Goal: Task Accomplishment & Management: Manage account settings

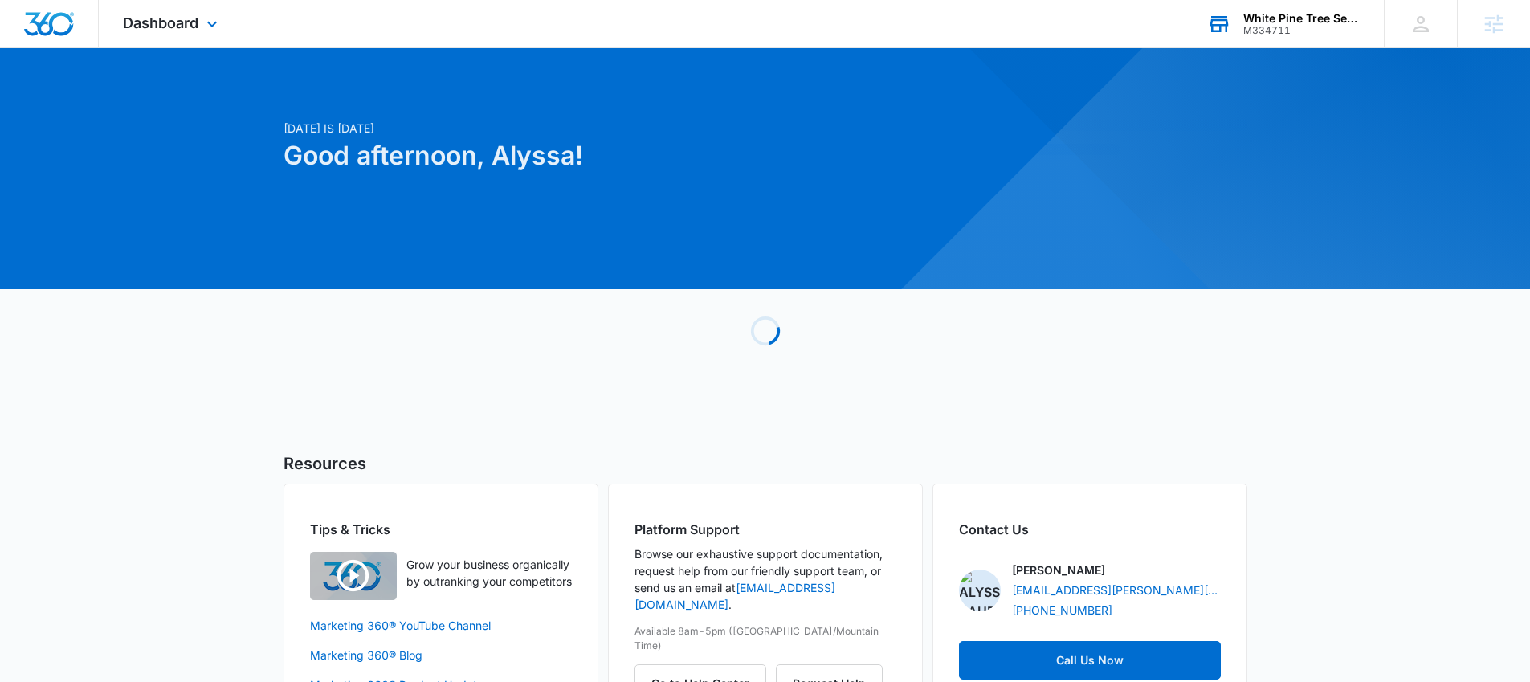
click at [1327, 6] on div "White Pine Tree Services M334711 Your Accounts View All" at bounding box center [1283, 23] width 201 height 47
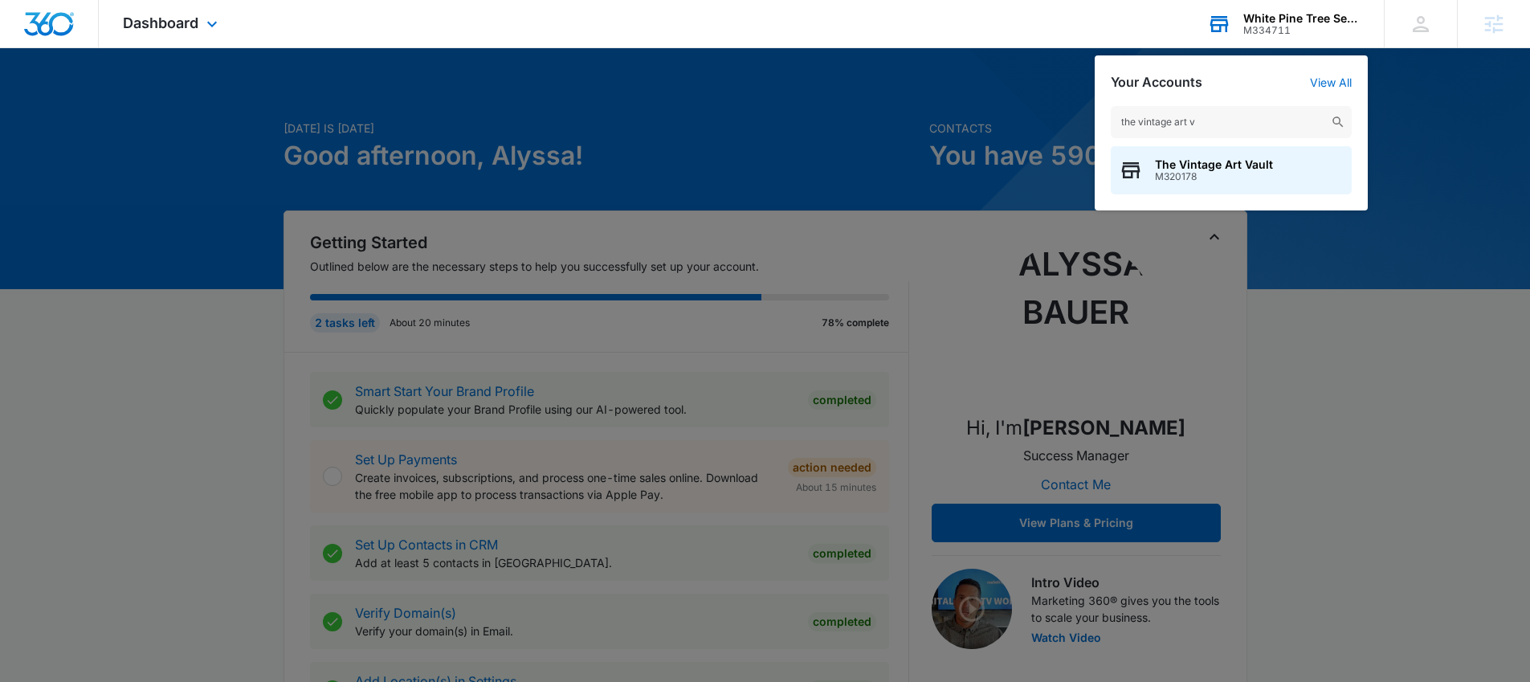
type input "the vintage art va"
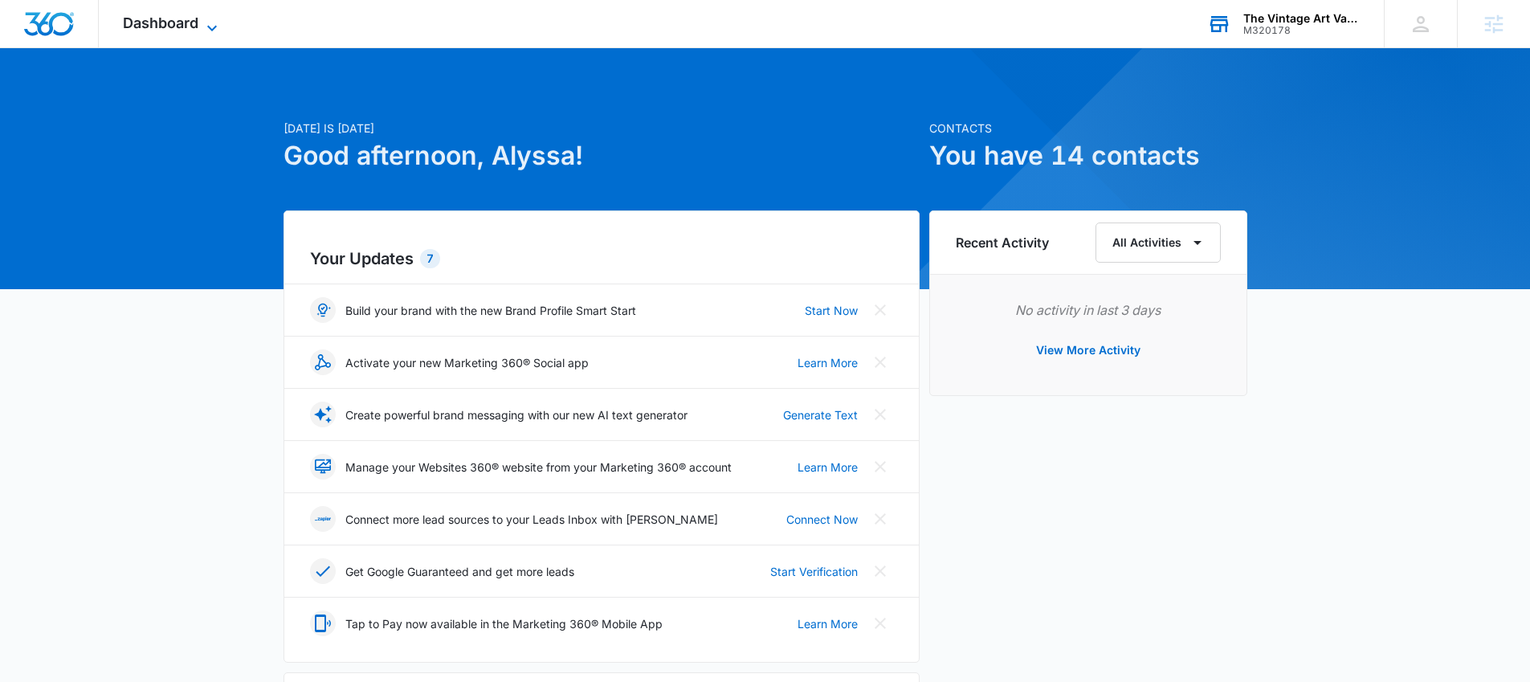
click at [118, 4] on div "Dashboard Apps Reputation Websites Forms CRM Email Social Shop Payments POS Ads…" at bounding box center [172, 23] width 147 height 47
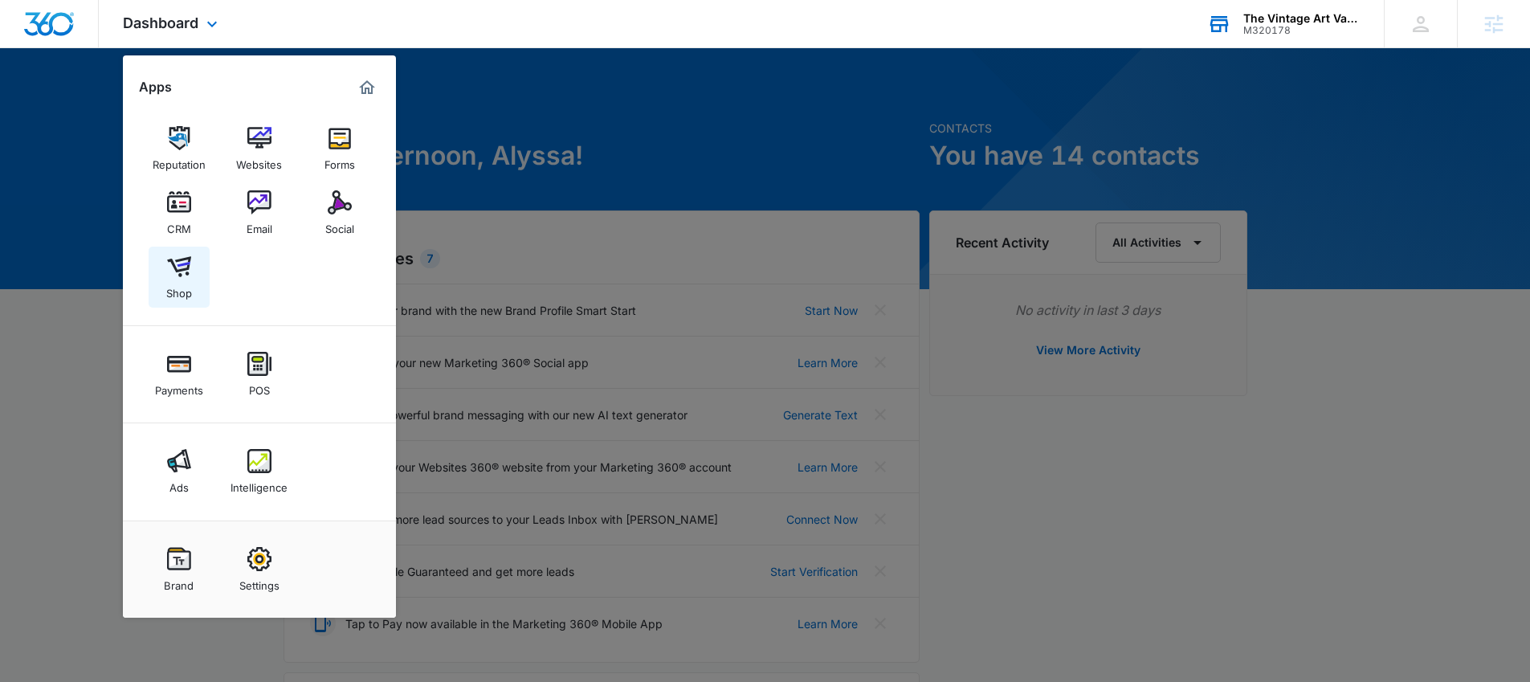
click at [196, 256] on link "Shop" at bounding box center [179, 277] width 61 height 61
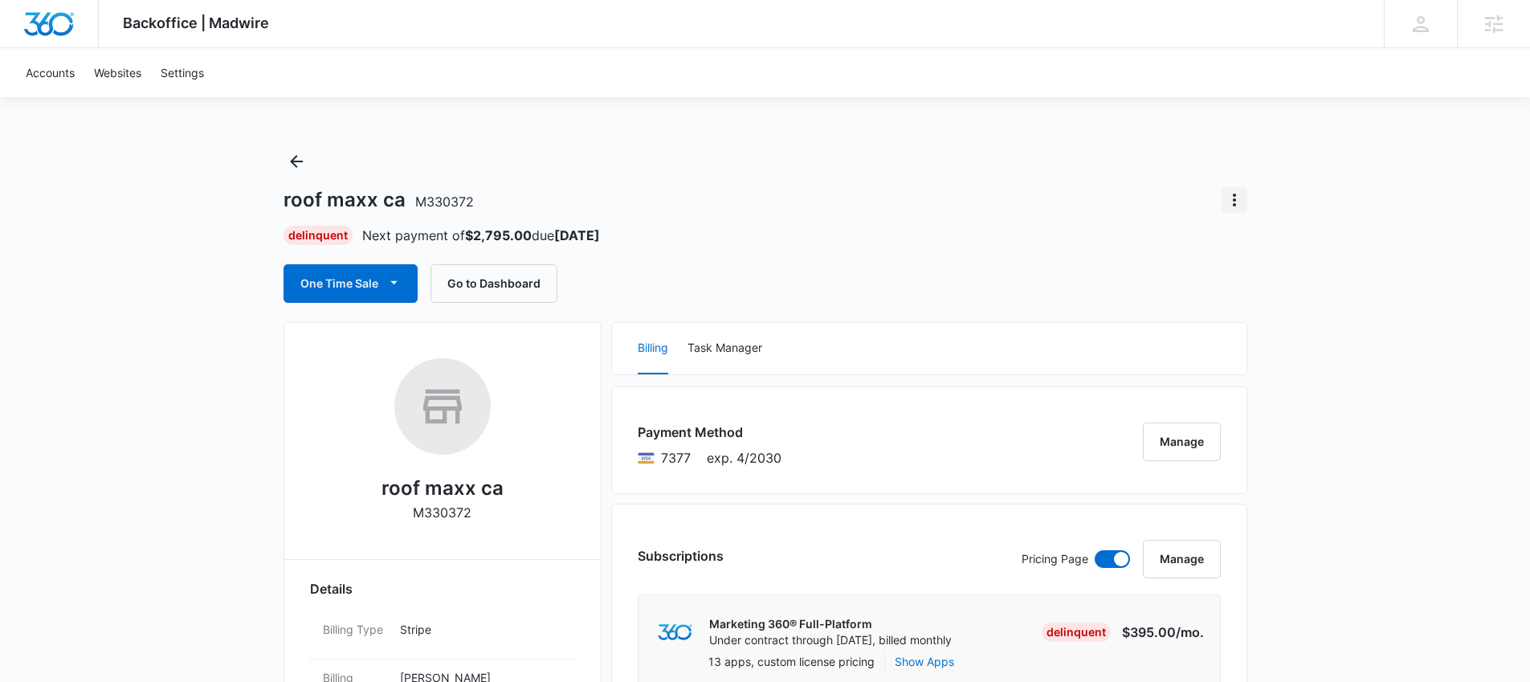
click at [1232, 201] on icon "Actions" at bounding box center [1234, 199] width 19 height 19
click at [1267, 243] on div "Close Account" at bounding box center [1278, 244] width 75 height 11
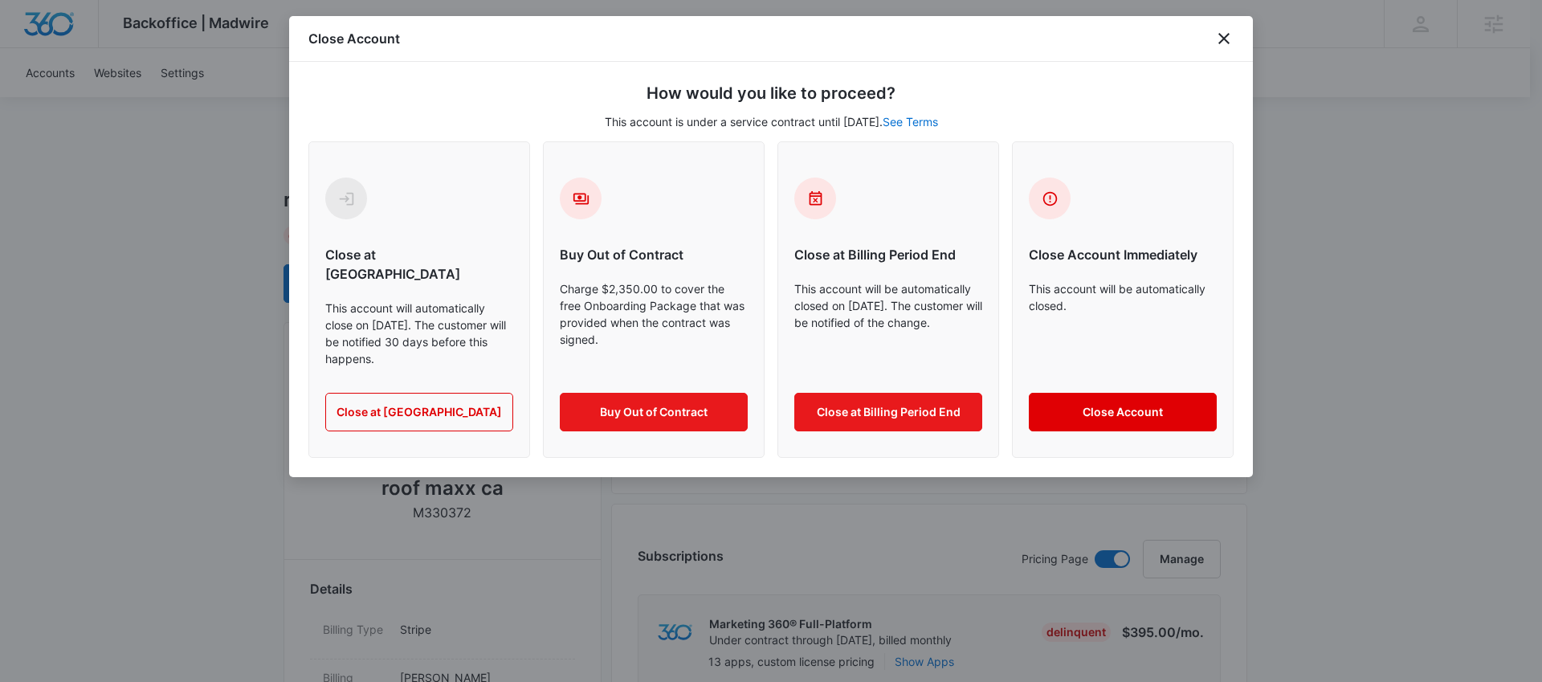
click at [1139, 395] on button "Close Account" at bounding box center [1123, 412] width 188 height 39
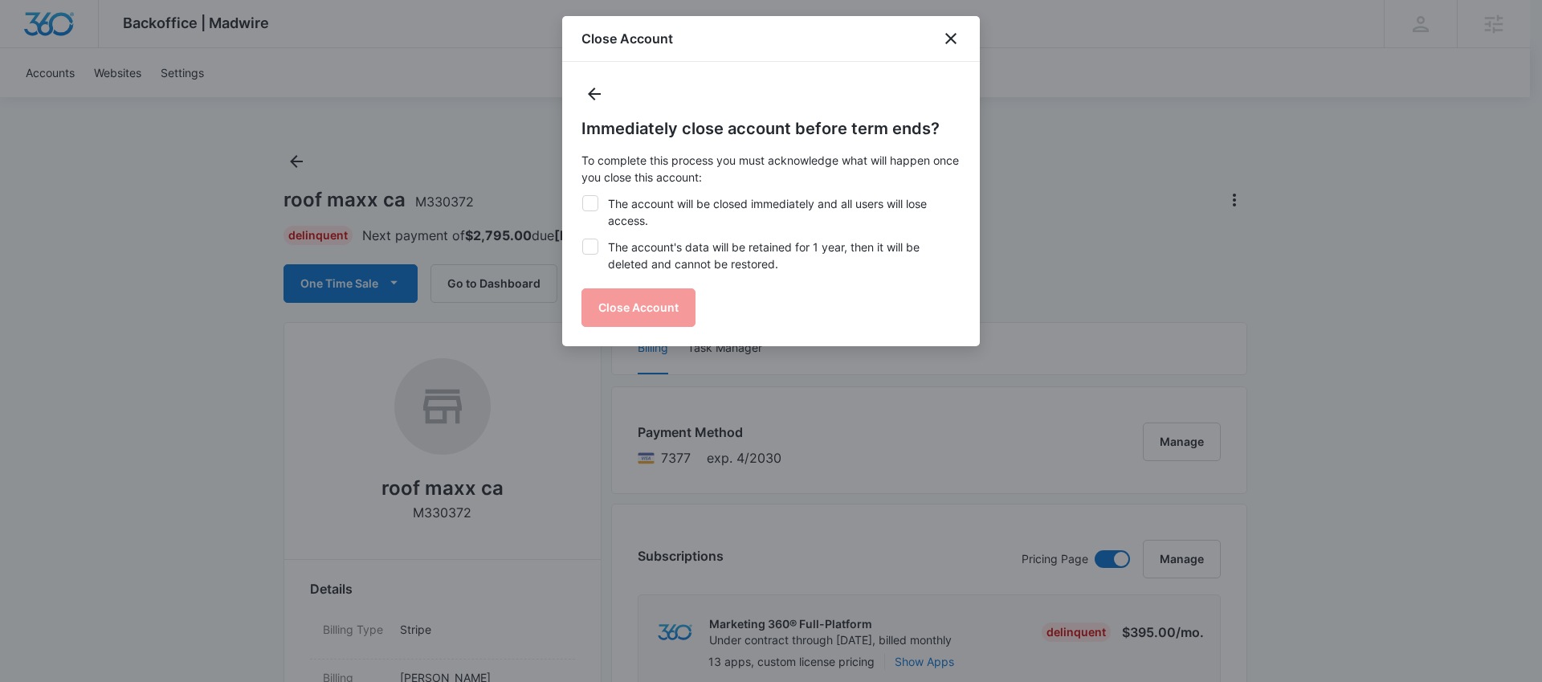
click at [616, 210] on label "The account will be closed immediately and all users will lose access." at bounding box center [770, 212] width 379 height 34
click at [582, 196] on input "The account will be closed immediately and all users will lose access." at bounding box center [581, 195] width 1 height 1
checkbox input "true"
click at [618, 243] on label "The account's data will be retained for 1 year, then it will be deleted and can…" at bounding box center [770, 255] width 379 height 34
click at [582, 239] on input "The account's data will be retained for 1 year, then it will be deleted and can…" at bounding box center [581, 238] width 1 height 1
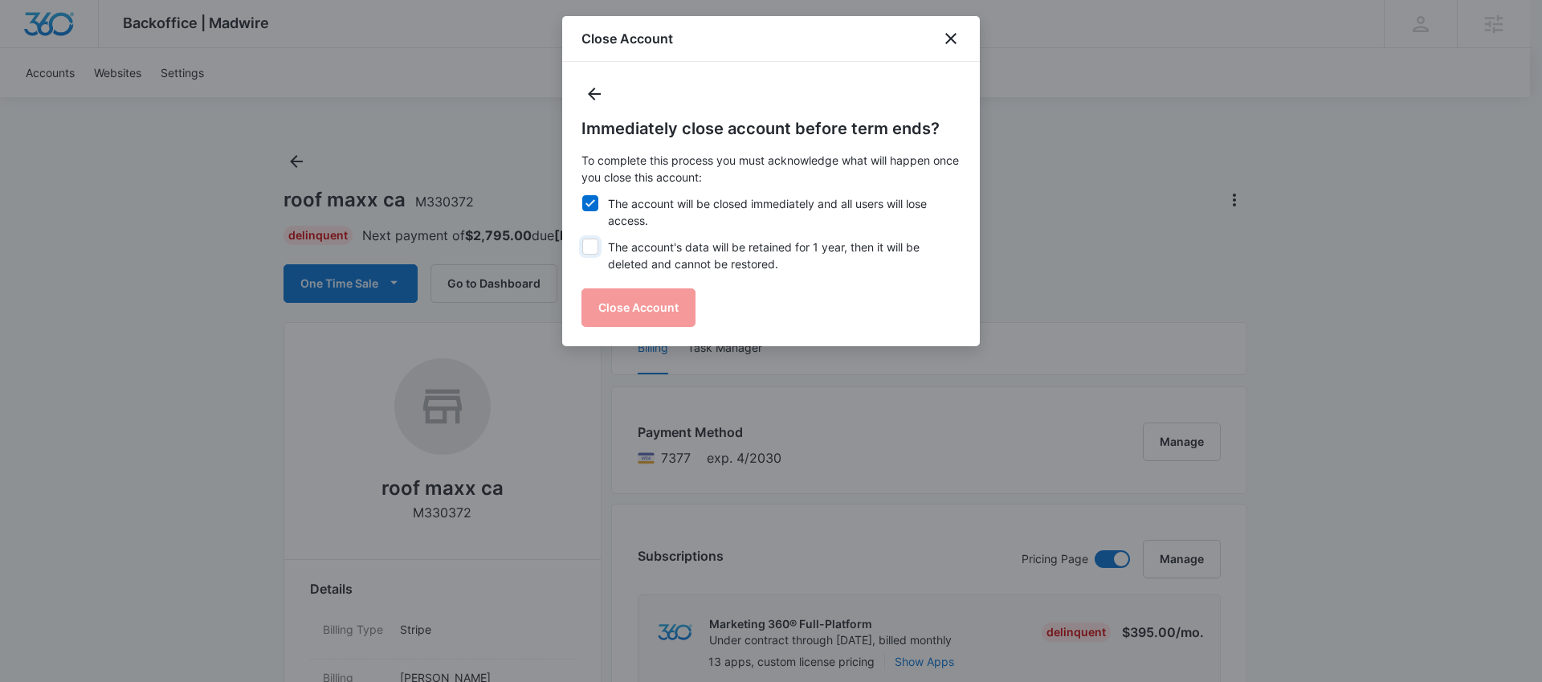
checkbox input "true"
click at [656, 301] on button "Close Account" at bounding box center [638, 307] width 114 height 39
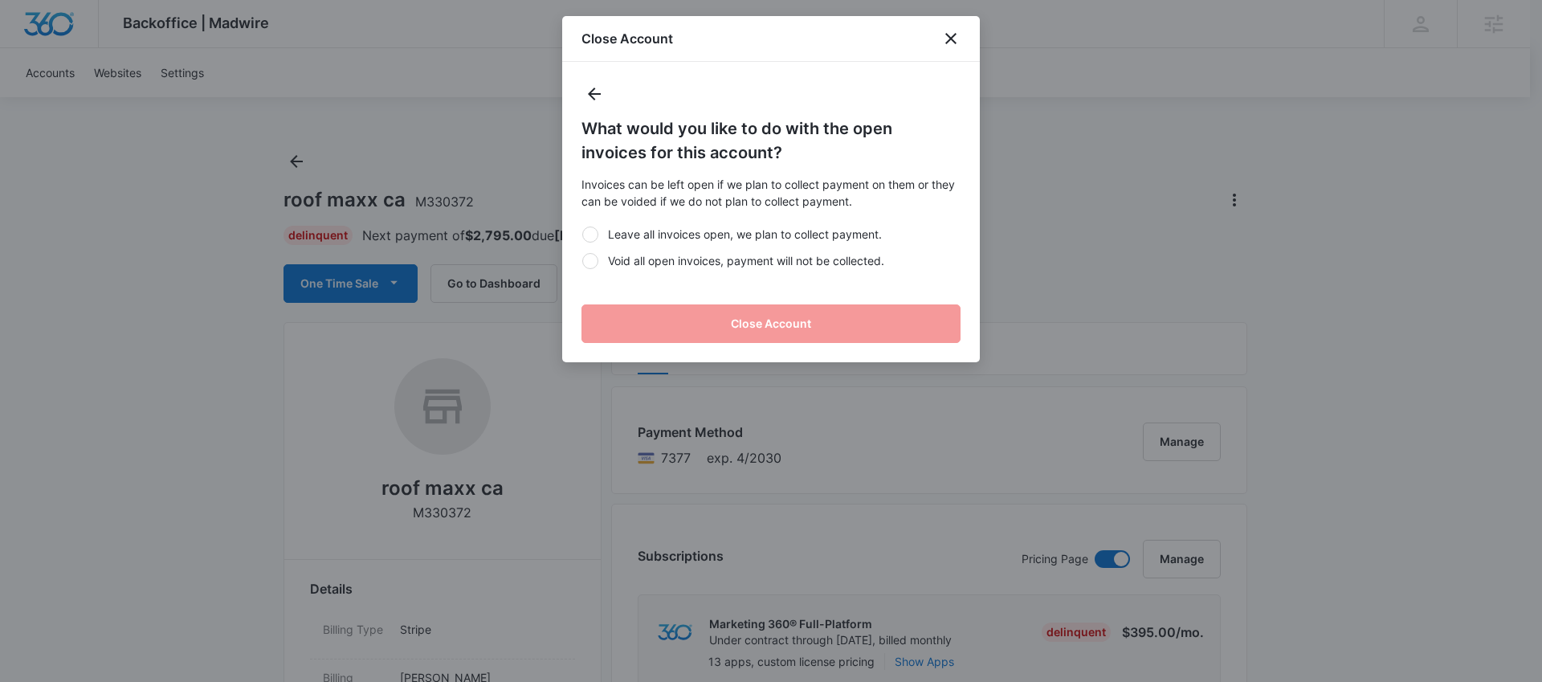
click at [682, 267] on label "Void all open invoices, payment will not be collected." at bounding box center [770, 260] width 379 height 17
click at [582, 261] on input "Void all open invoices, payment will not be collected." at bounding box center [581, 260] width 1 height 1
radio input "true"
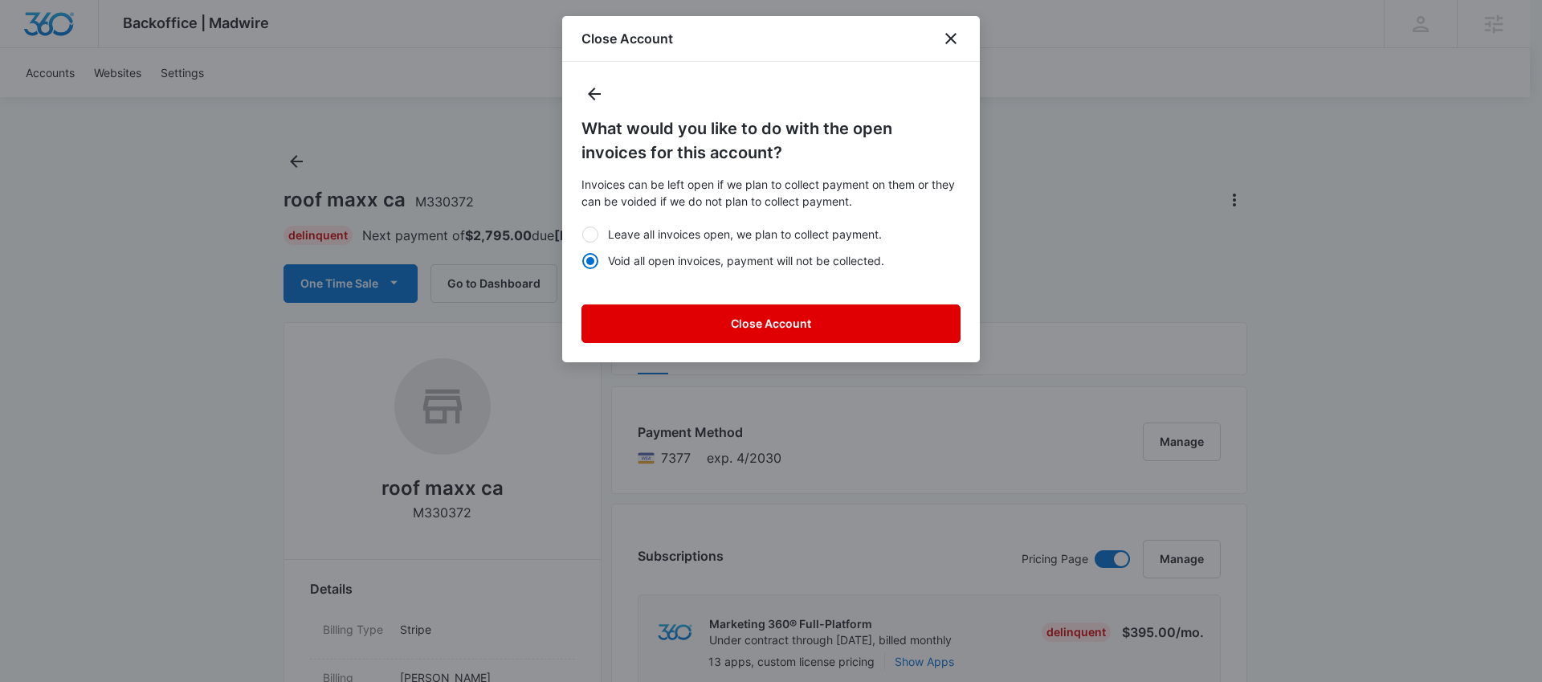
click at [797, 333] on button "Close Account" at bounding box center [770, 323] width 379 height 39
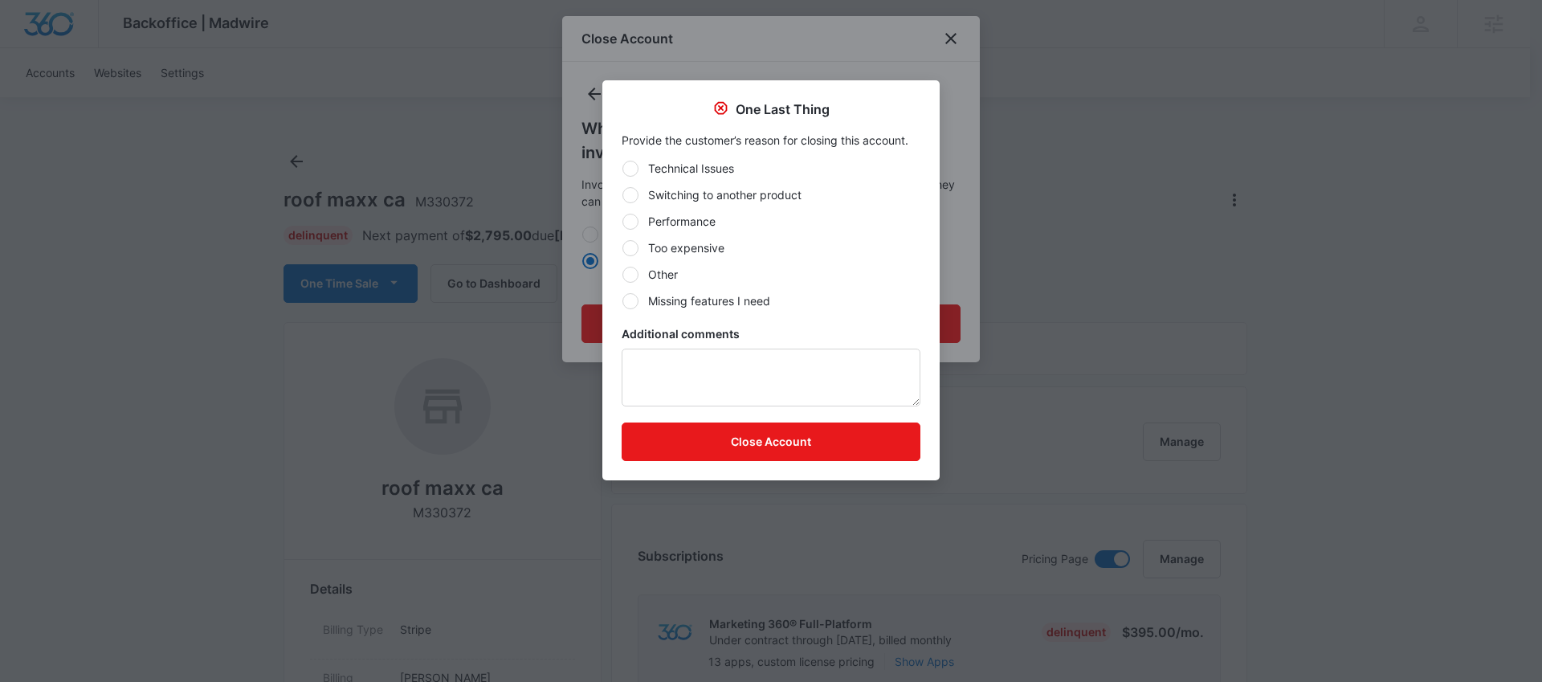
click at [719, 281] on label "Other" at bounding box center [771, 274] width 299 height 17
click at [622, 275] on input "Other" at bounding box center [622, 274] width 1 height 1
radio input "true"
click at [807, 442] on button "Close Account" at bounding box center [771, 441] width 299 height 39
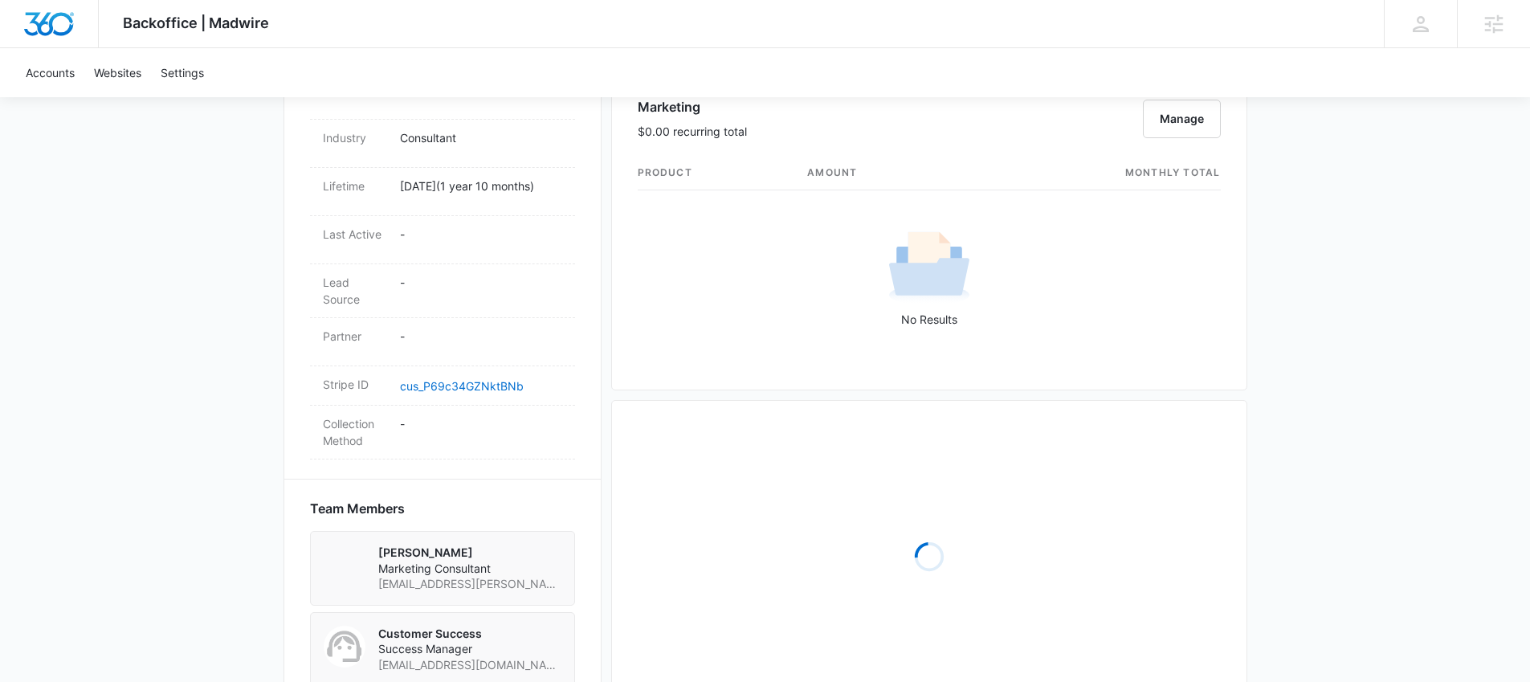
scroll to position [1331, 0]
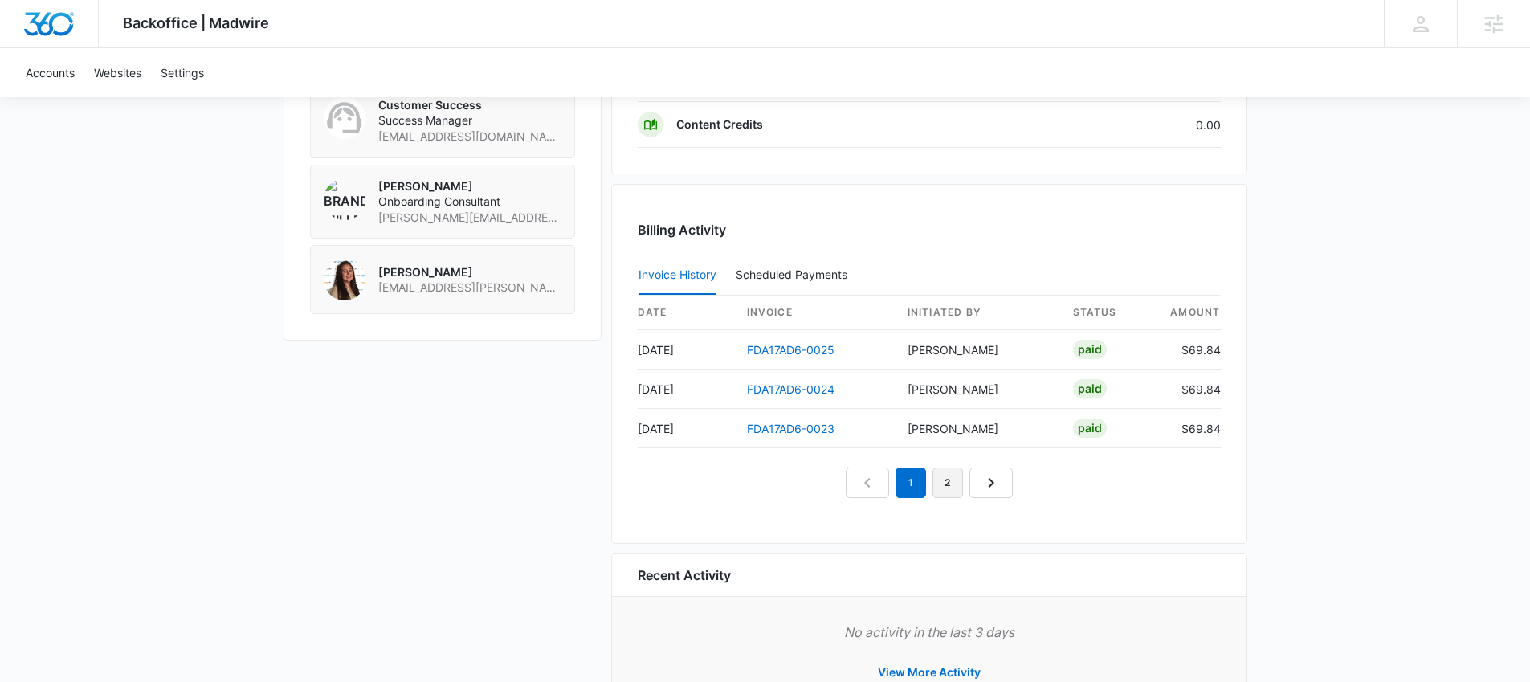
click at [949, 477] on link "2" at bounding box center [947, 482] width 31 height 31
click at [960, 476] on link "3" at bounding box center [966, 482] width 31 height 31
click at [821, 347] on link "FDA17AD6-0019" at bounding box center [790, 350] width 87 height 14
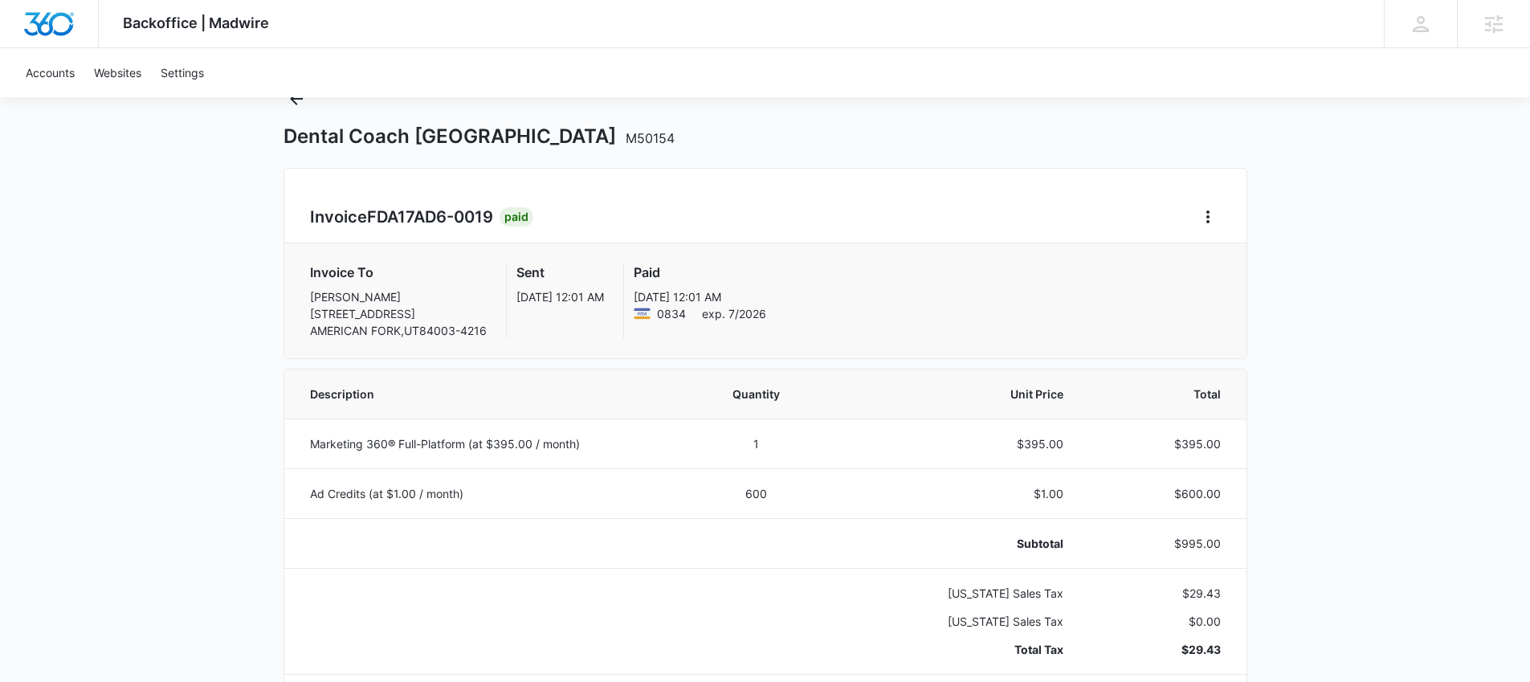
scroll to position [81, 0]
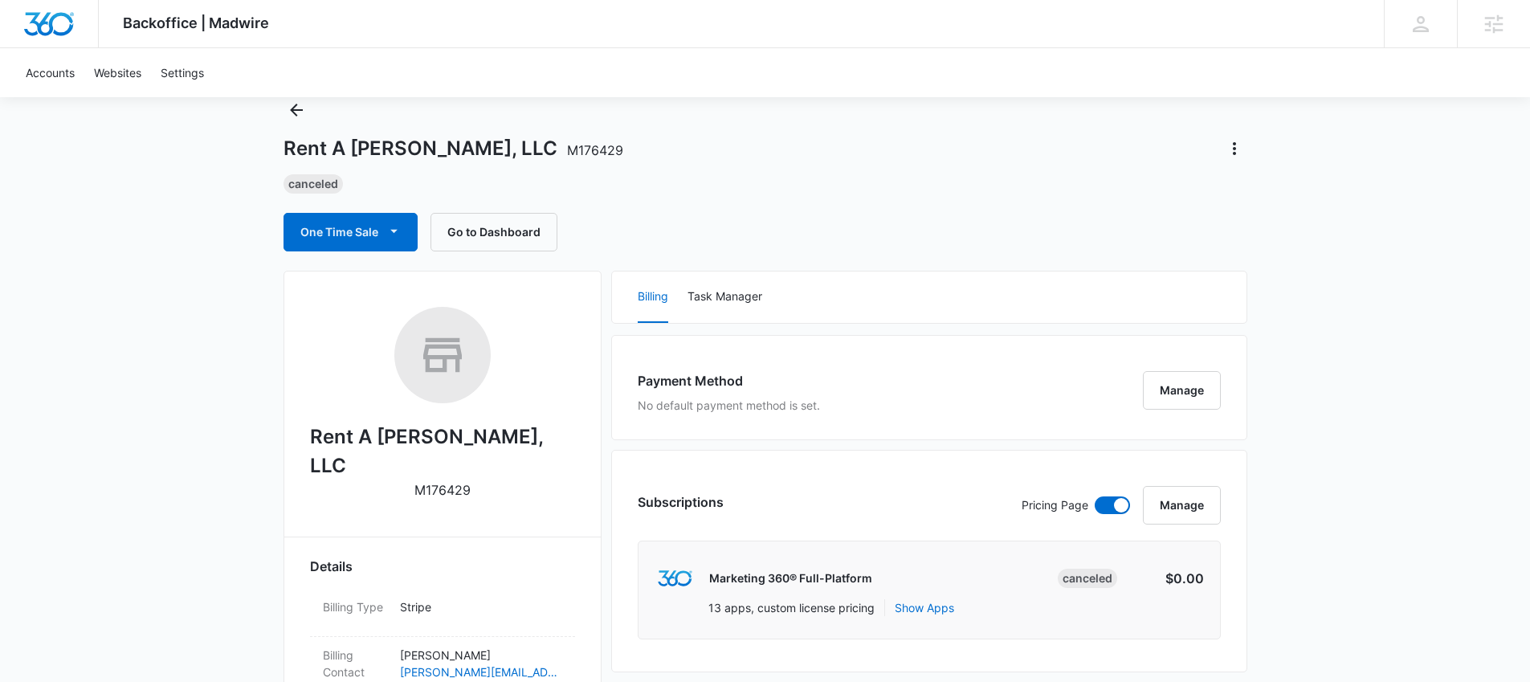
scroll to position [50, 0]
click at [284, 113] on button "Back" at bounding box center [296, 112] width 26 height 26
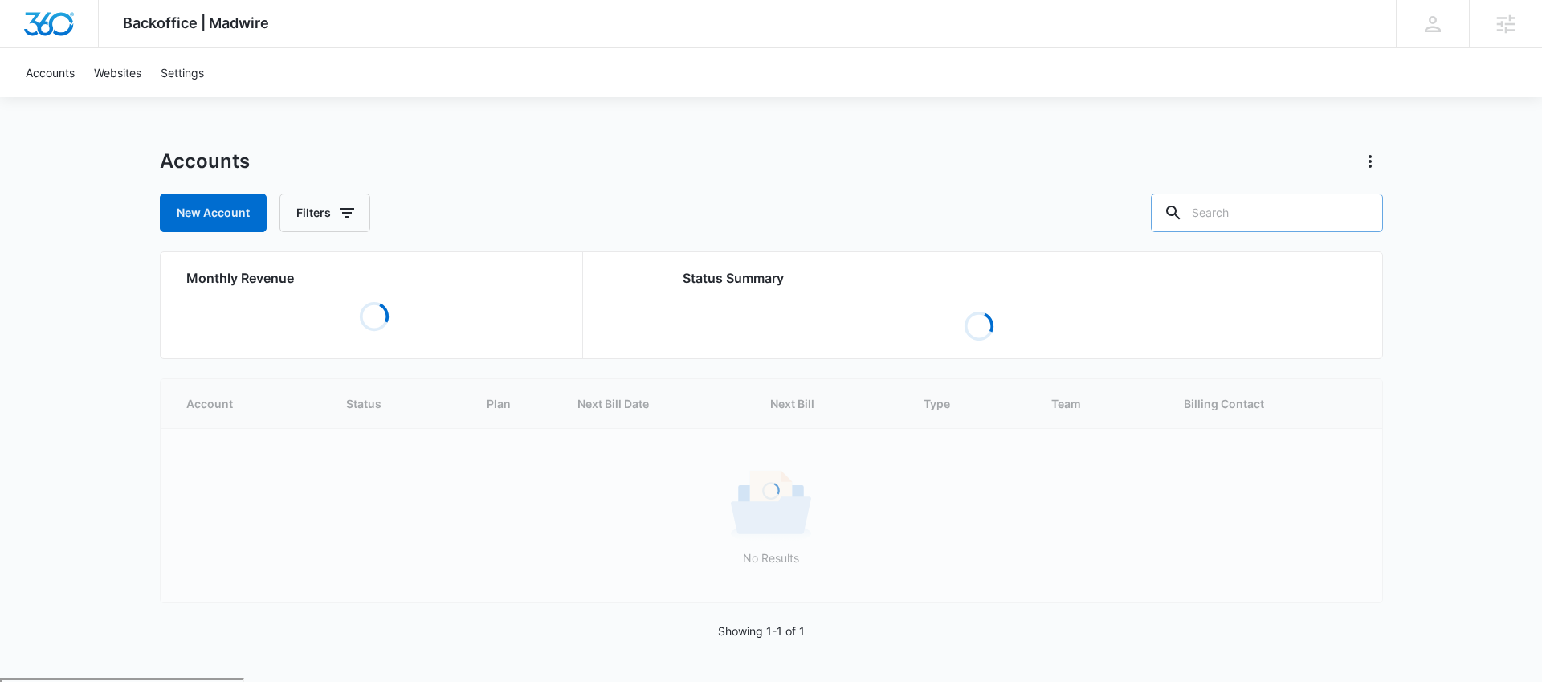
click at [1281, 214] on input "text" at bounding box center [1267, 213] width 232 height 39
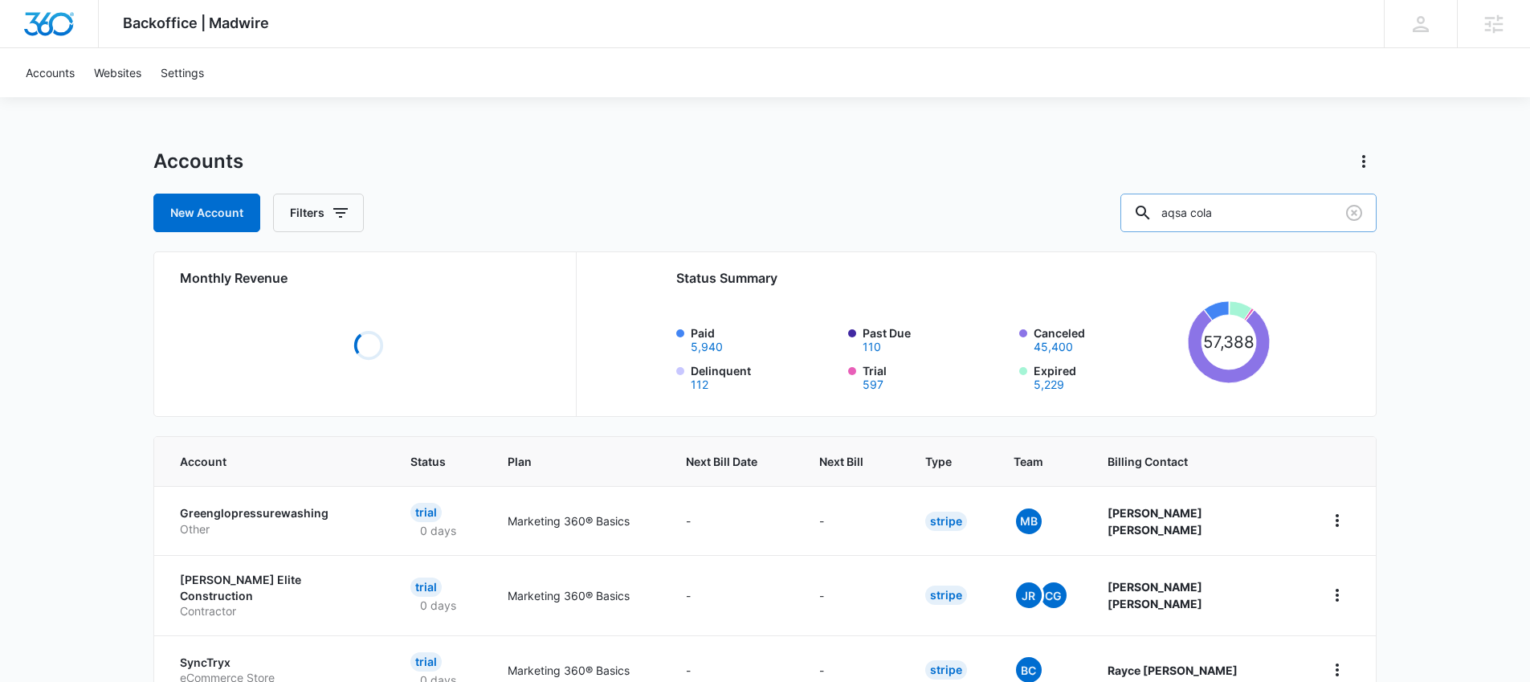
type input "aqsa cola"
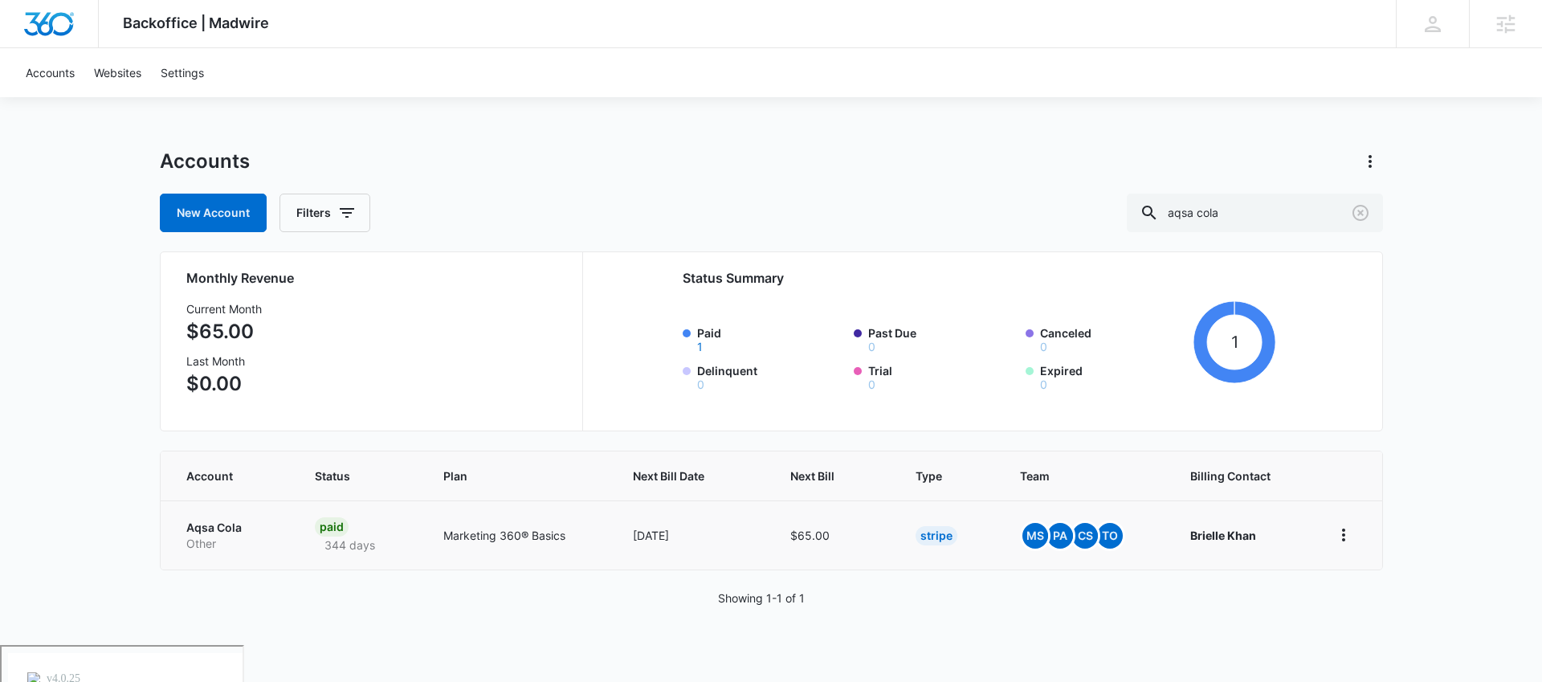
click at [226, 526] on p "Aqsa Cola" at bounding box center [231, 528] width 91 height 16
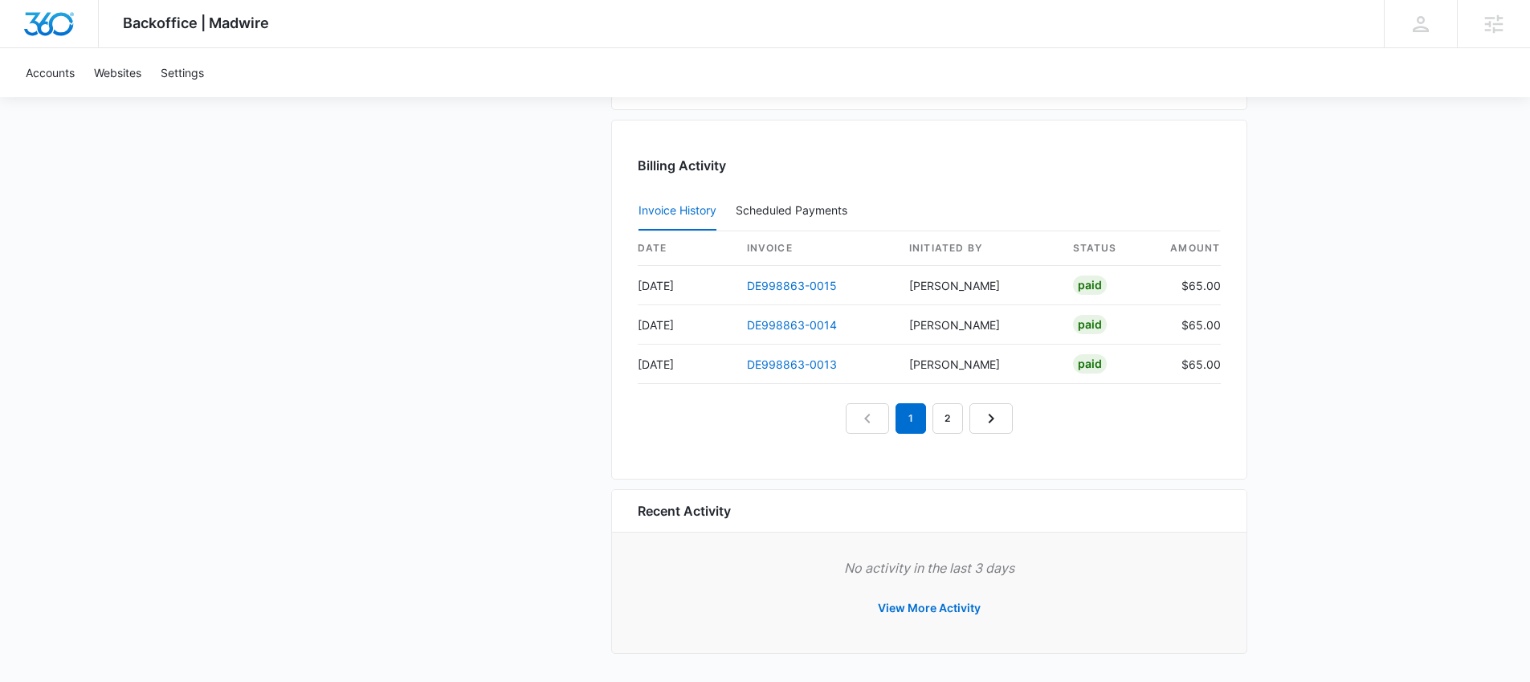
scroll to position [1564, 0]
click at [949, 422] on link "2" at bounding box center [947, 416] width 31 height 31
click at [960, 418] on link "3" at bounding box center [966, 416] width 31 height 31
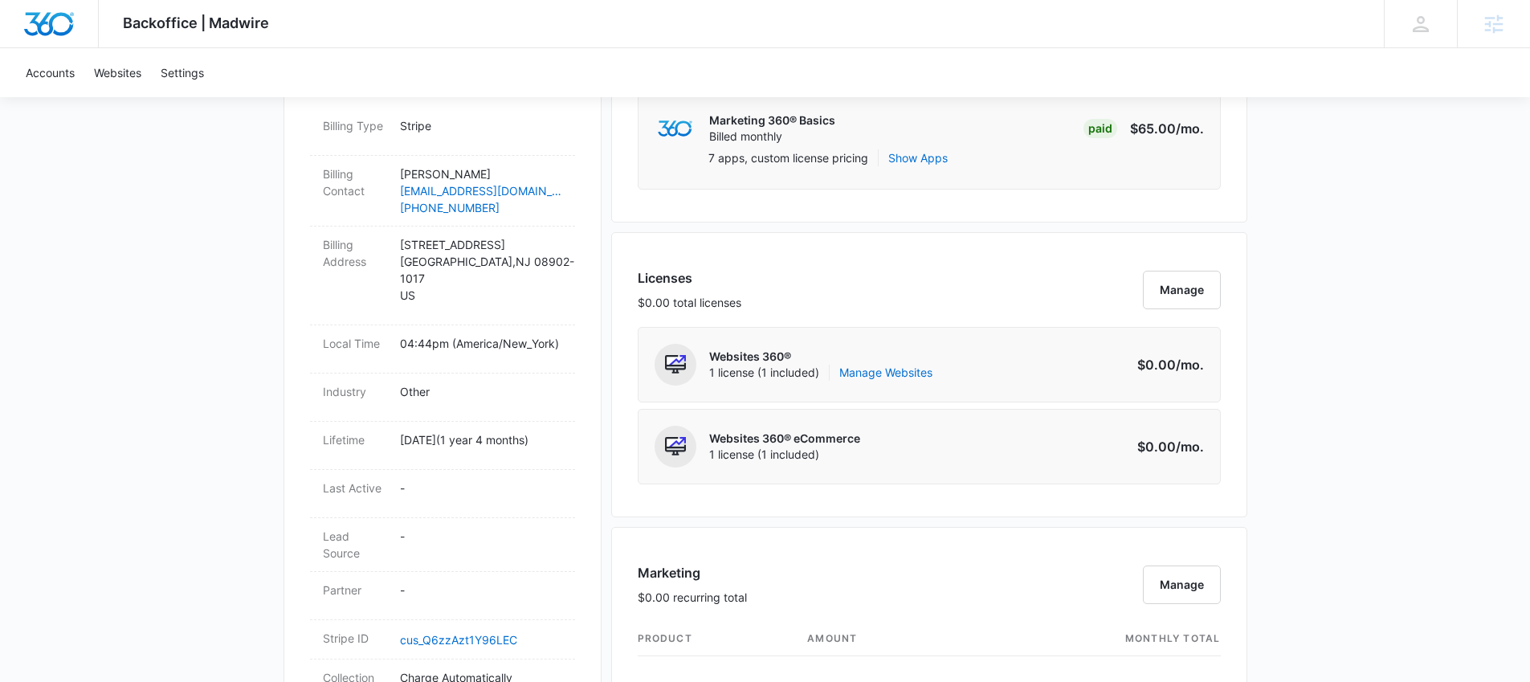
scroll to position [0, 0]
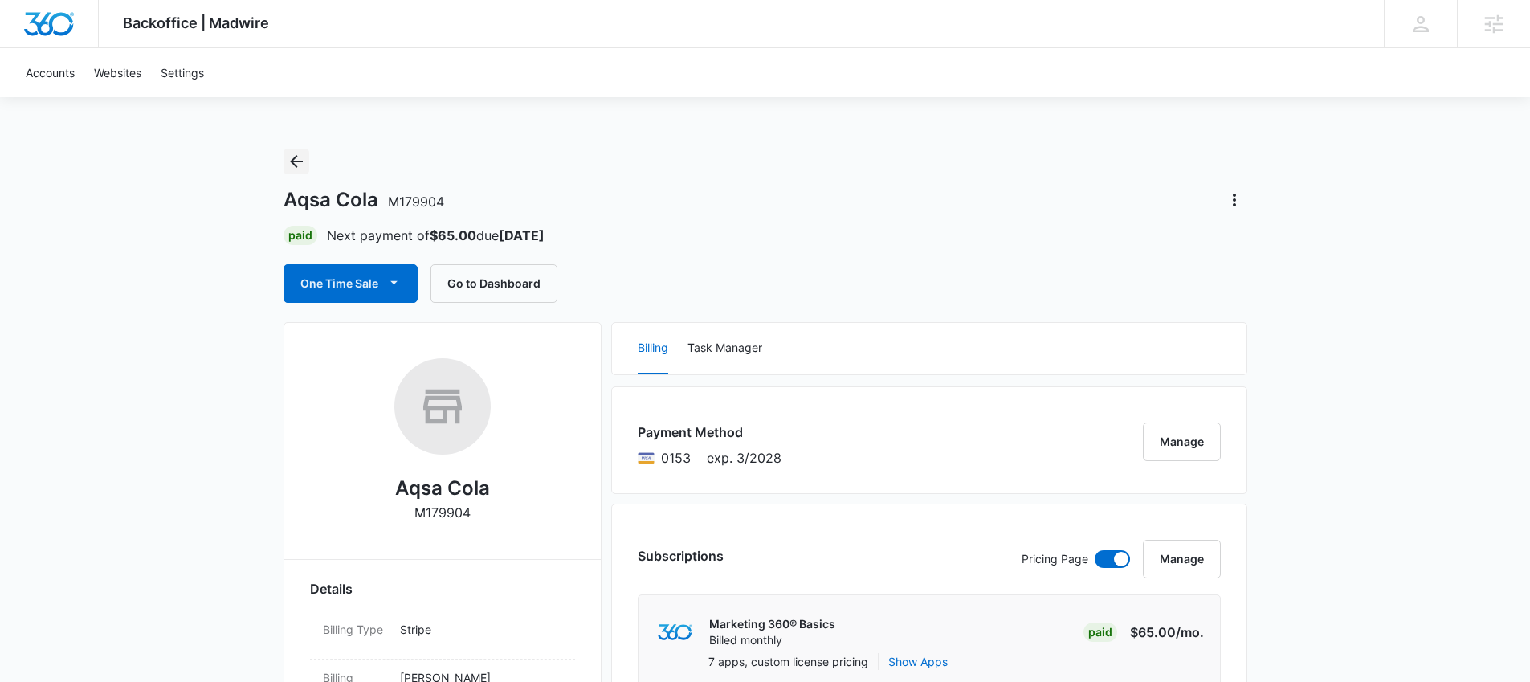
click at [299, 167] on icon "Back" at bounding box center [296, 161] width 19 height 19
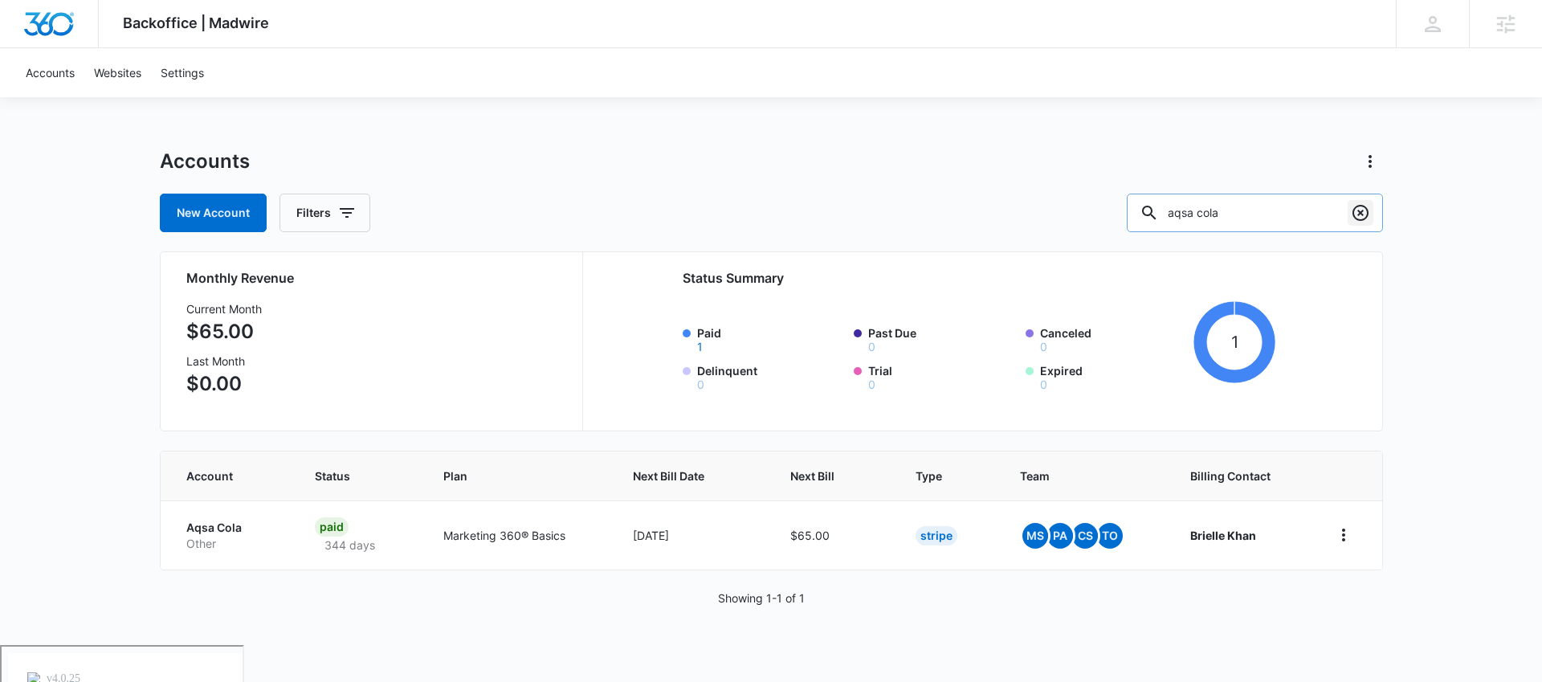
click at [1355, 224] on button "Clear" at bounding box center [1360, 213] width 26 height 26
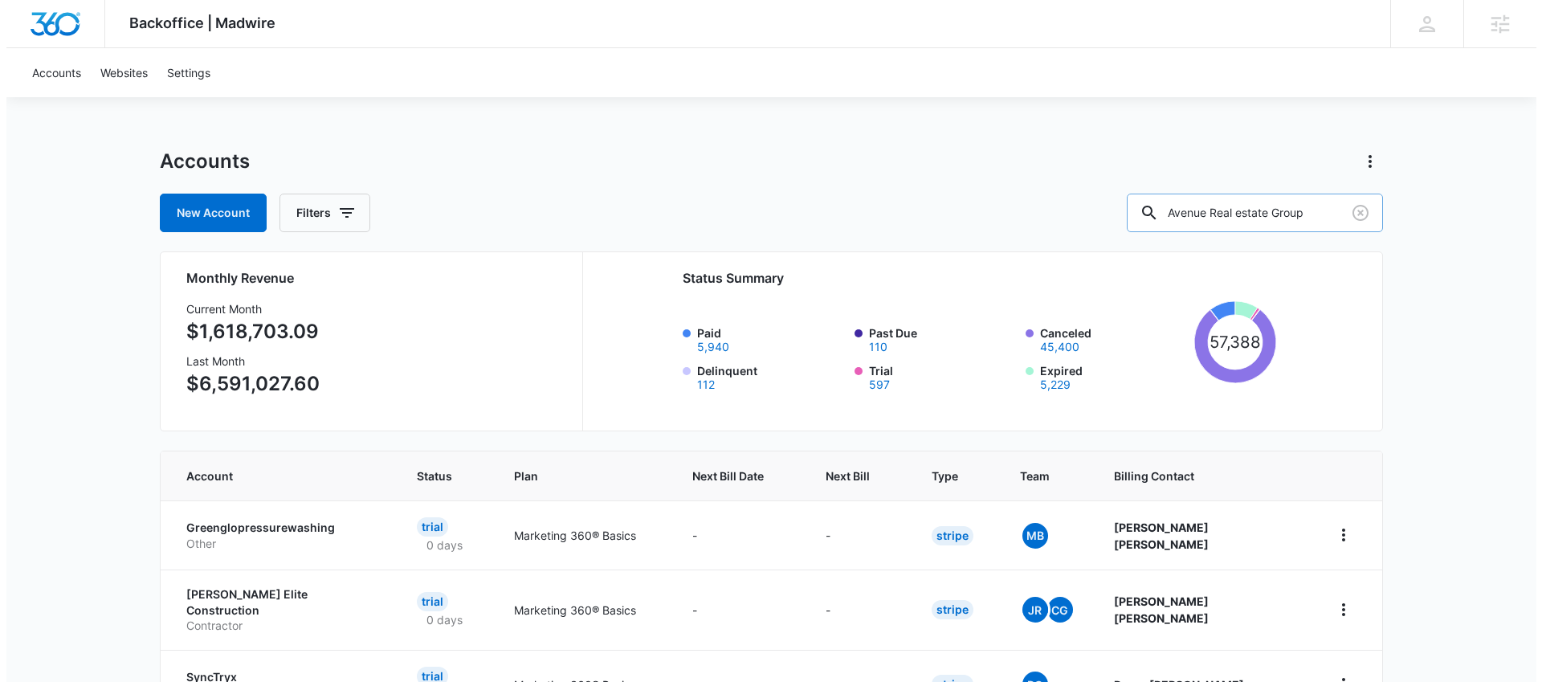
scroll to position [0, 3]
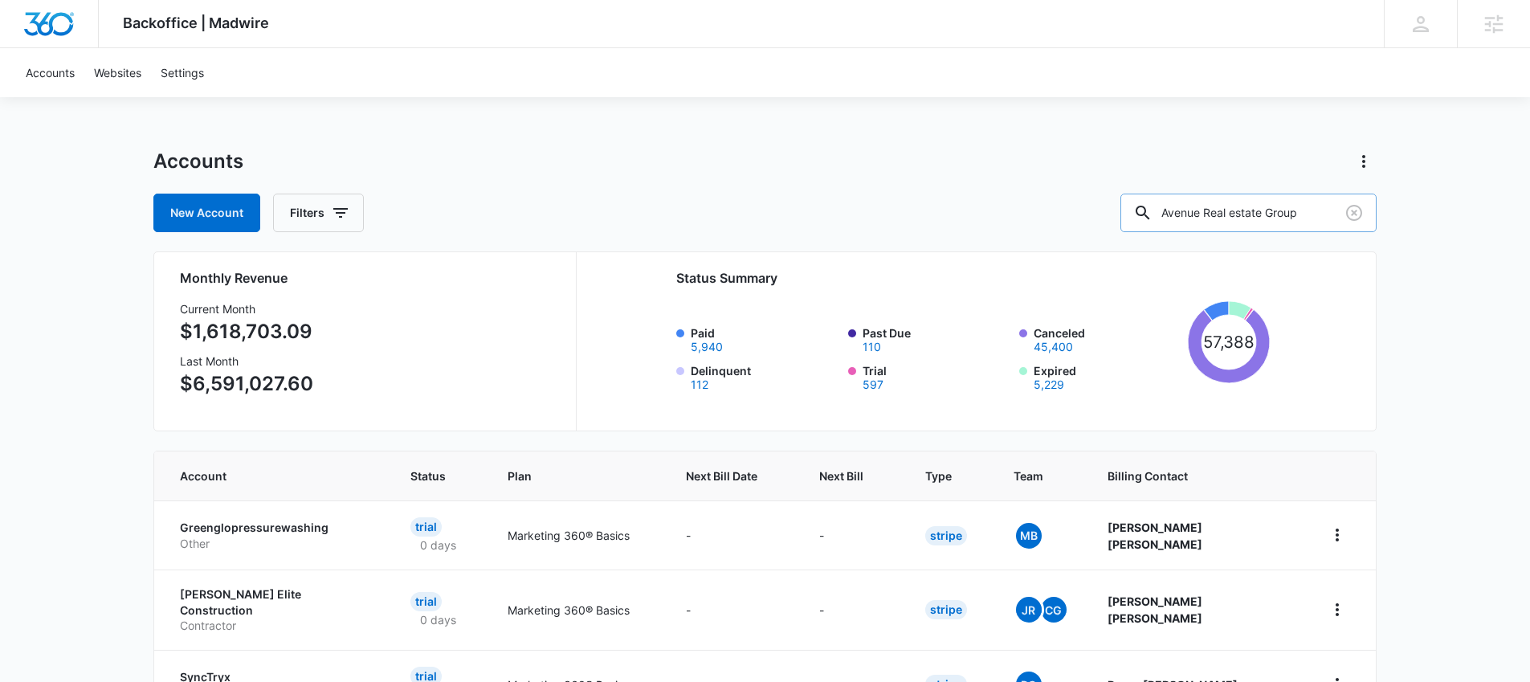
type input "Avenue Real estate Group"
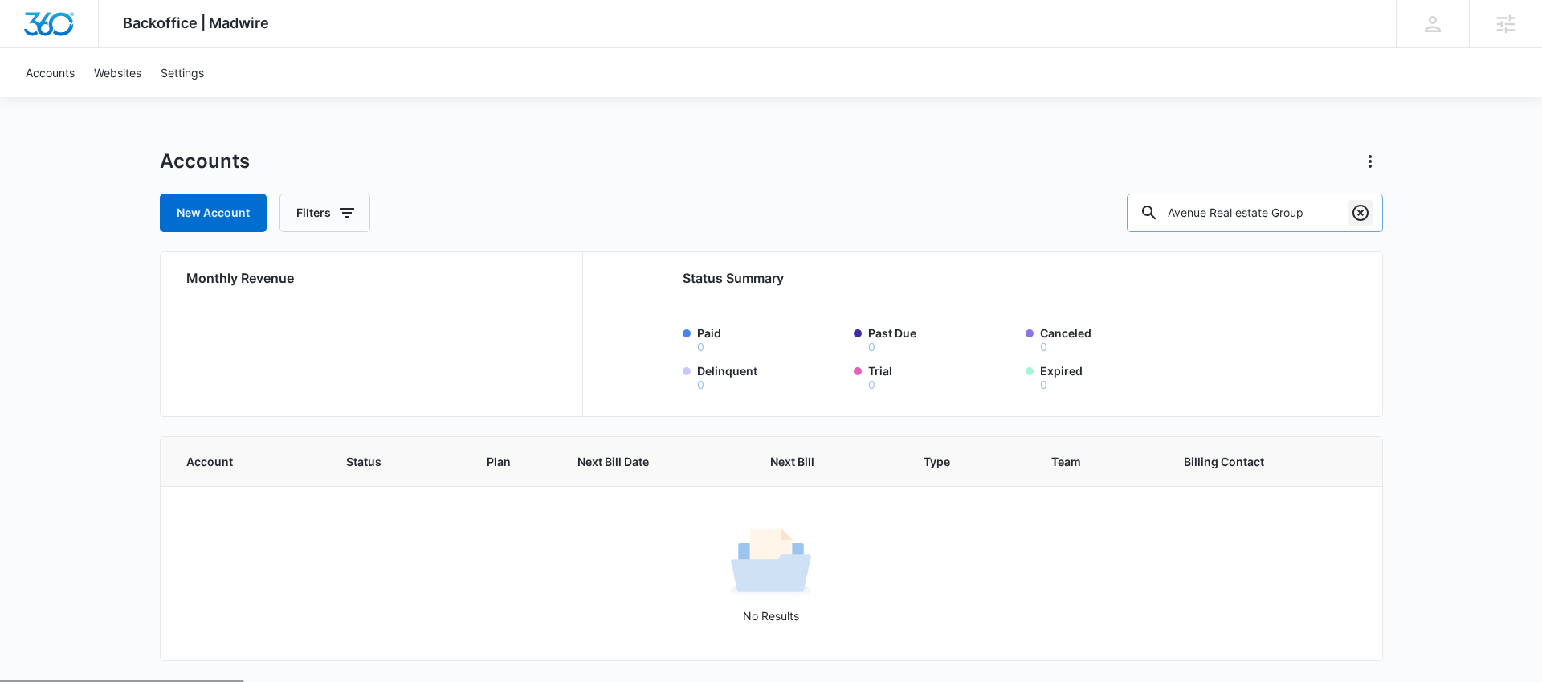
click at [1364, 213] on icon "Clear" at bounding box center [1360, 212] width 19 height 19
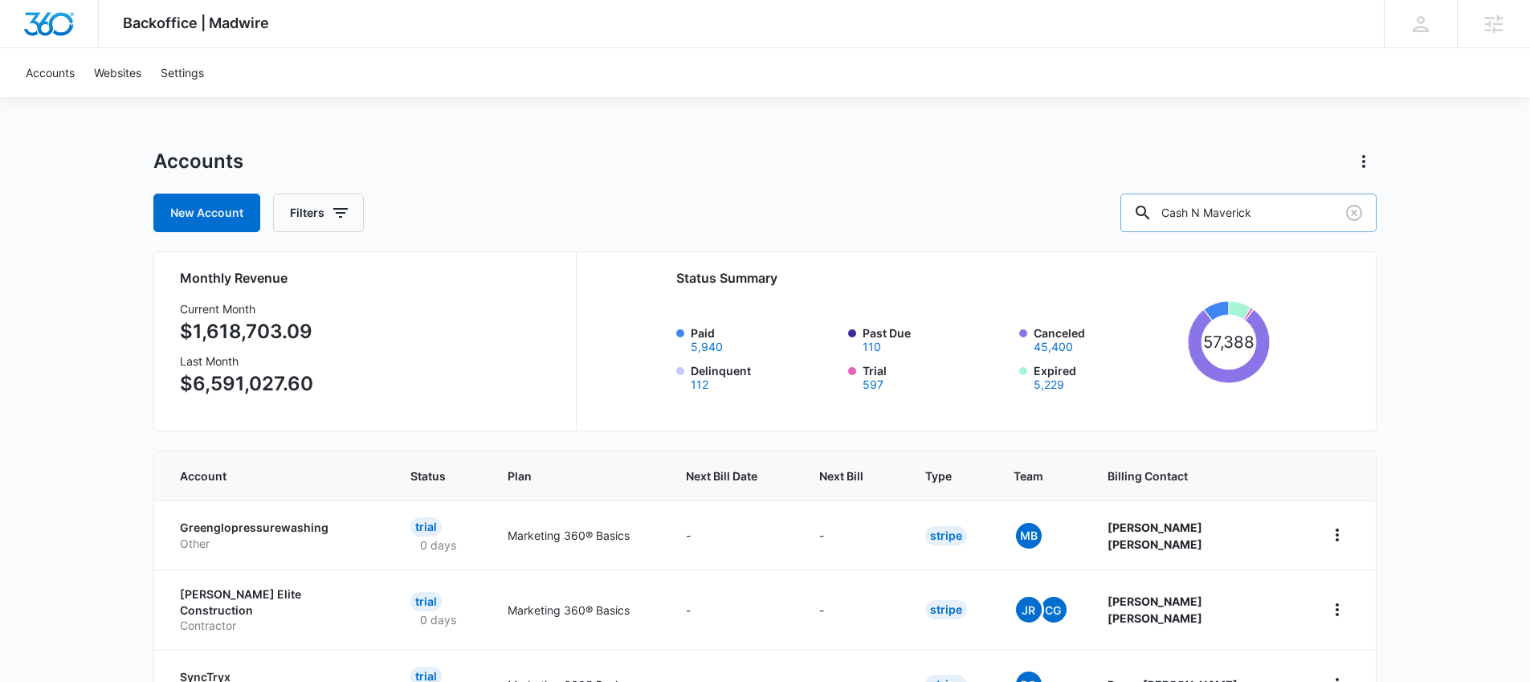
type input "Cash N Maverick"
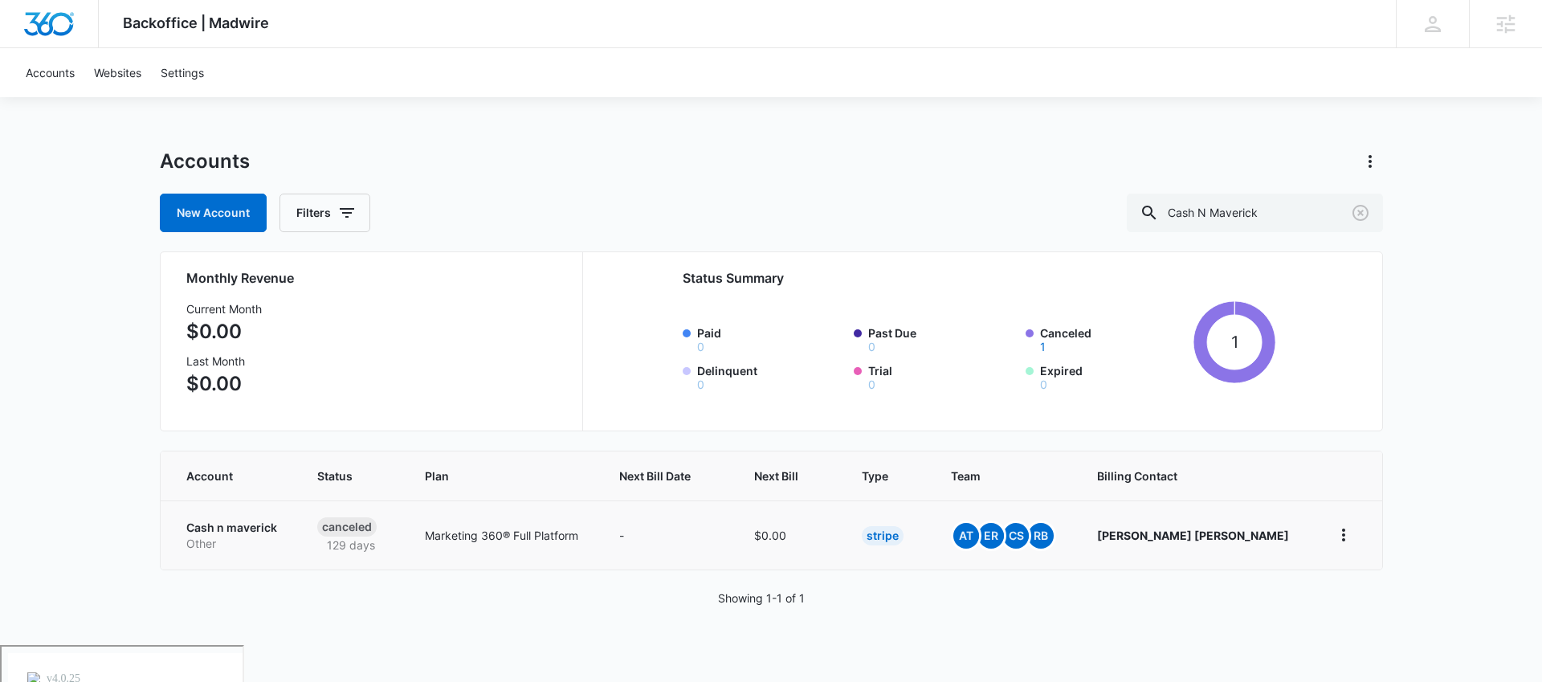
click at [249, 531] on p "Cash n maverick" at bounding box center [232, 528] width 92 height 16
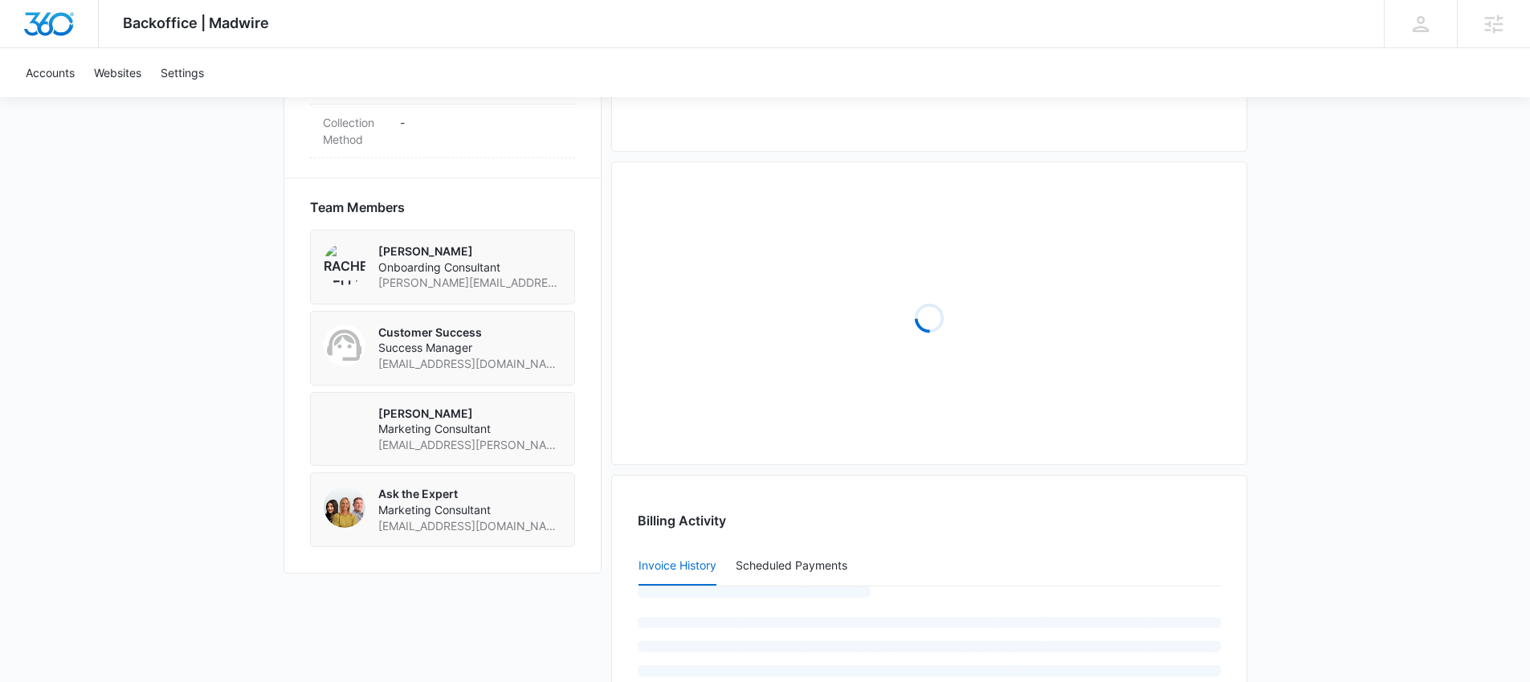
scroll to position [1196, 0]
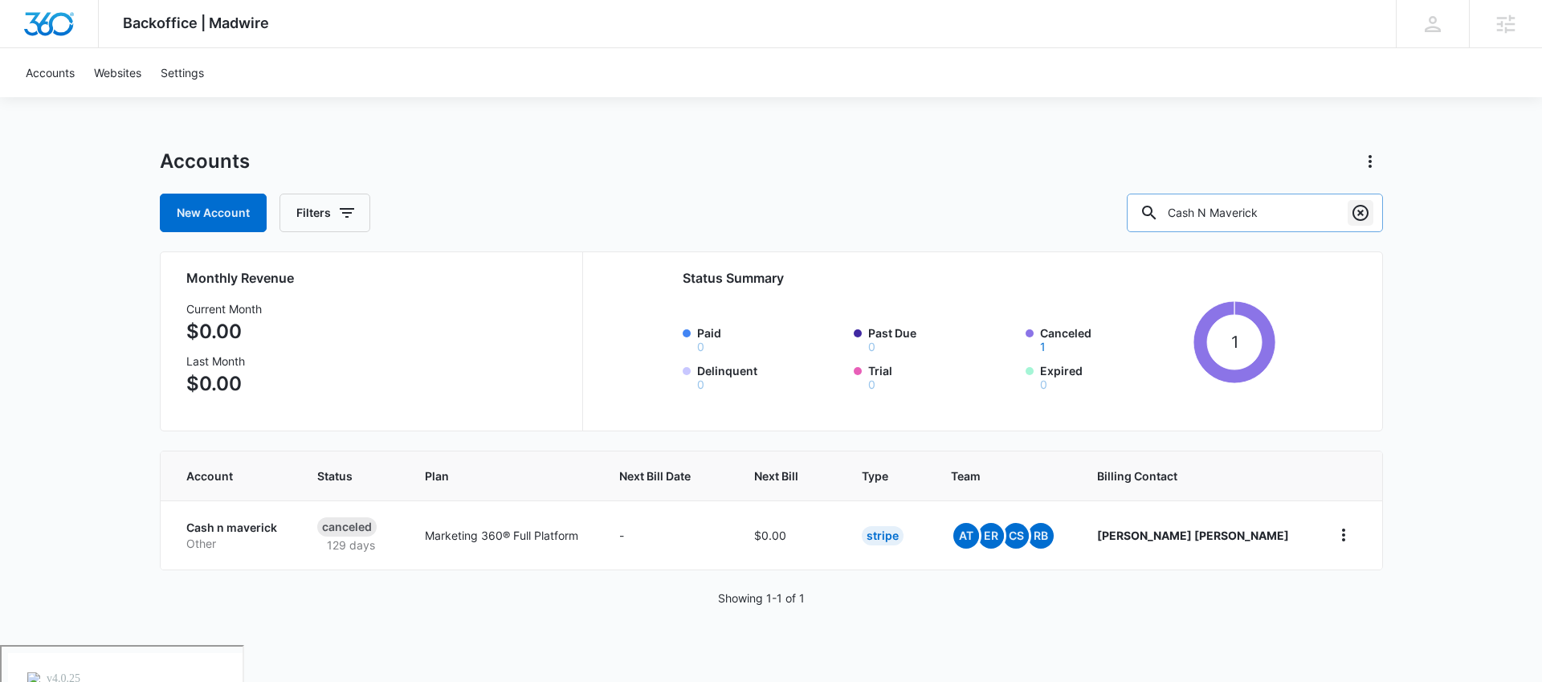
click at [1355, 214] on icon "Clear" at bounding box center [1360, 212] width 19 height 19
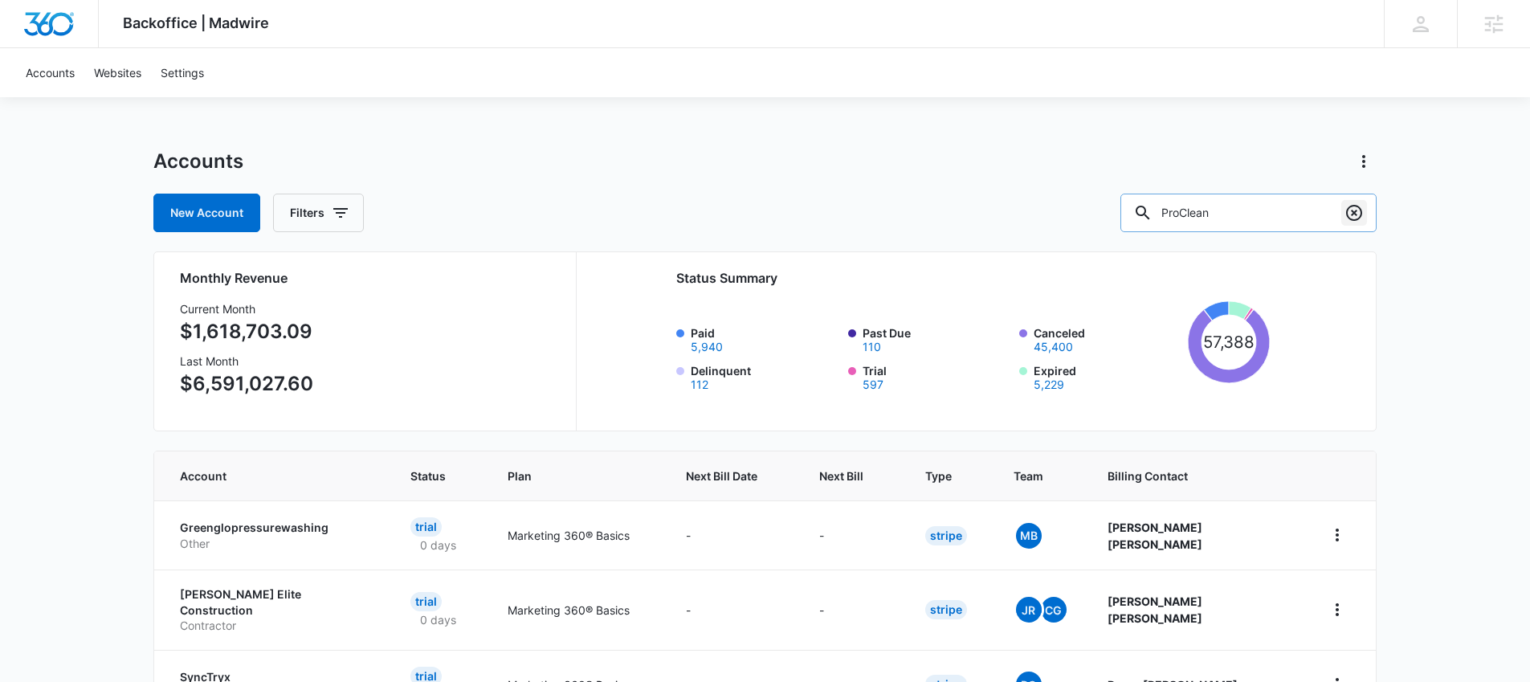
type input "ProClean"
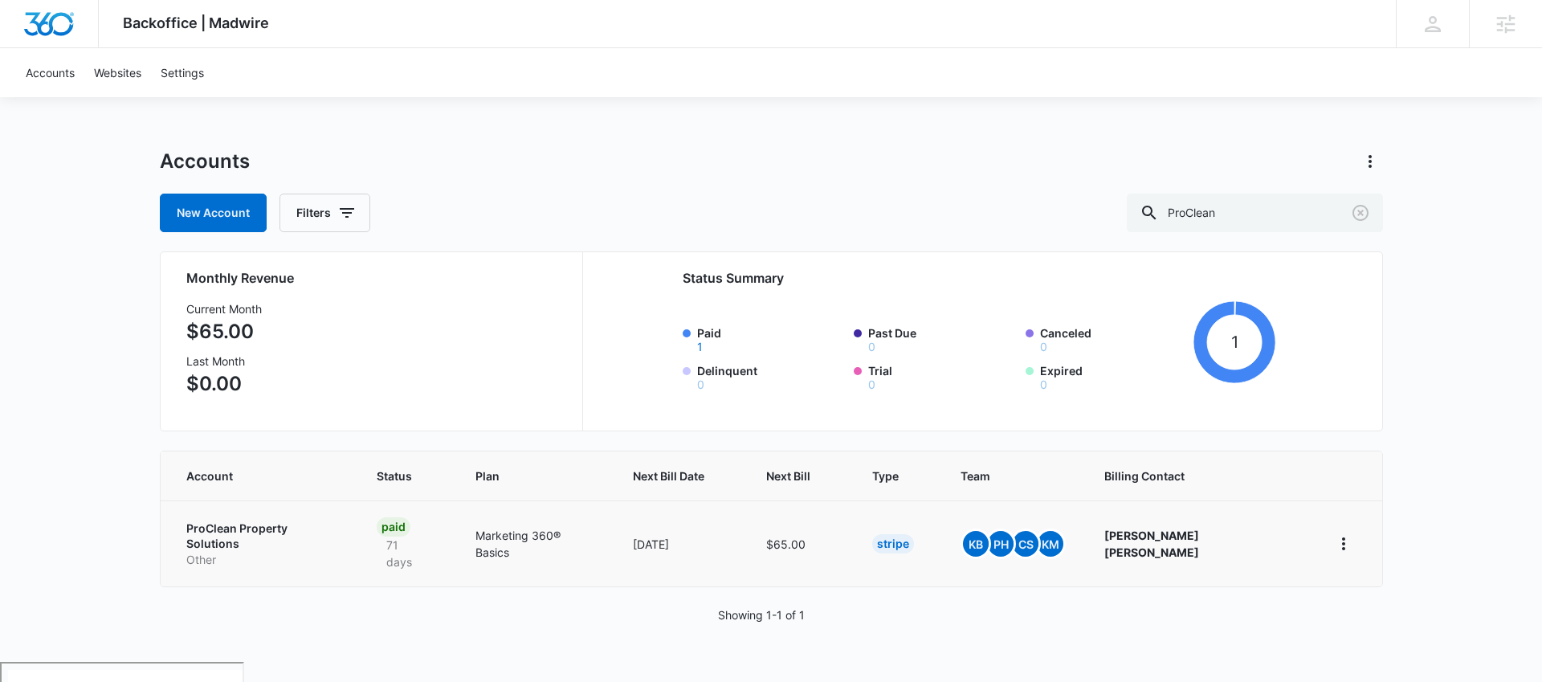
click at [320, 521] on p "ProClean Property Solutions" at bounding box center [262, 535] width 153 height 31
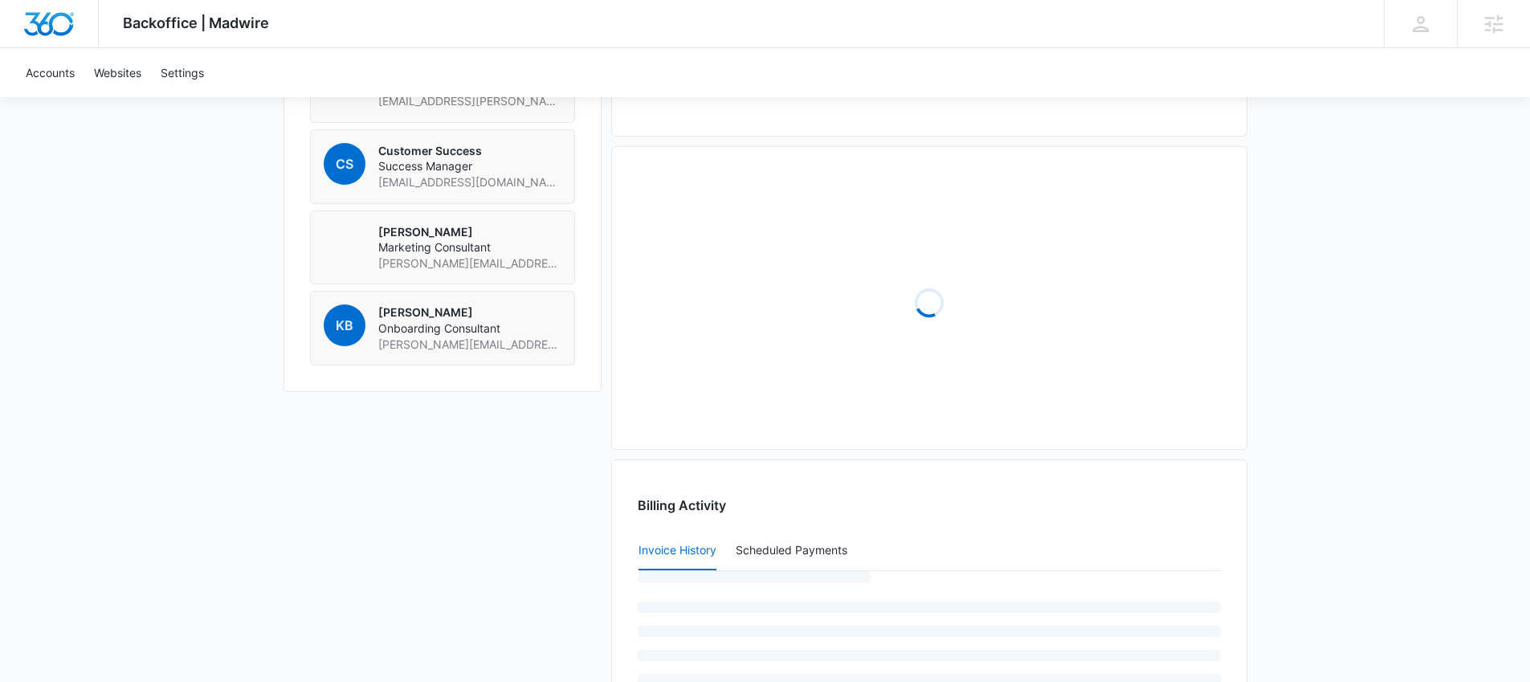
scroll to position [1392, 0]
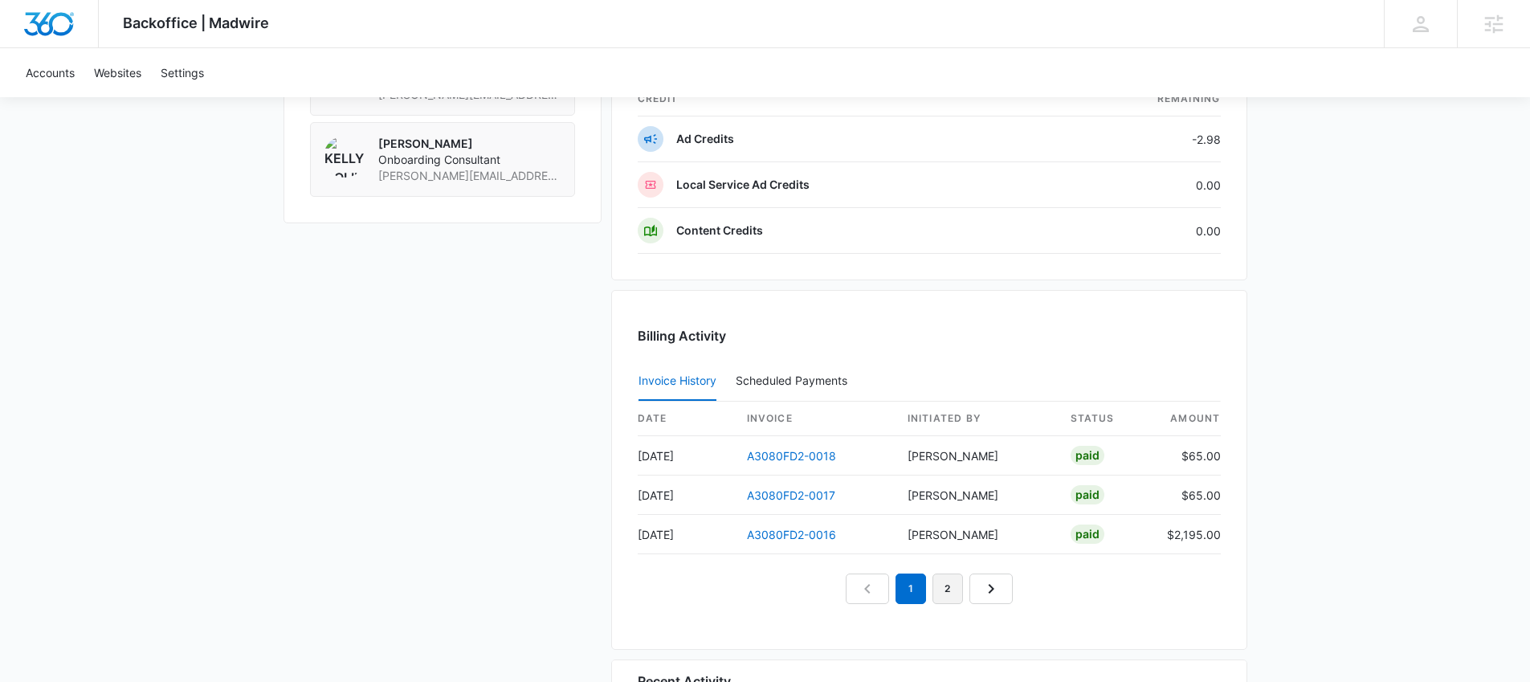
click at [952, 583] on link "2" at bounding box center [947, 588] width 31 height 31
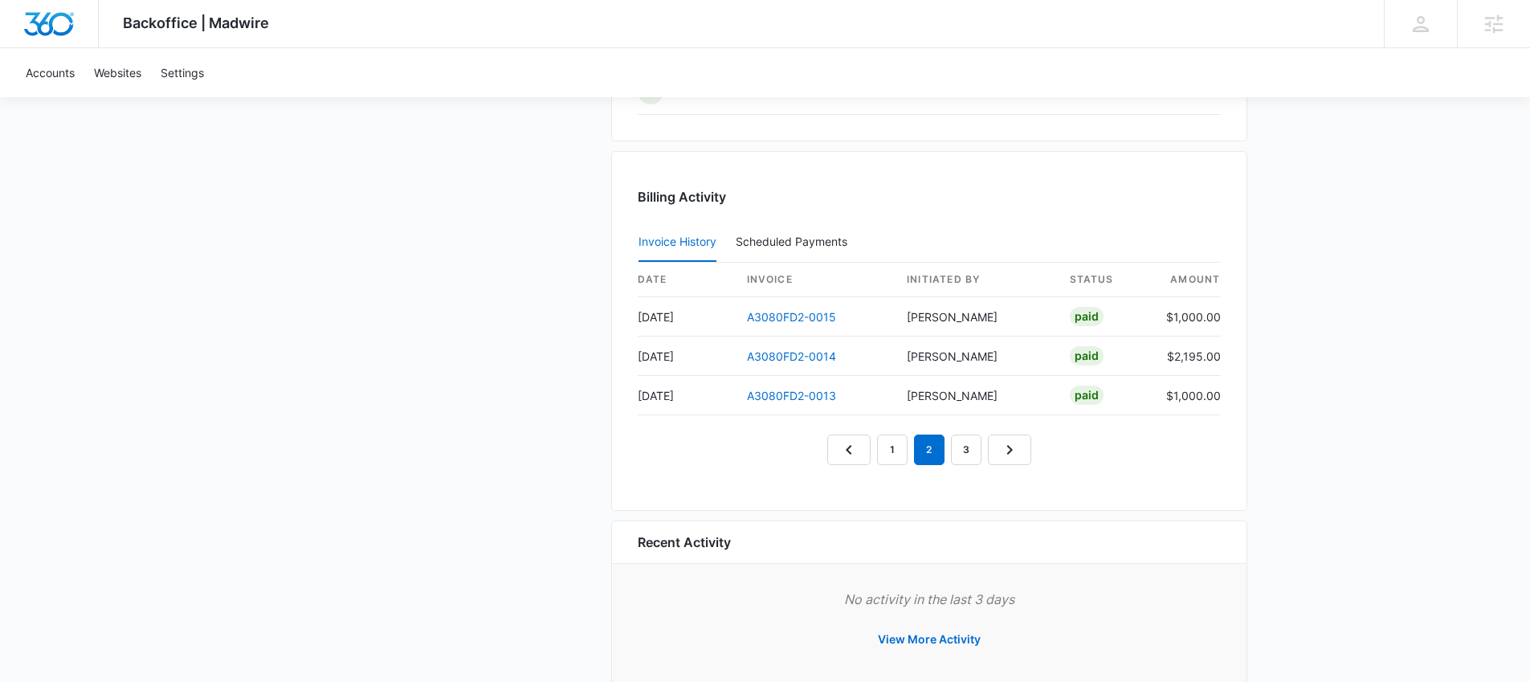
scroll to position [1533, 0]
click at [972, 455] on link "3" at bounding box center [966, 447] width 31 height 31
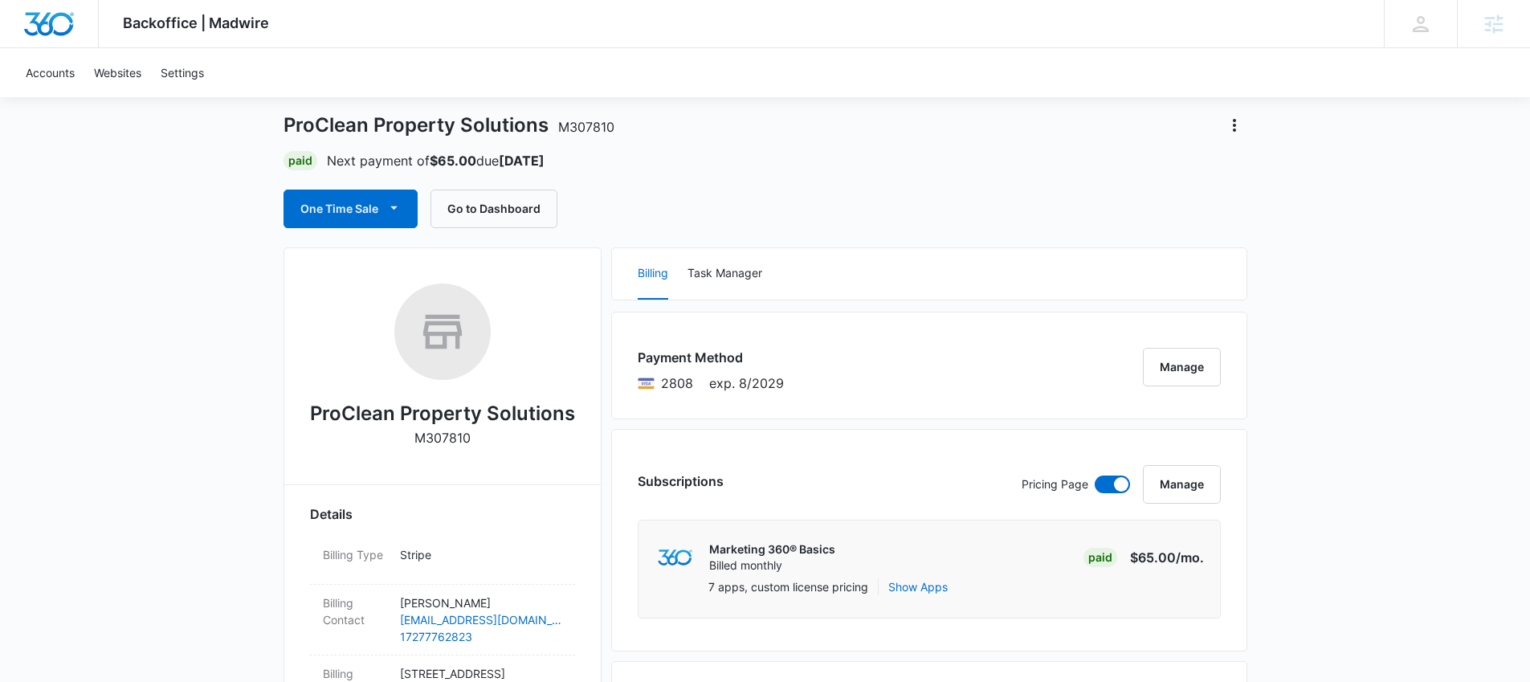
scroll to position [0, 0]
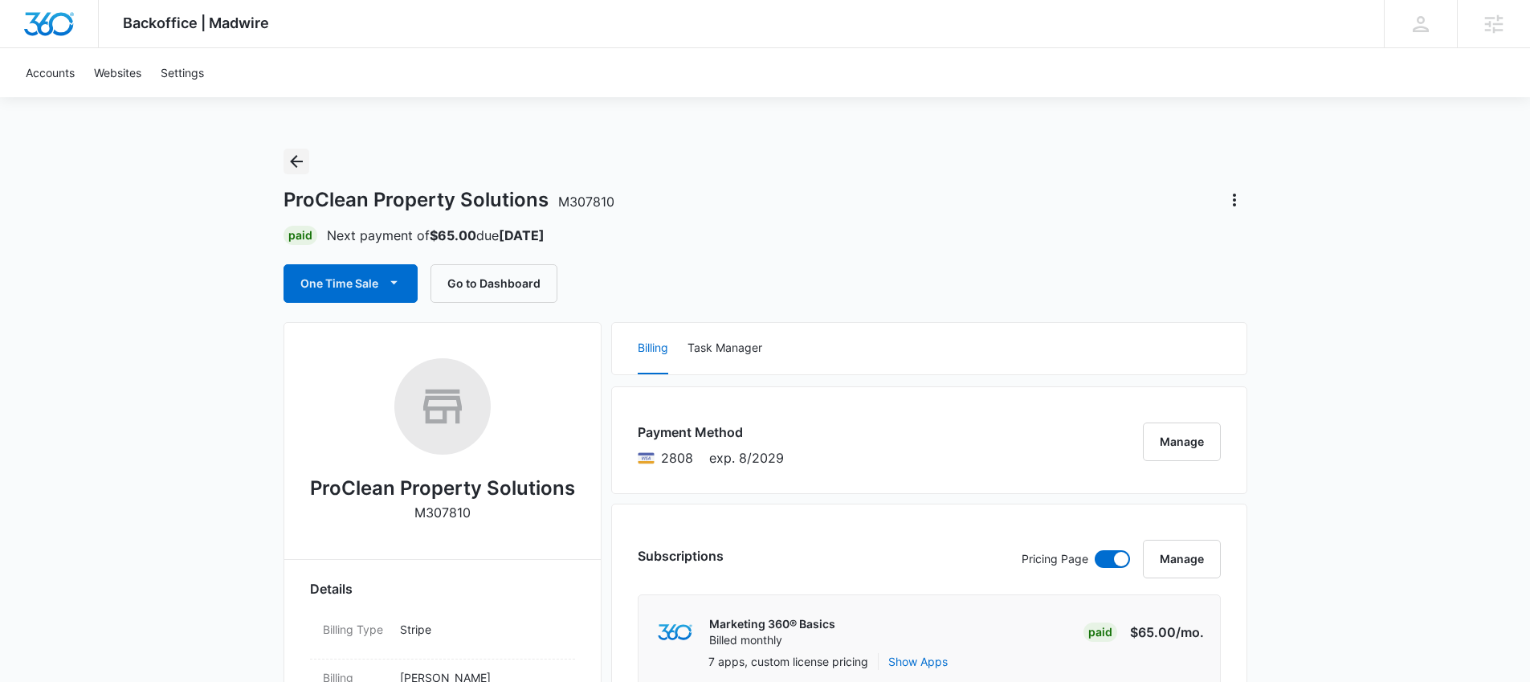
click at [300, 159] on icon "Back" at bounding box center [296, 161] width 19 height 19
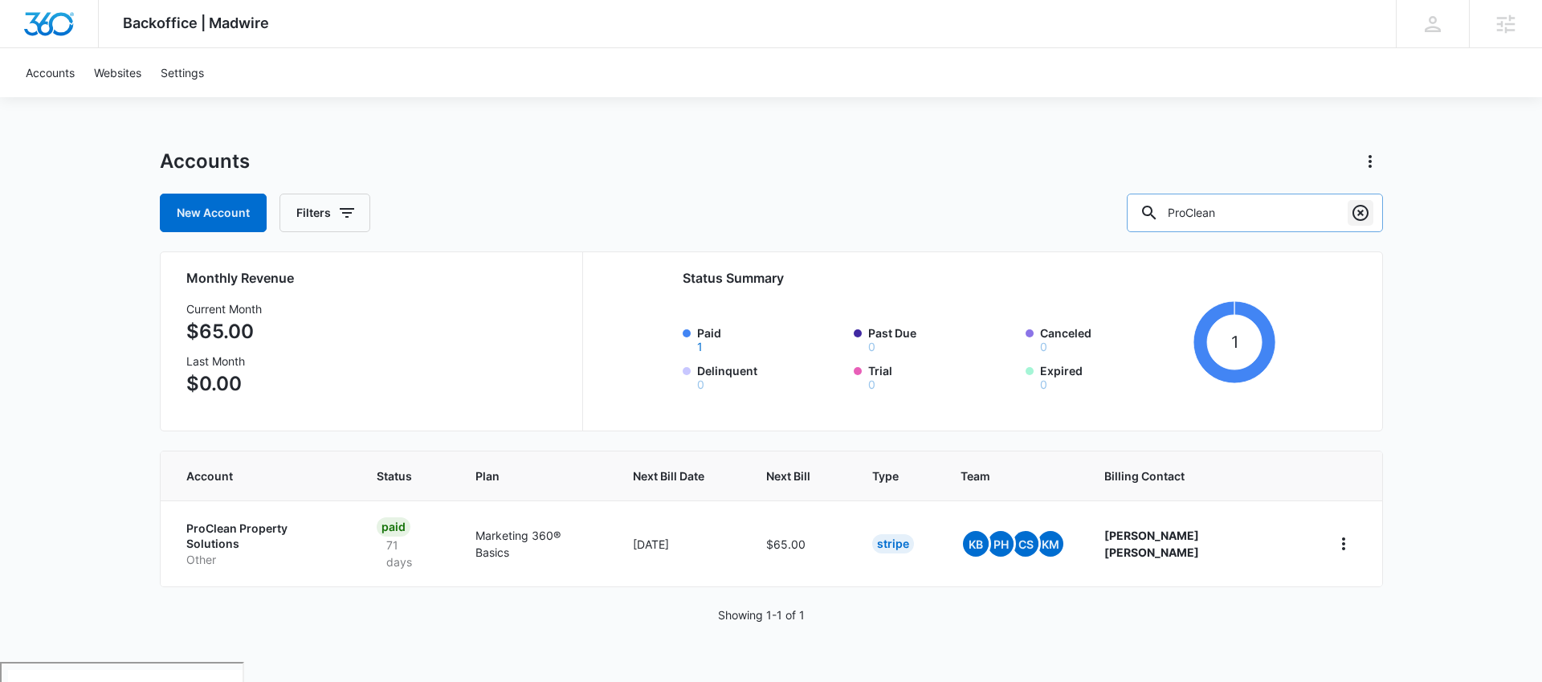
click at [1369, 214] on button "Clear" at bounding box center [1360, 213] width 26 height 26
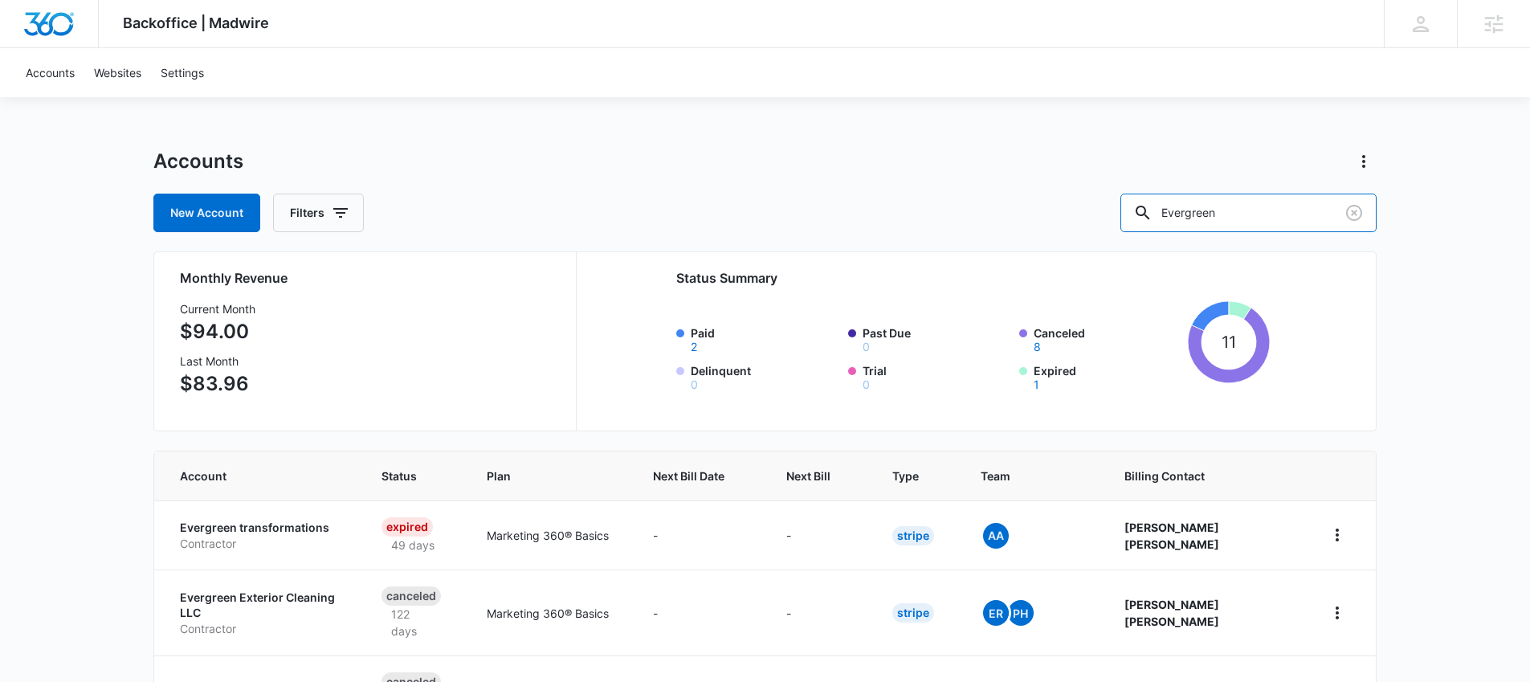
drag, startPoint x: 1207, startPoint y: 208, endPoint x: 1135, endPoint y: 205, distance: 72.3
click at [1135, 205] on div "New Account Filters Evergreen" at bounding box center [764, 213] width 1223 height 39
type input "Aces Coatings"
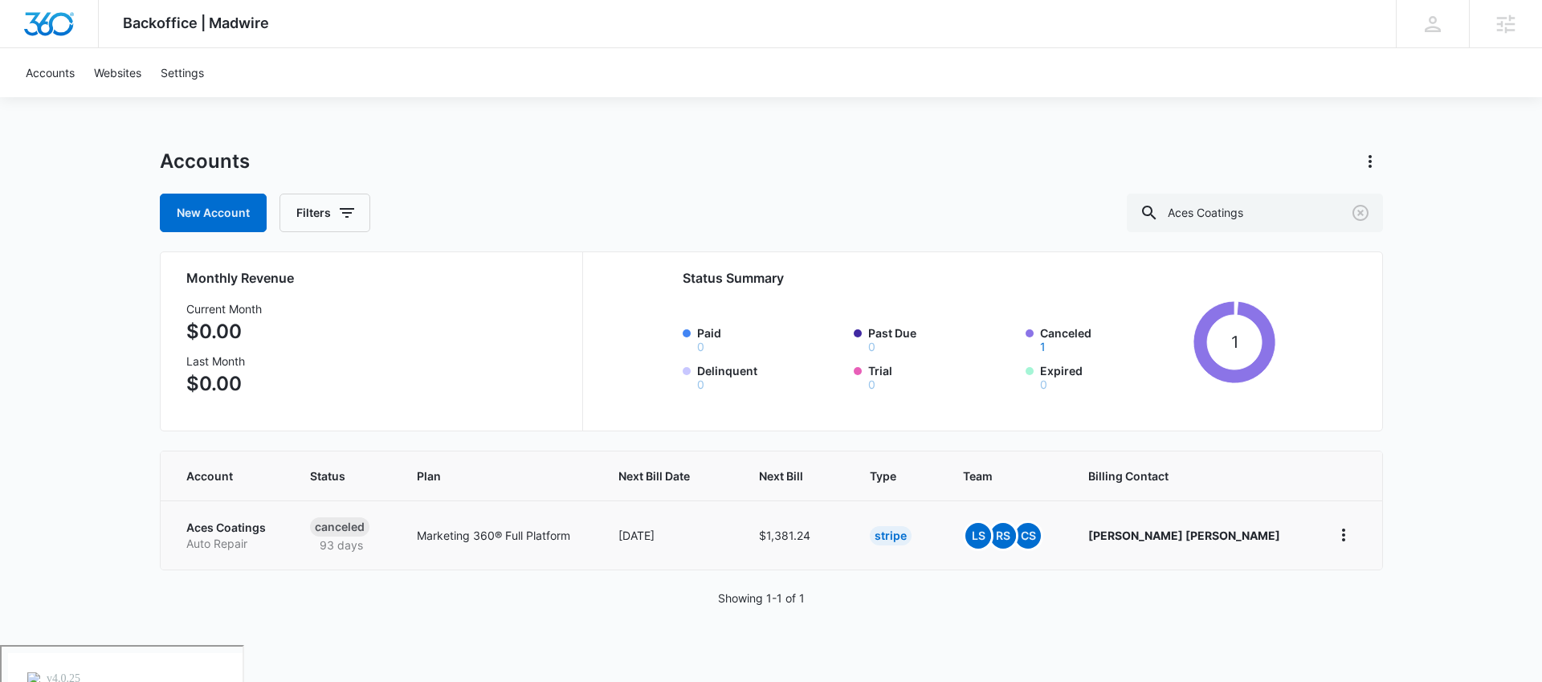
click at [272, 525] on p "Aces Coatings" at bounding box center [229, 528] width 86 height 16
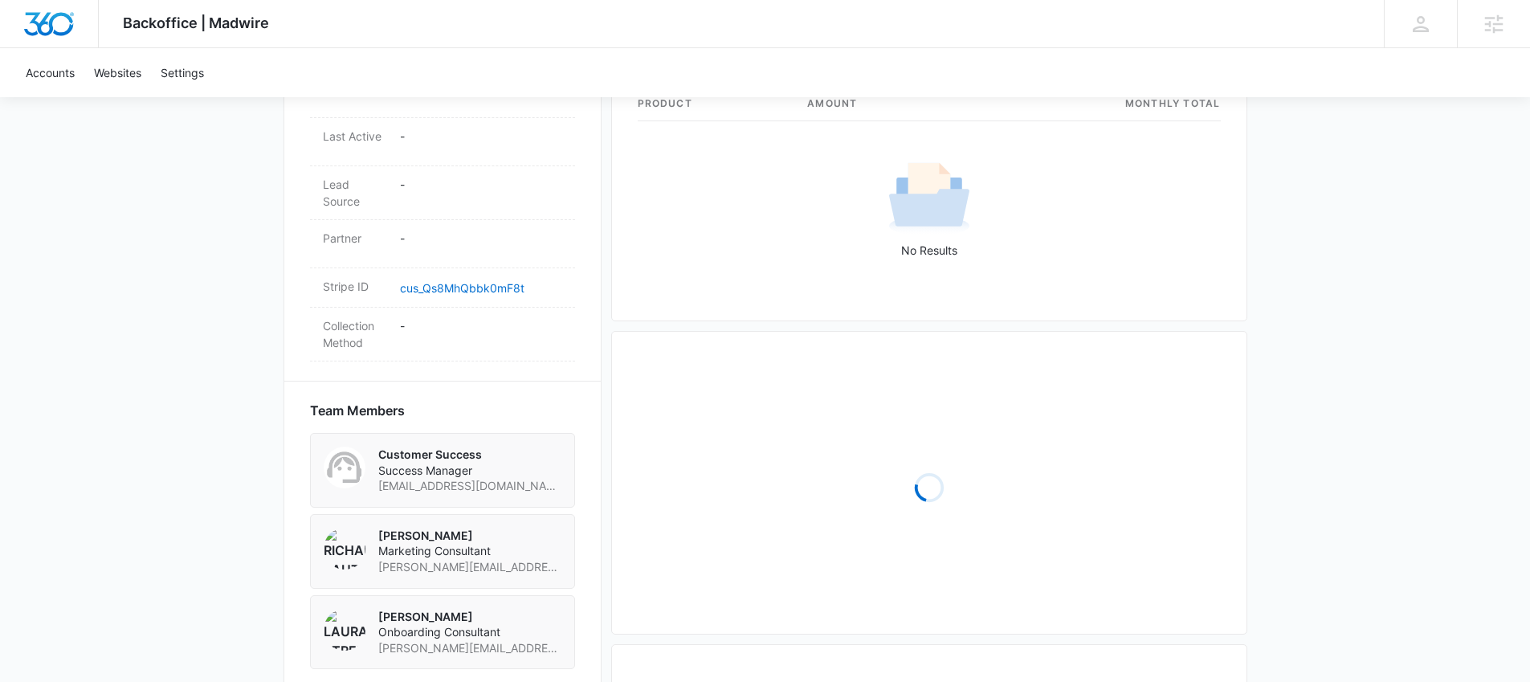
scroll to position [1296, 0]
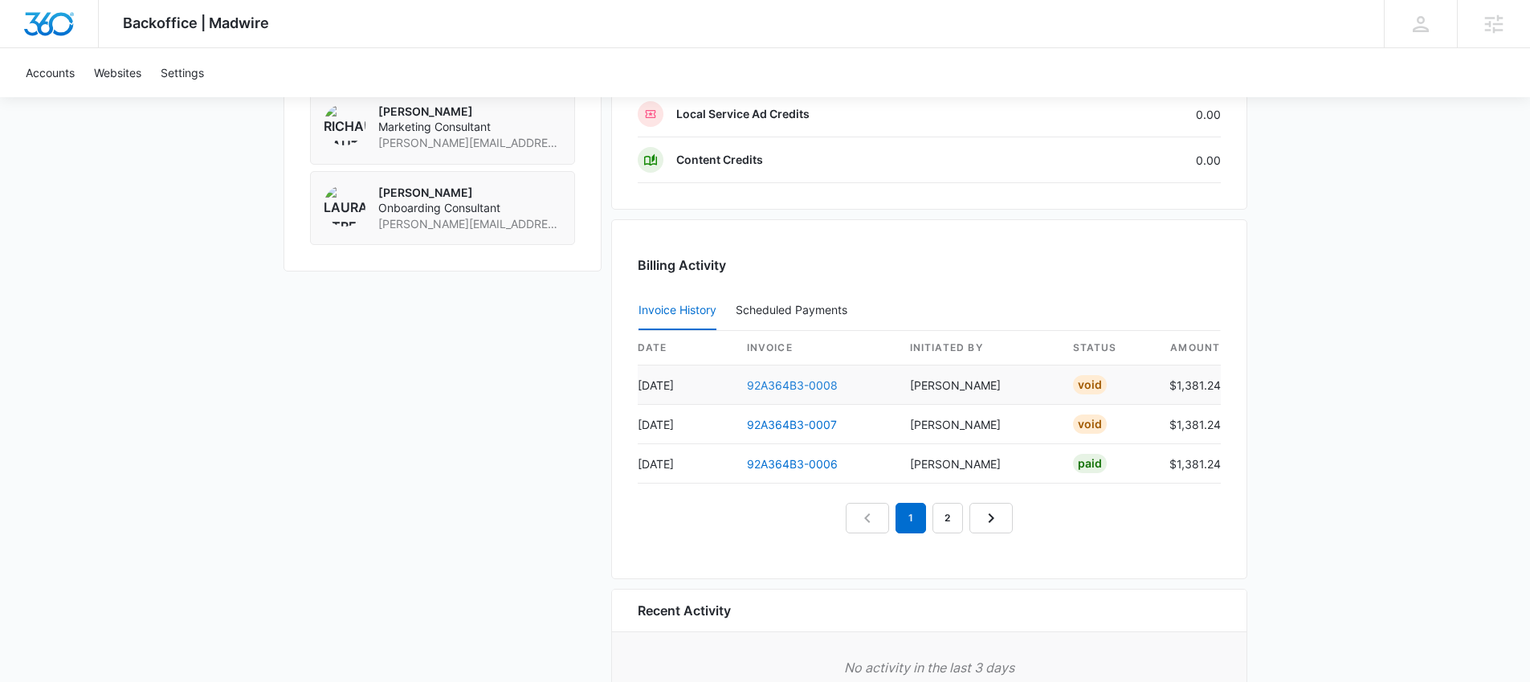
click at [785, 389] on link "92A364B3-0008" at bounding box center [792, 385] width 91 height 14
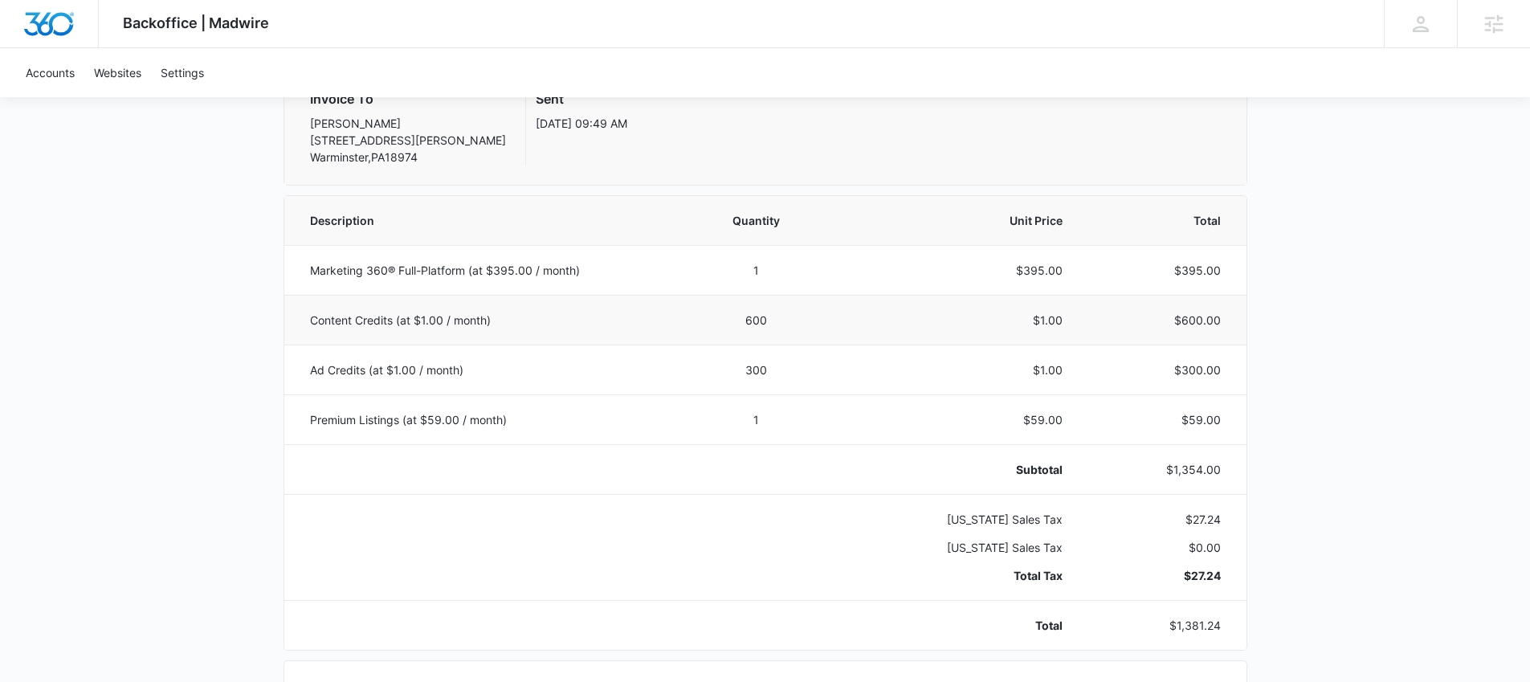
scroll to position [238, 0]
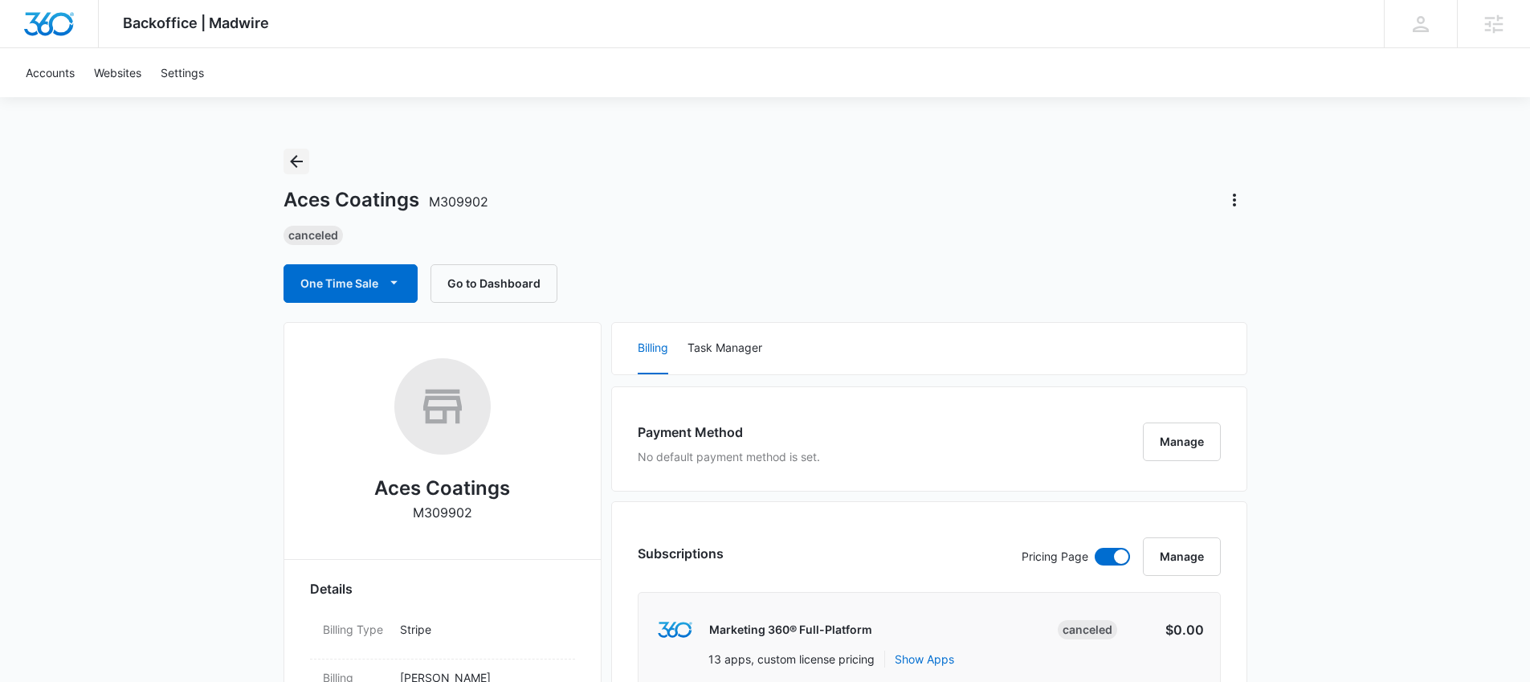
click at [302, 160] on icon "Back" at bounding box center [296, 161] width 19 height 19
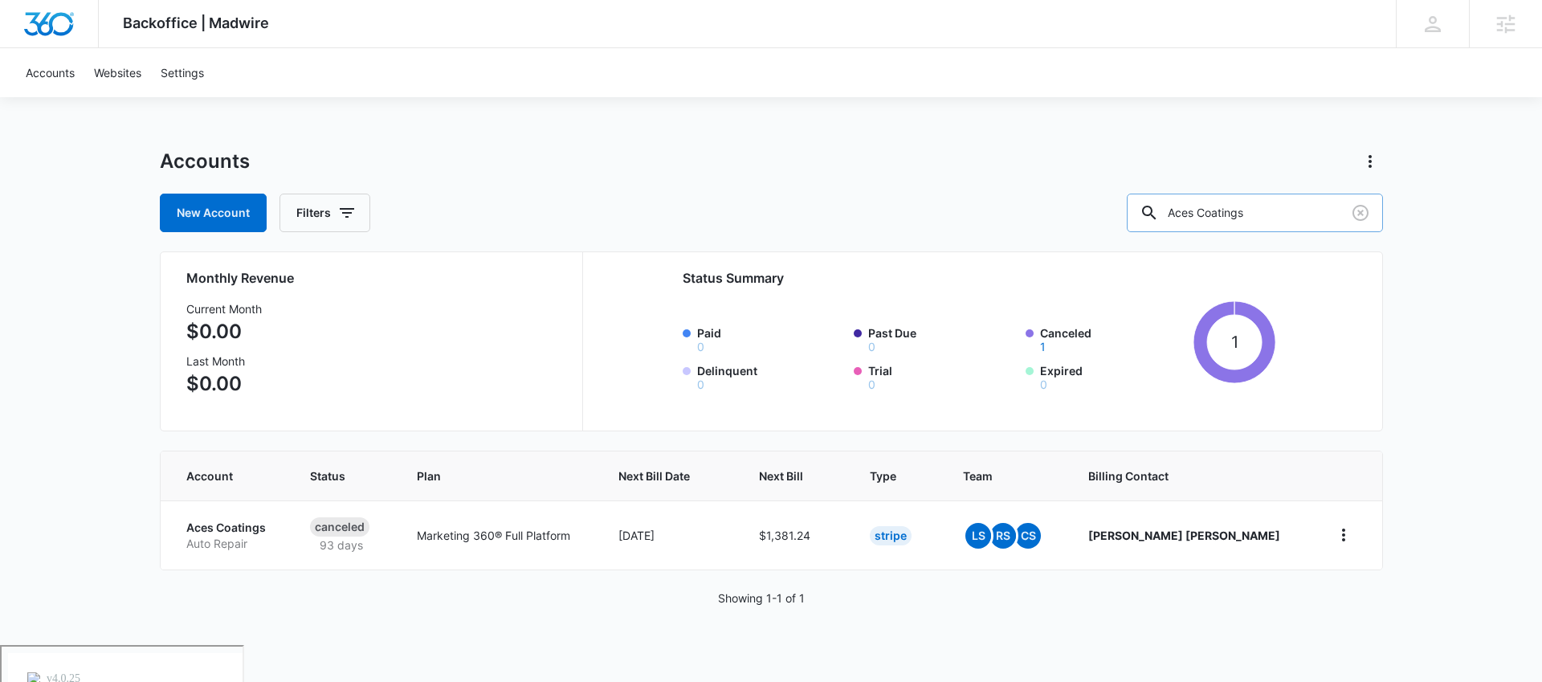
drag, startPoint x: 1241, startPoint y: 206, endPoint x: 1205, endPoint y: 202, distance: 36.5
click at [1205, 202] on input "Aces Coatings" at bounding box center [1255, 213] width 256 height 39
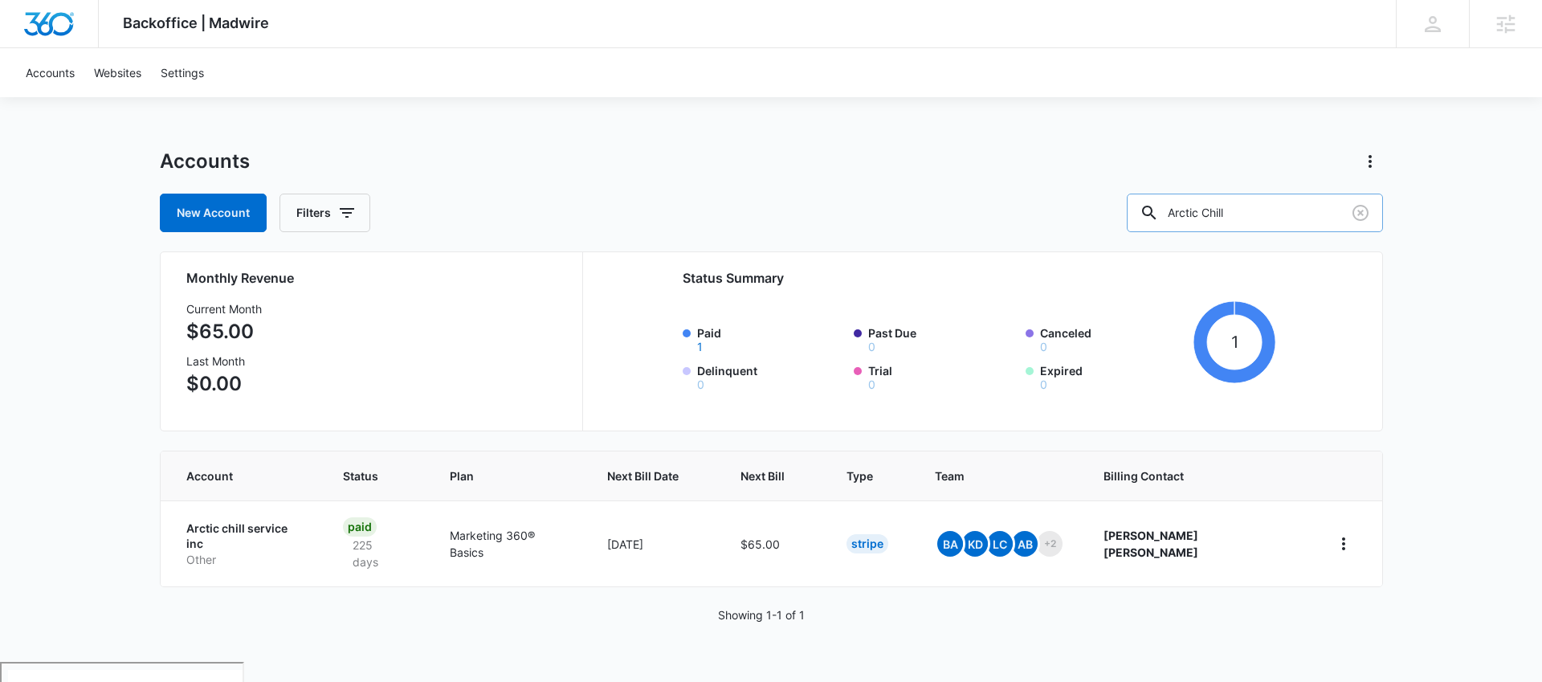
drag, startPoint x: 1257, startPoint y: 210, endPoint x: 1179, endPoint y: 198, distance: 78.9
click at [1184, 200] on div "Arctic Chill" at bounding box center [1255, 213] width 256 height 39
type input "IQ Dog training"
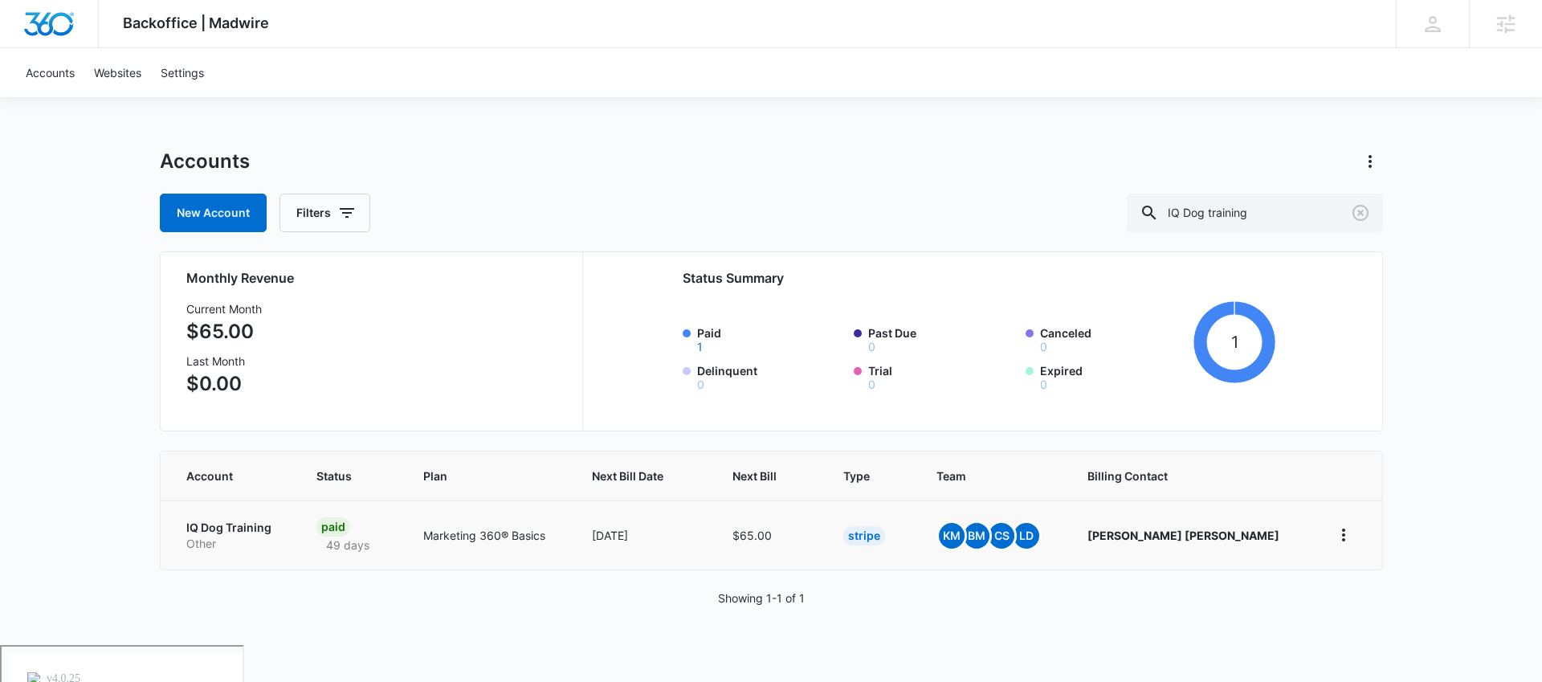
click at [275, 522] on p "IQ Dog Training" at bounding box center [232, 528] width 92 height 16
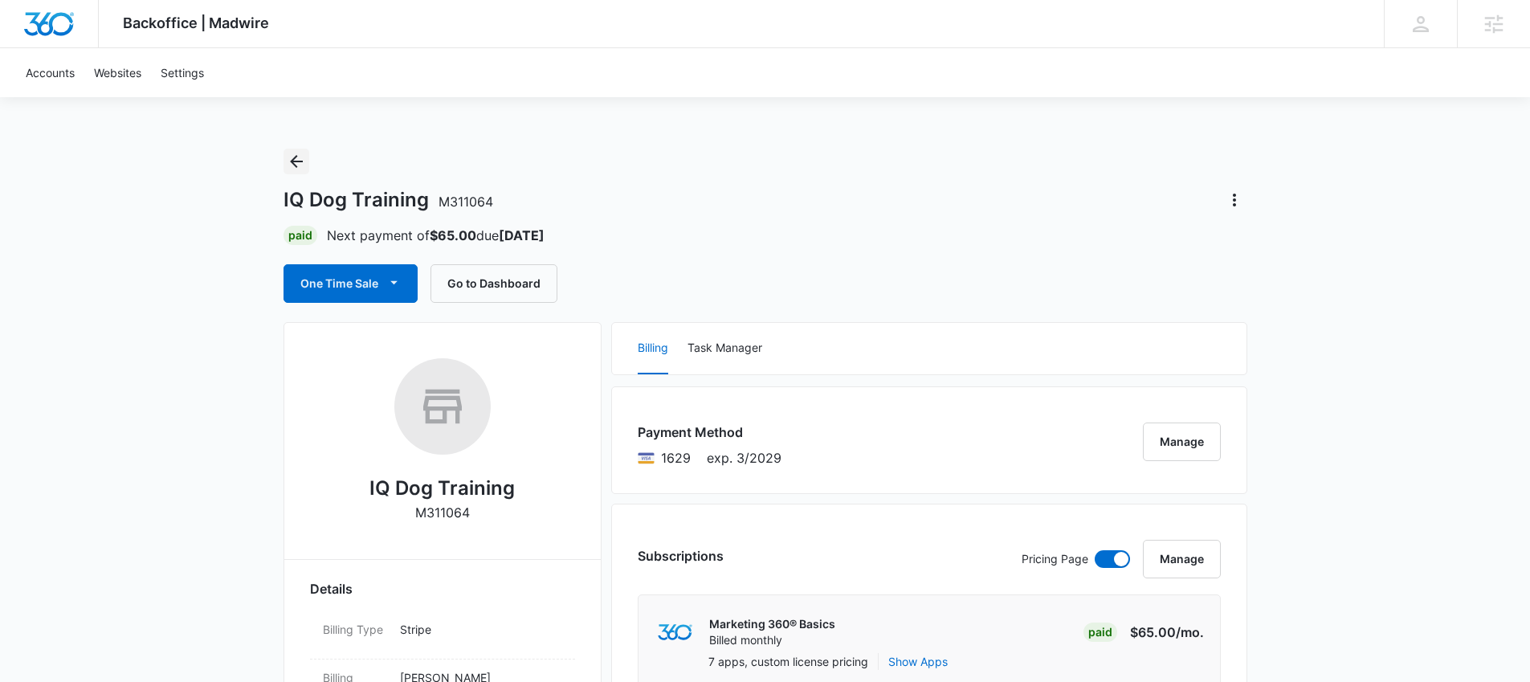
click at [297, 157] on icon "Back" at bounding box center [296, 161] width 19 height 19
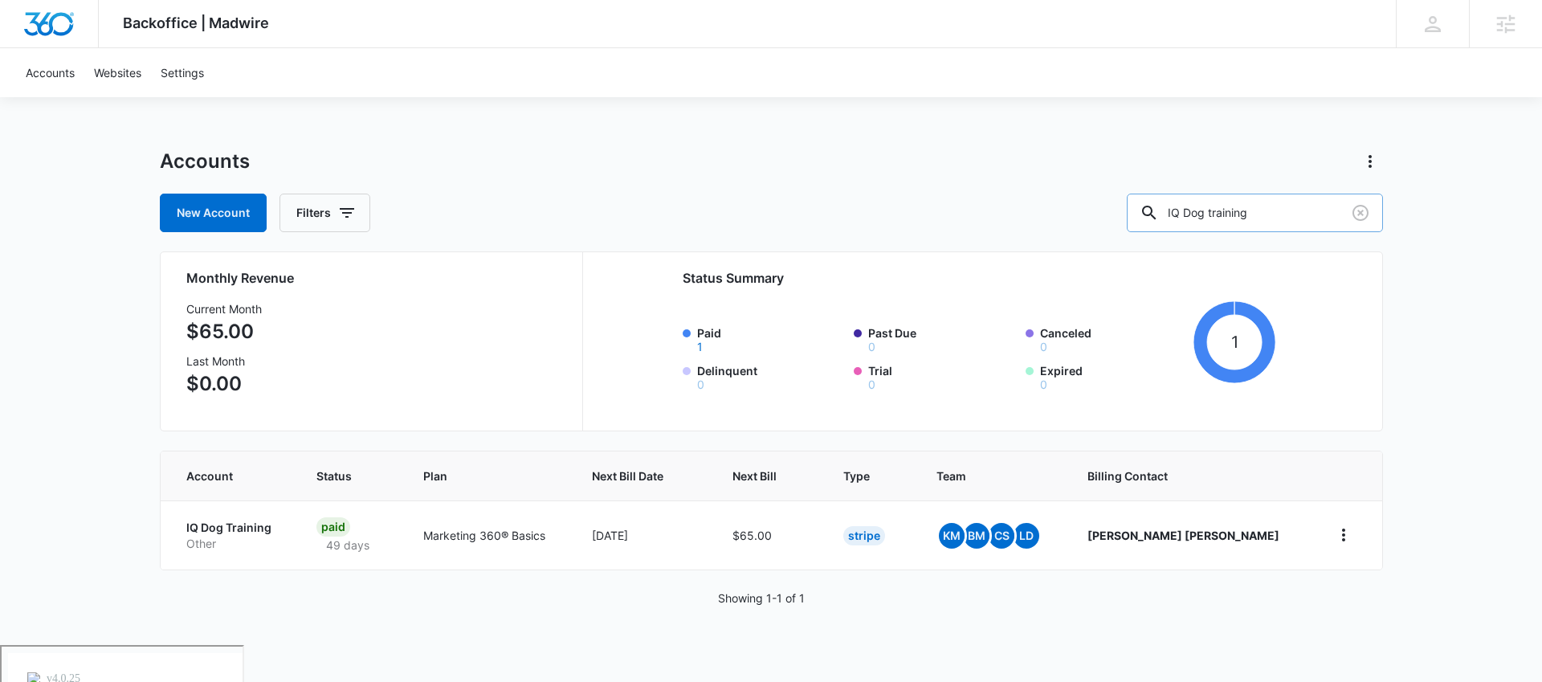
drag, startPoint x: 1259, startPoint y: 207, endPoint x: 1171, endPoint y: 205, distance: 88.4
click at [1170, 206] on input "IQ Dog training" at bounding box center [1255, 213] width 256 height 39
type input "Pergola Guys"
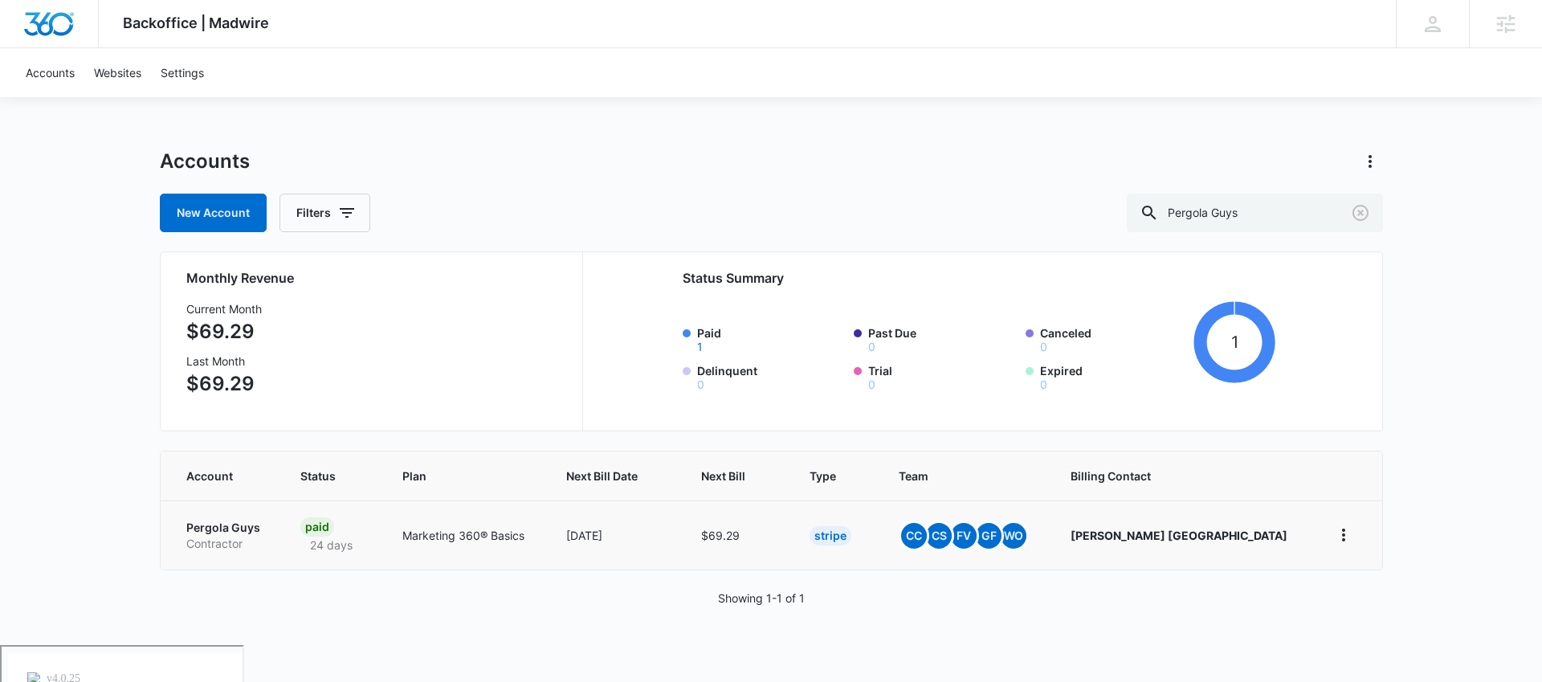
click at [334, 524] on div "Paid" at bounding box center [317, 526] width 34 height 19
click at [486, 517] on td "Marketing 360® Basics" at bounding box center [464, 534] width 163 height 69
click at [492, 531] on p "Marketing 360® Basics" at bounding box center [464, 535] width 124 height 17
click at [244, 524] on p "Pergola Guys" at bounding box center [224, 528] width 76 height 16
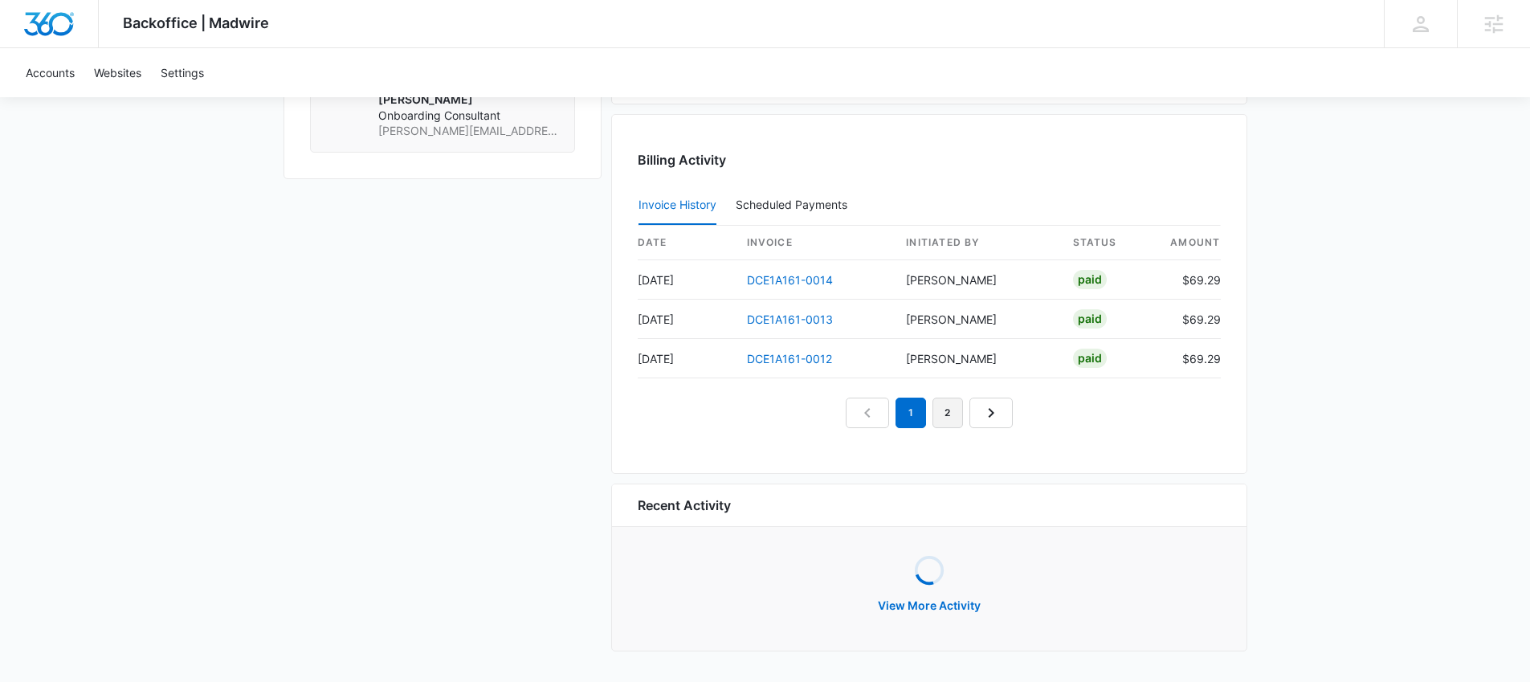
scroll to position [1568, 0]
click at [952, 405] on link "2" at bounding box center [947, 412] width 31 height 31
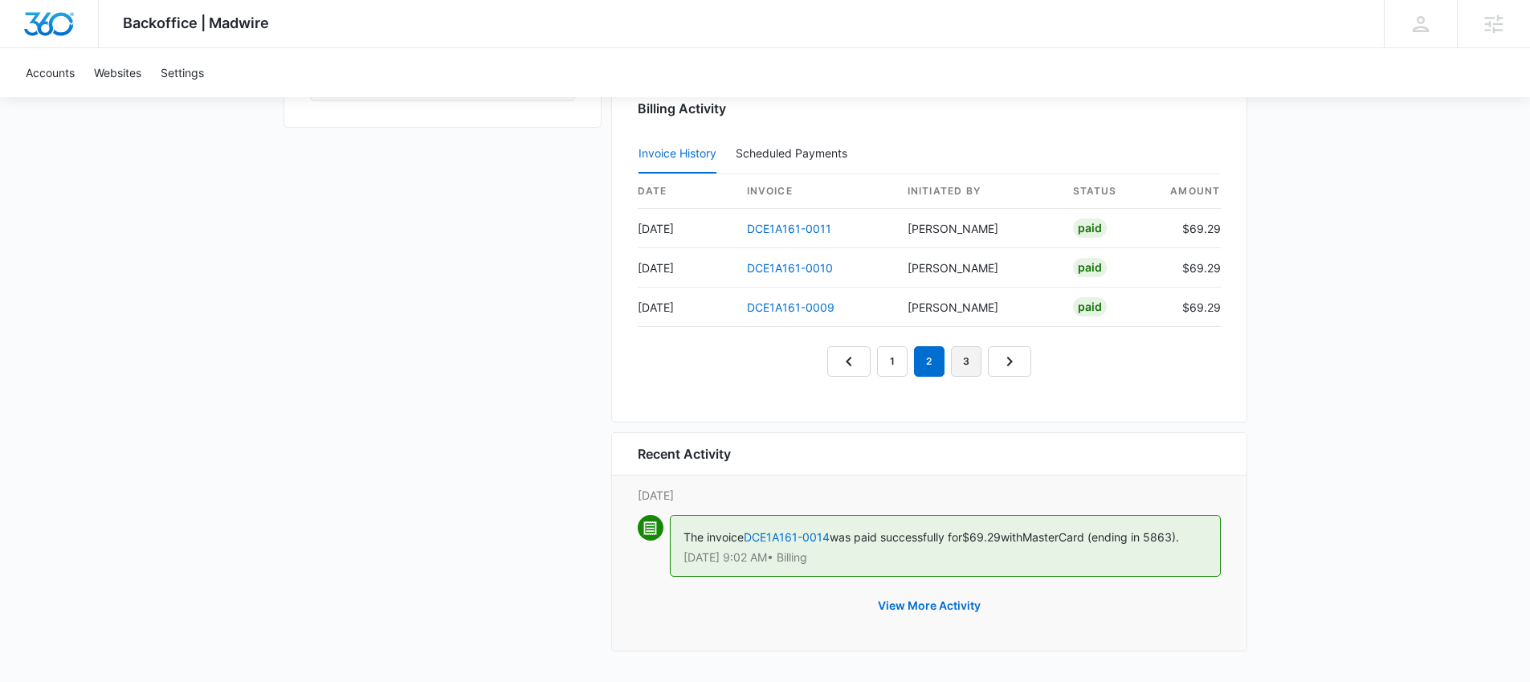
click at [968, 369] on link "3" at bounding box center [966, 361] width 31 height 31
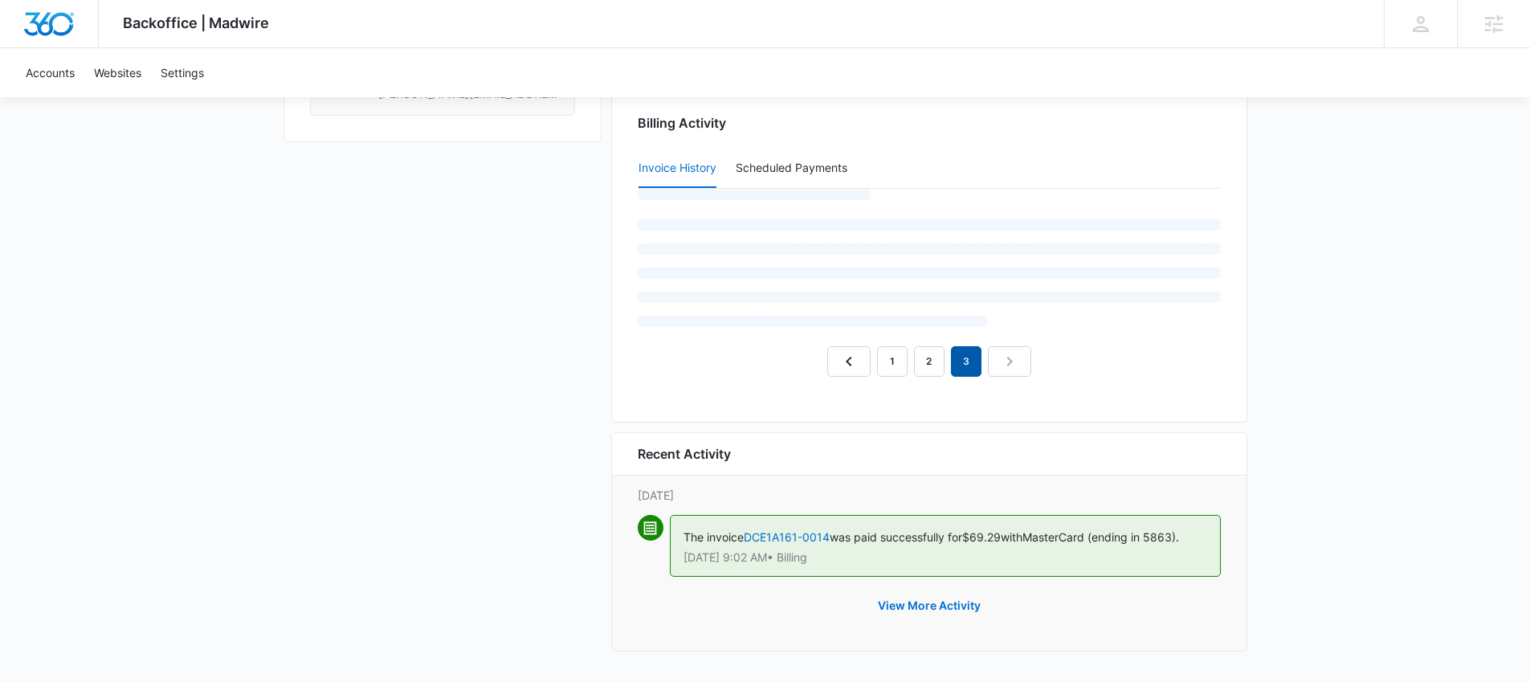
scroll to position [1619, 0]
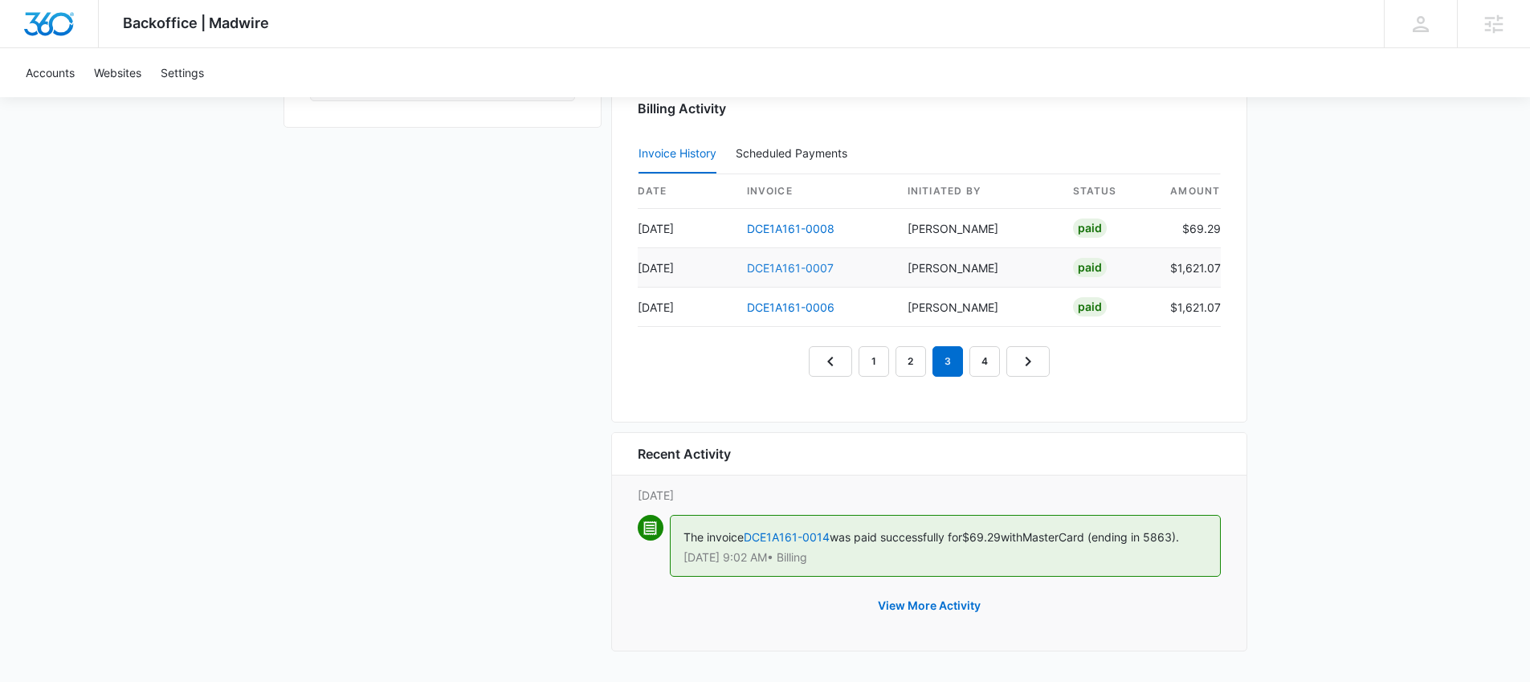
click at [776, 270] on link "DCE1A161-0007" at bounding box center [790, 268] width 87 height 14
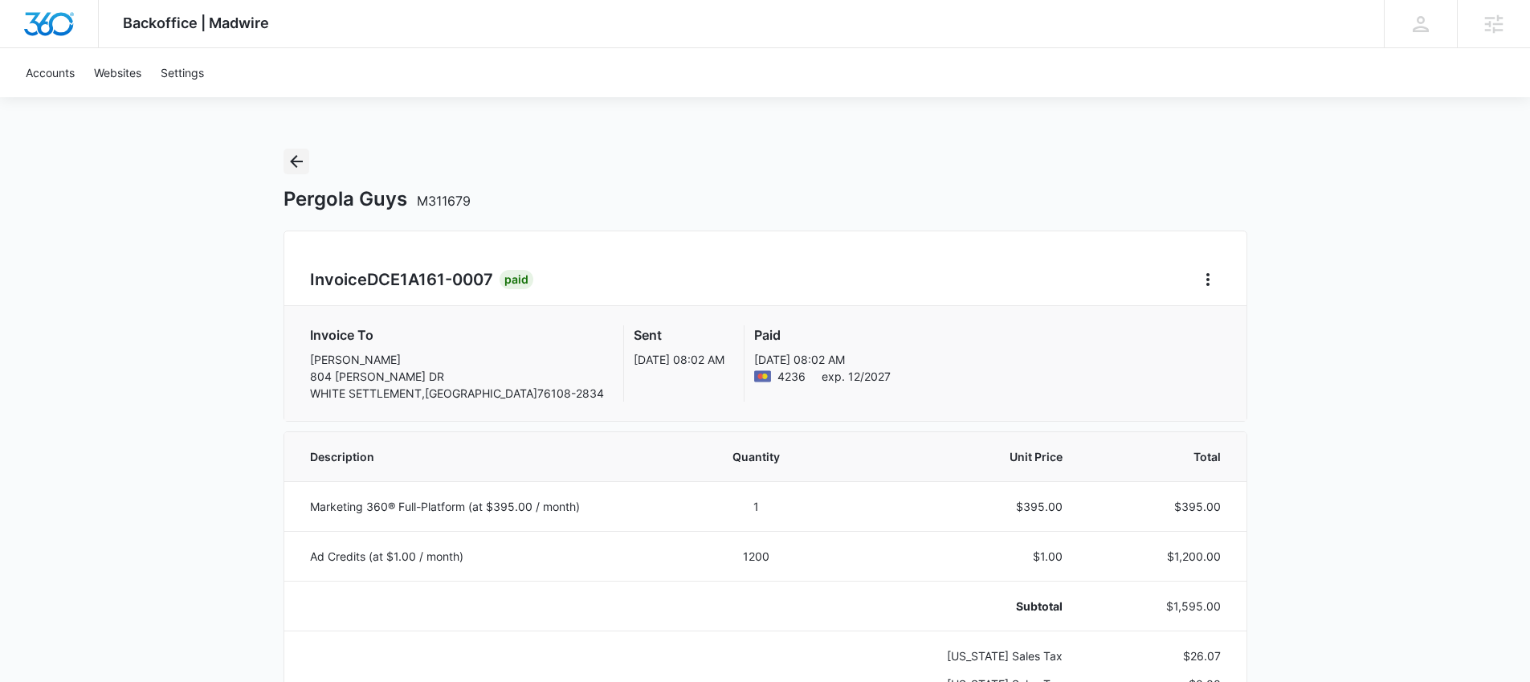
click at [296, 153] on icon "Back" at bounding box center [296, 161] width 19 height 19
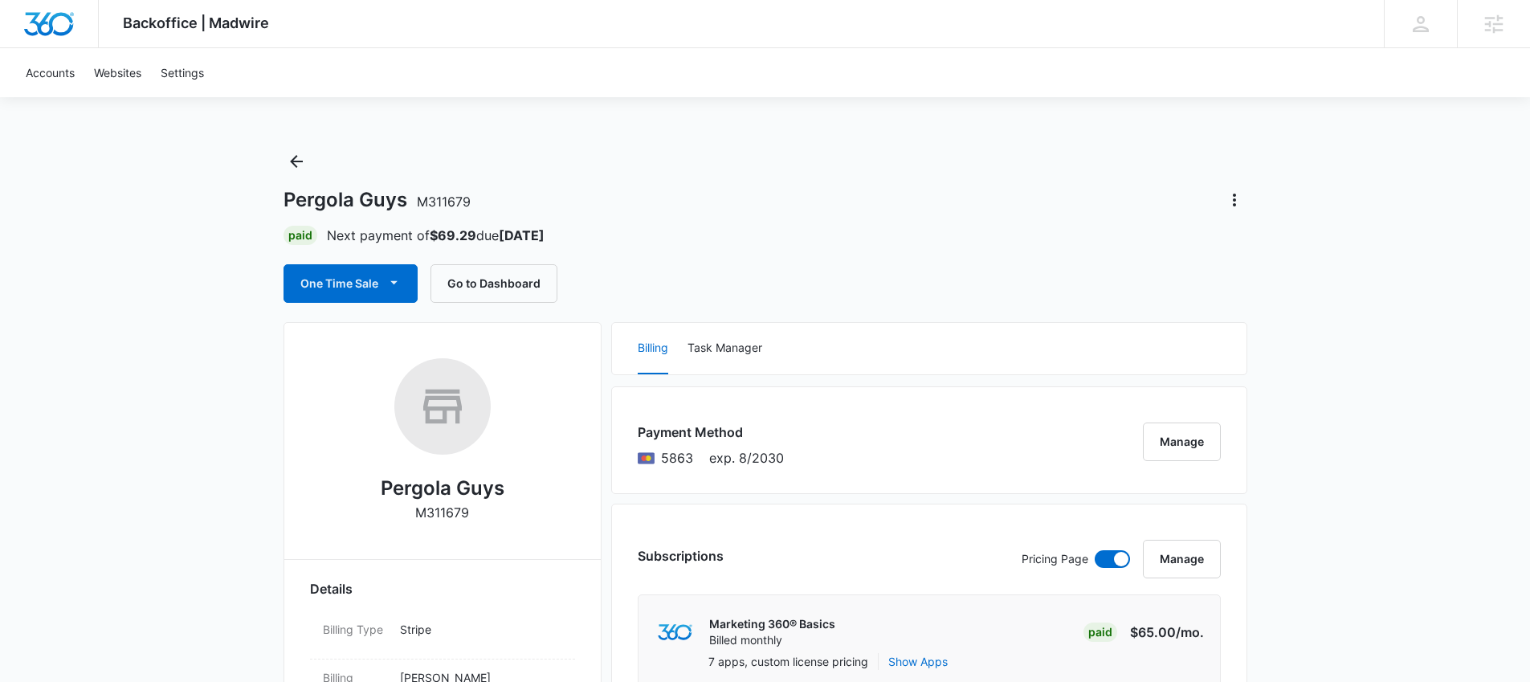
click at [312, 170] on div "Pergola Guys M311679 Paid Next payment of $69.29 due Nov 8 One Time Sale Go to …" at bounding box center [765, 226] width 964 height 154
click at [290, 162] on icon "Back" at bounding box center [296, 161] width 19 height 19
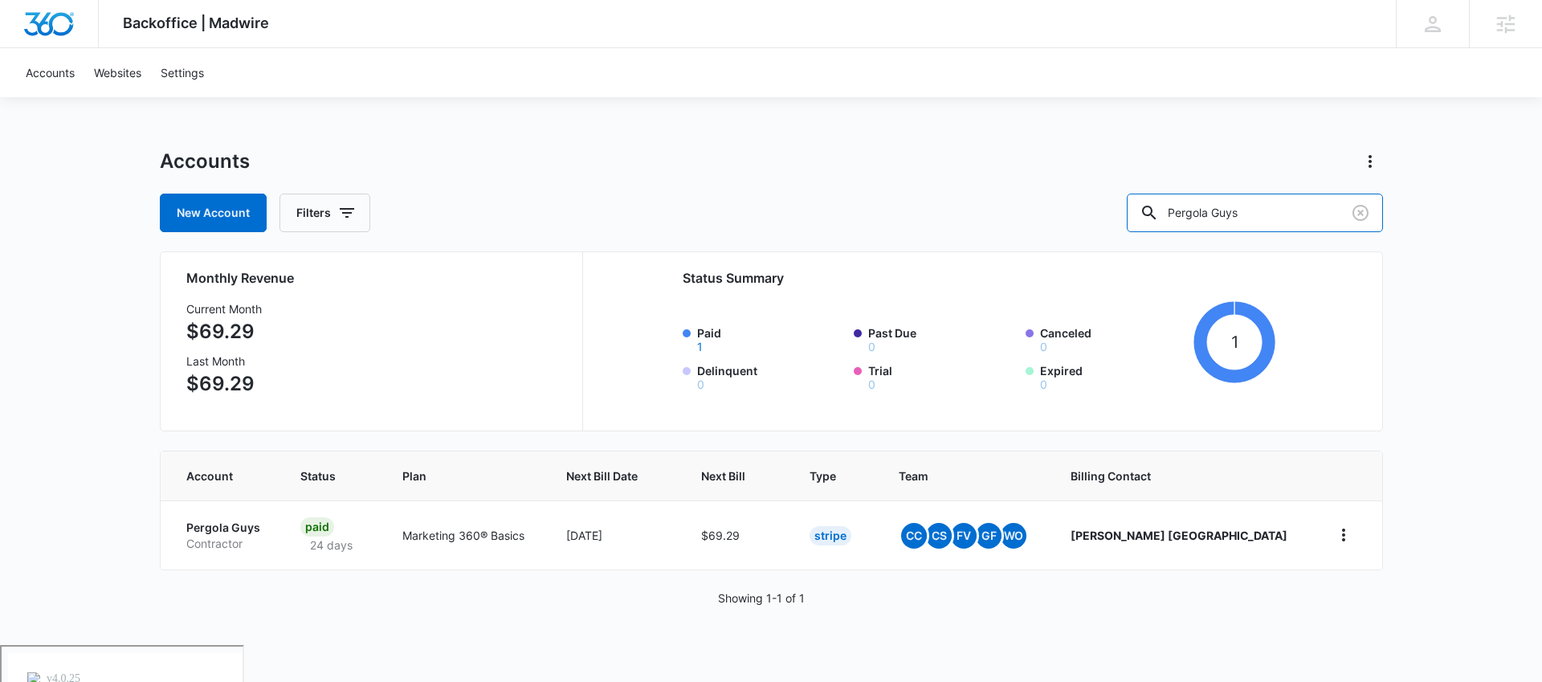
drag, startPoint x: 1171, startPoint y: 206, endPoint x: 1154, endPoint y: 208, distance: 16.9
click at [1154, 208] on div "New Account Filters Pergola Guys" at bounding box center [771, 213] width 1223 height 39
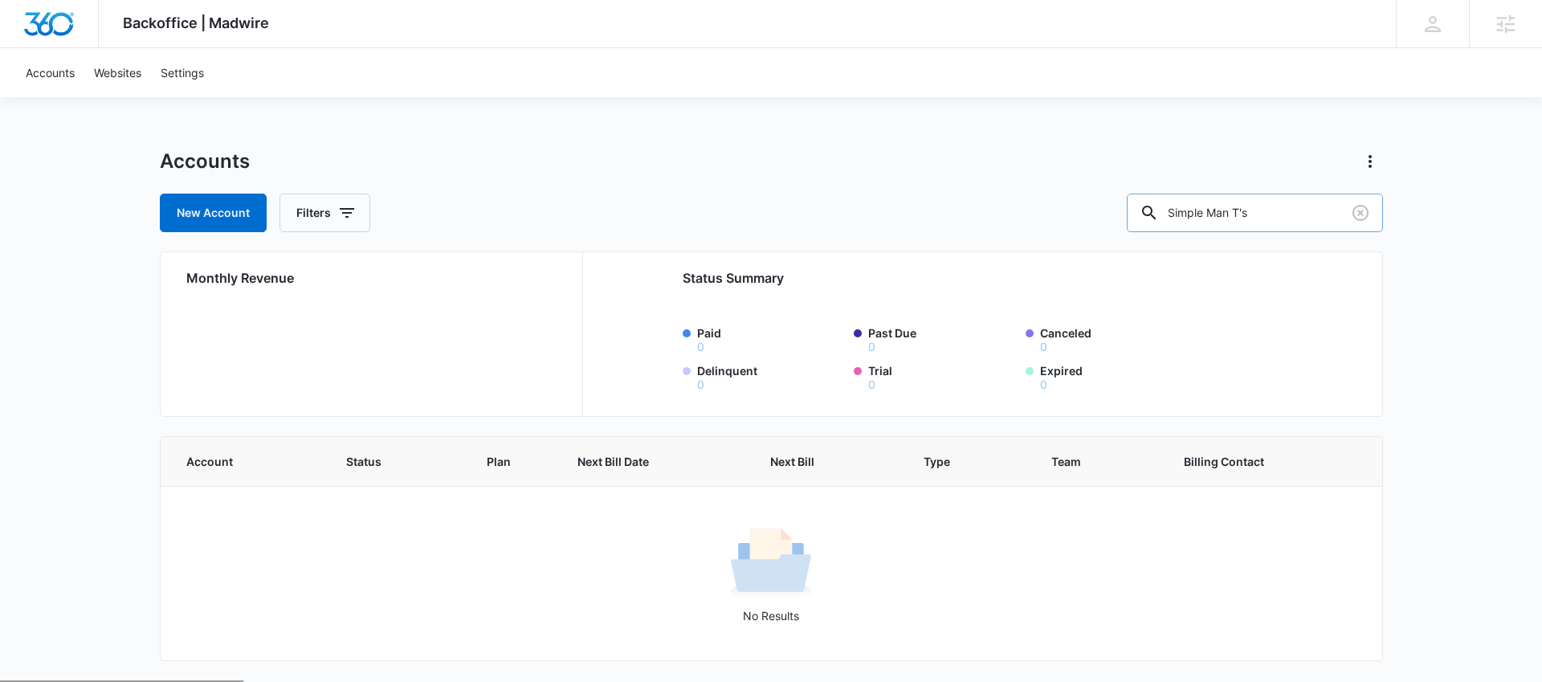
drag, startPoint x: 1274, startPoint y: 218, endPoint x: 1170, endPoint y: 217, distance: 103.6
click at [1171, 218] on input "Simple Man T's" at bounding box center [1255, 213] width 256 height 39
type input "Ready Set"
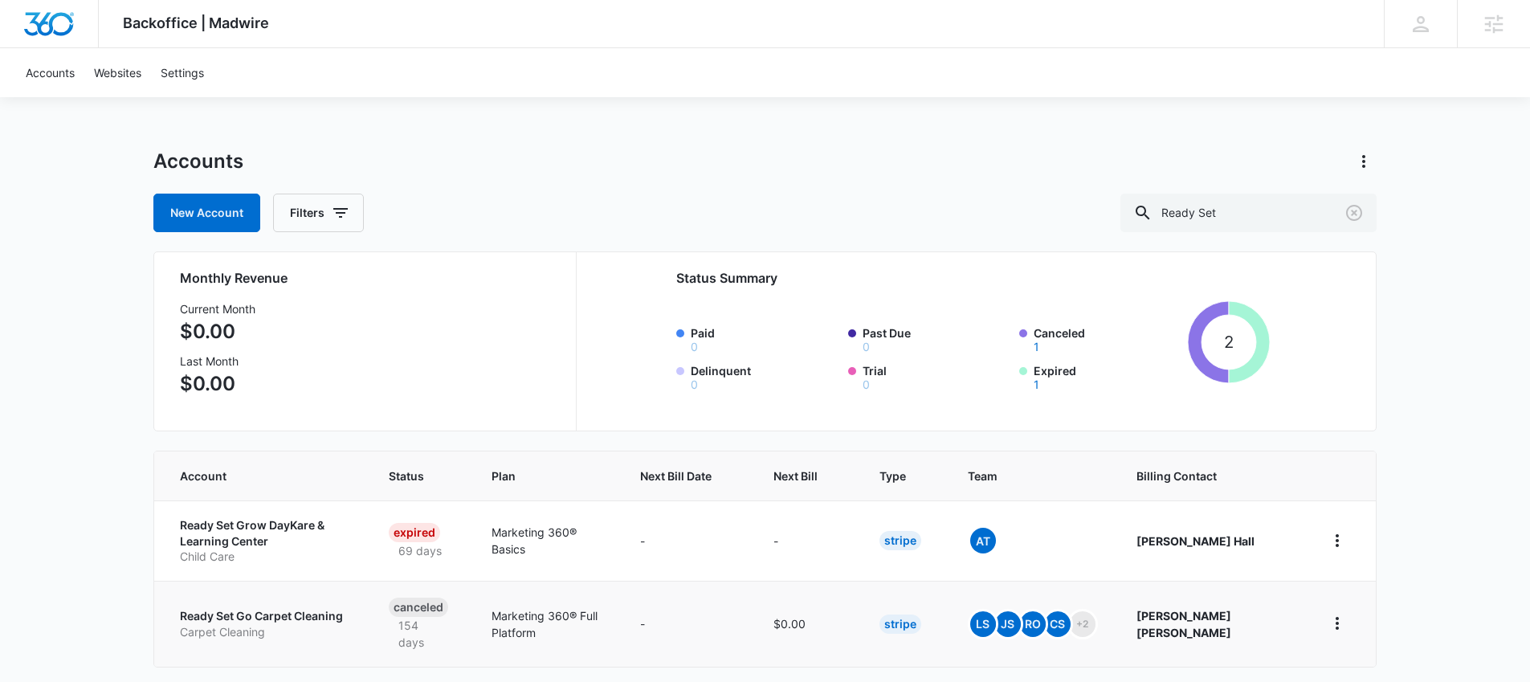
click at [211, 626] on p "Carpet Cleaning" at bounding box center [265, 632] width 170 height 16
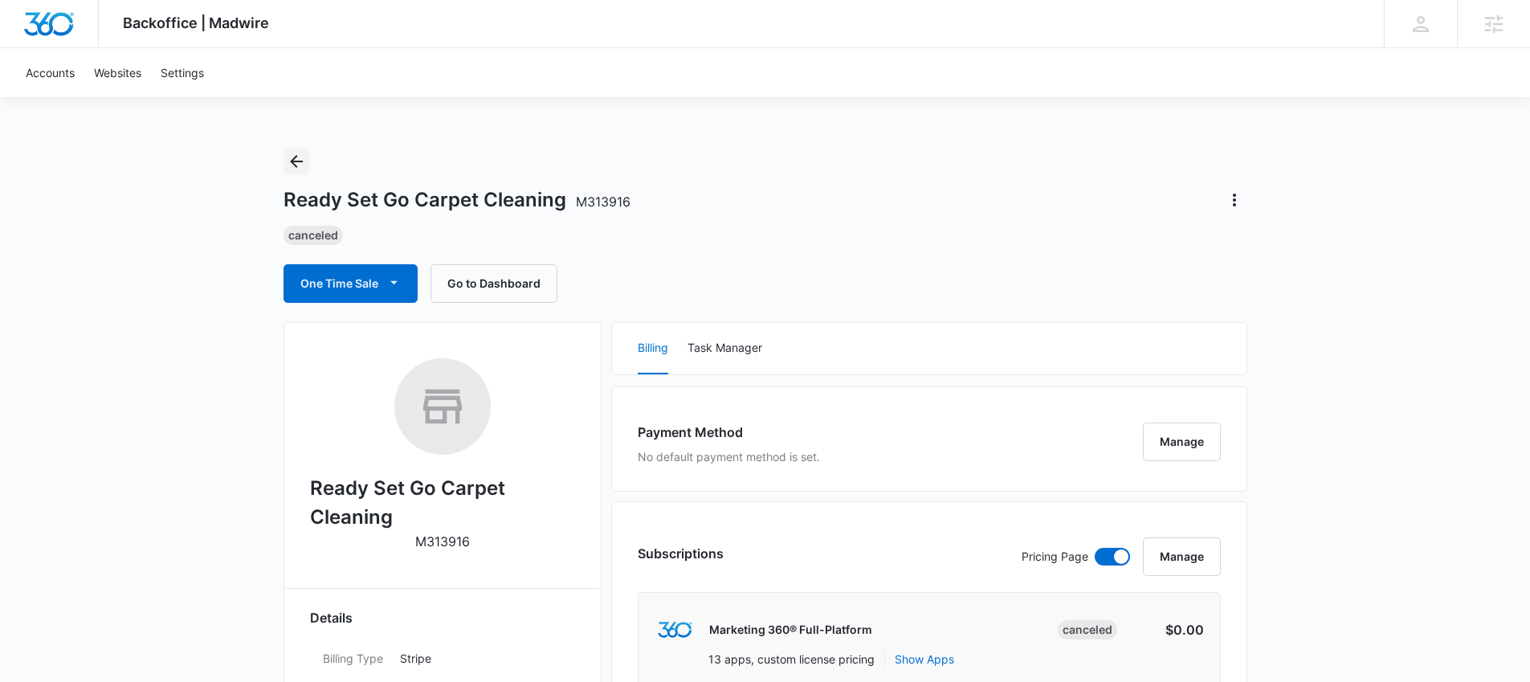
click at [300, 158] on icon "Back" at bounding box center [296, 161] width 19 height 19
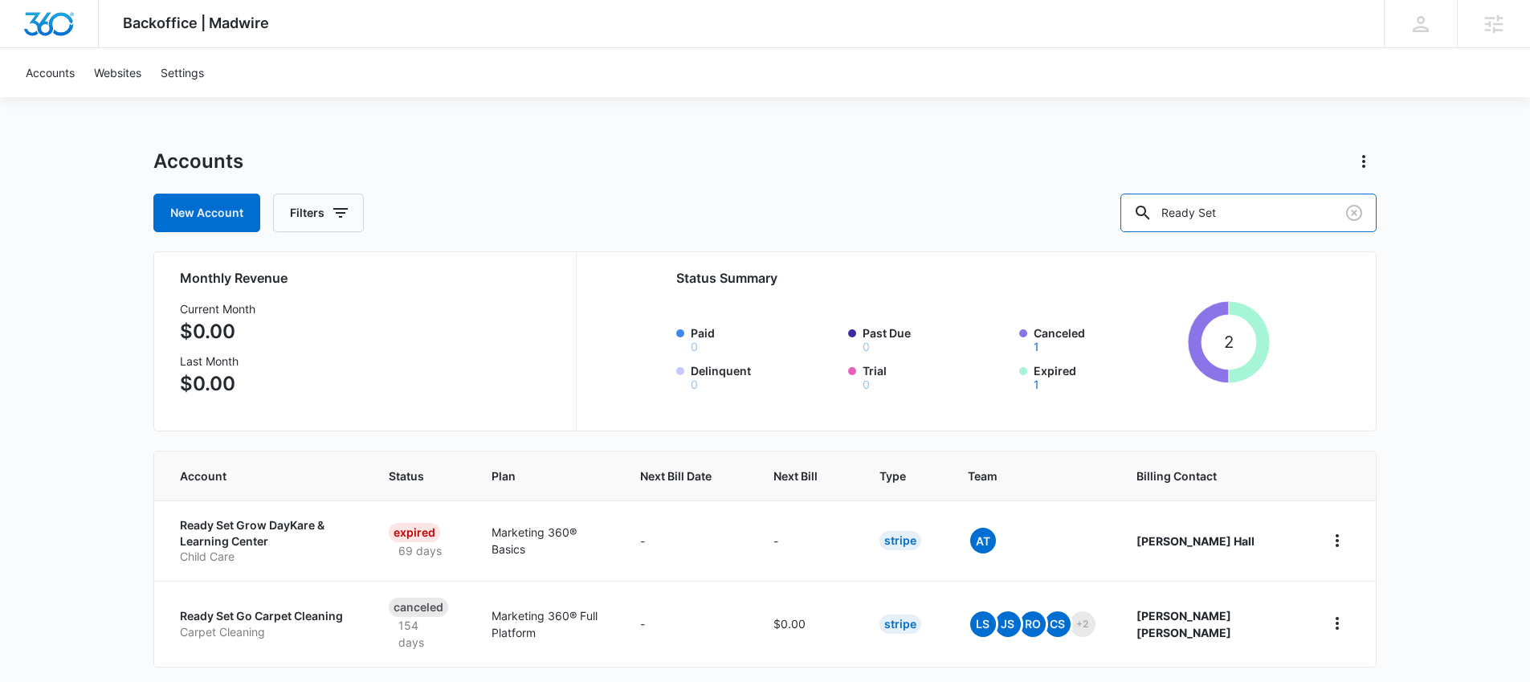
drag, startPoint x: 1160, startPoint y: 216, endPoint x: 1137, endPoint y: 217, distance: 22.5
click at [1137, 217] on div "New Account Filters Ready Set" at bounding box center [764, 213] width 1223 height 39
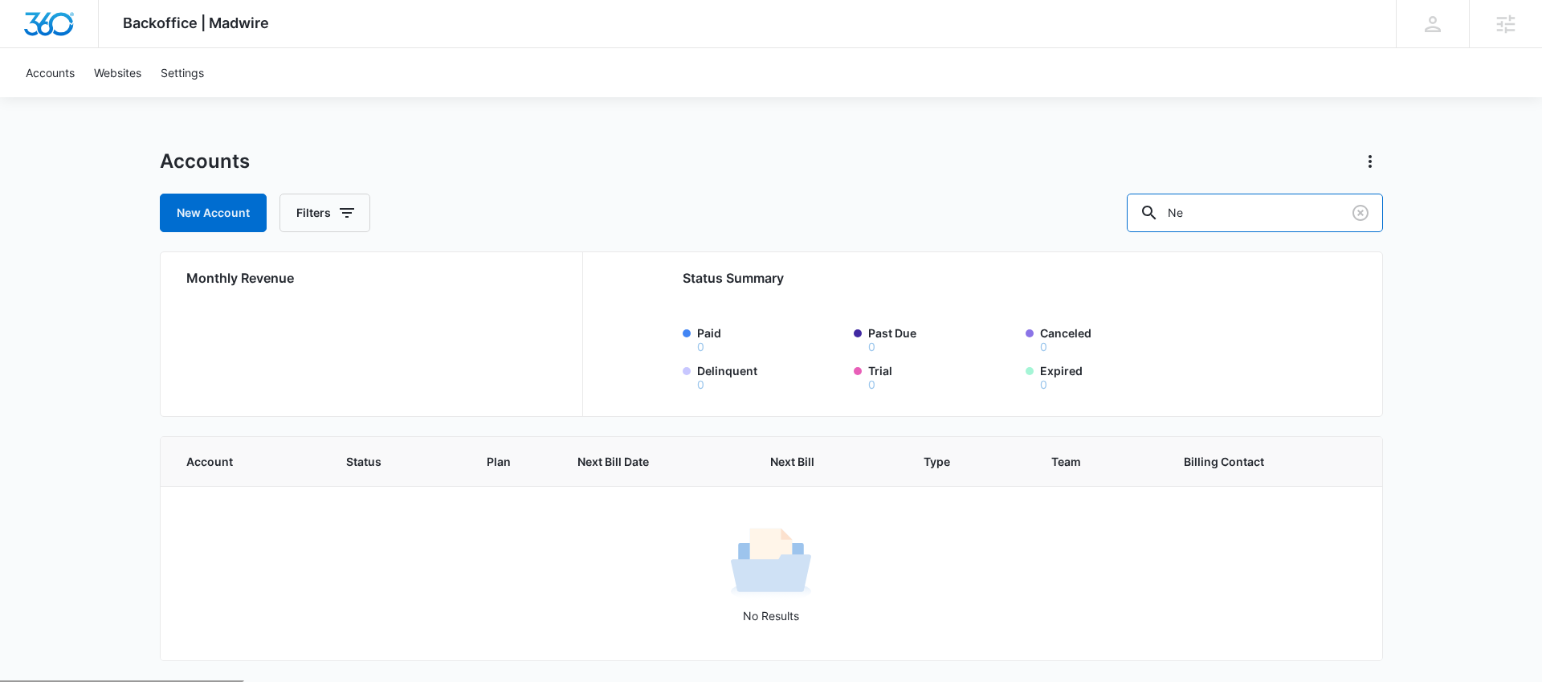
type input "N"
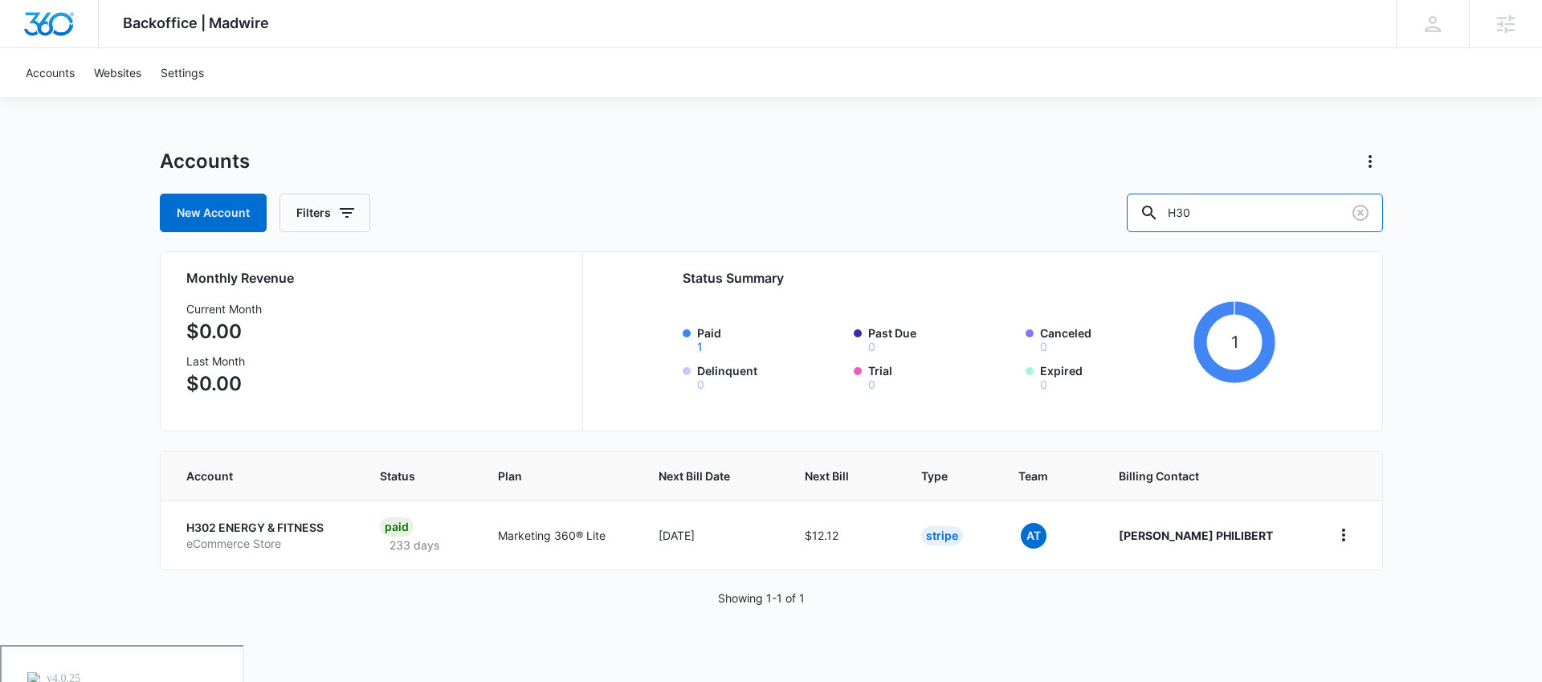
drag, startPoint x: 1292, startPoint y: 214, endPoint x: 1127, endPoint y: 208, distance: 164.7
click at [1127, 208] on div "New Account Filters H30" at bounding box center [771, 213] width 1223 height 39
type input "Ninaya"
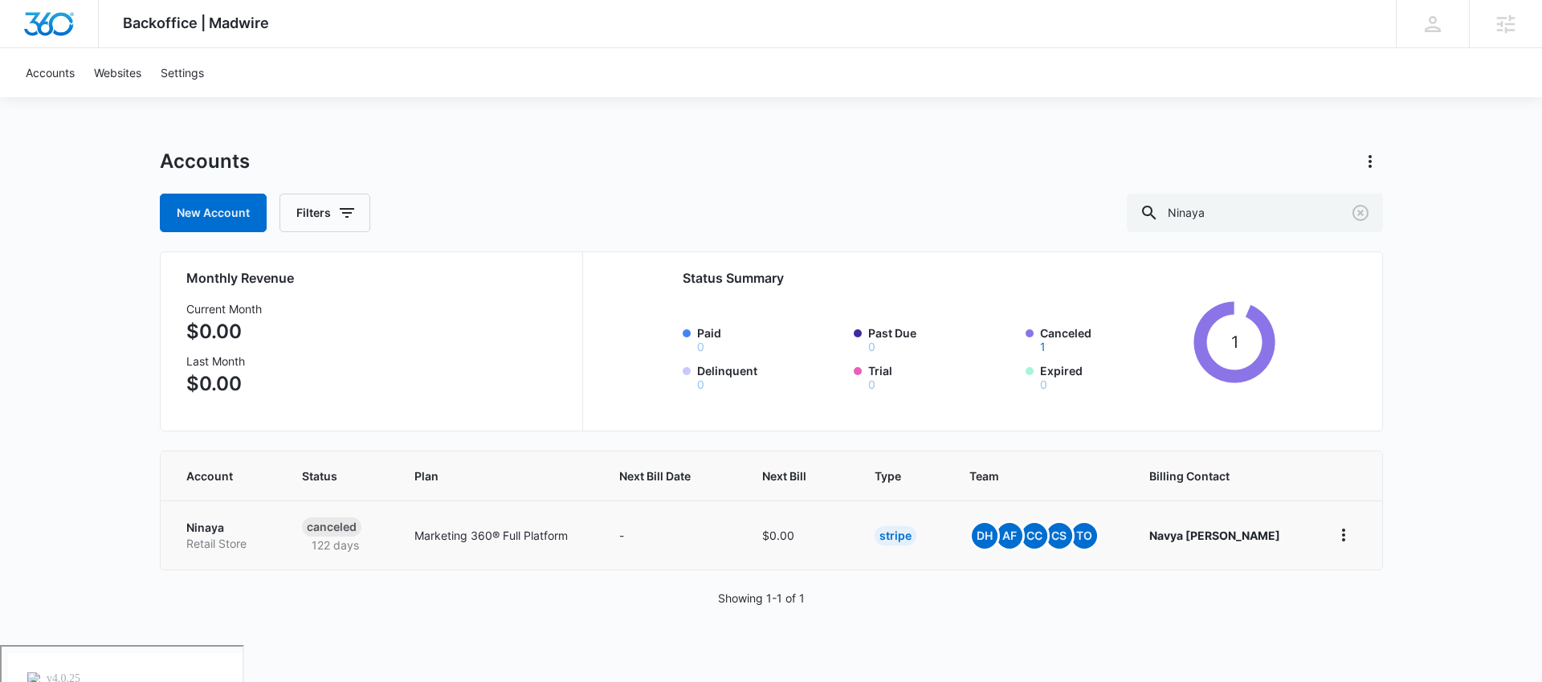
click at [214, 529] on p "Ninaya" at bounding box center [225, 528] width 78 height 16
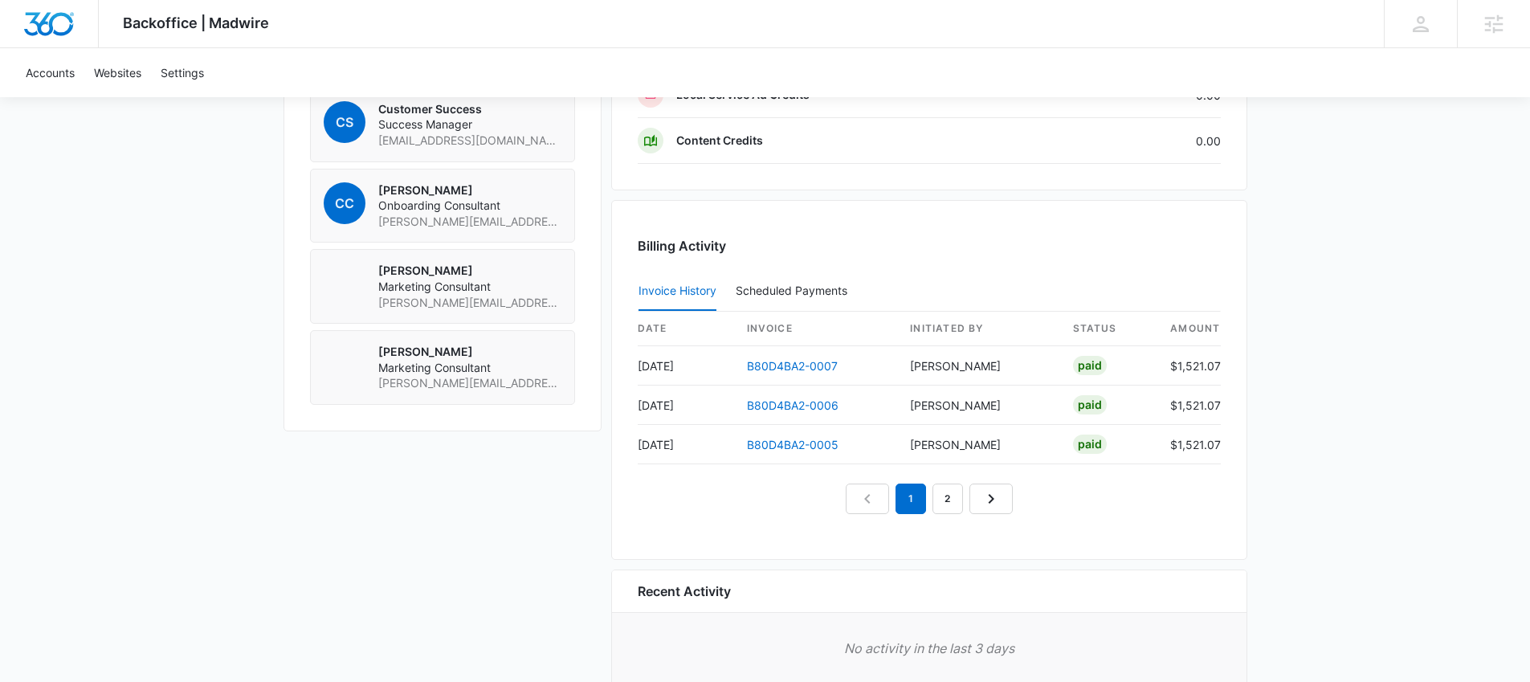
scroll to position [1339, 0]
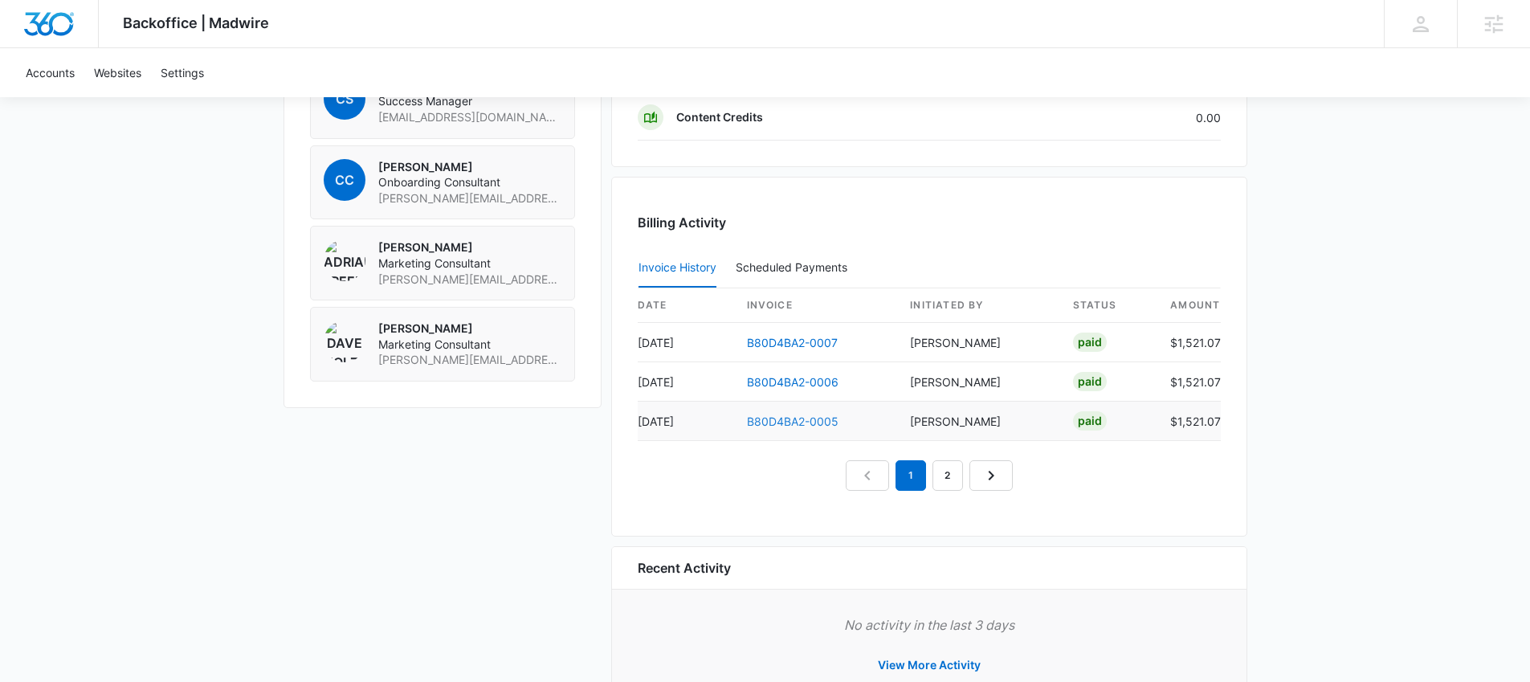
click at [804, 419] on link "B80D4BA2-0005" at bounding box center [793, 421] width 92 height 14
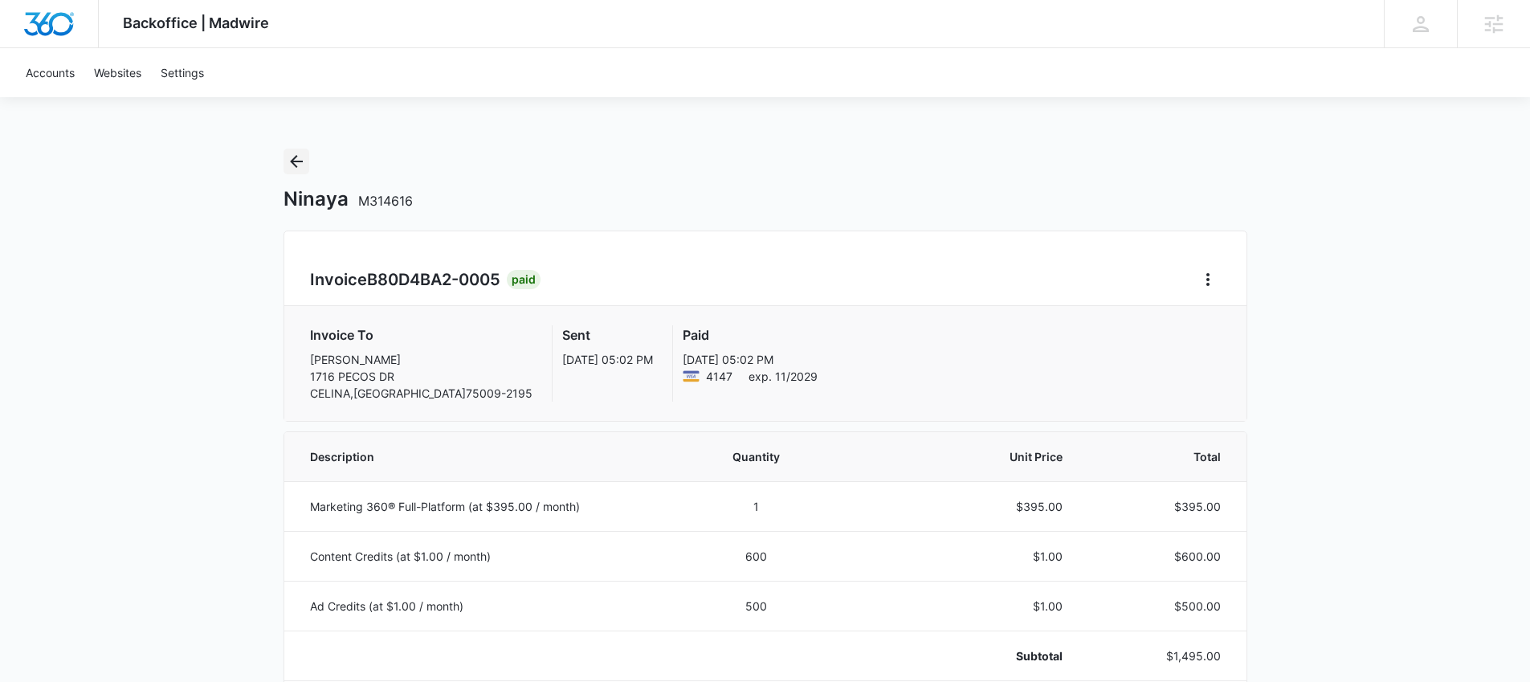
click at [298, 165] on icon "Back" at bounding box center [296, 161] width 19 height 19
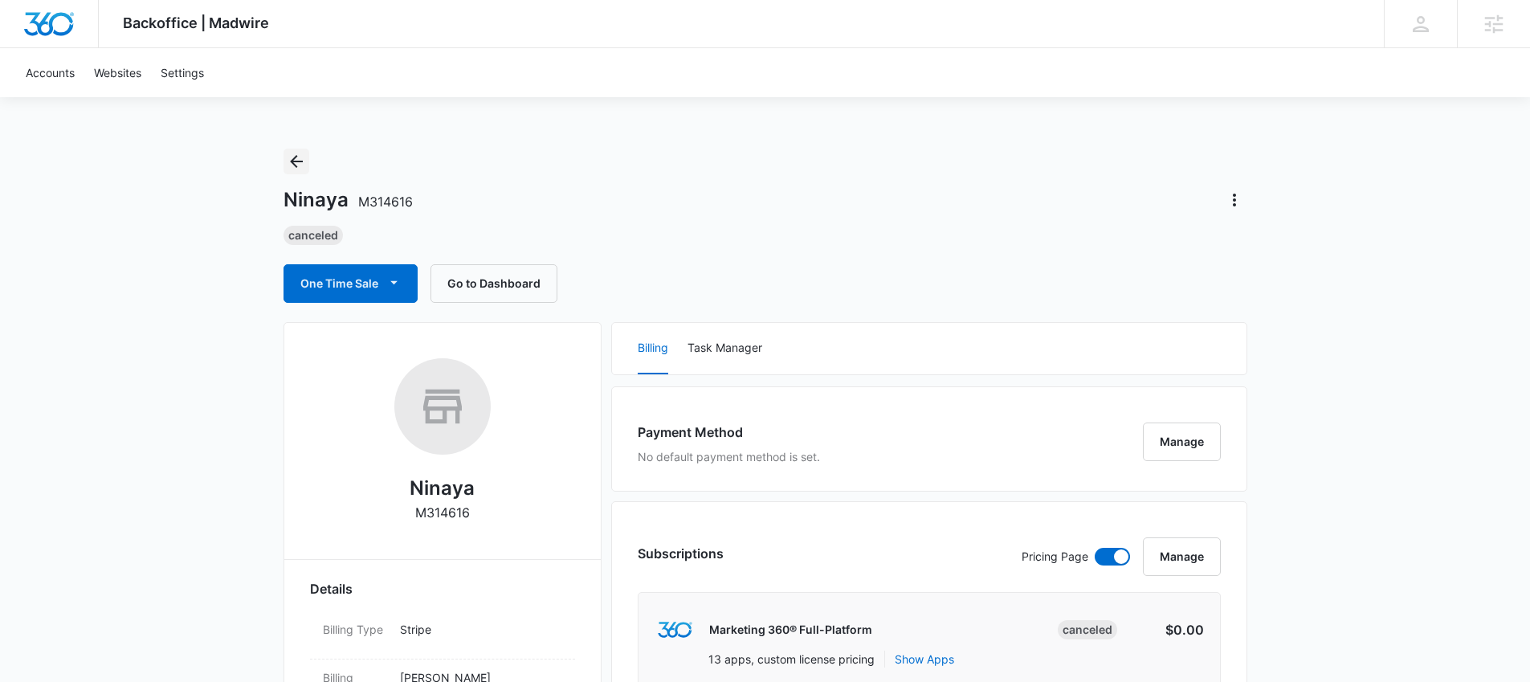
click at [299, 156] on icon "Back" at bounding box center [296, 161] width 19 height 19
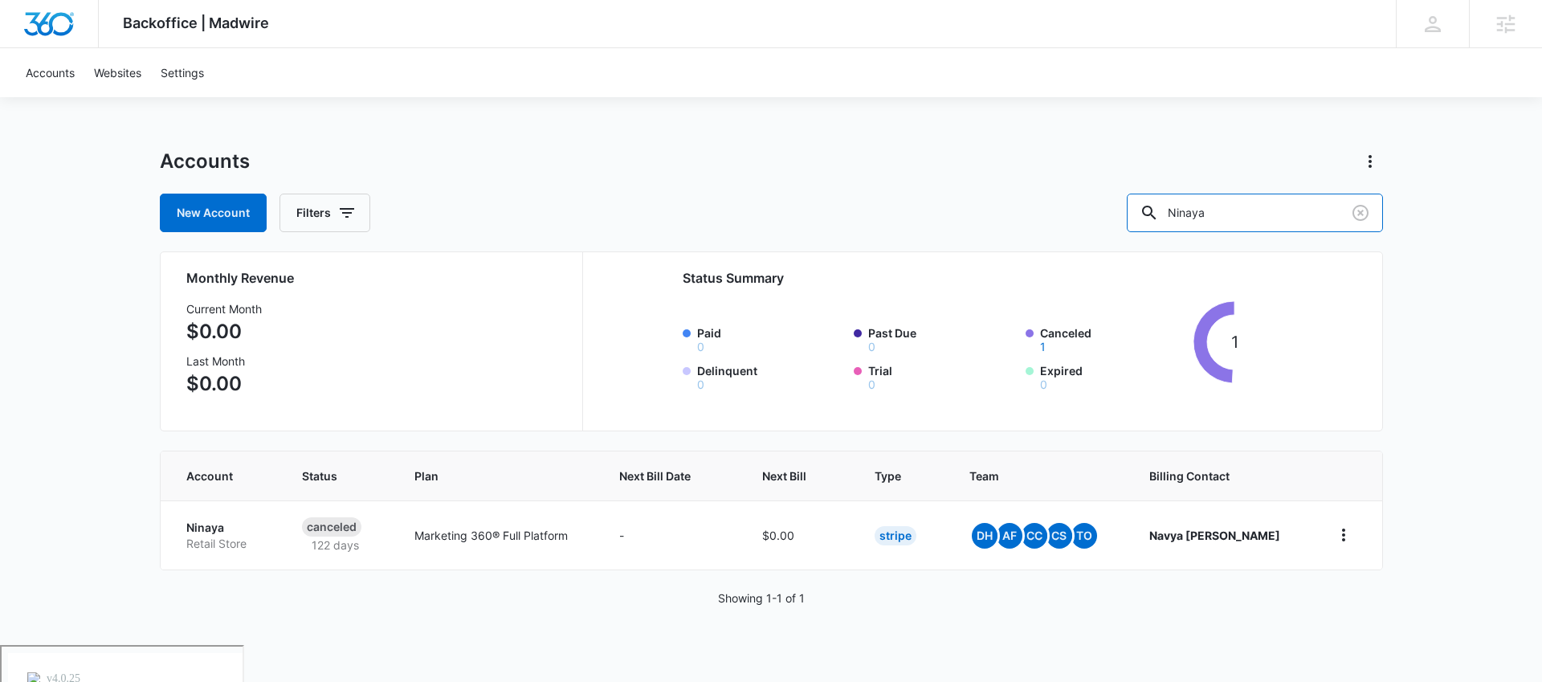
drag, startPoint x: 1282, startPoint y: 213, endPoint x: 1034, endPoint y: 199, distance: 247.7
click at [1034, 202] on div "New Account Filters Ninaya" at bounding box center [771, 213] width 1223 height 39
type input "Rogue Game Masters"
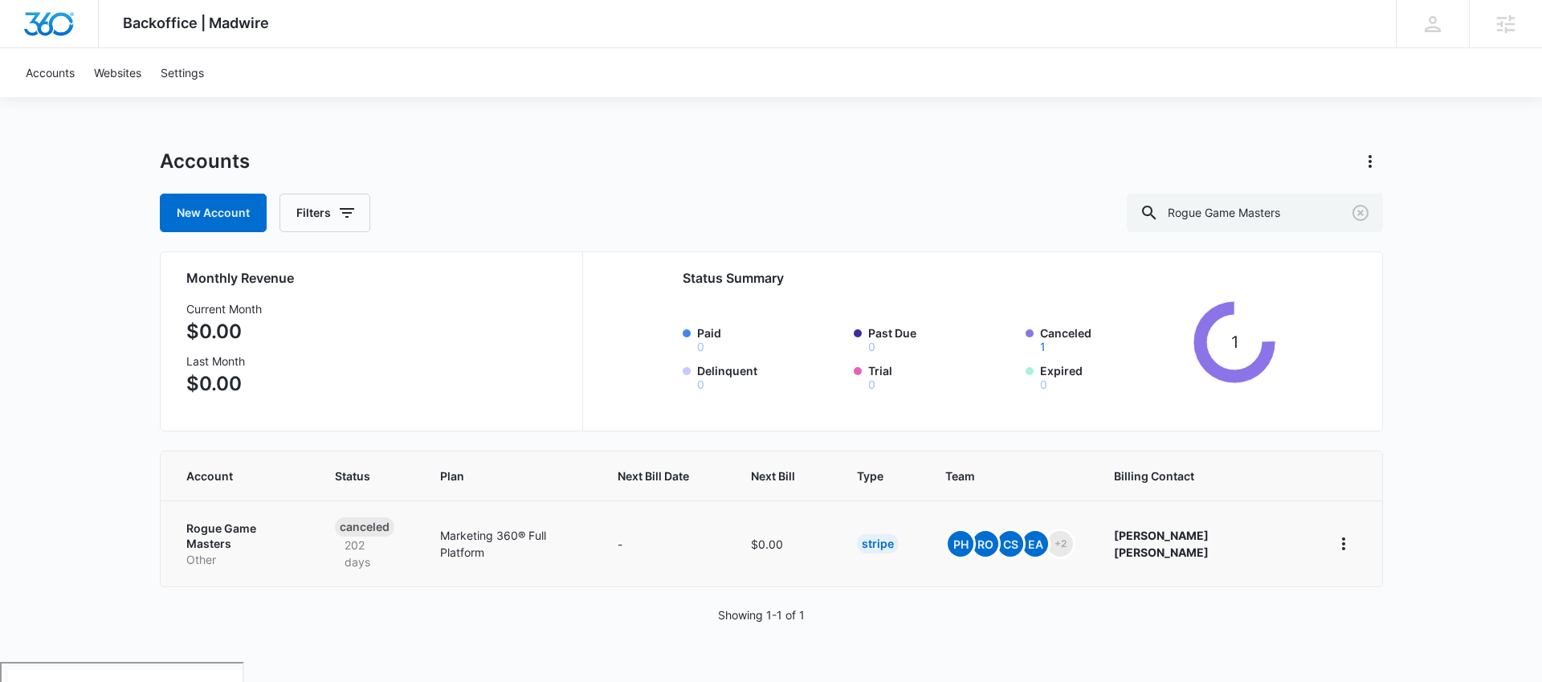
click at [275, 515] on td "Rogue Game Masters Other" at bounding box center [238, 543] width 155 height 86
click at [271, 533] on p "Rogue Game Masters" at bounding box center [241, 535] width 110 height 31
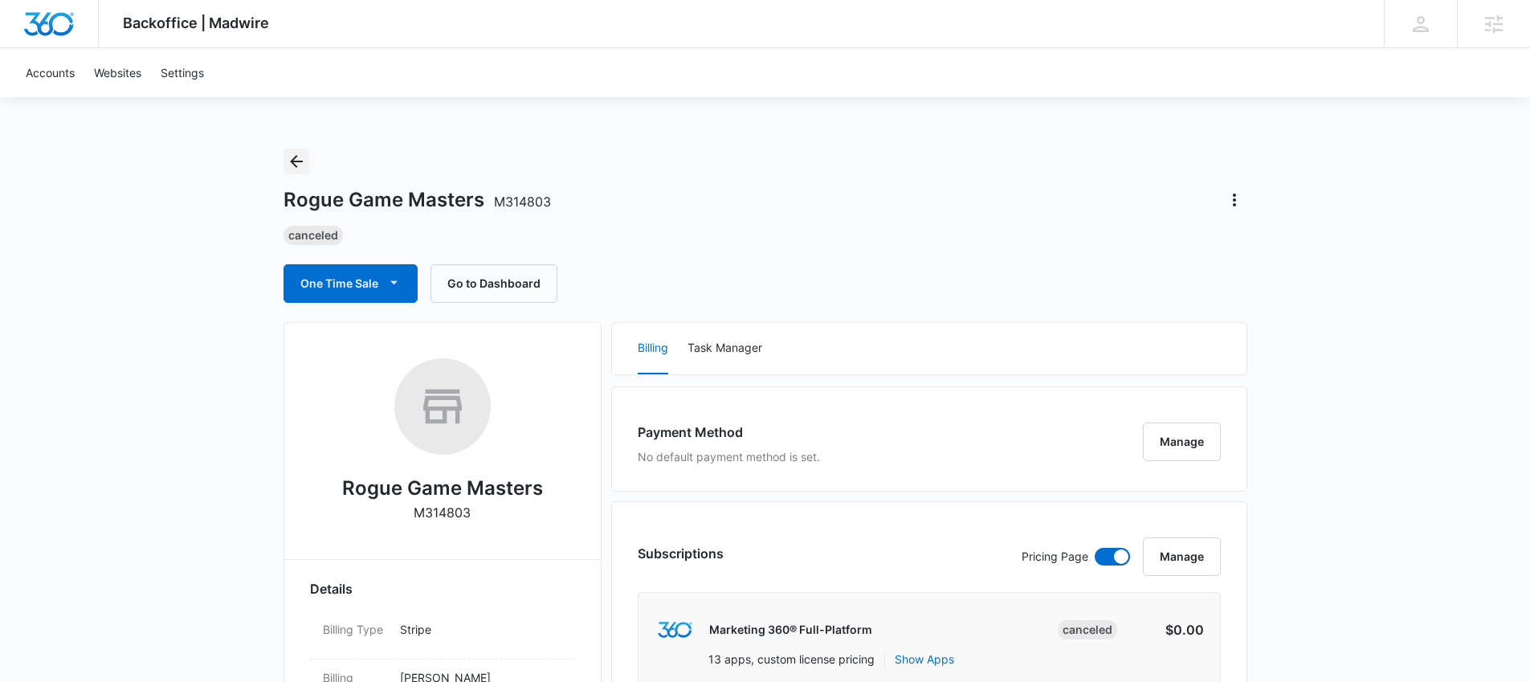
click at [294, 163] on icon "Back" at bounding box center [296, 161] width 19 height 19
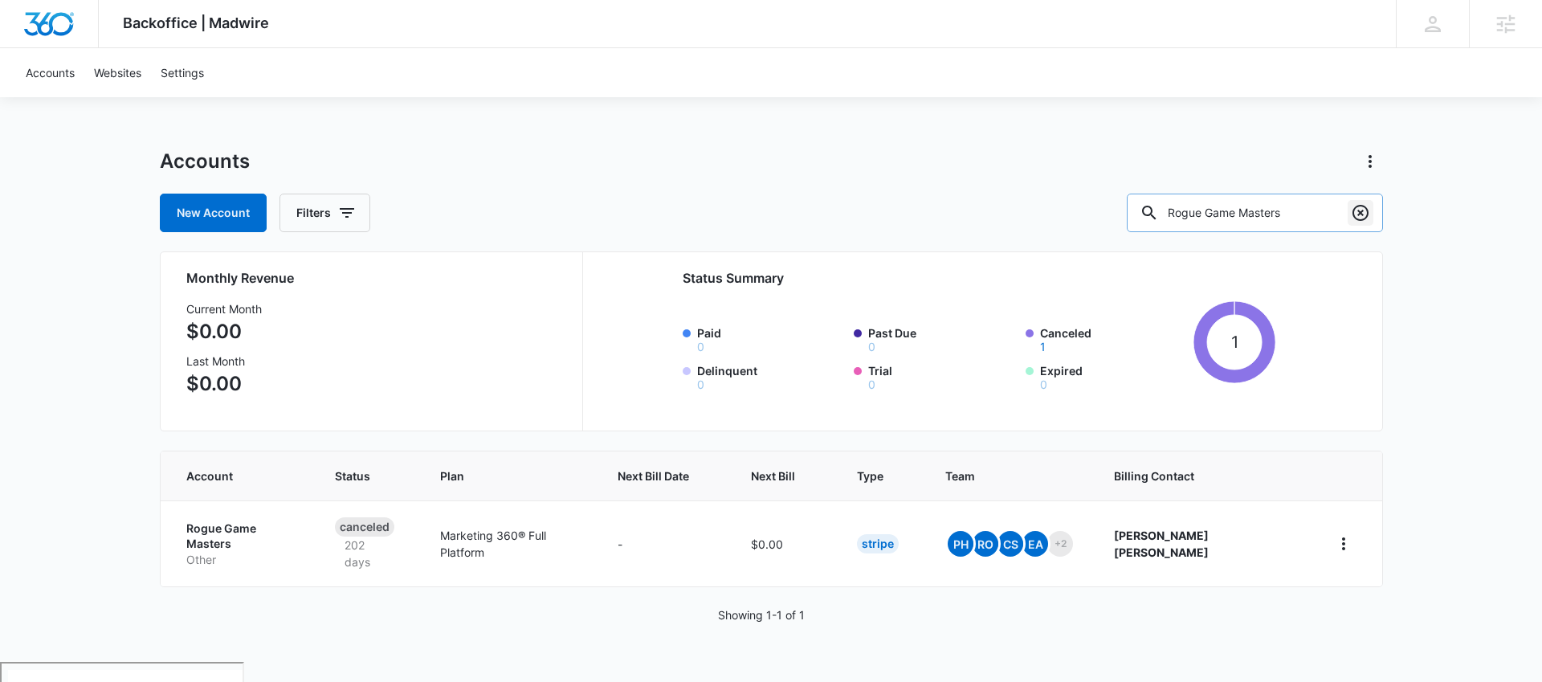
click at [1355, 214] on icon "Clear" at bounding box center [1360, 212] width 19 height 19
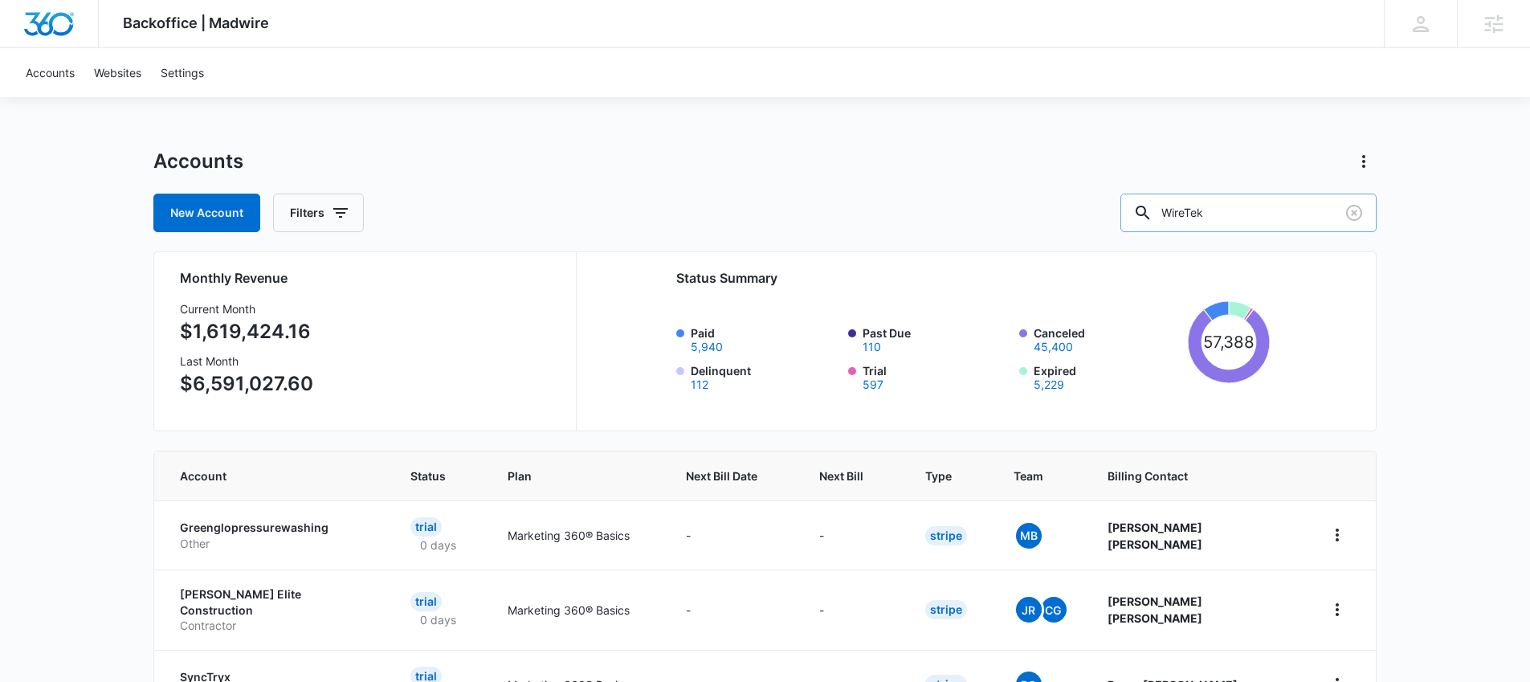
type input "WireTek"
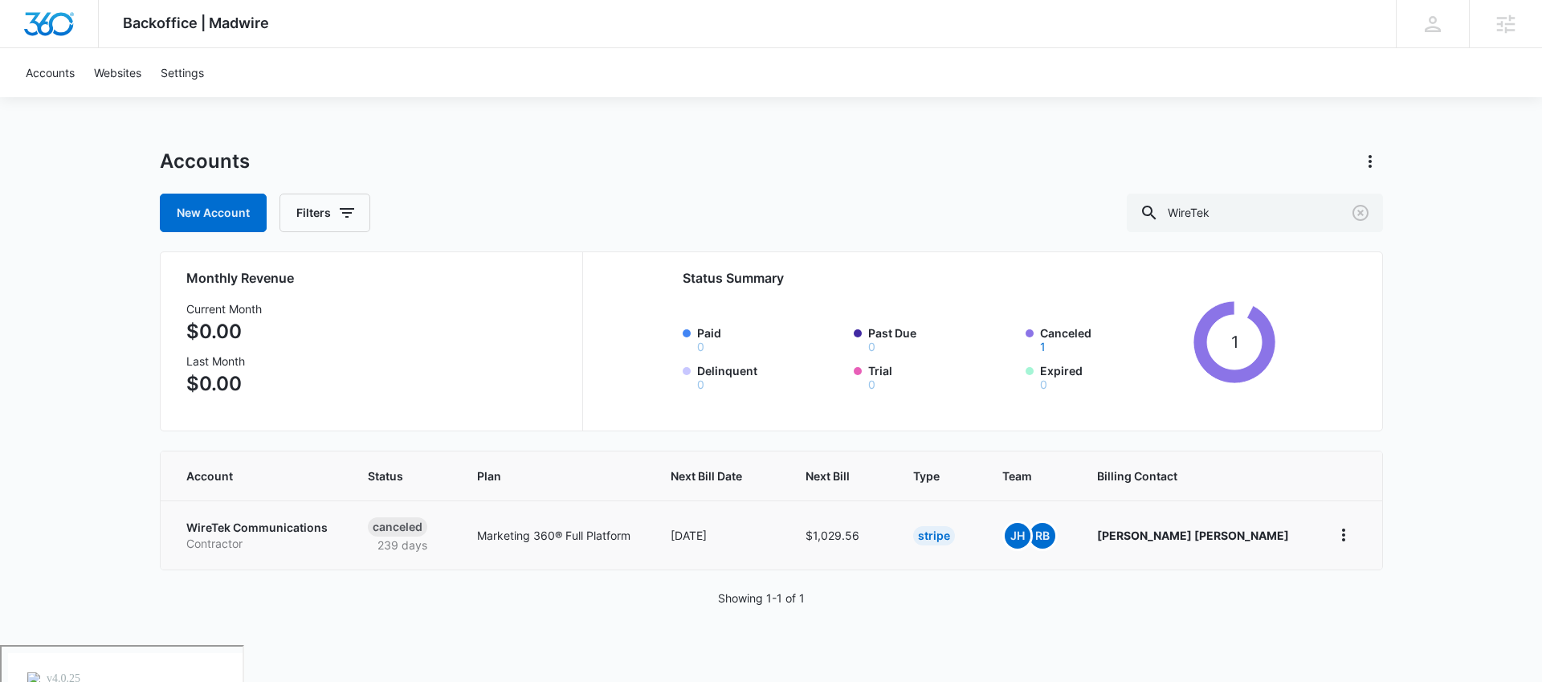
click at [307, 526] on p "WireTek Communications" at bounding box center [258, 528] width 144 height 16
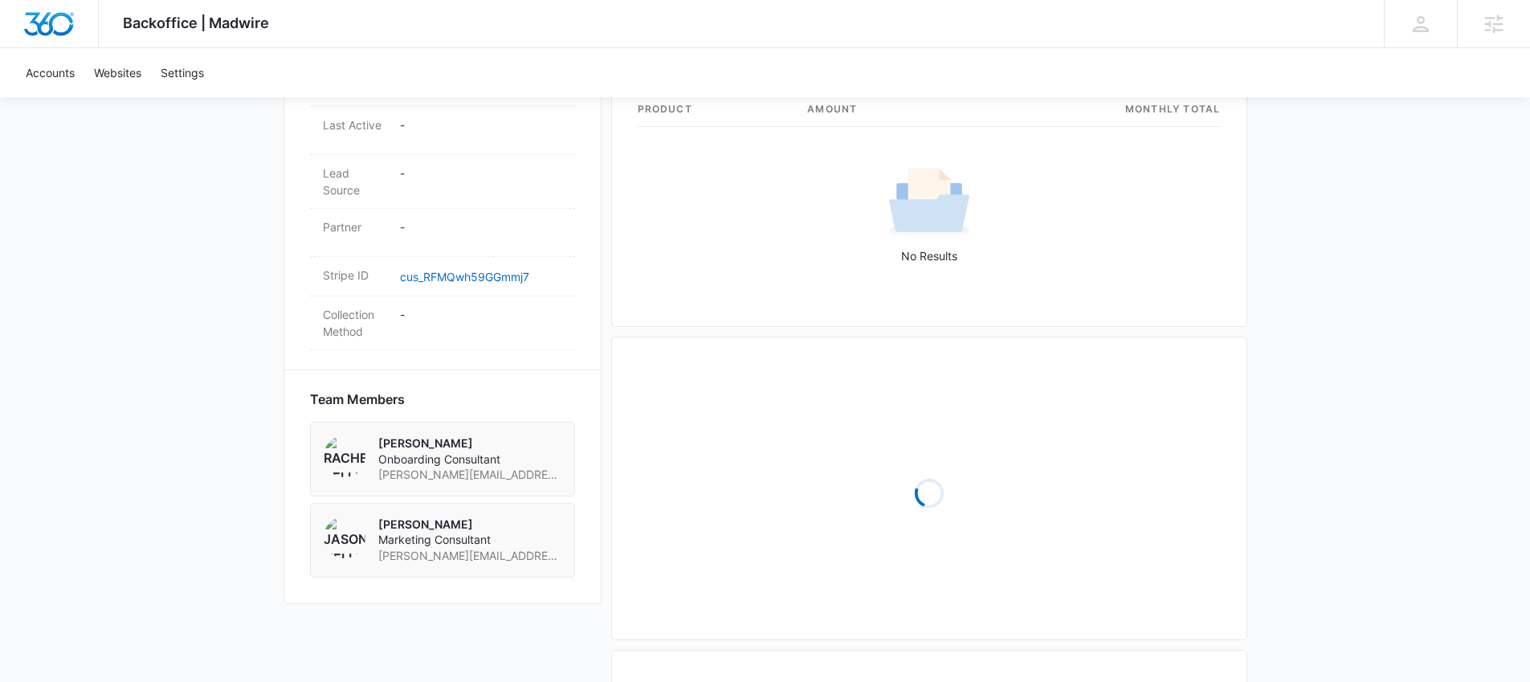
scroll to position [1245, 0]
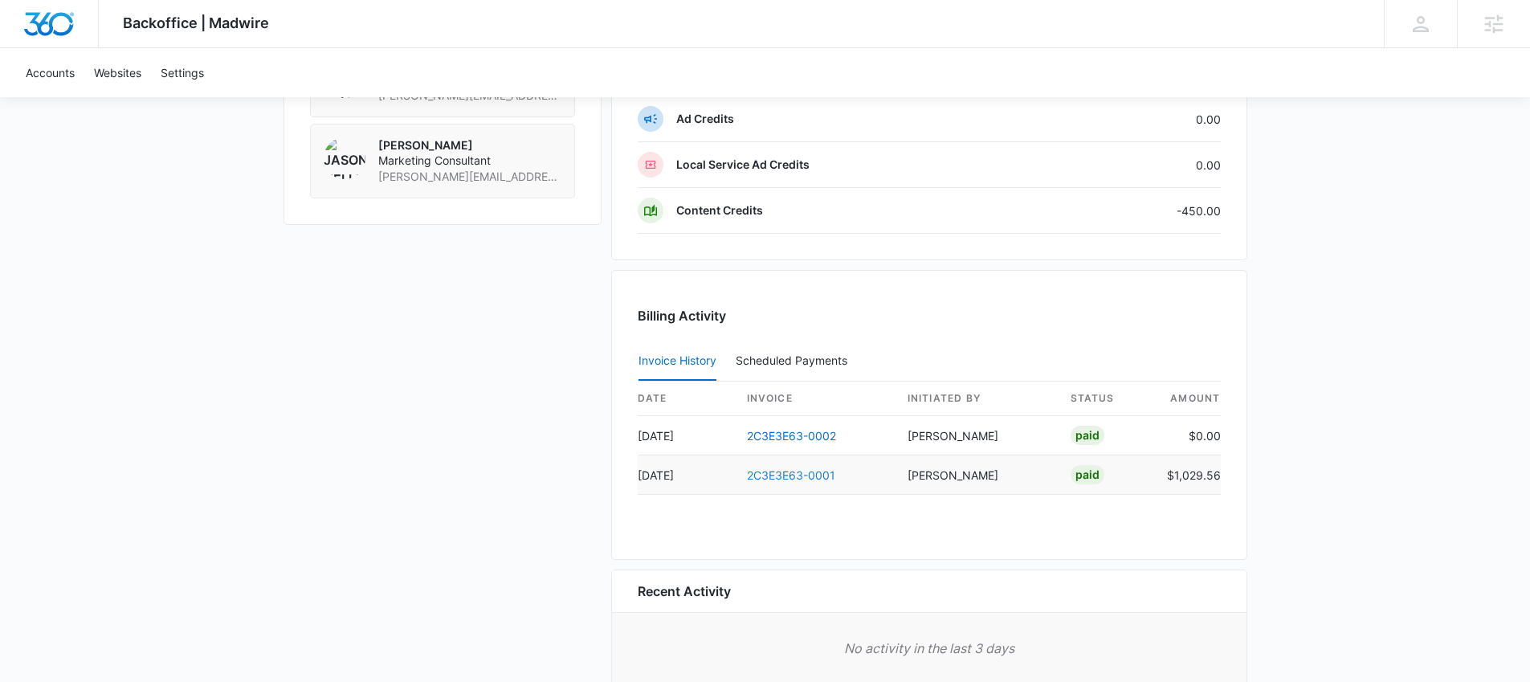
click at [814, 474] on link "2C3E3E63-0001" at bounding box center [791, 475] width 88 height 14
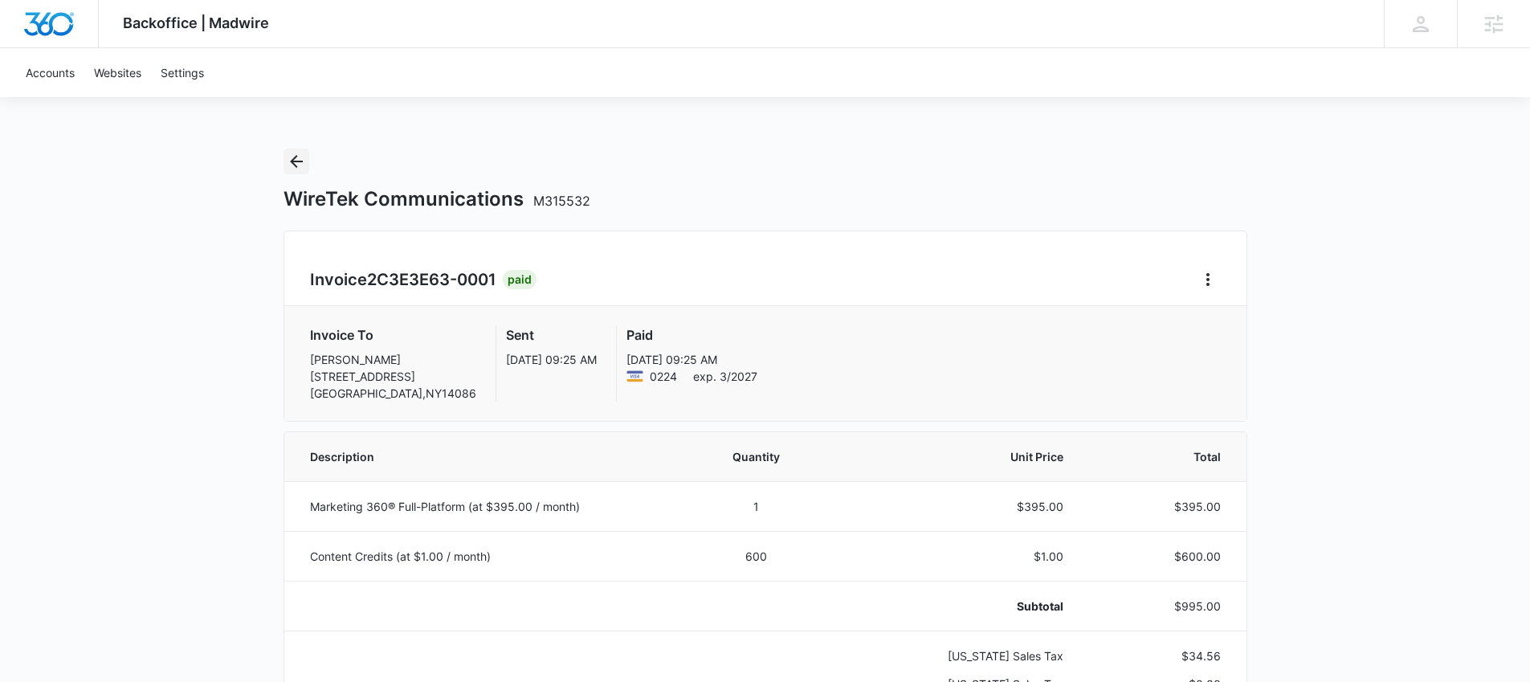
click at [293, 161] on icon "Back" at bounding box center [296, 161] width 19 height 19
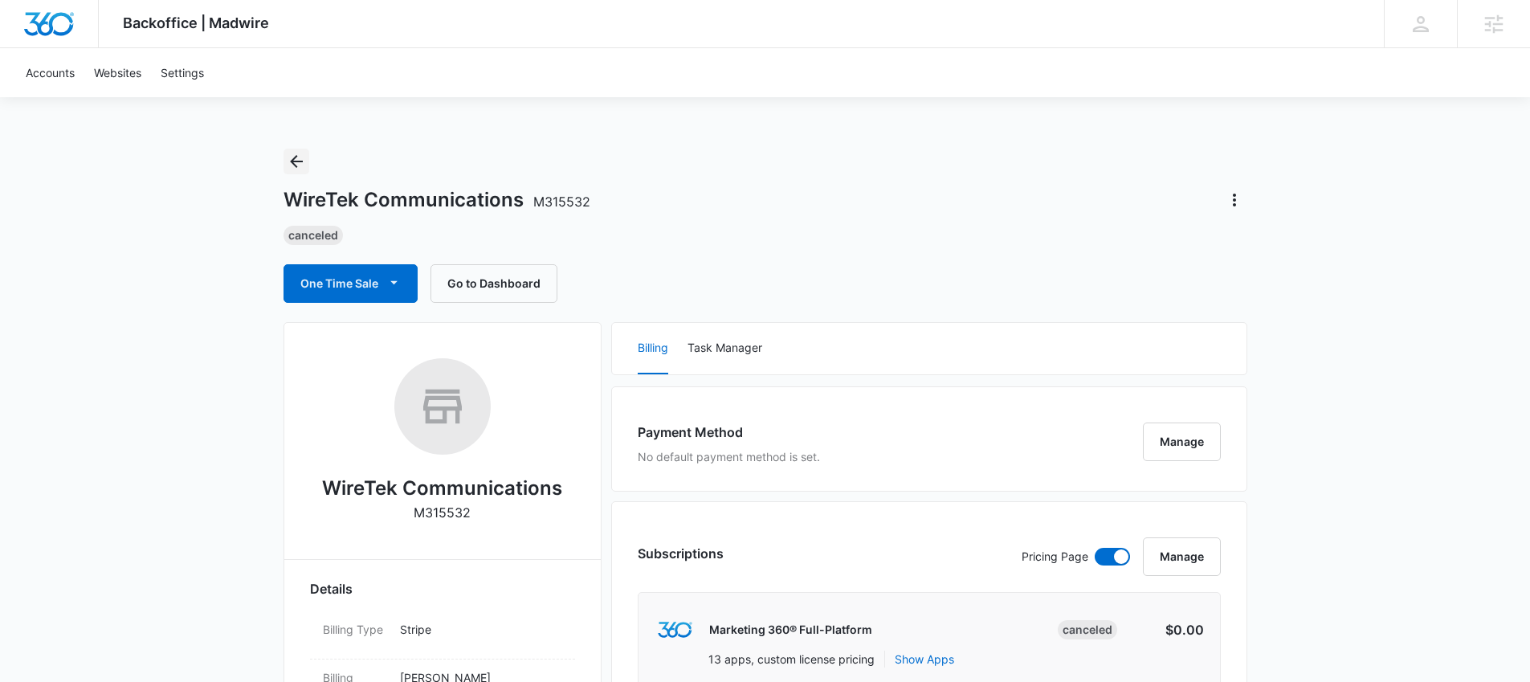
click at [300, 162] on icon "Back" at bounding box center [296, 161] width 19 height 19
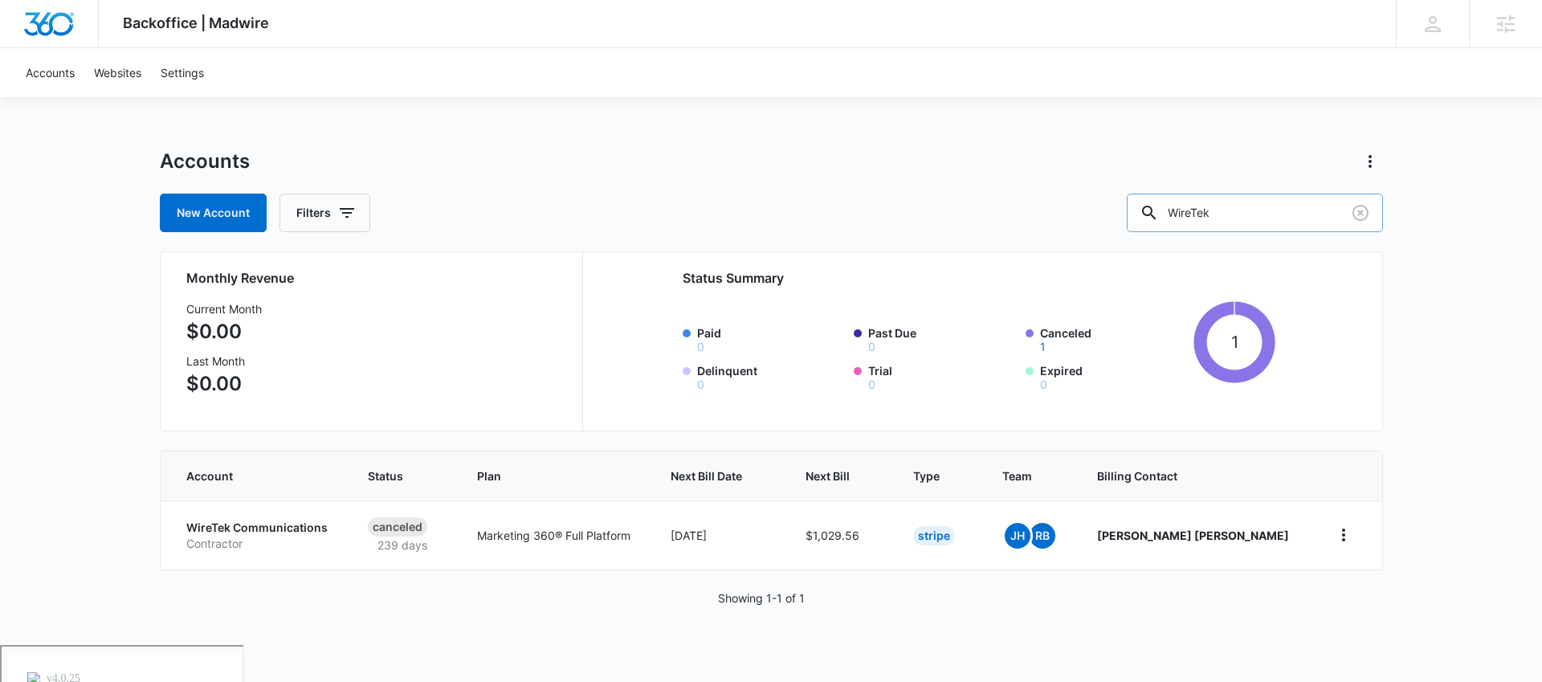
drag, startPoint x: 1263, startPoint y: 210, endPoint x: 1180, endPoint y: 211, distance: 83.5
click at [1180, 212] on div "WireTek" at bounding box center [1255, 213] width 256 height 39
type input "Riffle Landscaping"
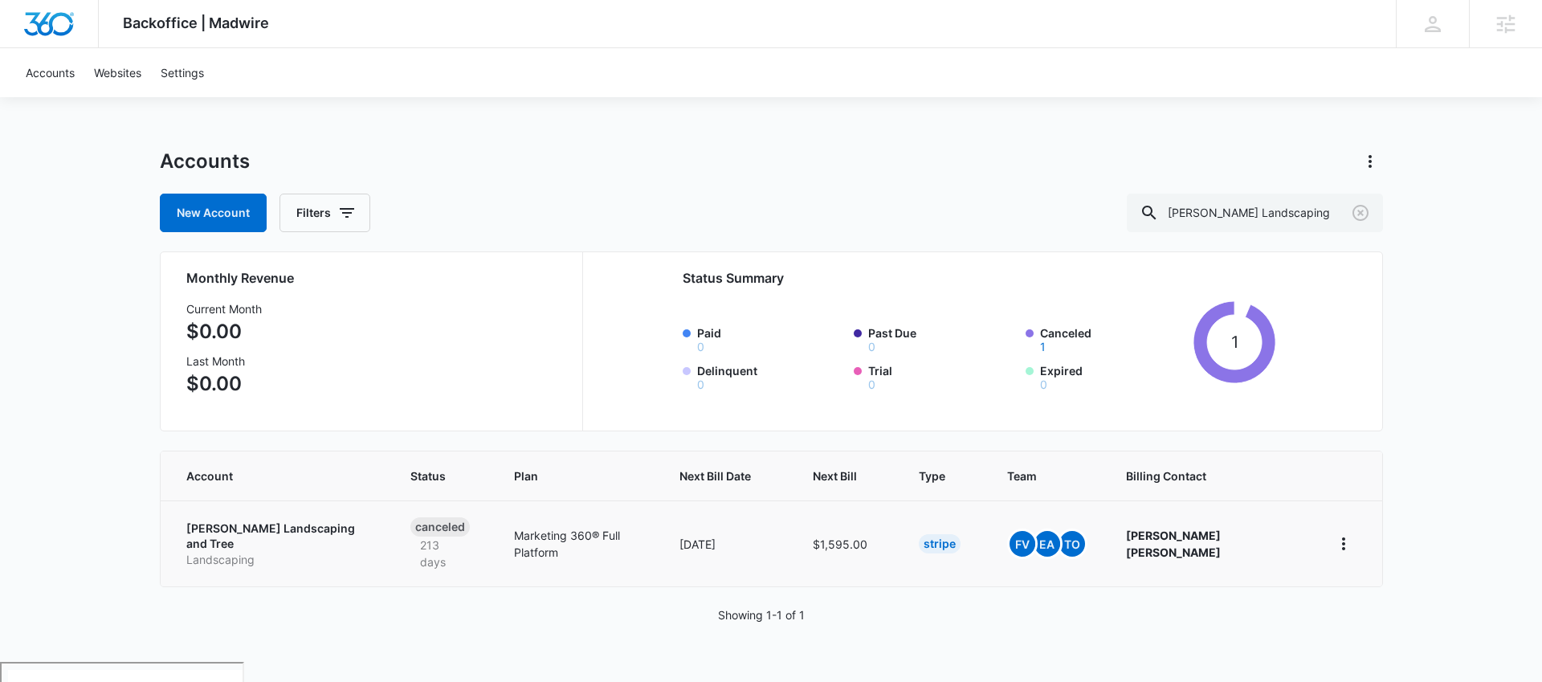
click at [280, 525] on p "Riffle Landscaping and Tree" at bounding box center [278, 535] width 185 height 31
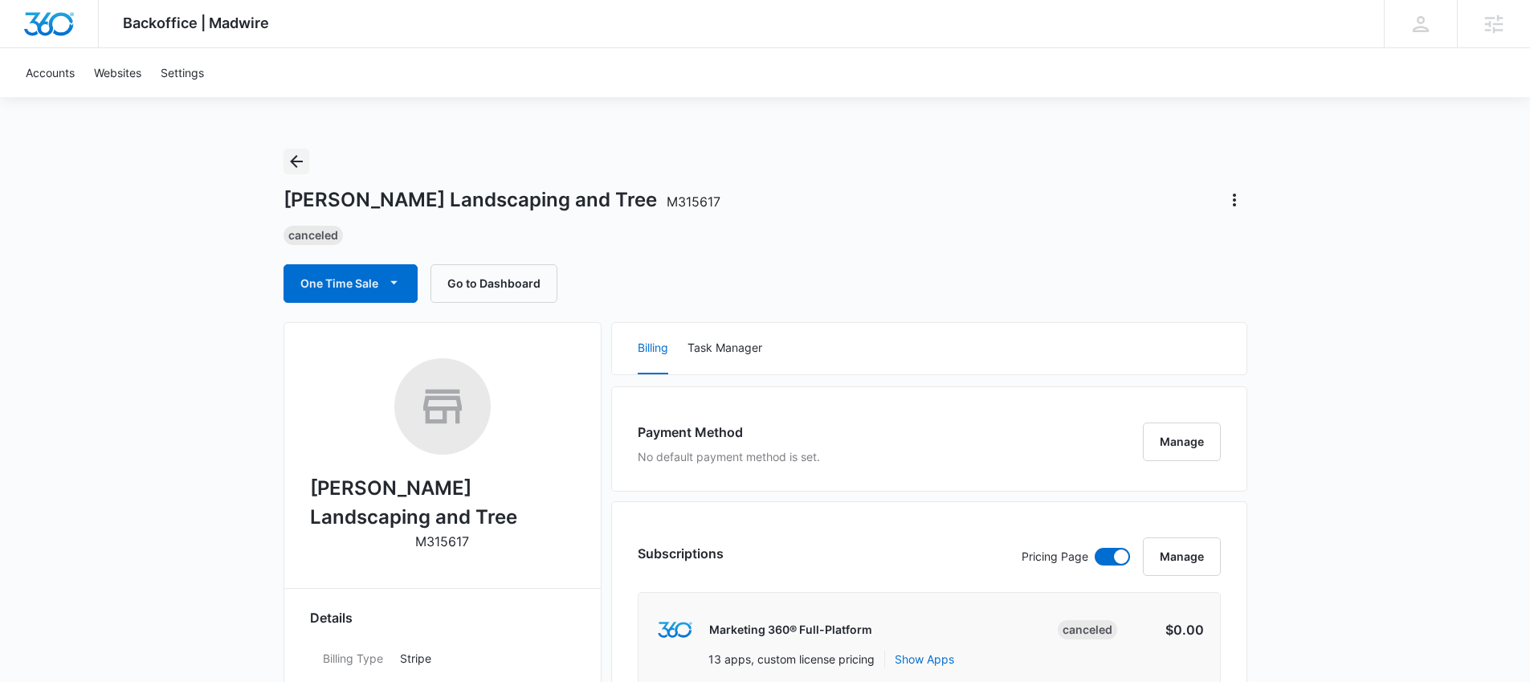
click at [296, 160] on icon "Back" at bounding box center [296, 161] width 19 height 19
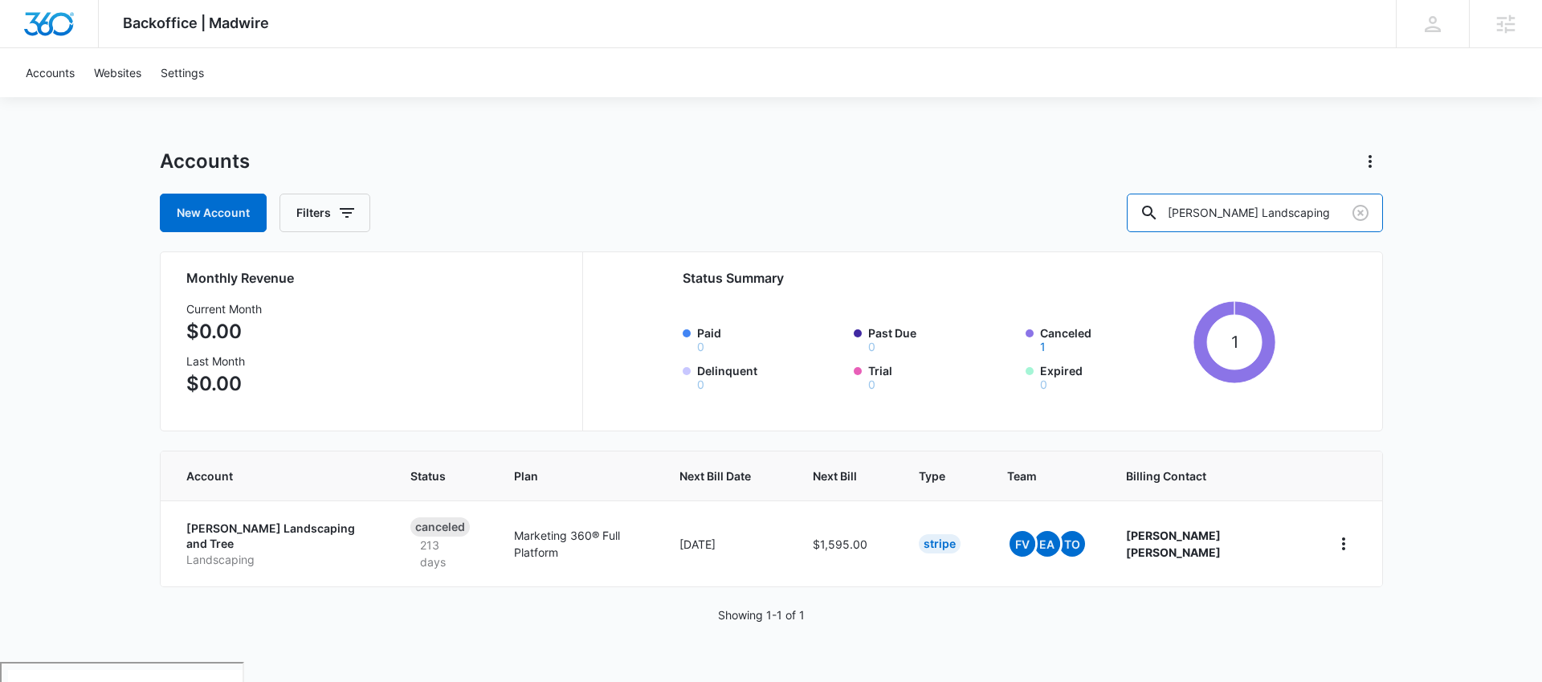
drag, startPoint x: 1328, startPoint y: 211, endPoint x: 1036, endPoint y: 218, distance: 292.4
click at [1036, 218] on div "New Account Filters Riffle Landscaping" at bounding box center [771, 213] width 1223 height 39
type input "Beleave Wellness"
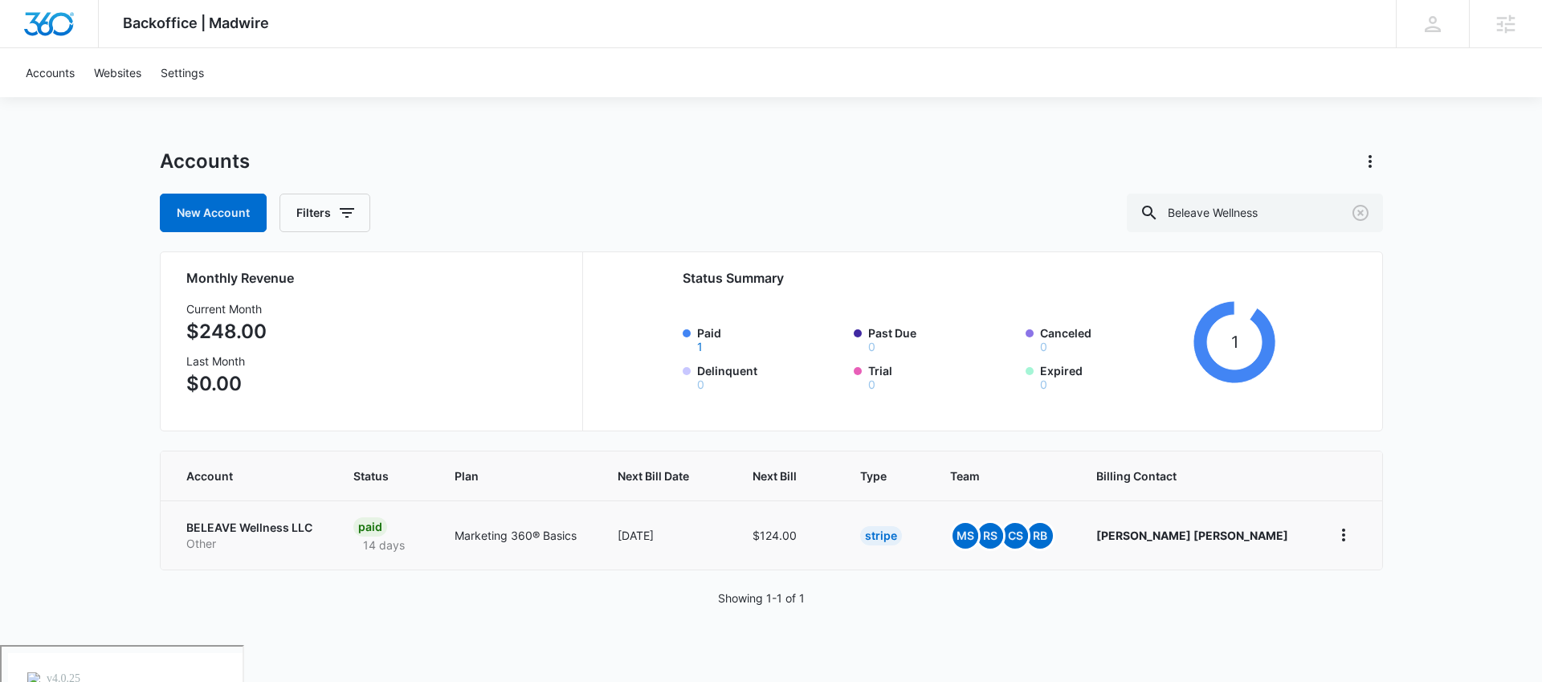
click at [272, 525] on p "BELEAVE Wellness LLC" at bounding box center [250, 528] width 128 height 16
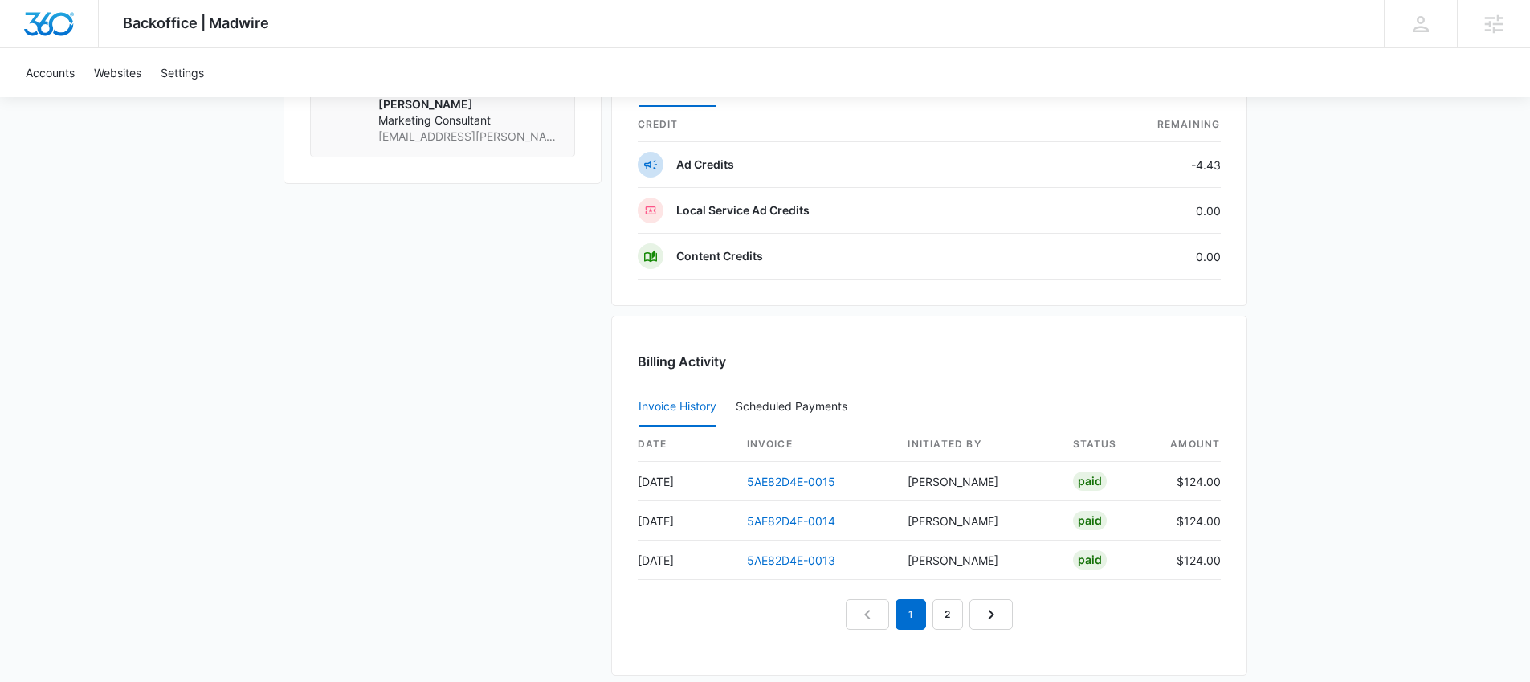
scroll to position [1449, 0]
click at [940, 603] on link "2" at bounding box center [947, 613] width 31 height 31
click at [964, 614] on link "3" at bounding box center [966, 613] width 31 height 31
click at [819, 479] on link "5AE82D4E-0009" at bounding box center [792, 481] width 90 height 14
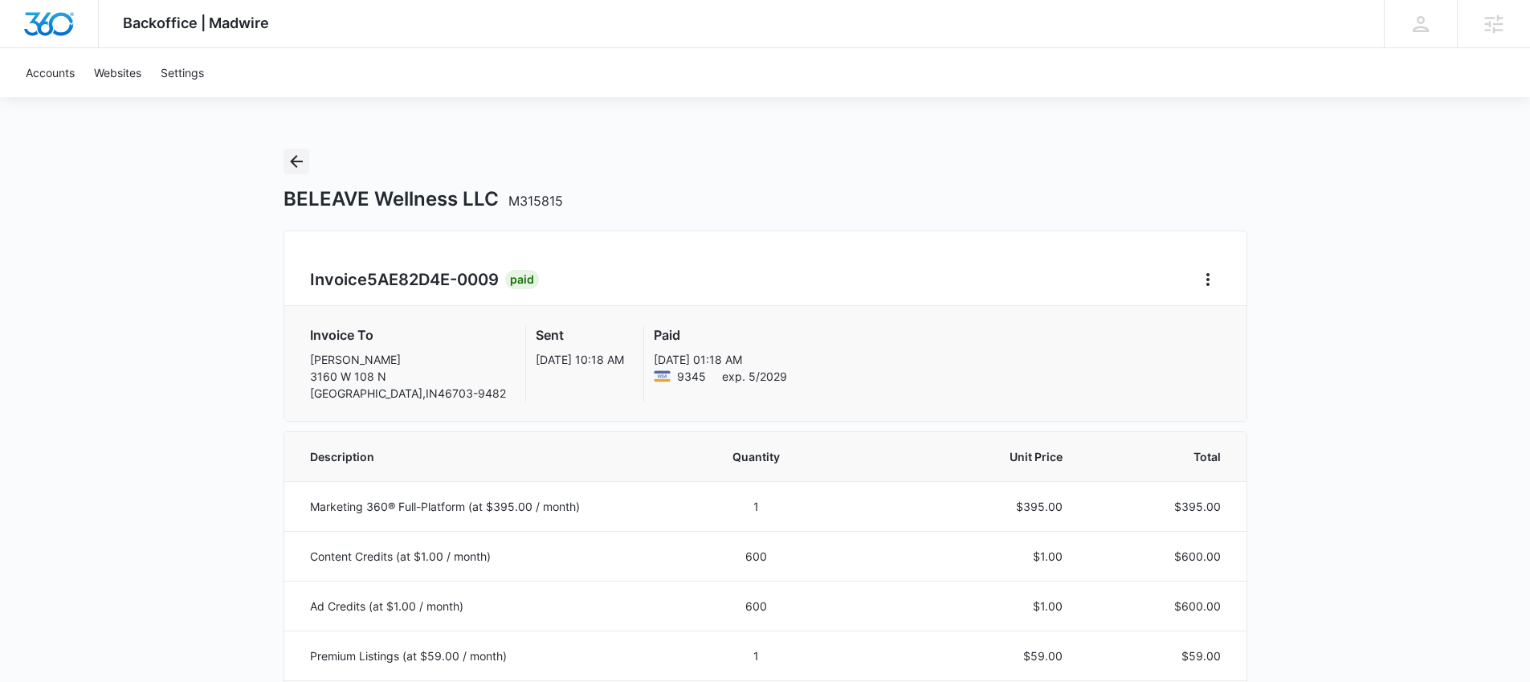
click at [296, 163] on icon "Back" at bounding box center [296, 161] width 19 height 19
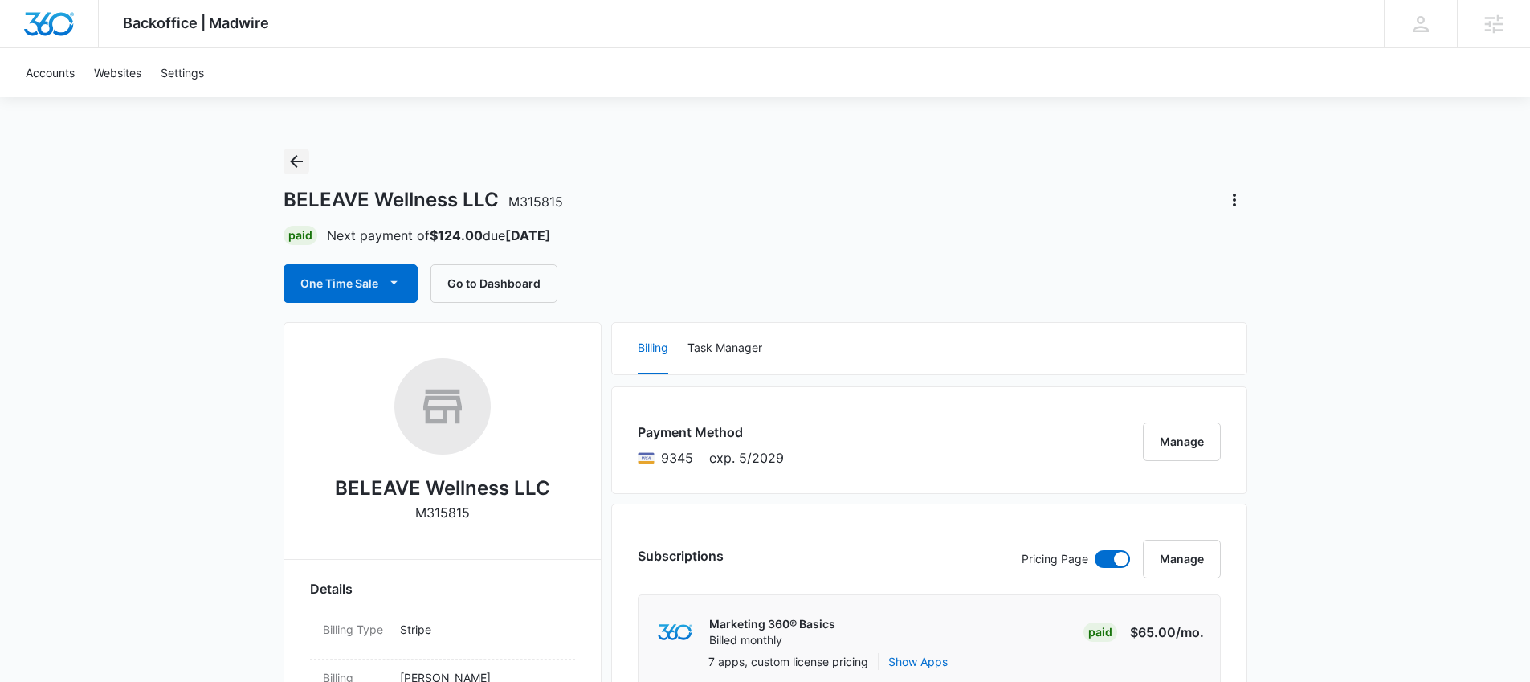
click at [298, 162] on icon "Back" at bounding box center [296, 161] width 19 height 19
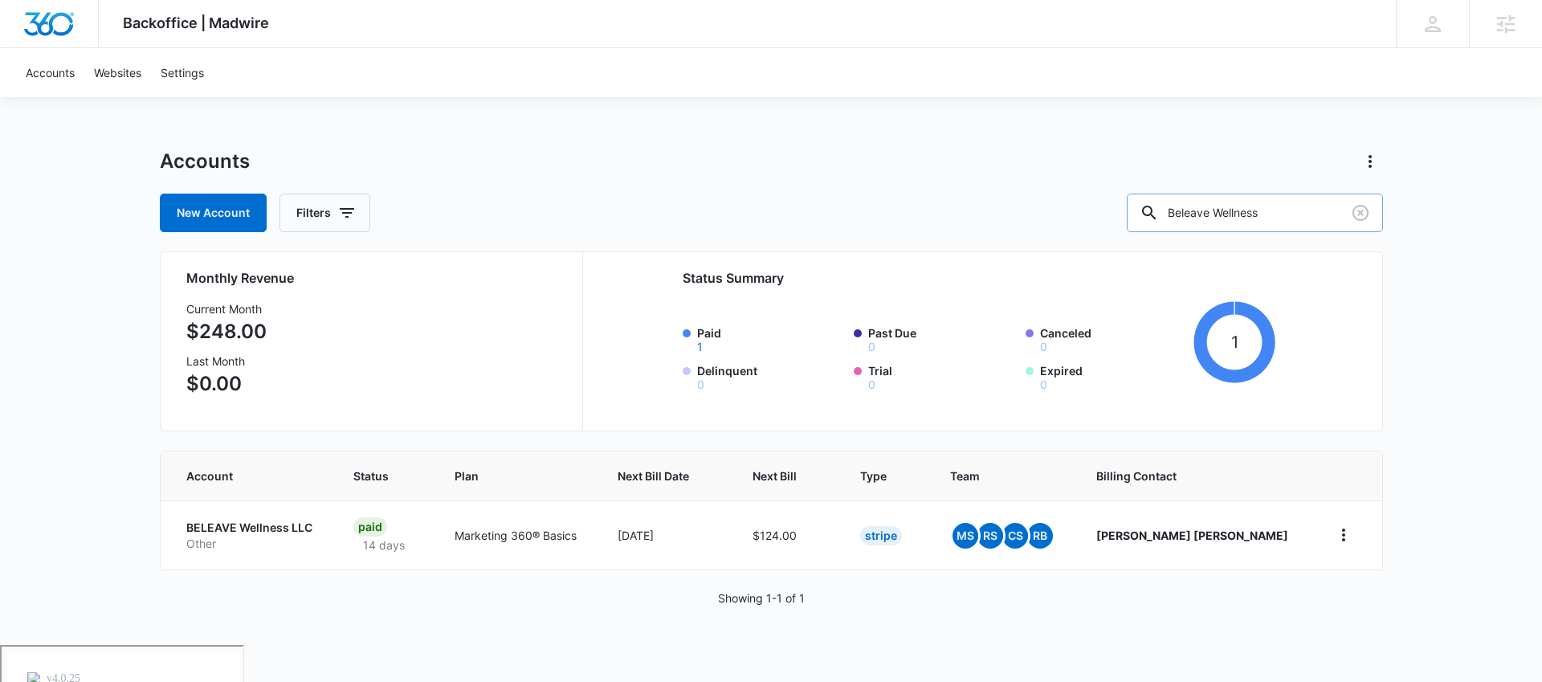
drag, startPoint x: 1299, startPoint y: 221, endPoint x: 1176, endPoint y: 210, distance: 124.1
click at [1187, 217] on div "Beleave Wellness" at bounding box center [1255, 213] width 256 height 39
type input "Yoru Says"
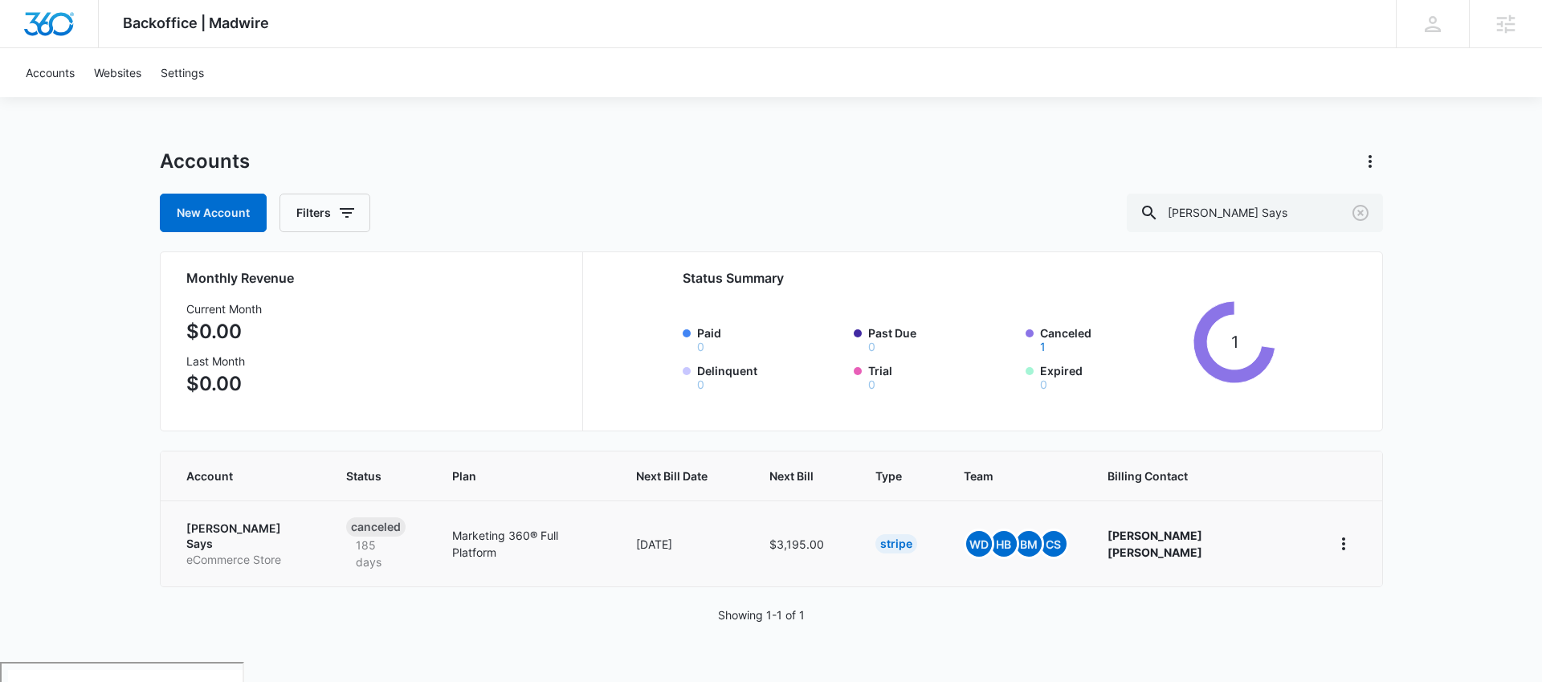
click at [237, 525] on p "Yoru Says" at bounding box center [246, 535] width 121 height 31
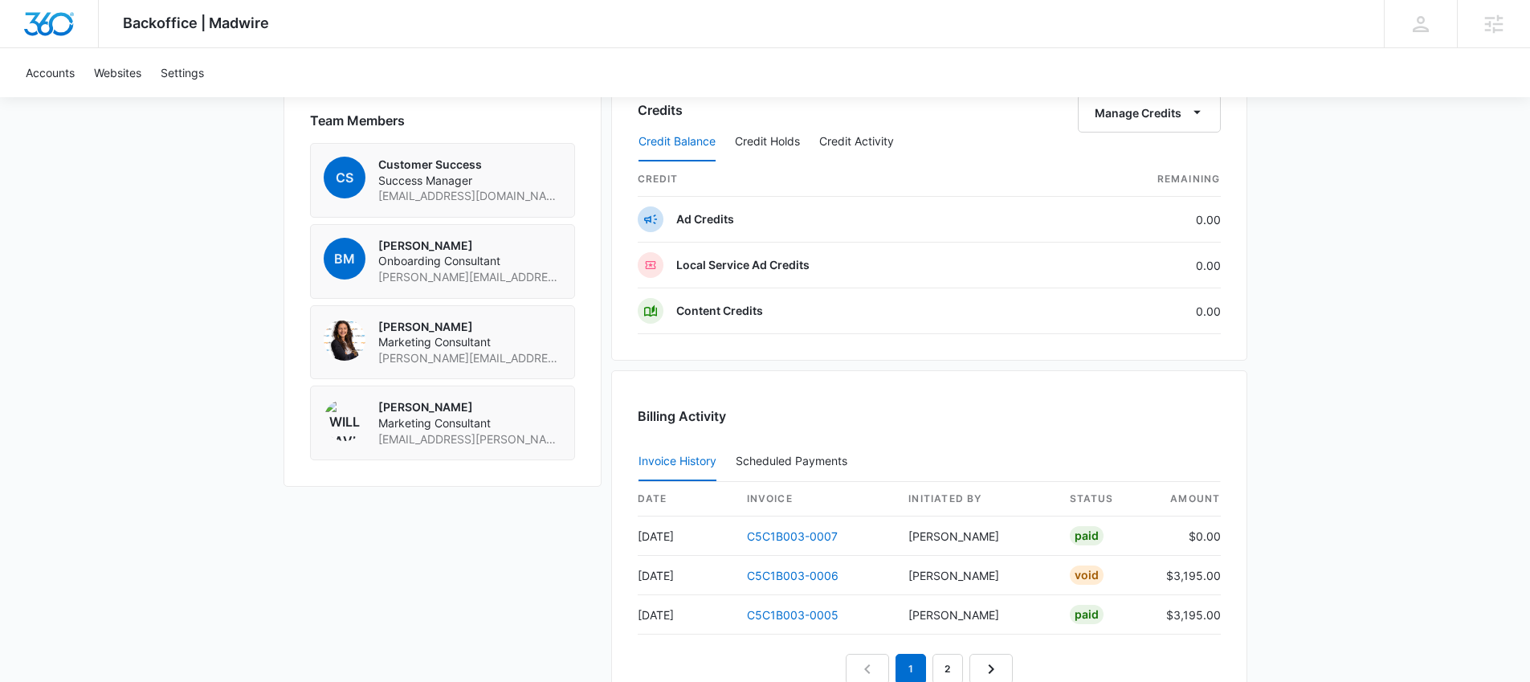
scroll to position [1168, 0]
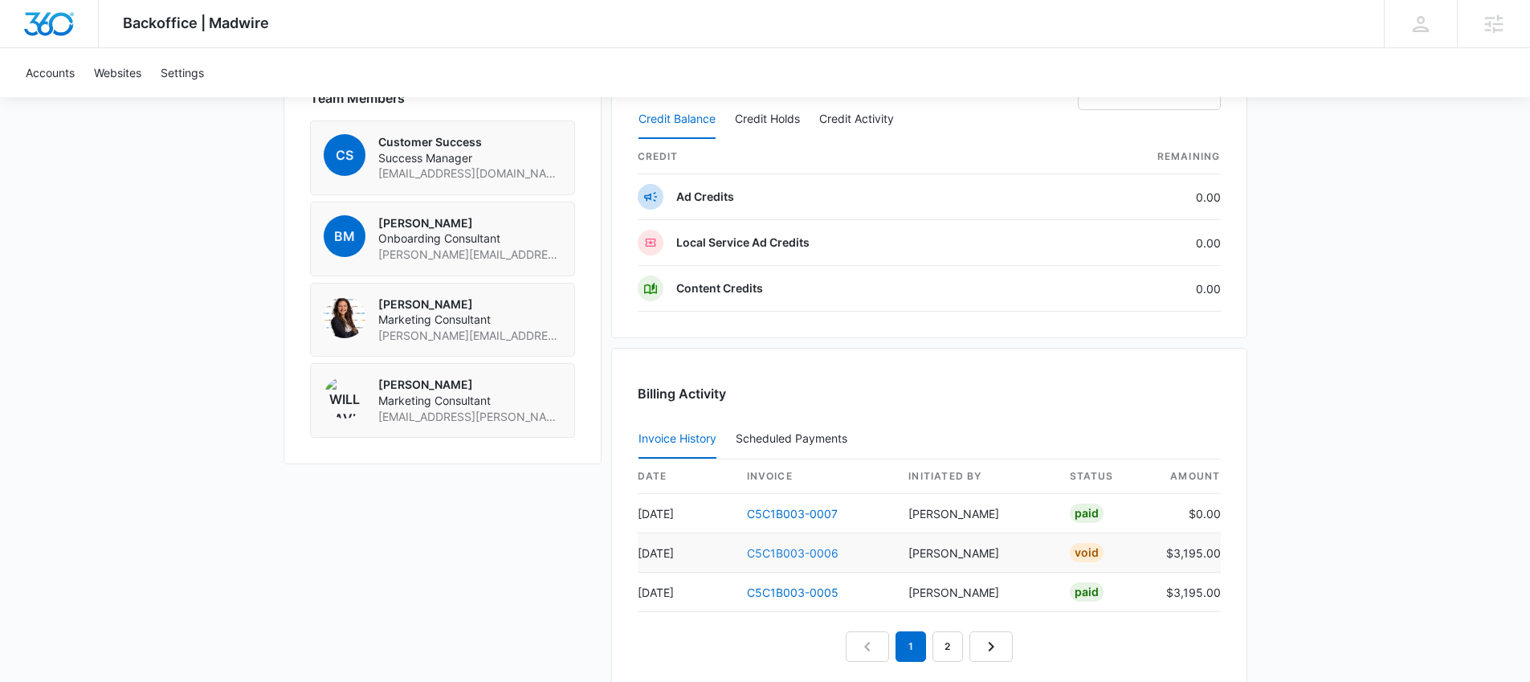
click at [781, 552] on link "C5C1B003-0006" at bounding box center [793, 553] width 92 height 14
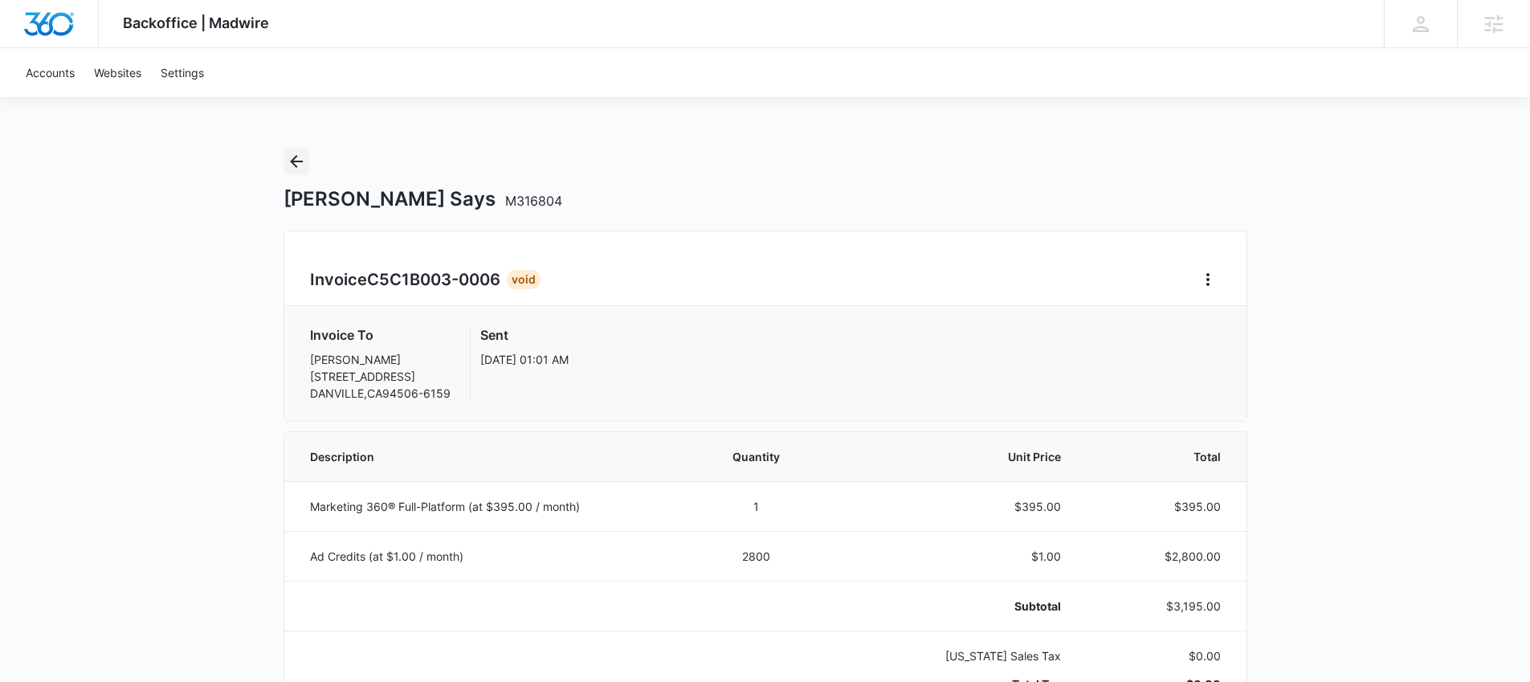
click at [295, 157] on icon "Back" at bounding box center [296, 161] width 13 height 13
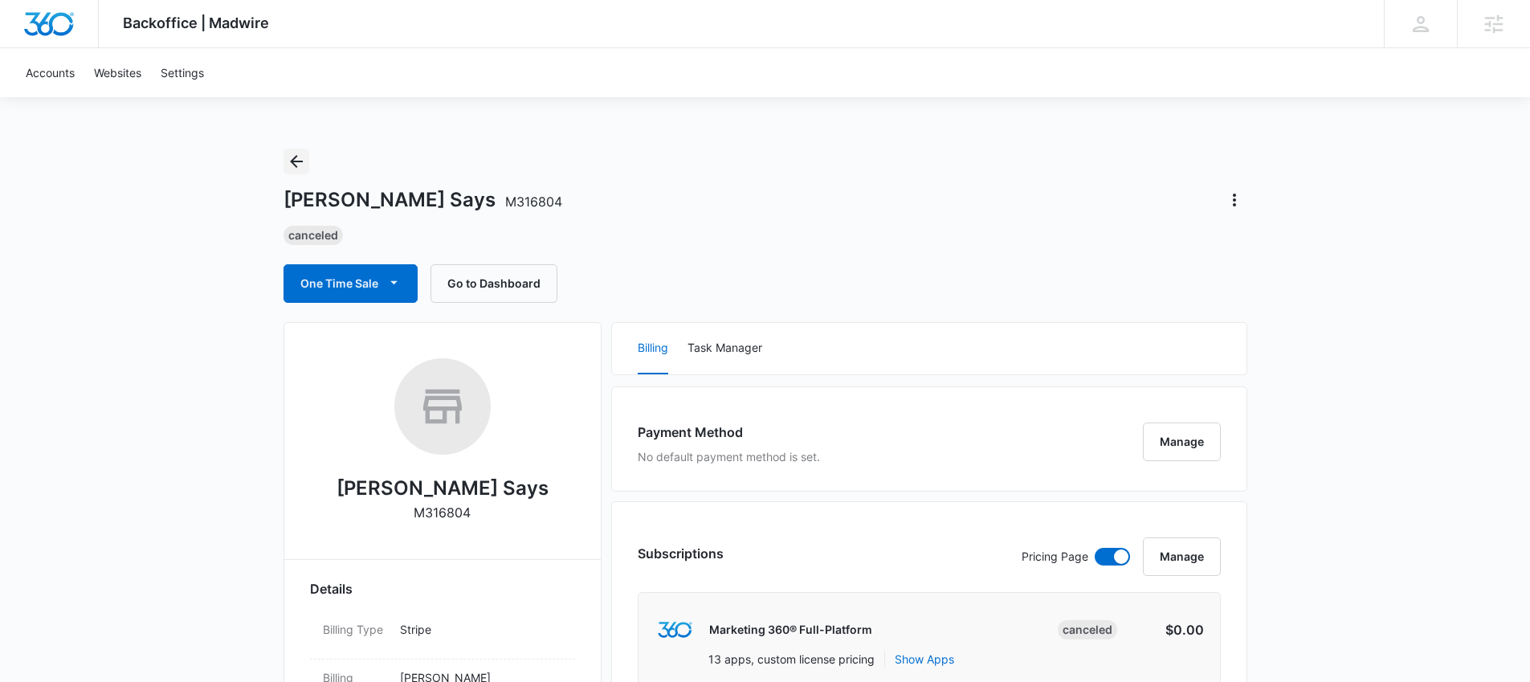
click at [300, 153] on icon "Back" at bounding box center [296, 161] width 19 height 19
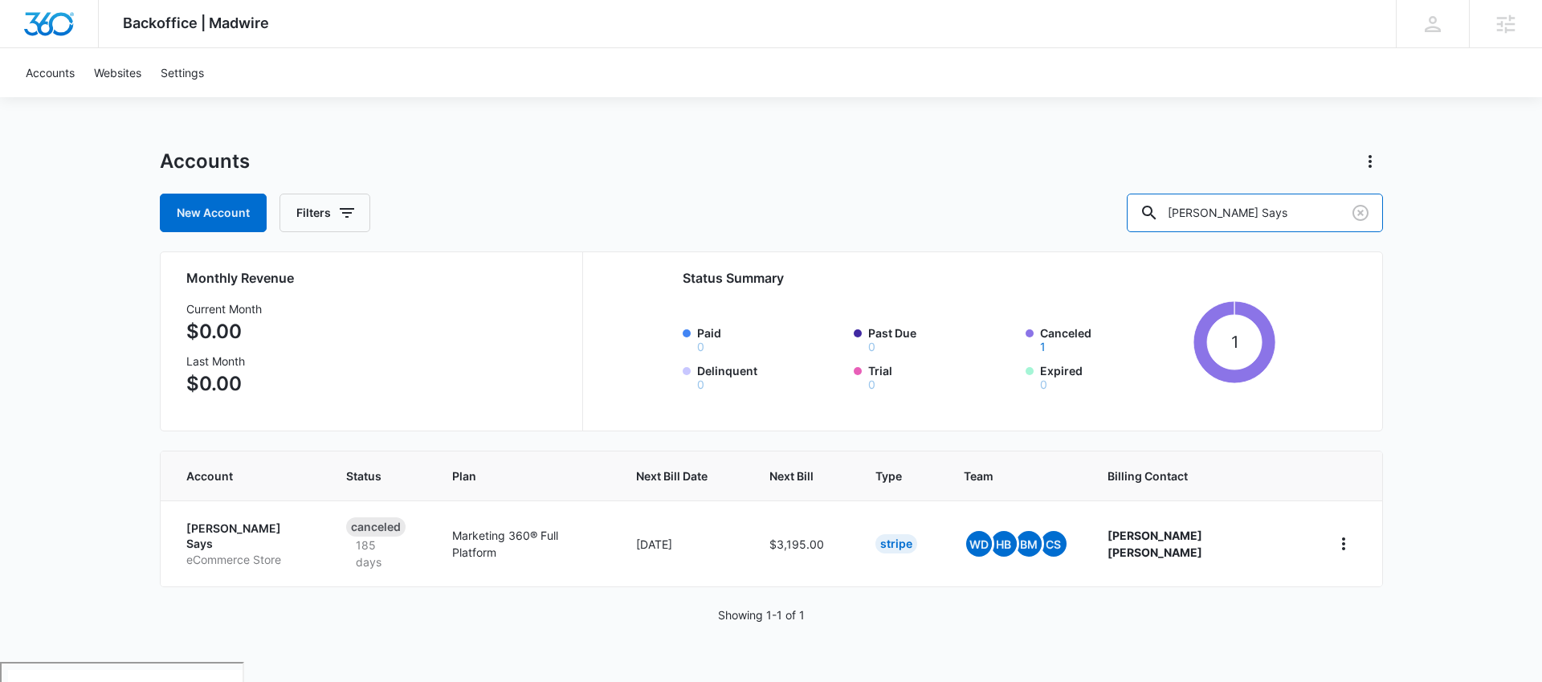
drag, startPoint x: 1214, startPoint y: 216, endPoint x: 1147, endPoint y: 212, distance: 67.6
click at [1160, 219] on div "New Account Filters Yoru Says" at bounding box center [771, 213] width 1223 height 39
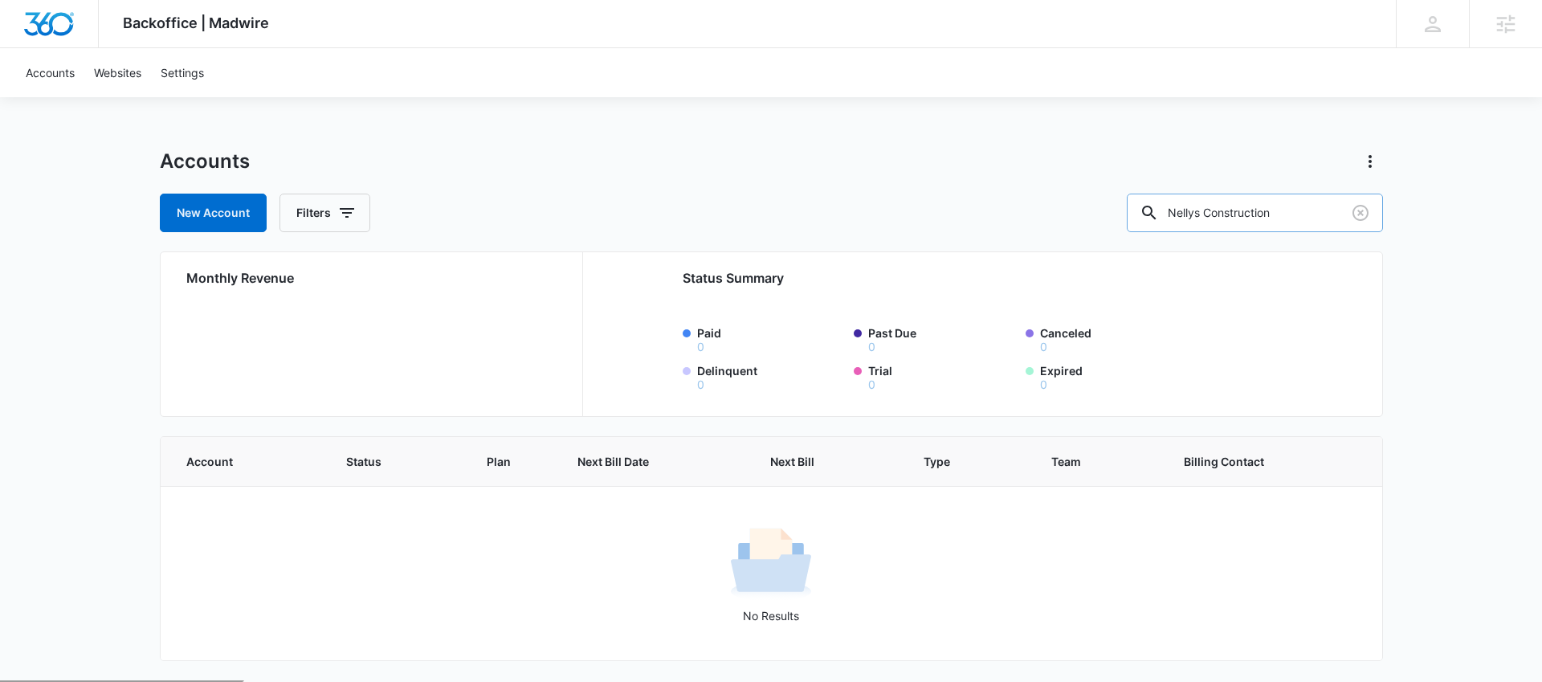
click at [1237, 211] on input "Nellys Construction" at bounding box center [1255, 213] width 256 height 39
type input "[PERSON_NAME]'s Construction"
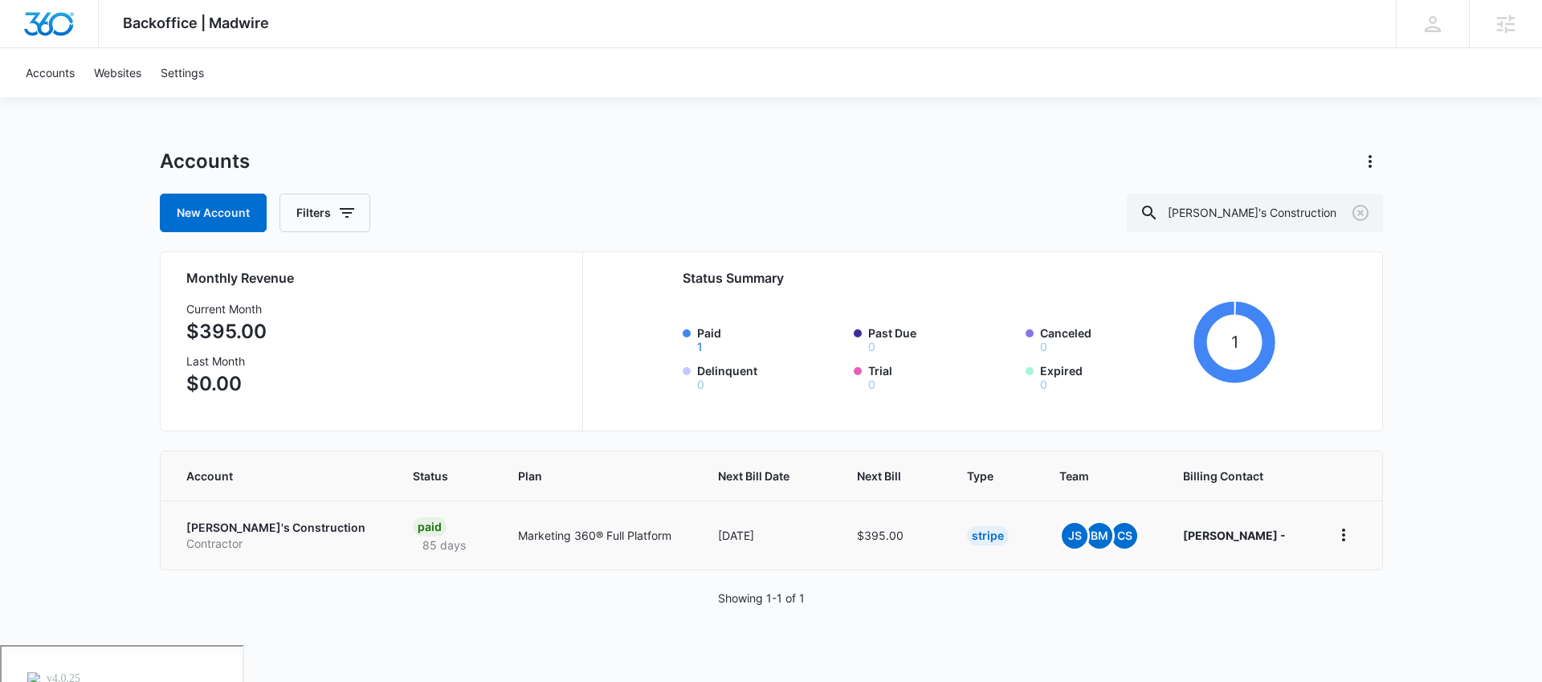
click at [267, 532] on p "[PERSON_NAME]'s Construction" at bounding box center [280, 528] width 189 height 16
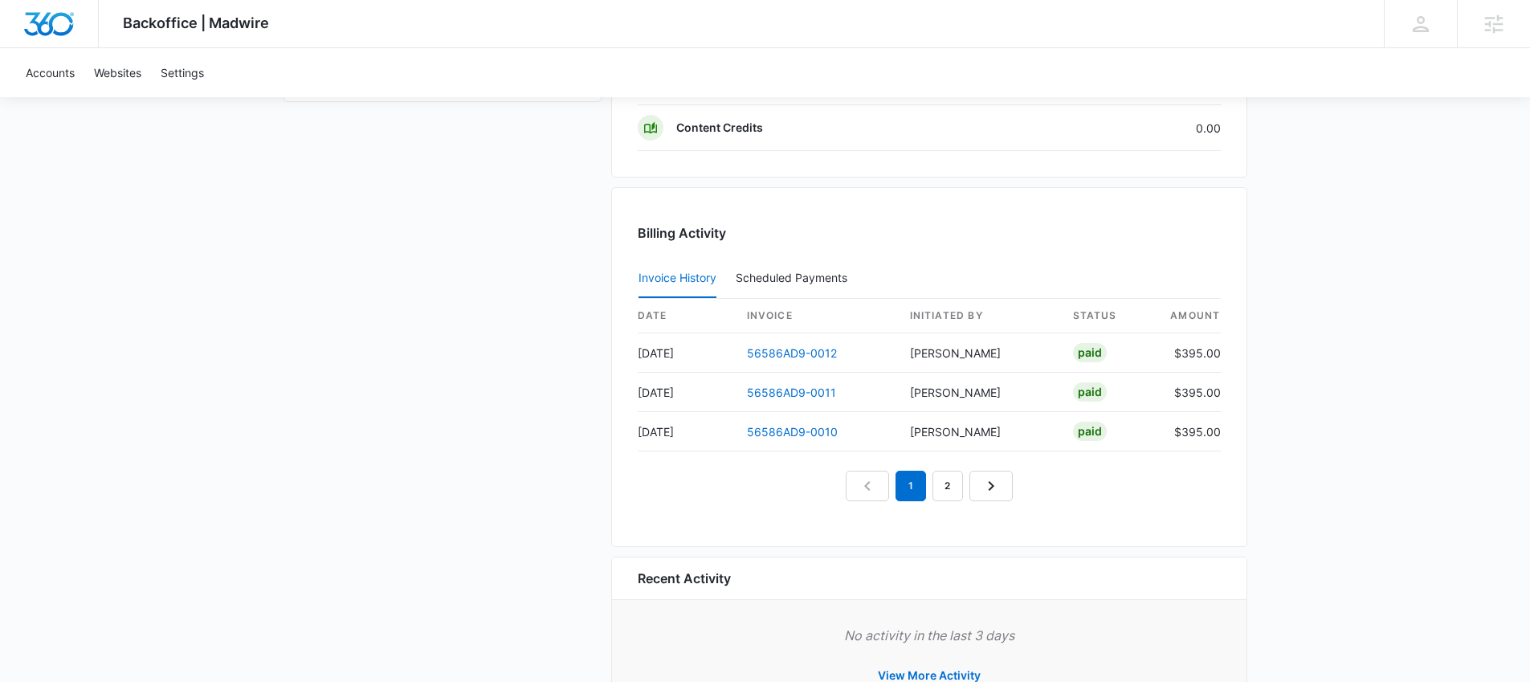
scroll to position [1564, 0]
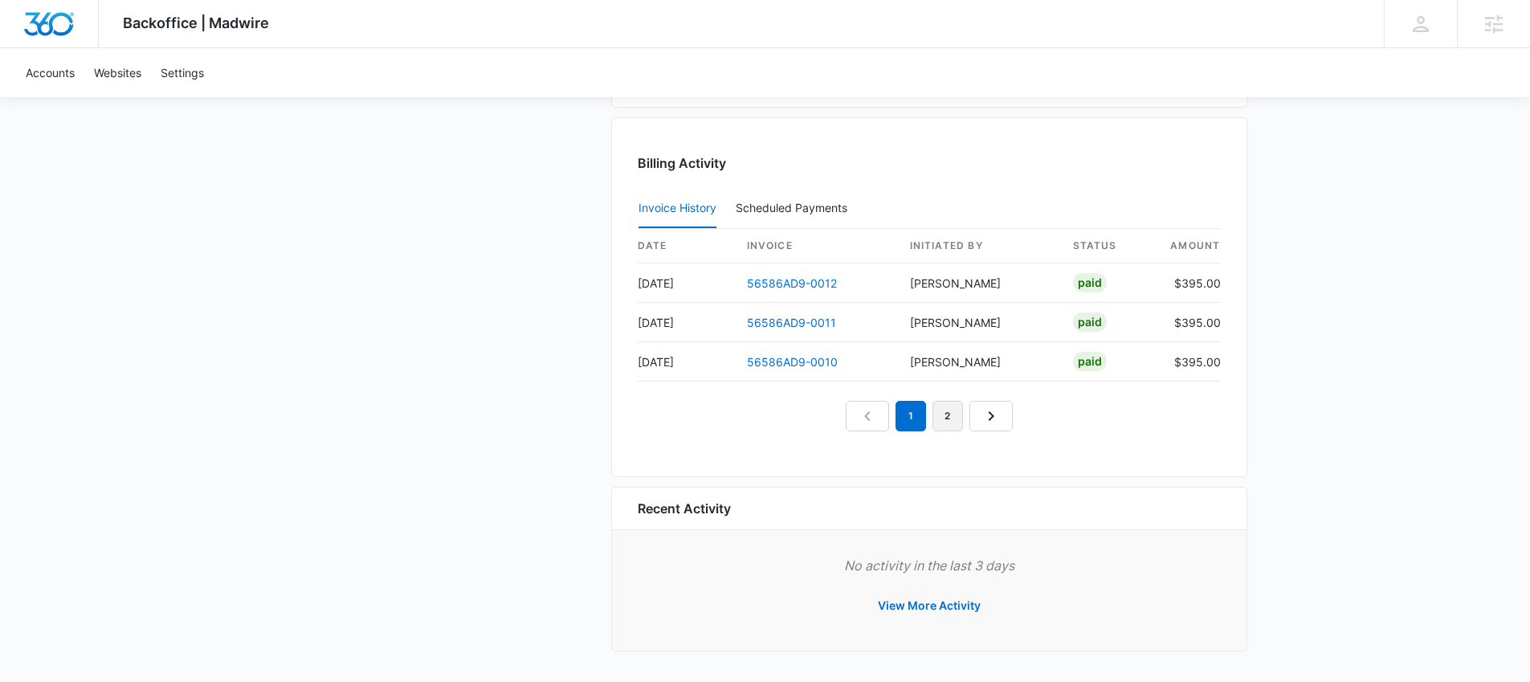
click at [952, 410] on link "2" at bounding box center [947, 416] width 31 height 31
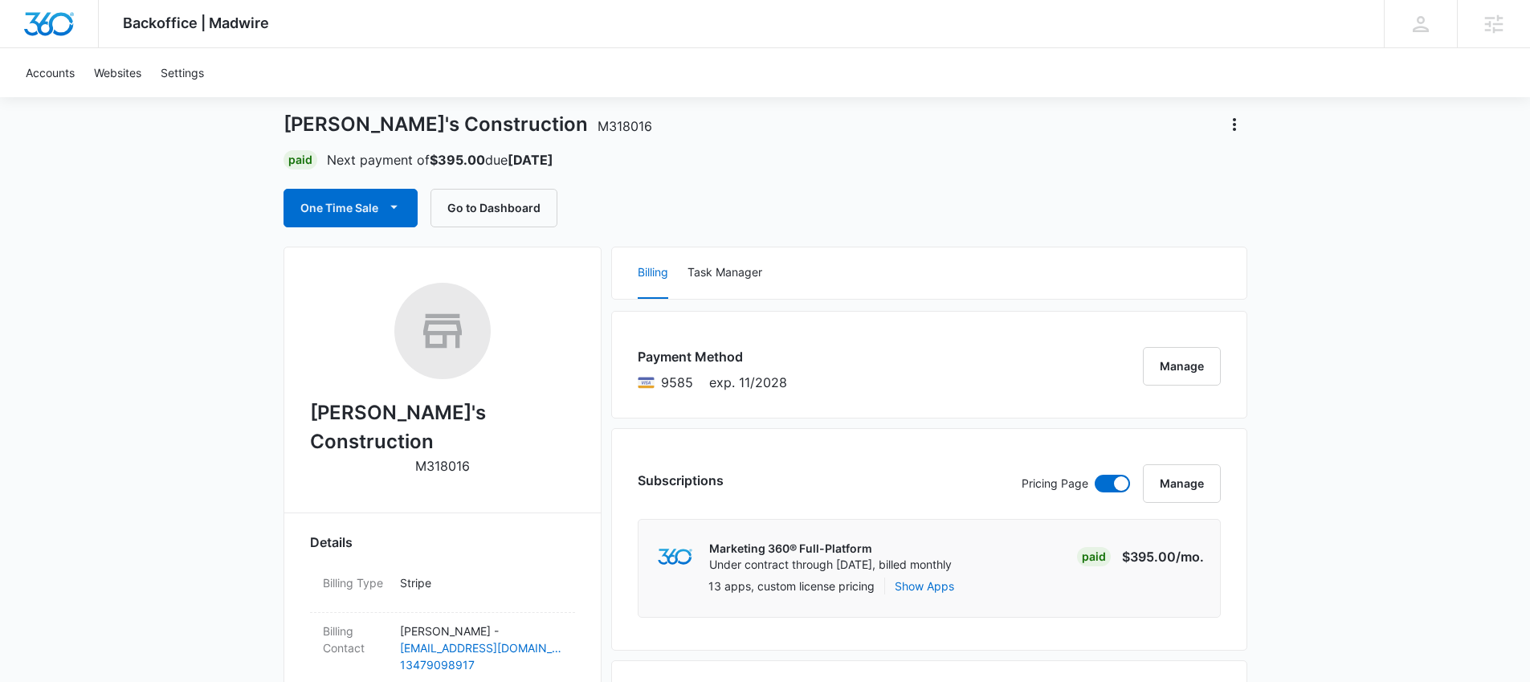
scroll to position [0, 0]
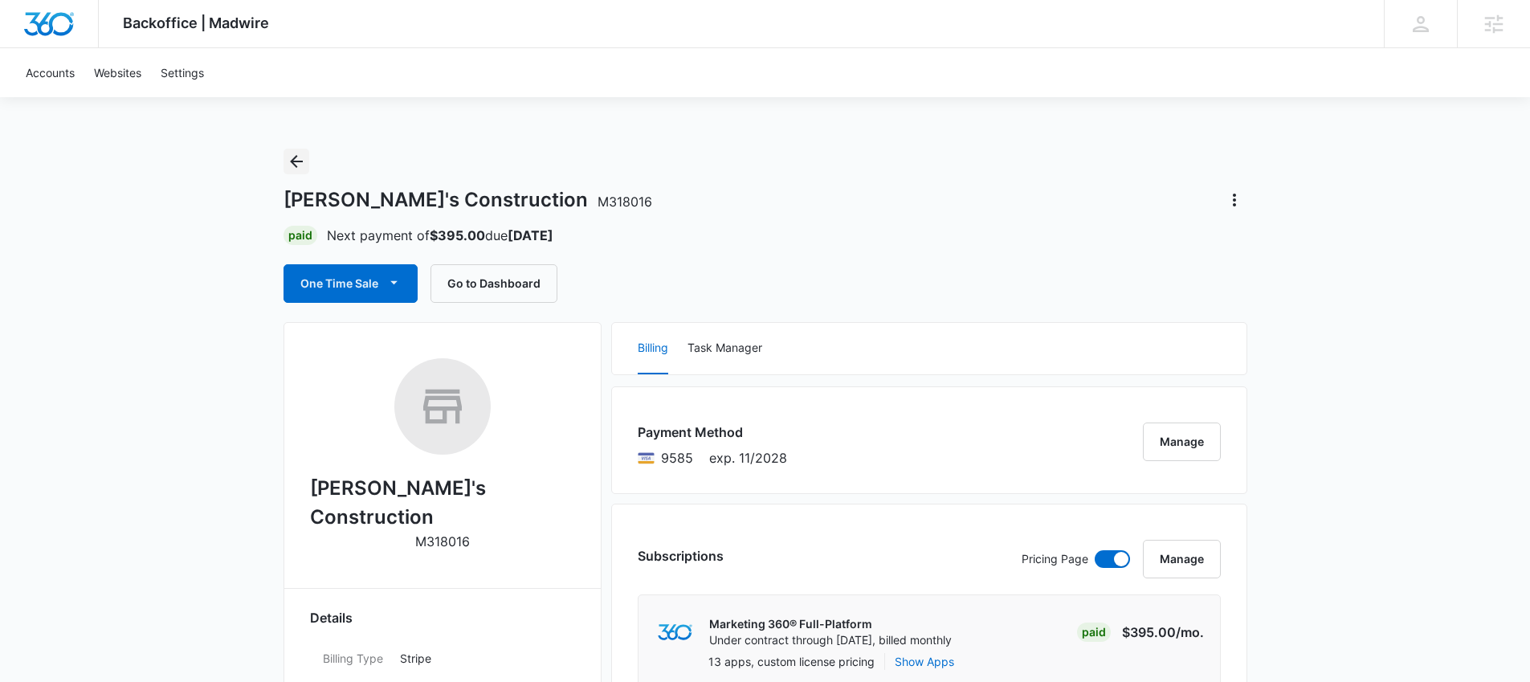
click at [291, 162] on icon "Back" at bounding box center [296, 161] width 13 height 13
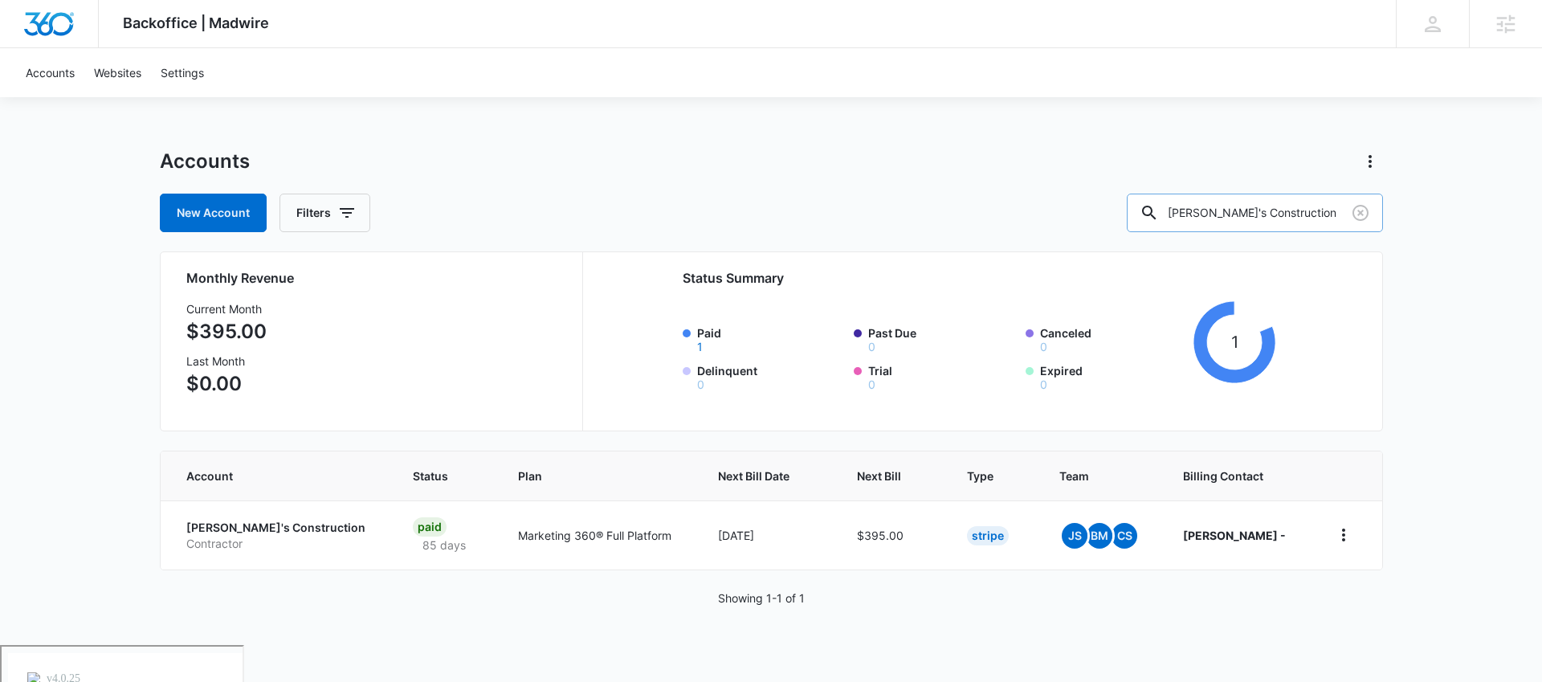
drag, startPoint x: 1315, startPoint y: 217, endPoint x: 1167, endPoint y: 210, distance: 148.7
click at [1189, 219] on div "[PERSON_NAME]'s Construction" at bounding box center [1255, 213] width 256 height 39
type input "the vintage art vault"
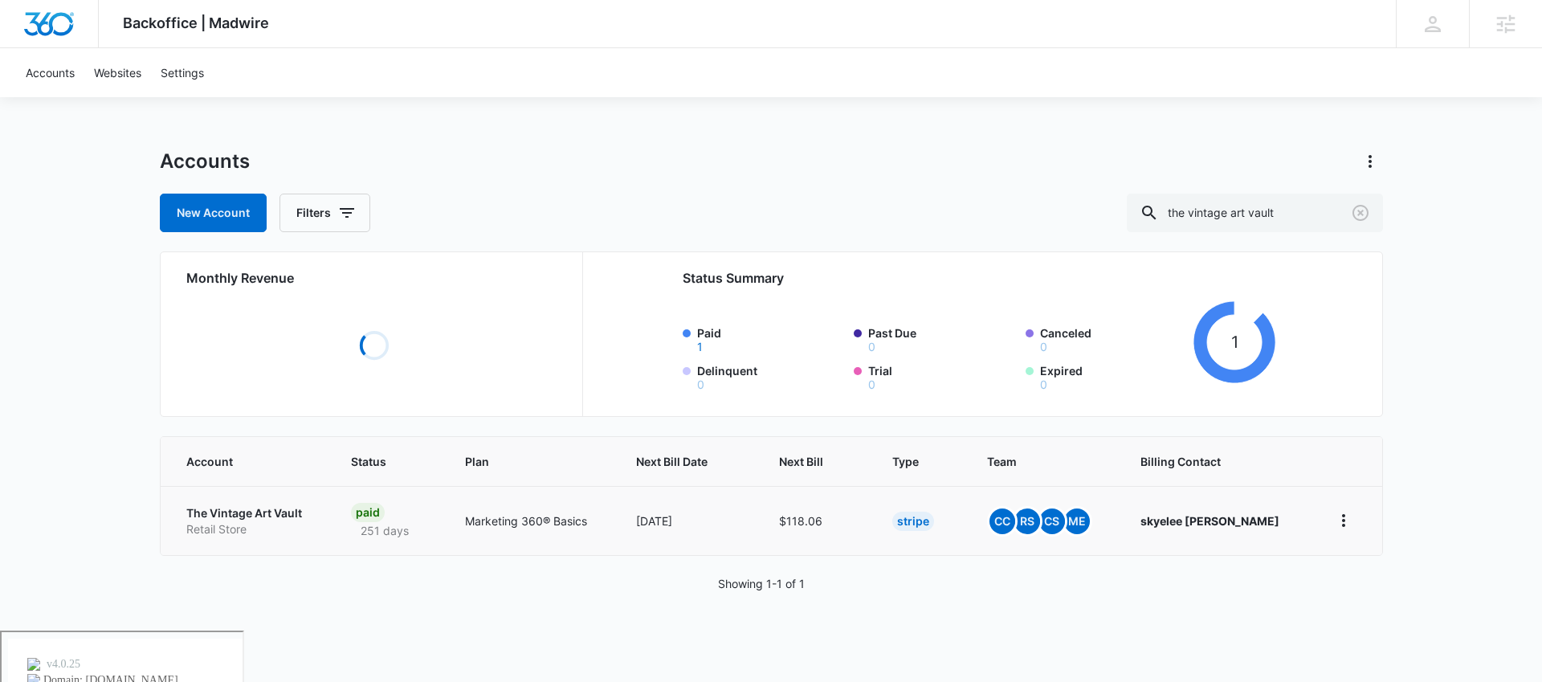
click at [251, 519] on p "The Vintage Art Vault" at bounding box center [249, 513] width 127 height 16
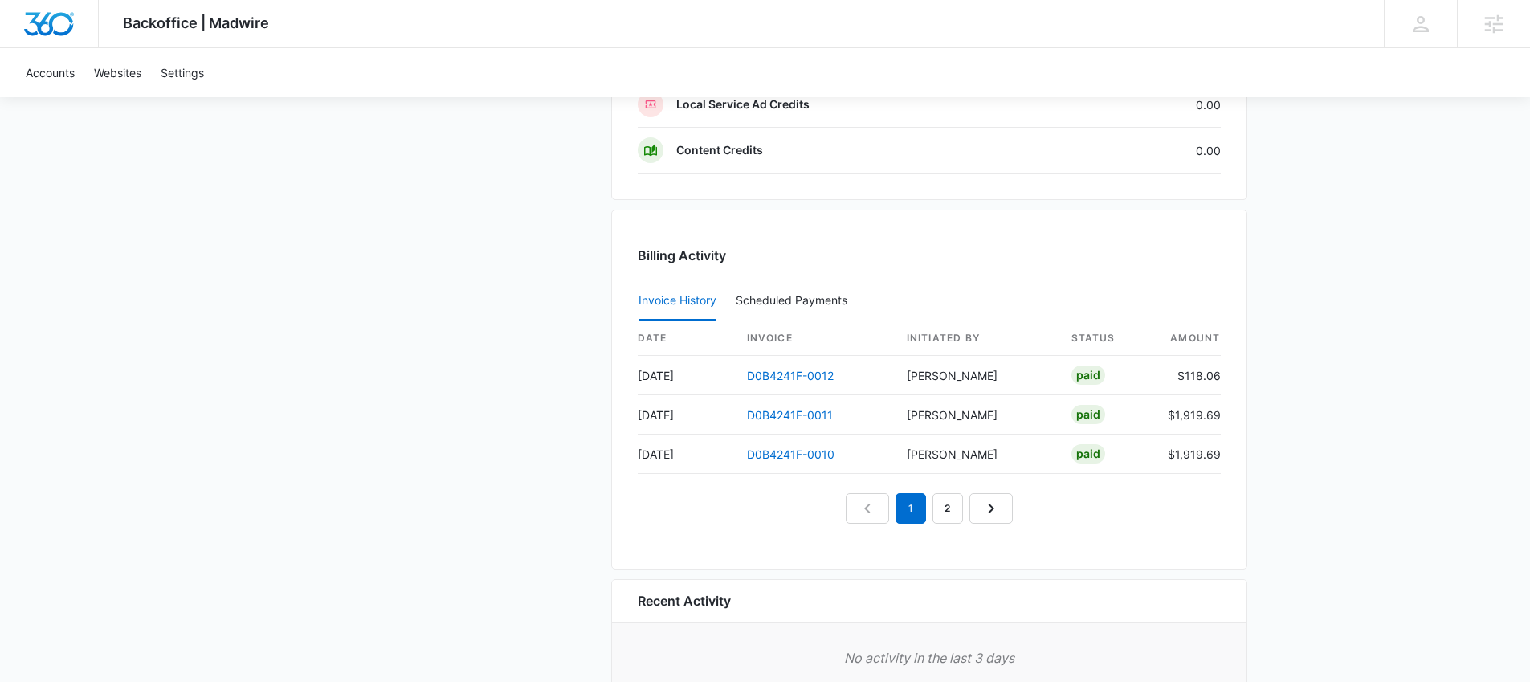
scroll to position [1610, 0]
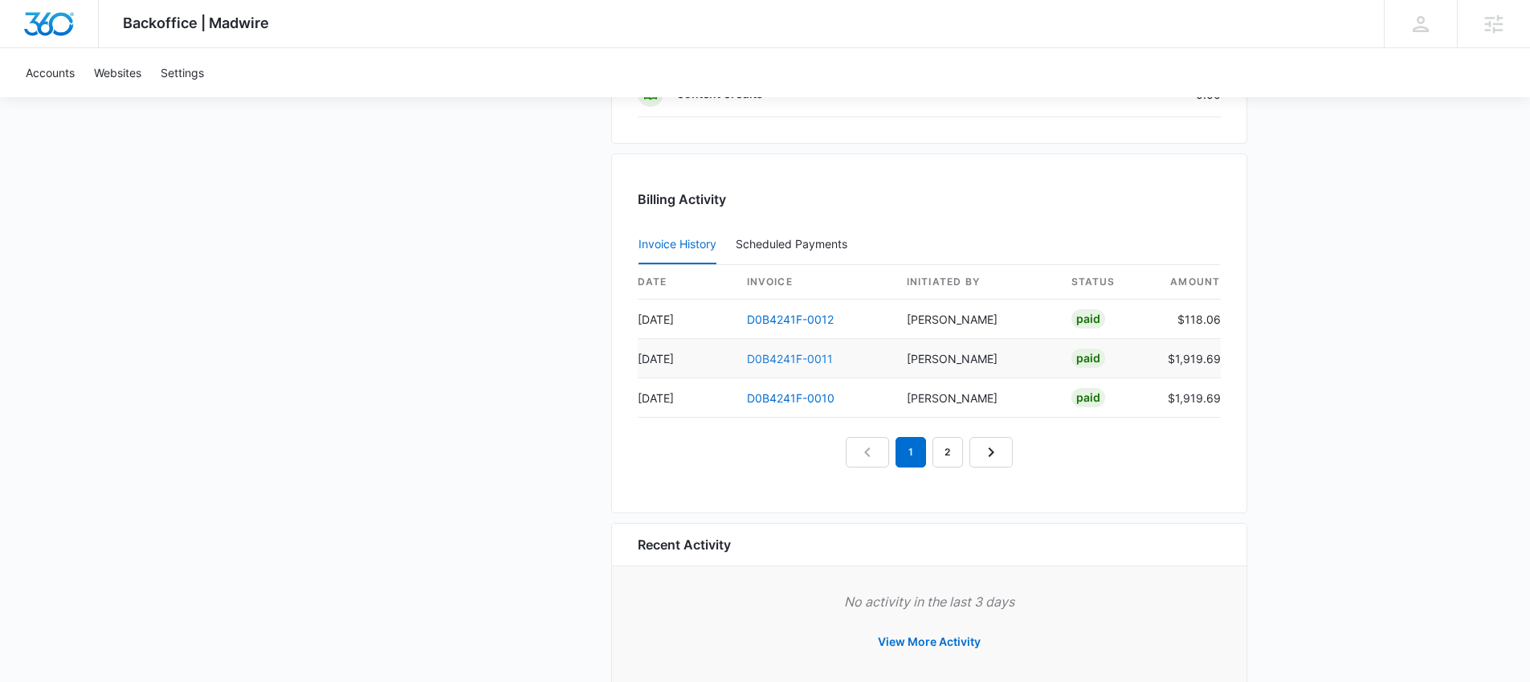
click at [825, 363] on link "D0B4241F-0011" at bounding box center [790, 359] width 86 height 14
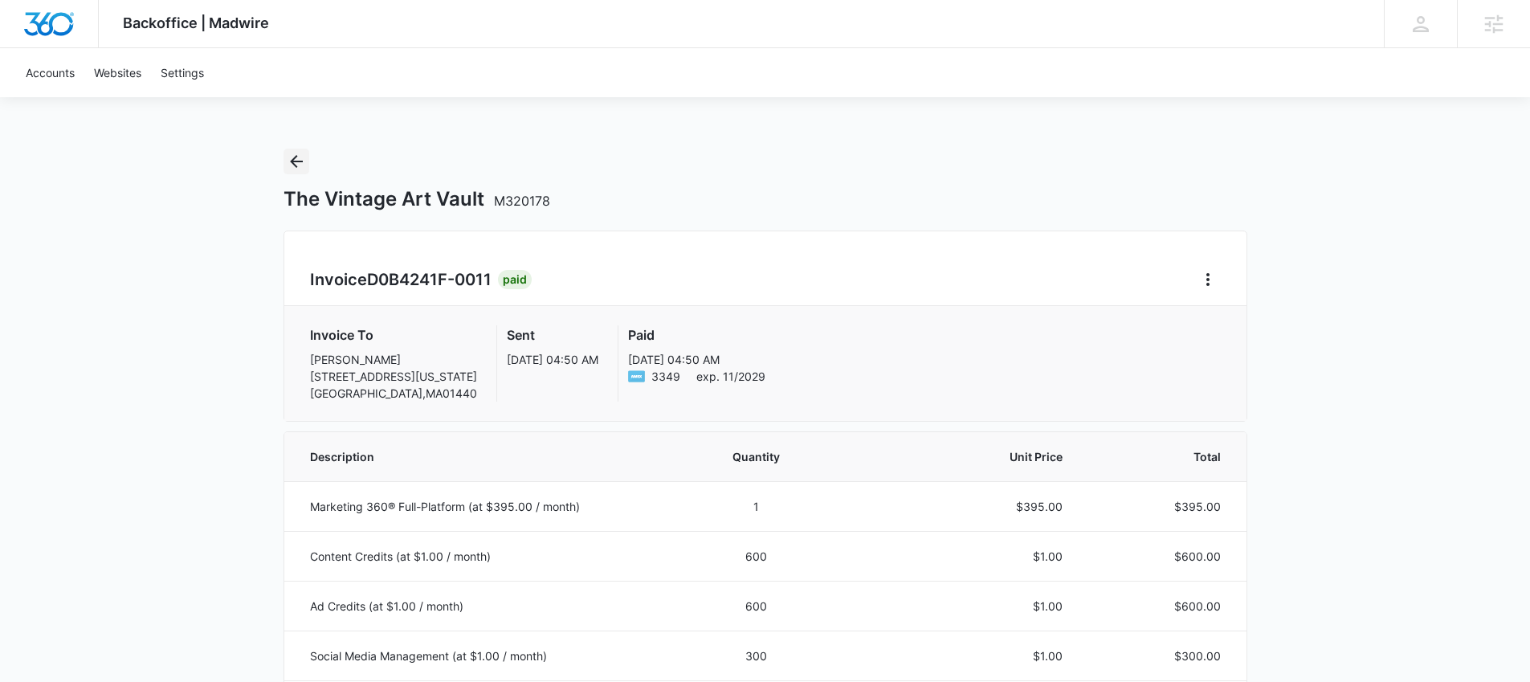
click at [297, 162] on icon "Back" at bounding box center [296, 161] width 19 height 19
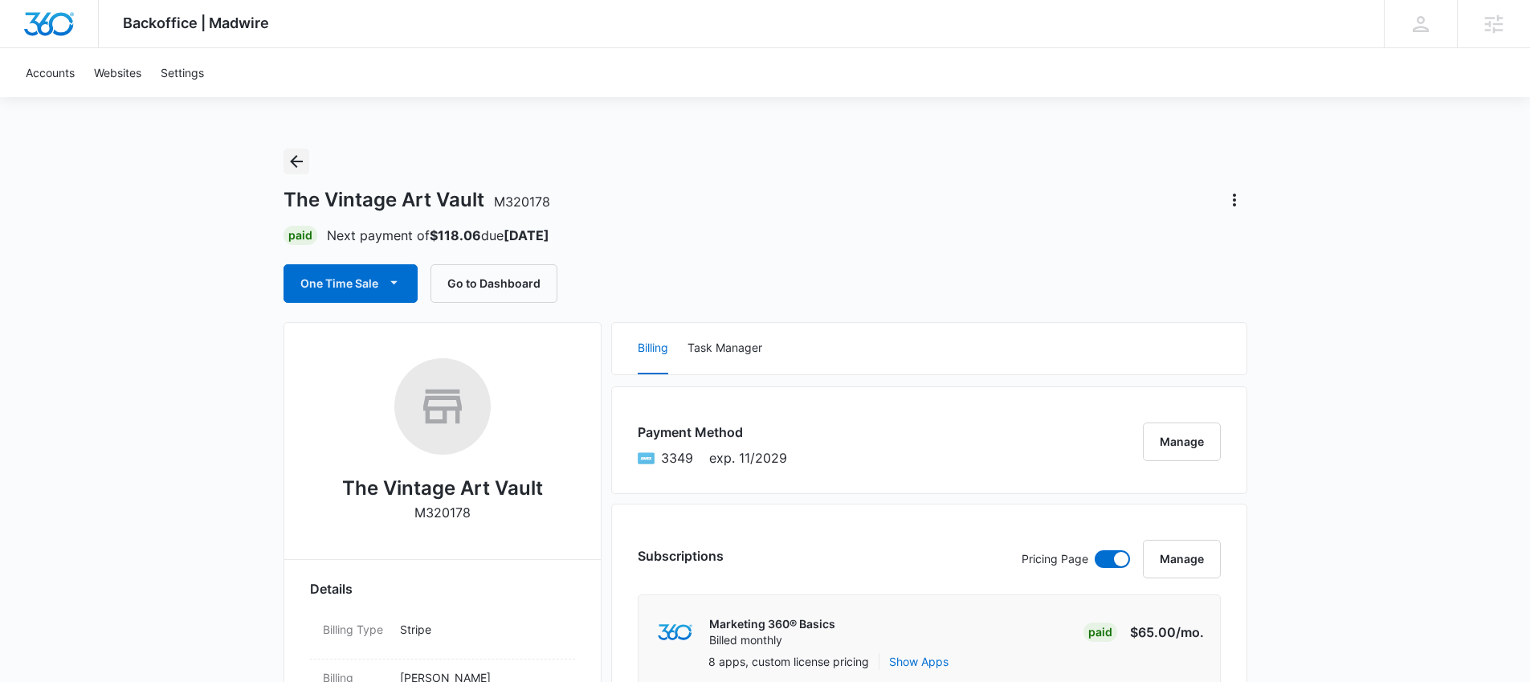
click at [298, 160] on icon "Back" at bounding box center [296, 161] width 19 height 19
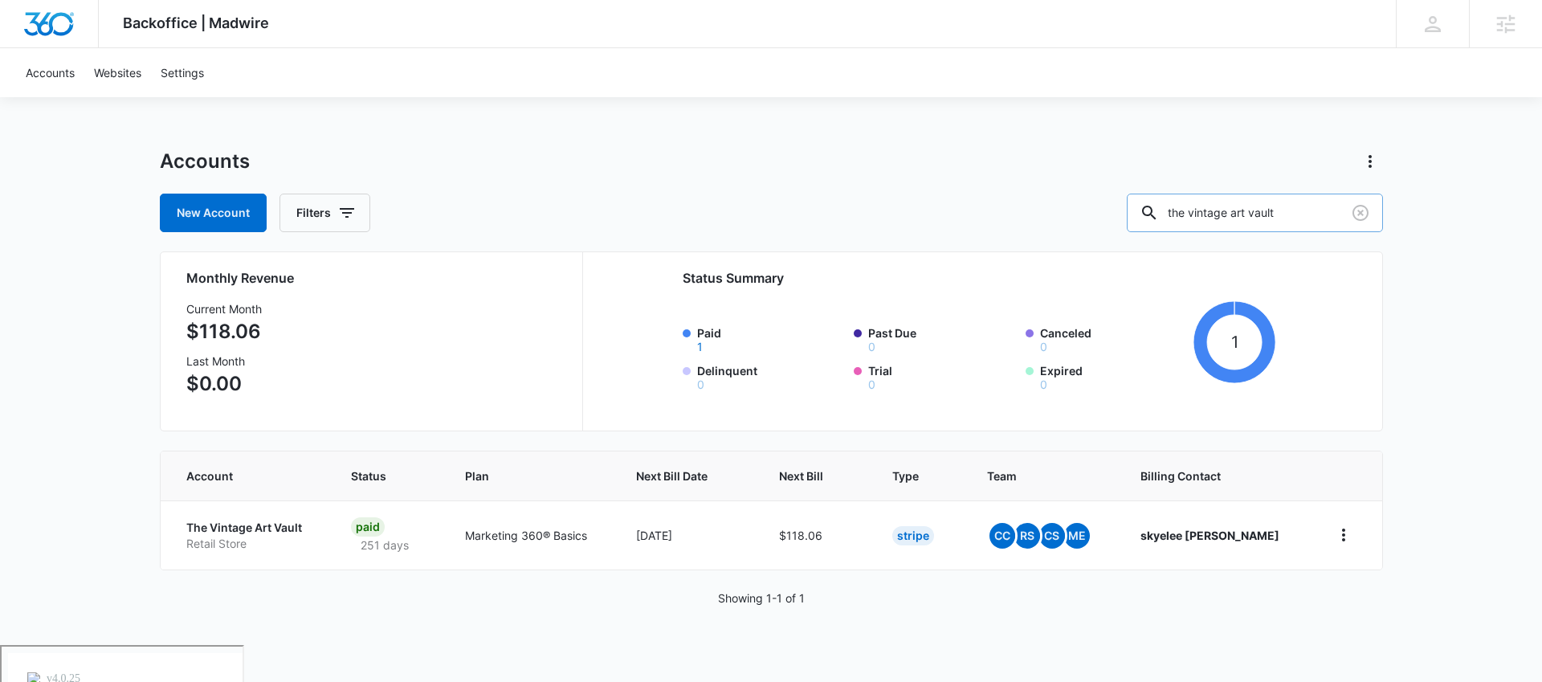
drag, startPoint x: 1265, startPoint y: 209, endPoint x: 1213, endPoint y: 198, distance: 52.4
click at [1220, 206] on input "the vintage art vault" at bounding box center [1255, 213] width 256 height 39
type input "t"
type input "Rest day cbd"
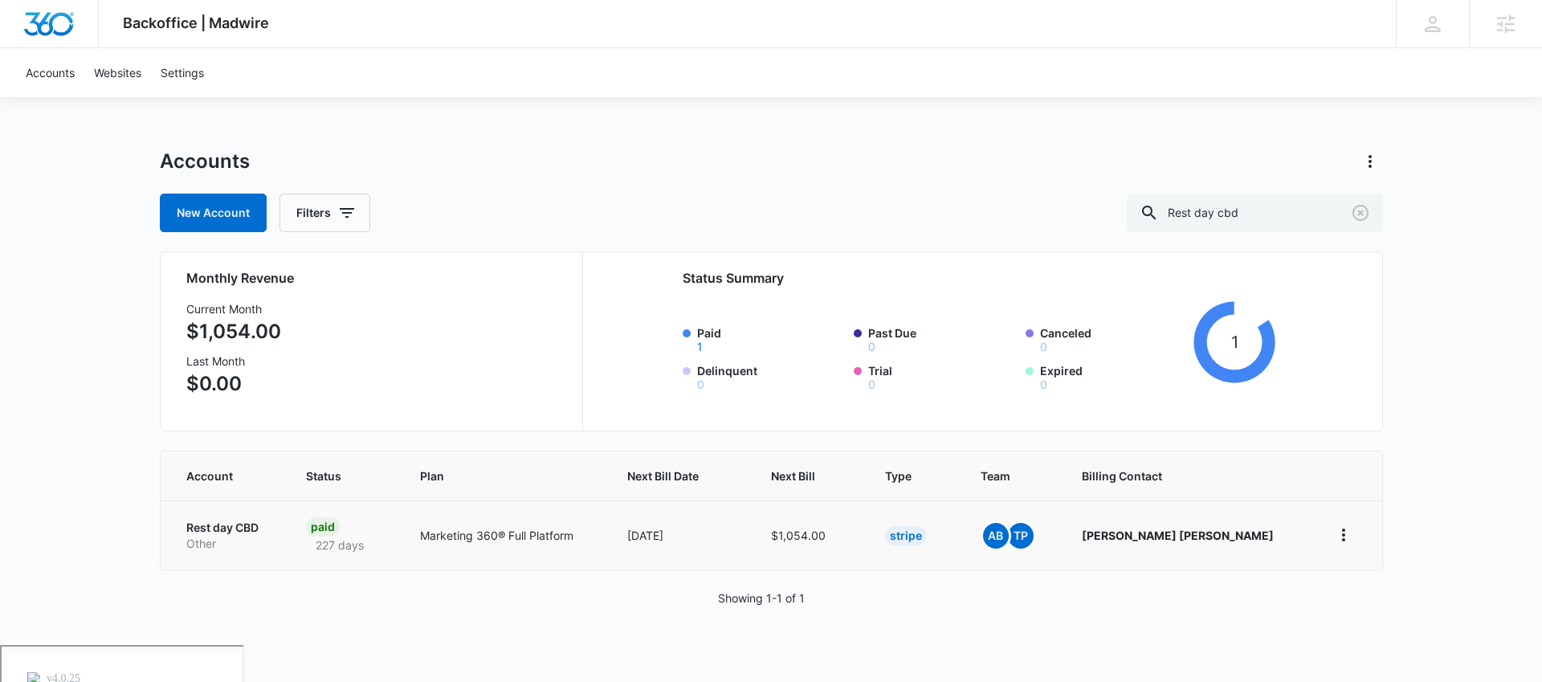
click at [247, 528] on p "Rest day CBD" at bounding box center [226, 528] width 81 height 16
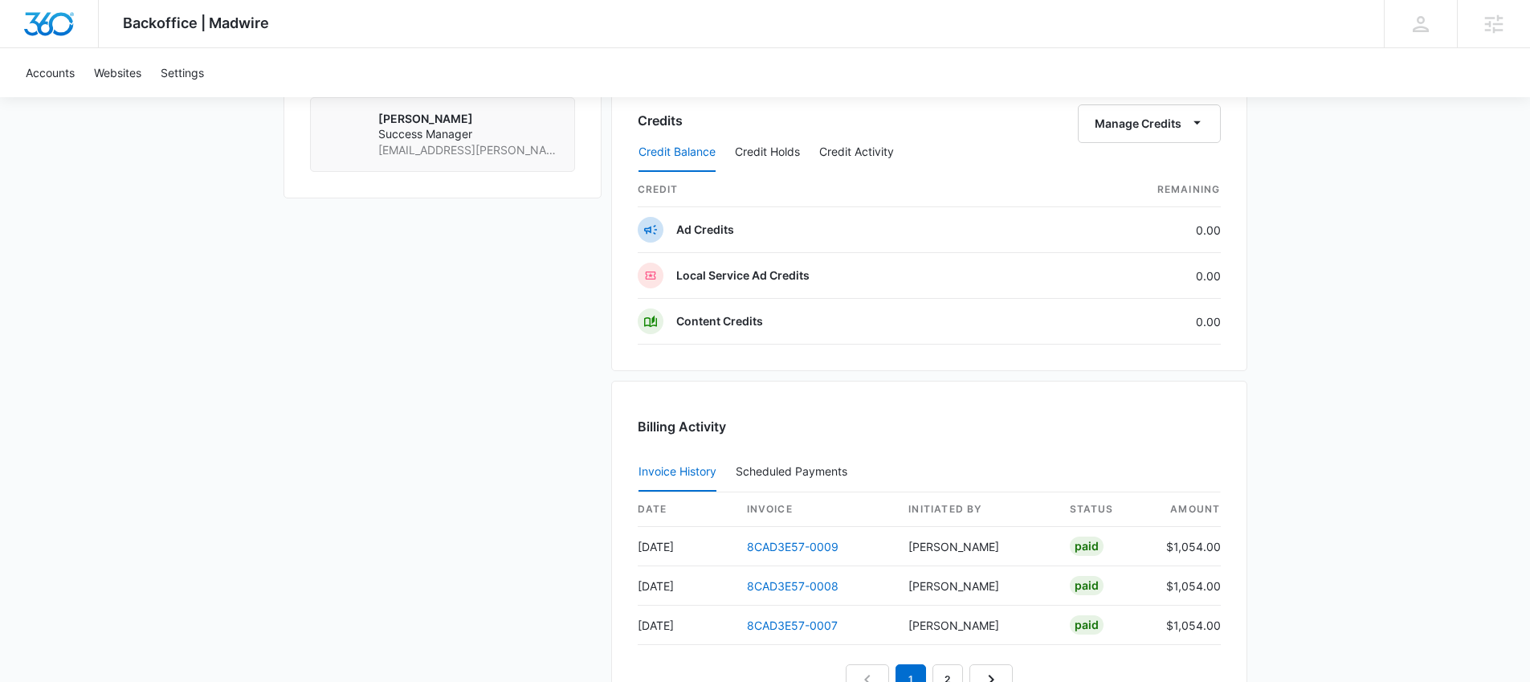
scroll to position [1486, 0]
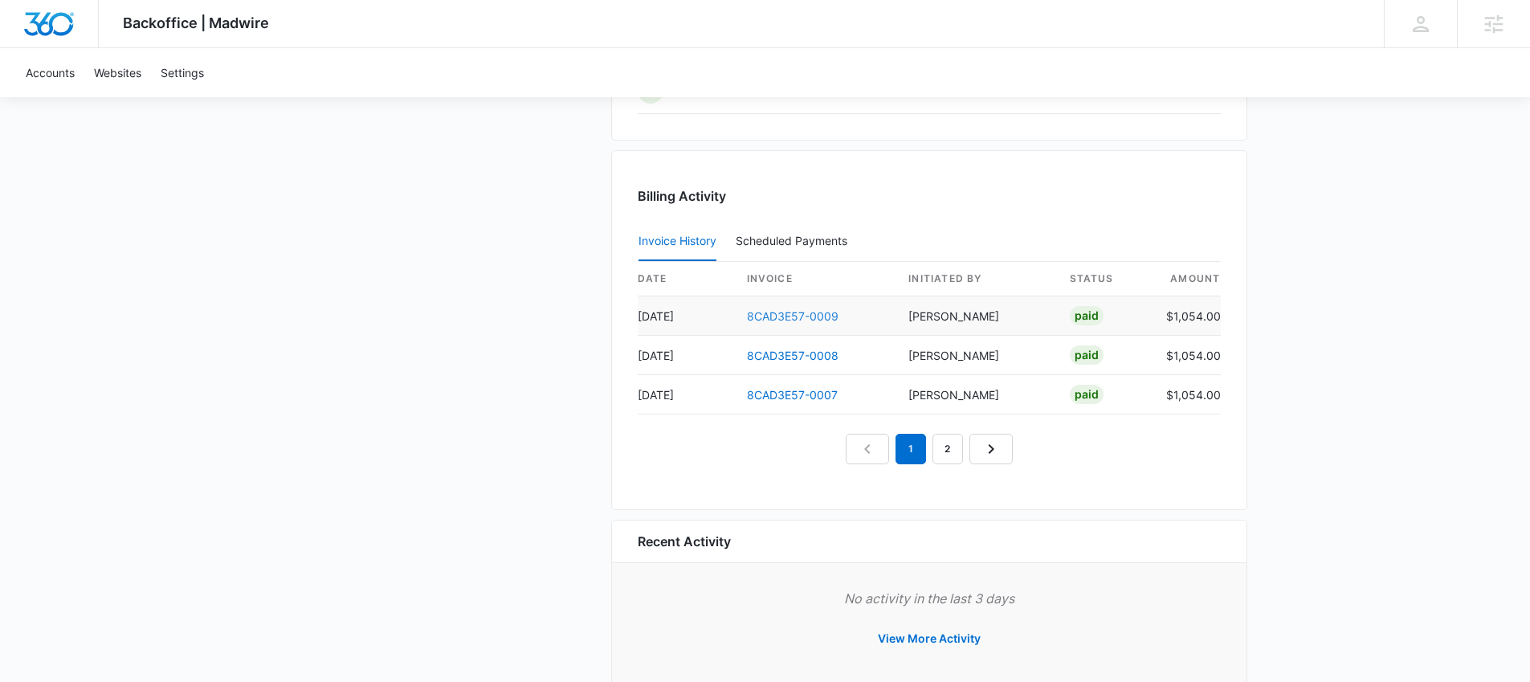
click at [777, 316] on link "8CAD3E57-0009" at bounding box center [793, 316] width 92 height 14
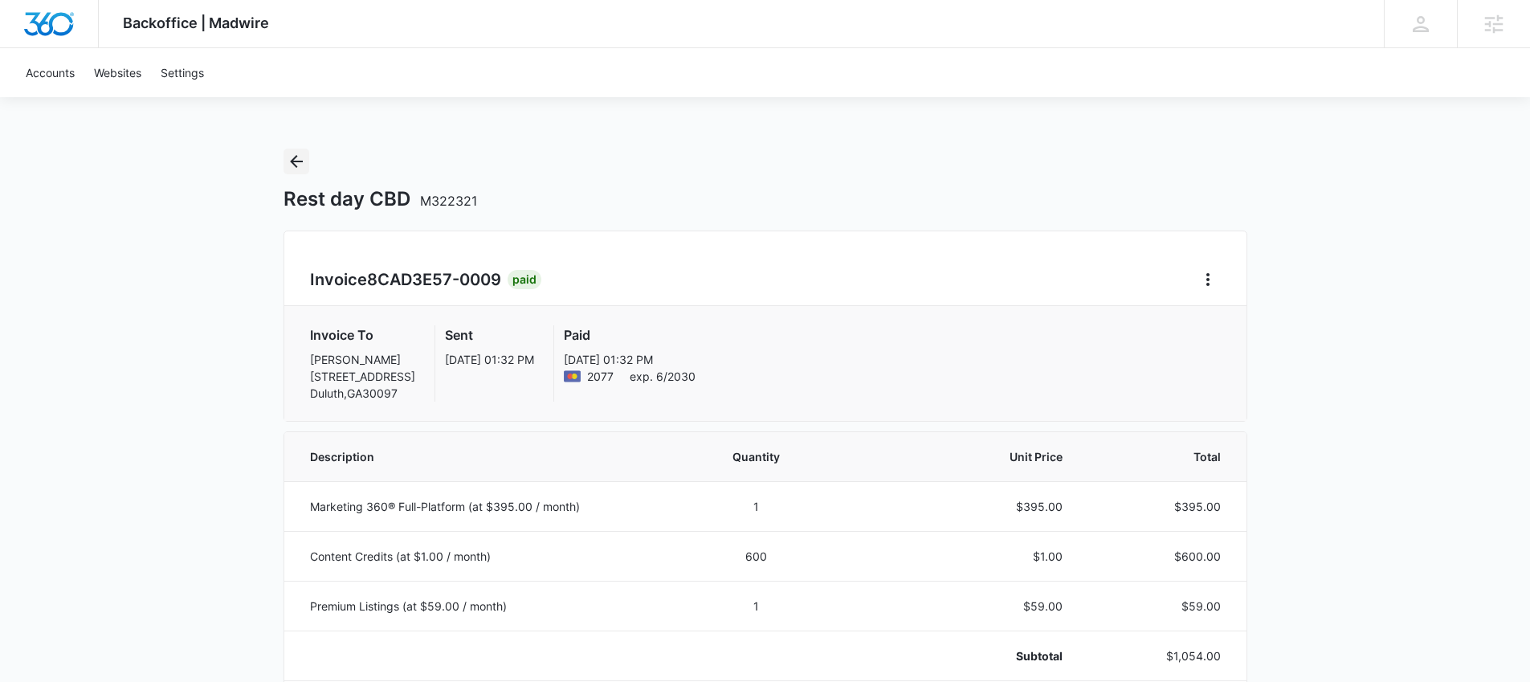
click at [291, 163] on icon "Back" at bounding box center [296, 161] width 19 height 19
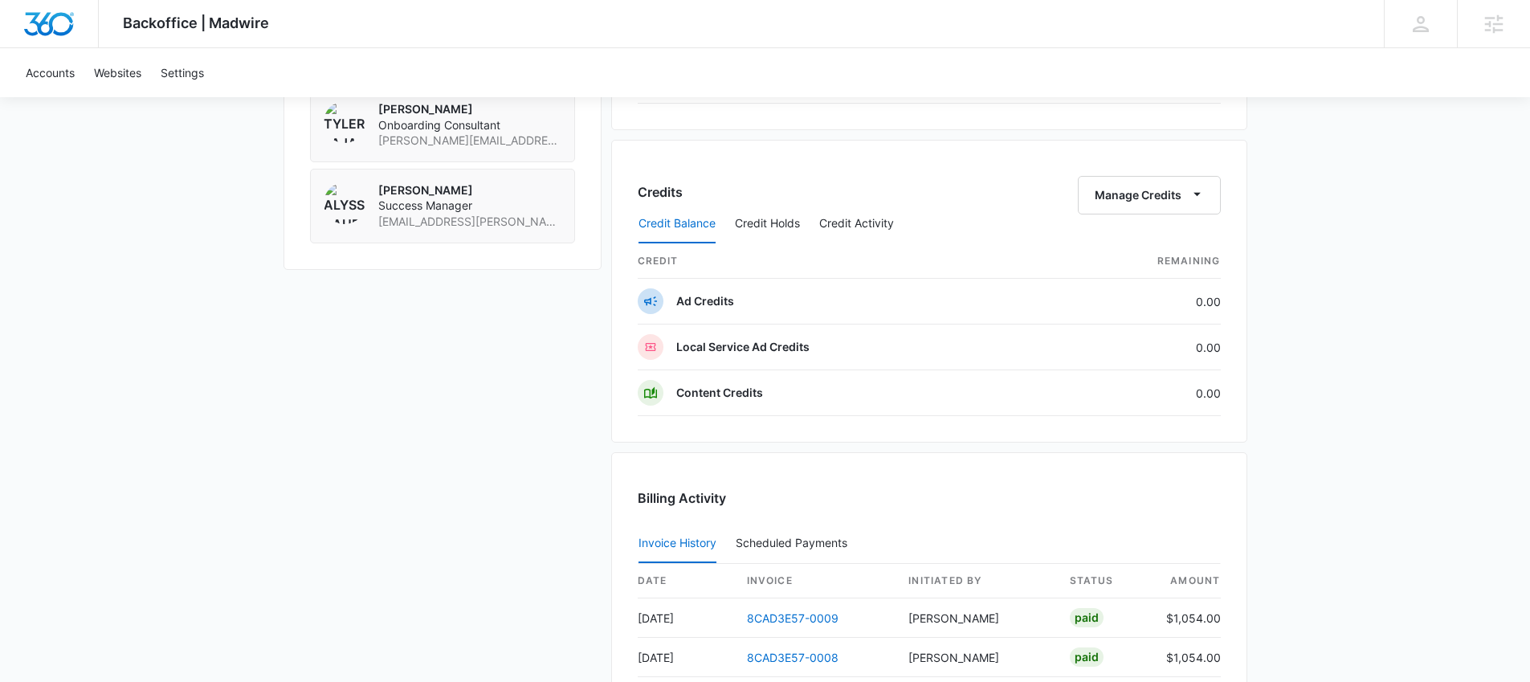
scroll to position [1445, 0]
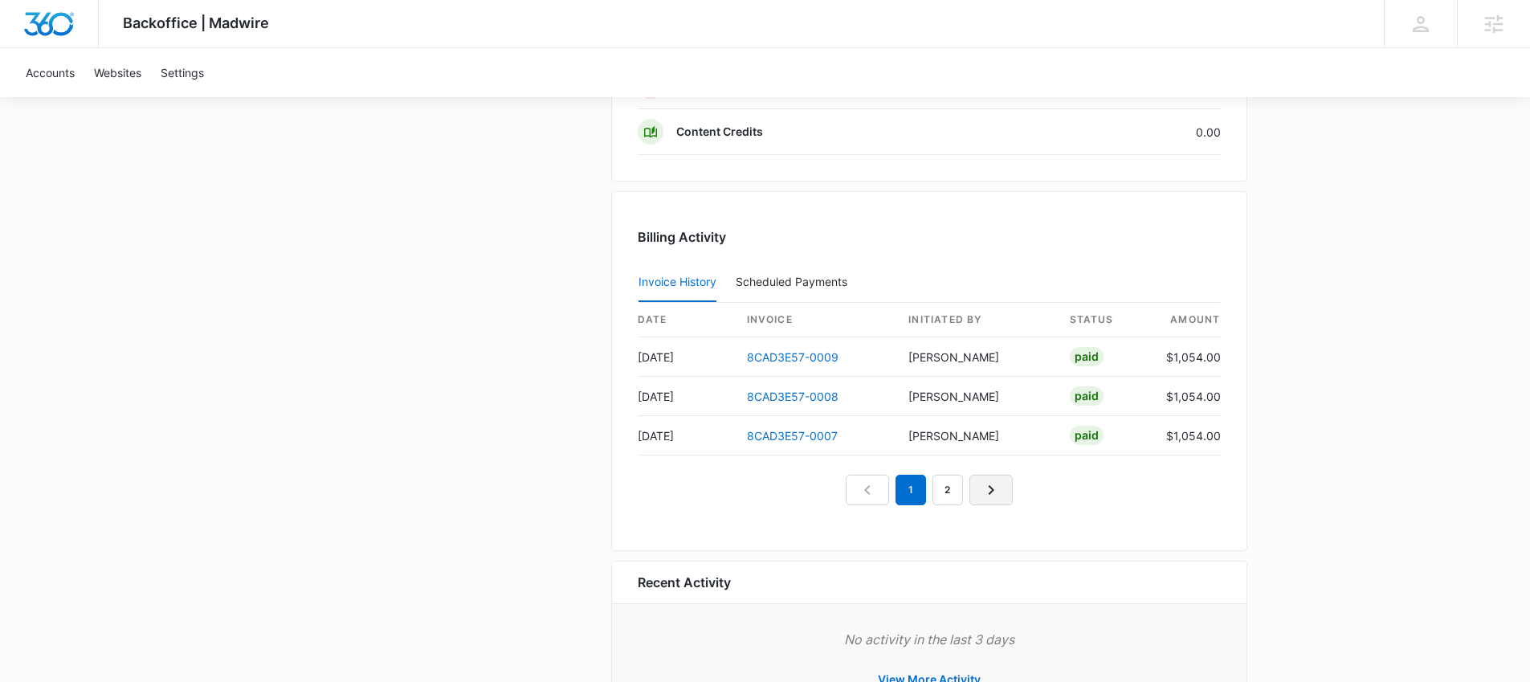
click at [995, 494] on icon "Next Page" at bounding box center [990, 489] width 19 height 19
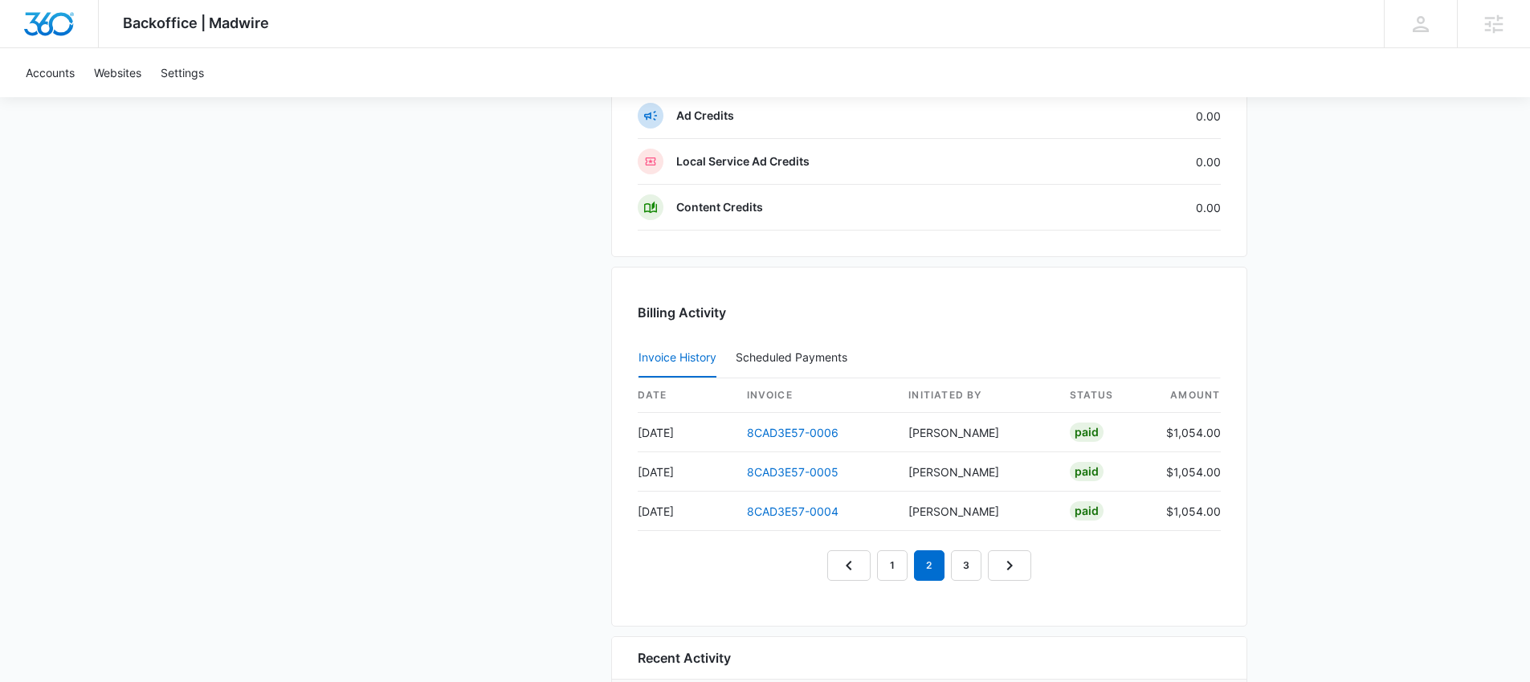
scroll to position [1518, 0]
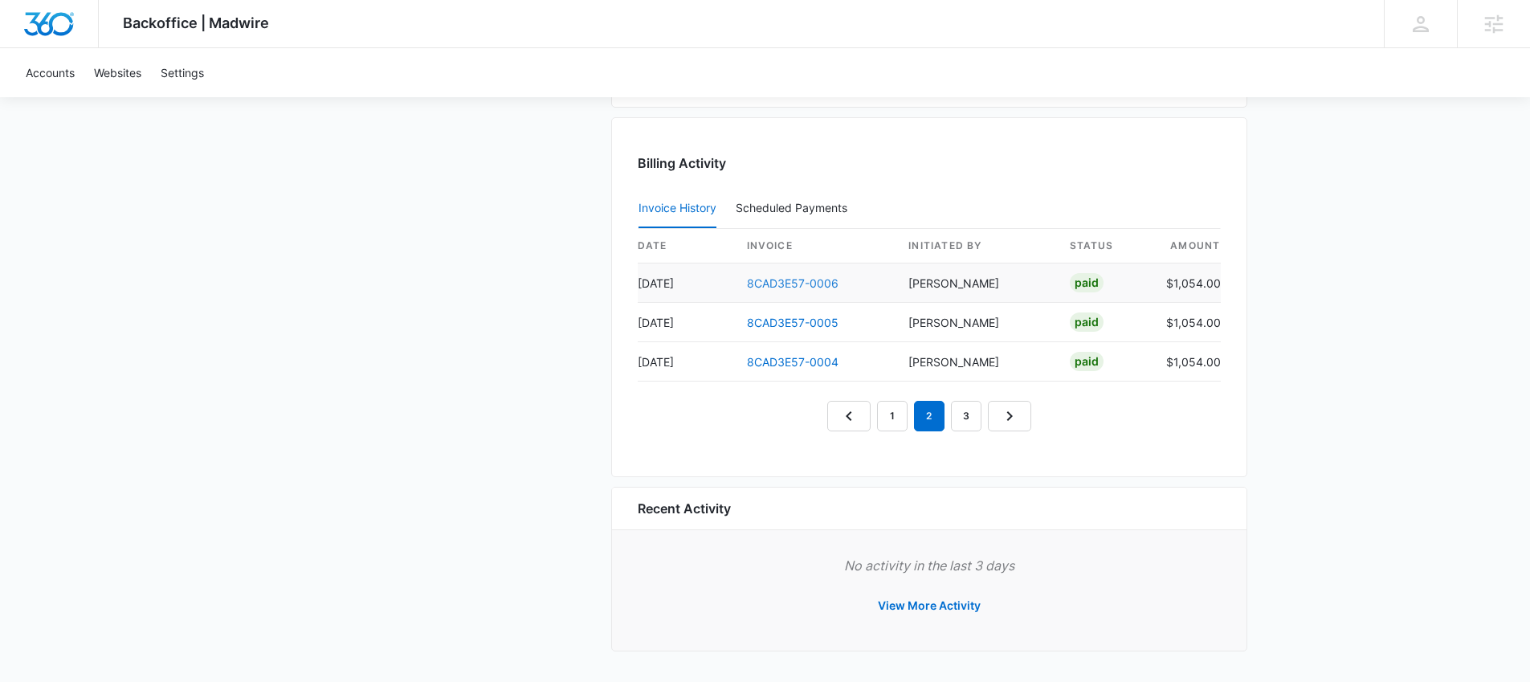
click at [801, 281] on link "8CAD3E57-0006" at bounding box center [793, 283] width 92 height 14
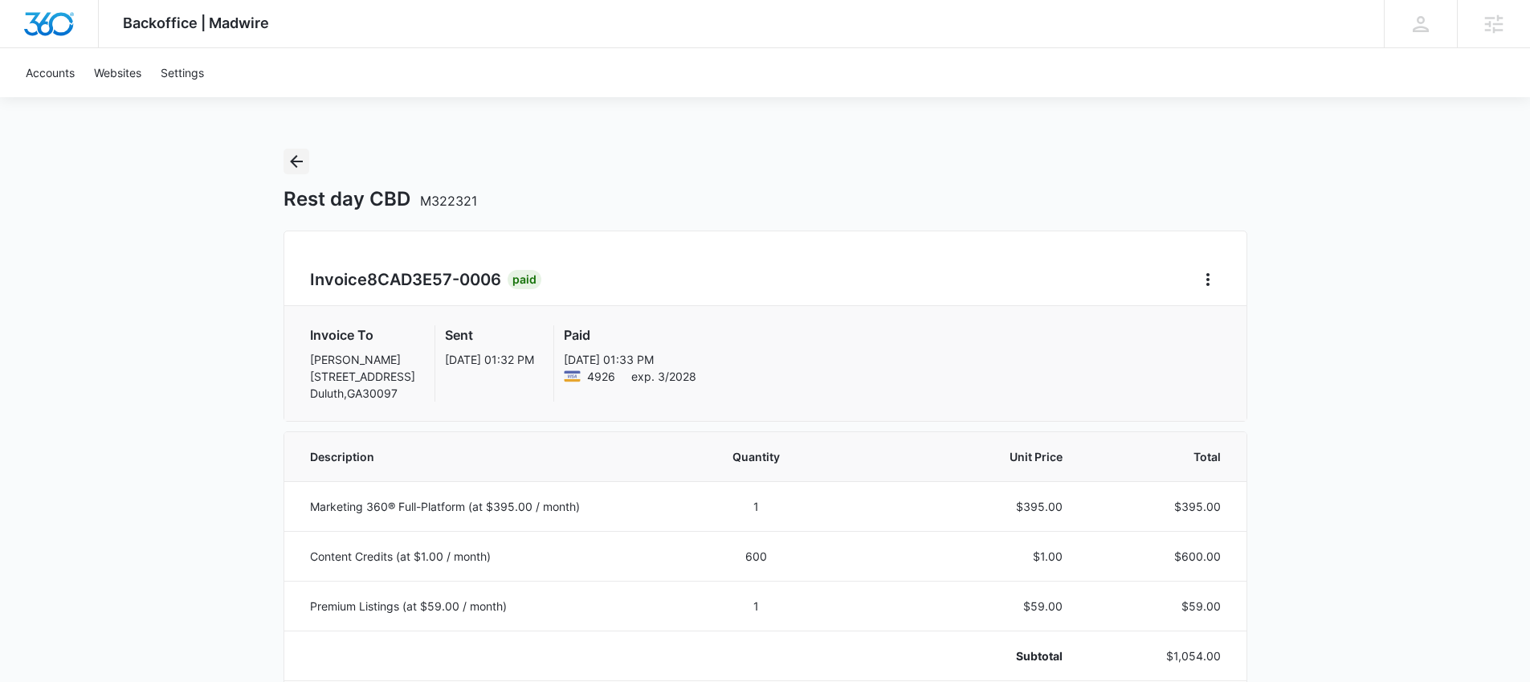
click at [292, 165] on icon "Back" at bounding box center [296, 161] width 19 height 19
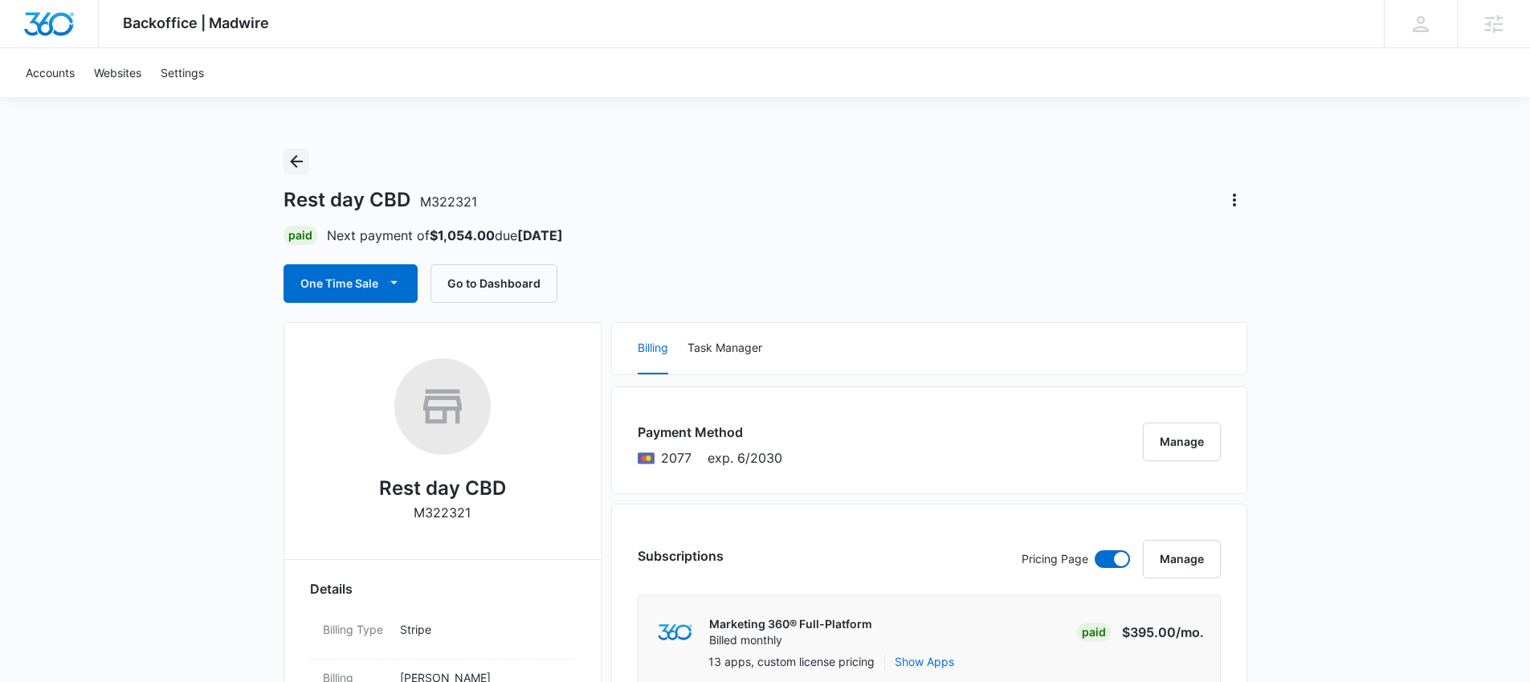
click at [287, 162] on icon "Back" at bounding box center [296, 161] width 19 height 19
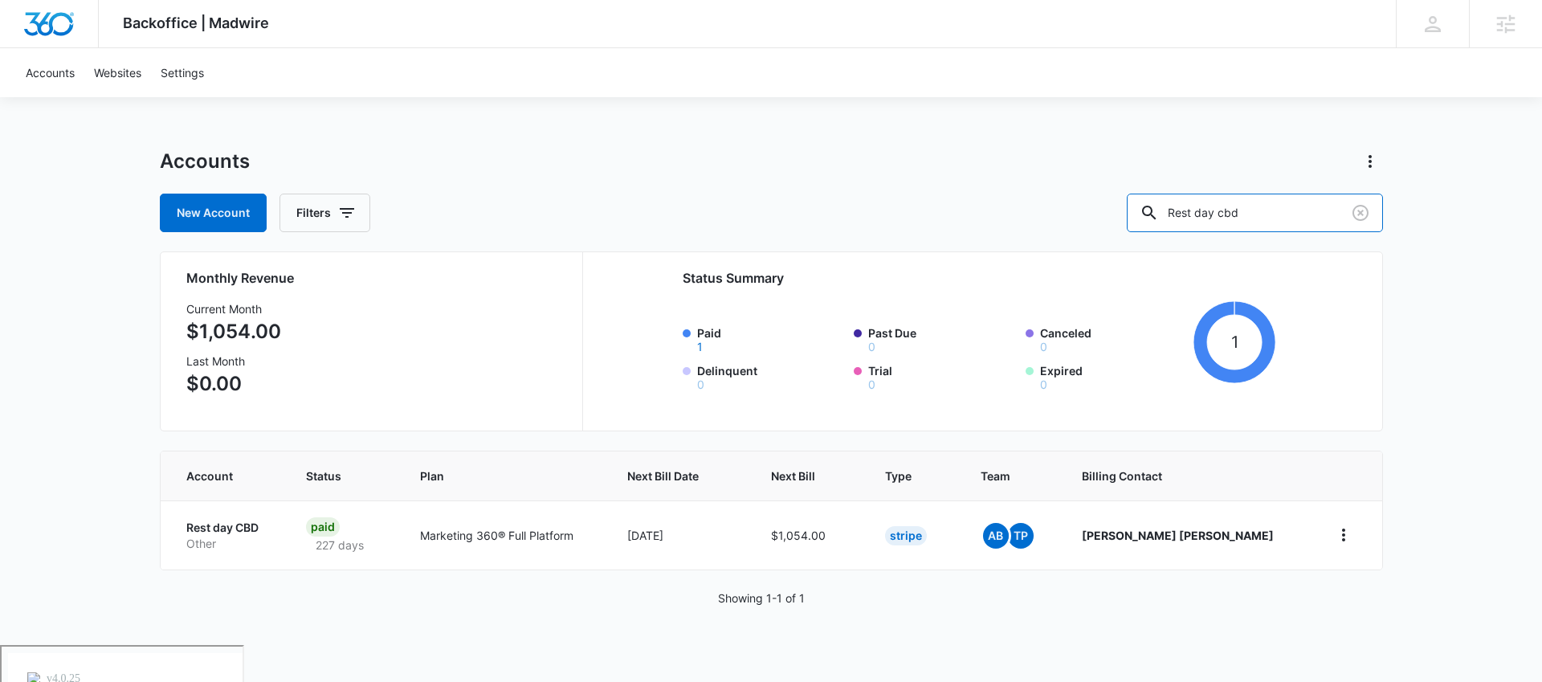
drag, startPoint x: 1287, startPoint y: 212, endPoint x: 1164, endPoint y: 208, distance: 122.9
click at [1168, 210] on input "Rest day cbd" at bounding box center [1255, 213] width 256 height 39
type input "Thai land"
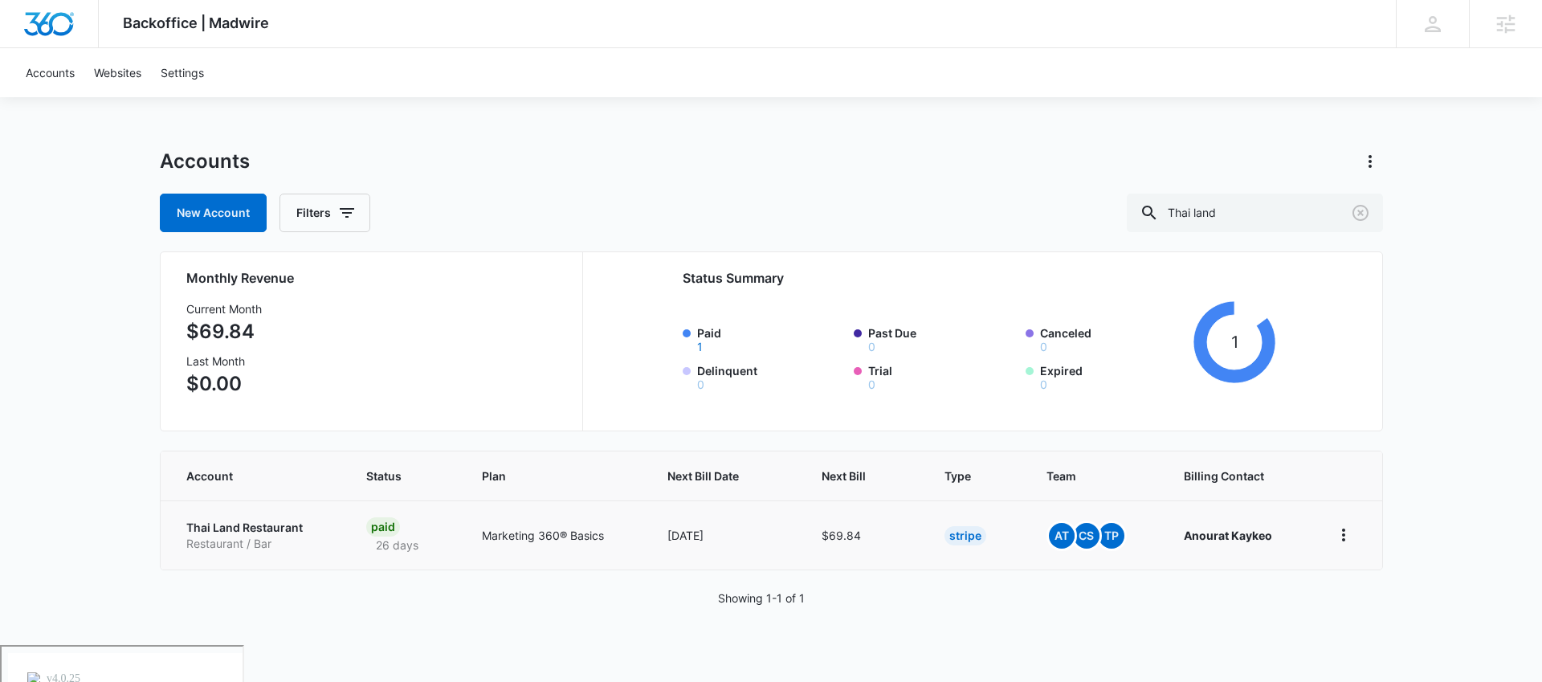
click at [265, 527] on p "Thai Land Restaurant" at bounding box center [256, 528] width 141 height 16
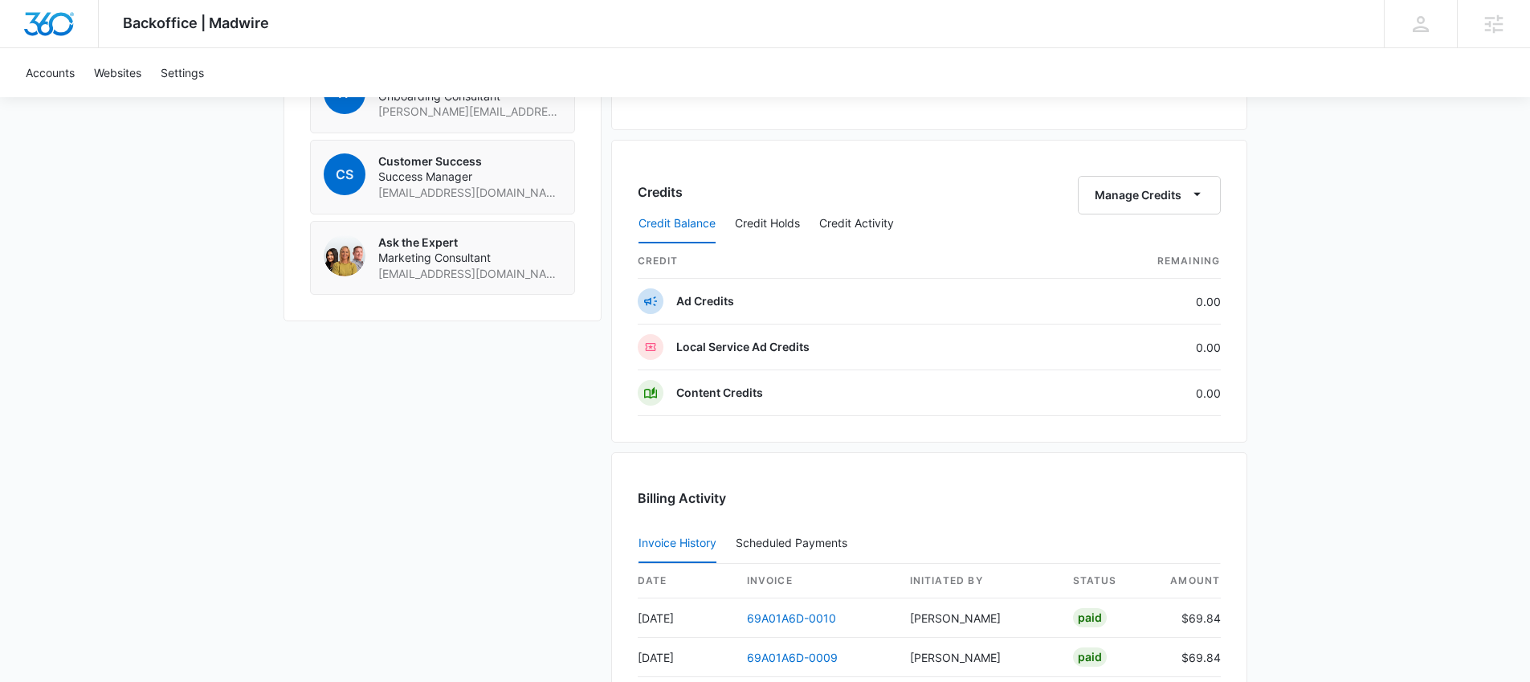
scroll to position [1564, 0]
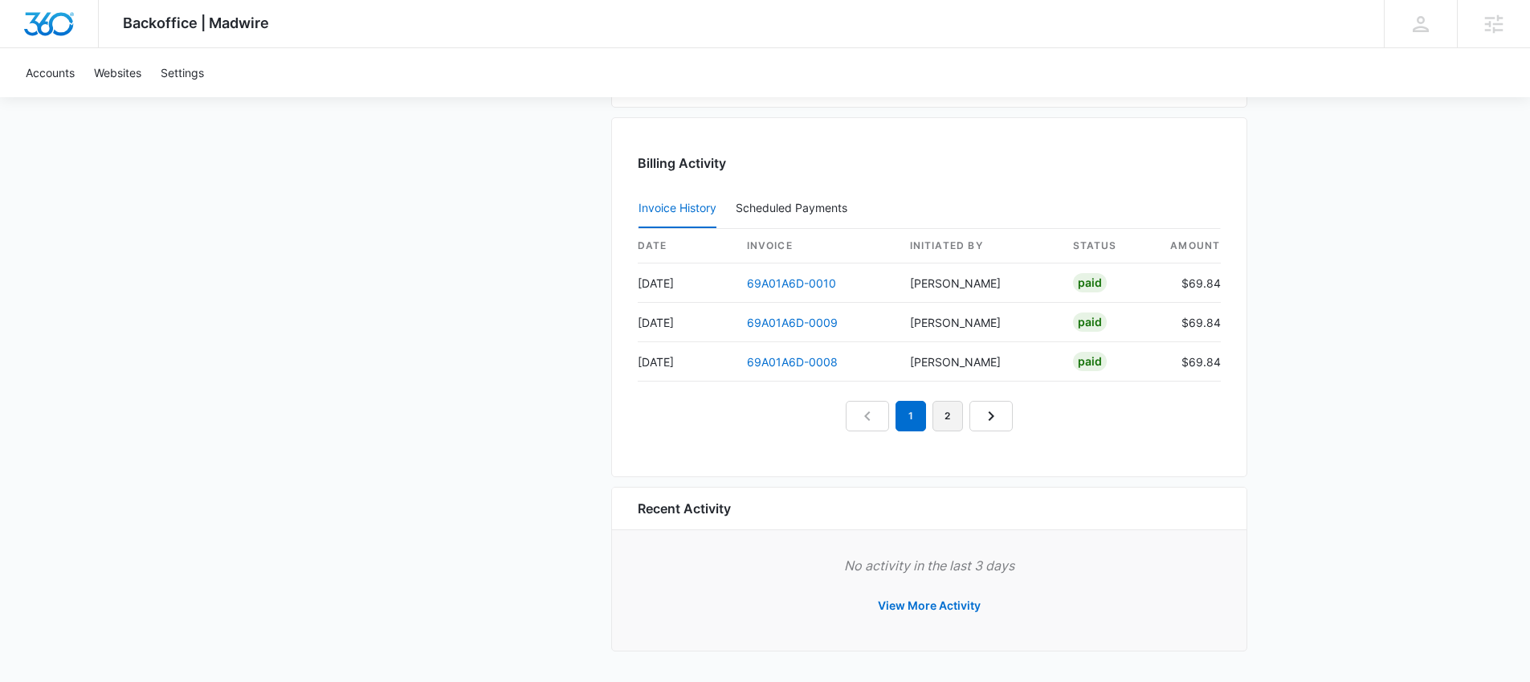
click at [936, 410] on link "2" at bounding box center [947, 416] width 31 height 31
click at [969, 420] on link "3" at bounding box center [966, 416] width 31 height 31
click at [785, 284] on link "69A01A6D-0004" at bounding box center [792, 283] width 91 height 14
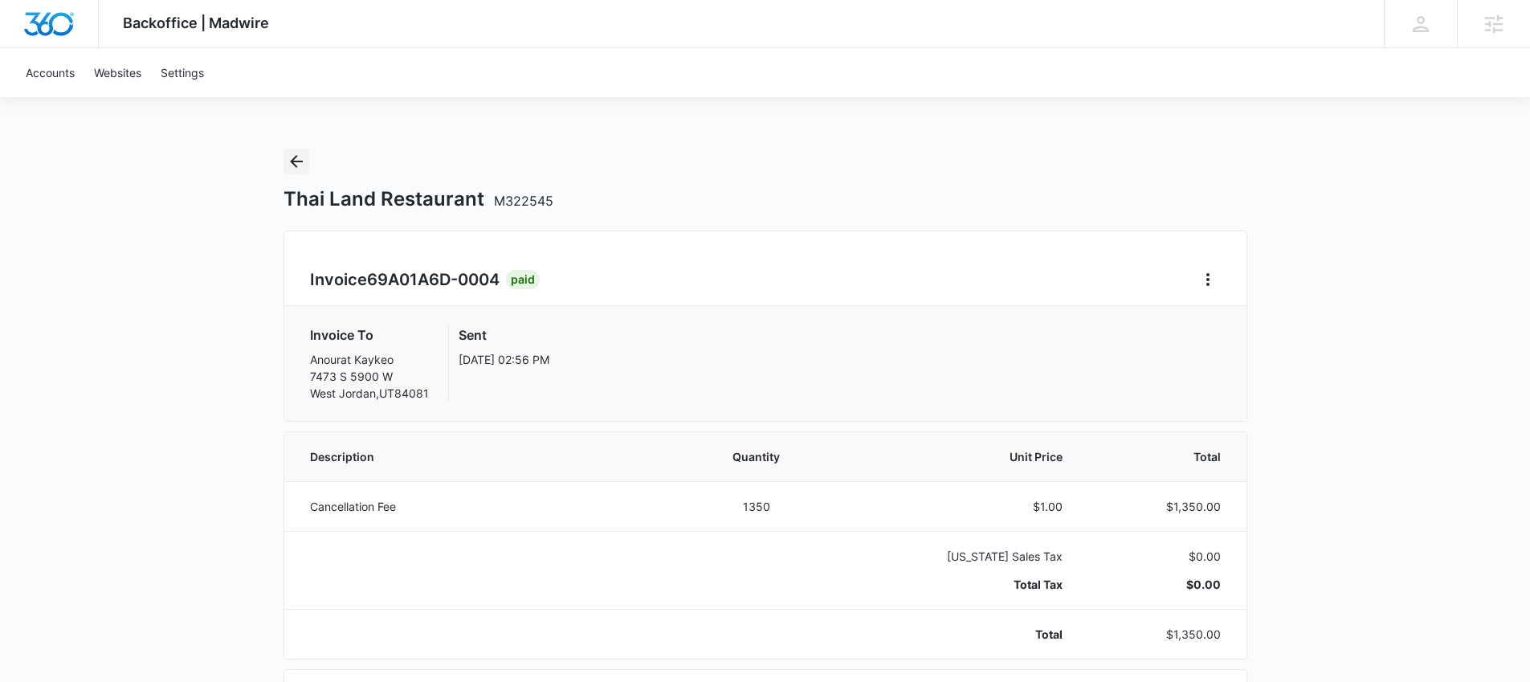
click at [297, 167] on icon "Back" at bounding box center [296, 161] width 19 height 19
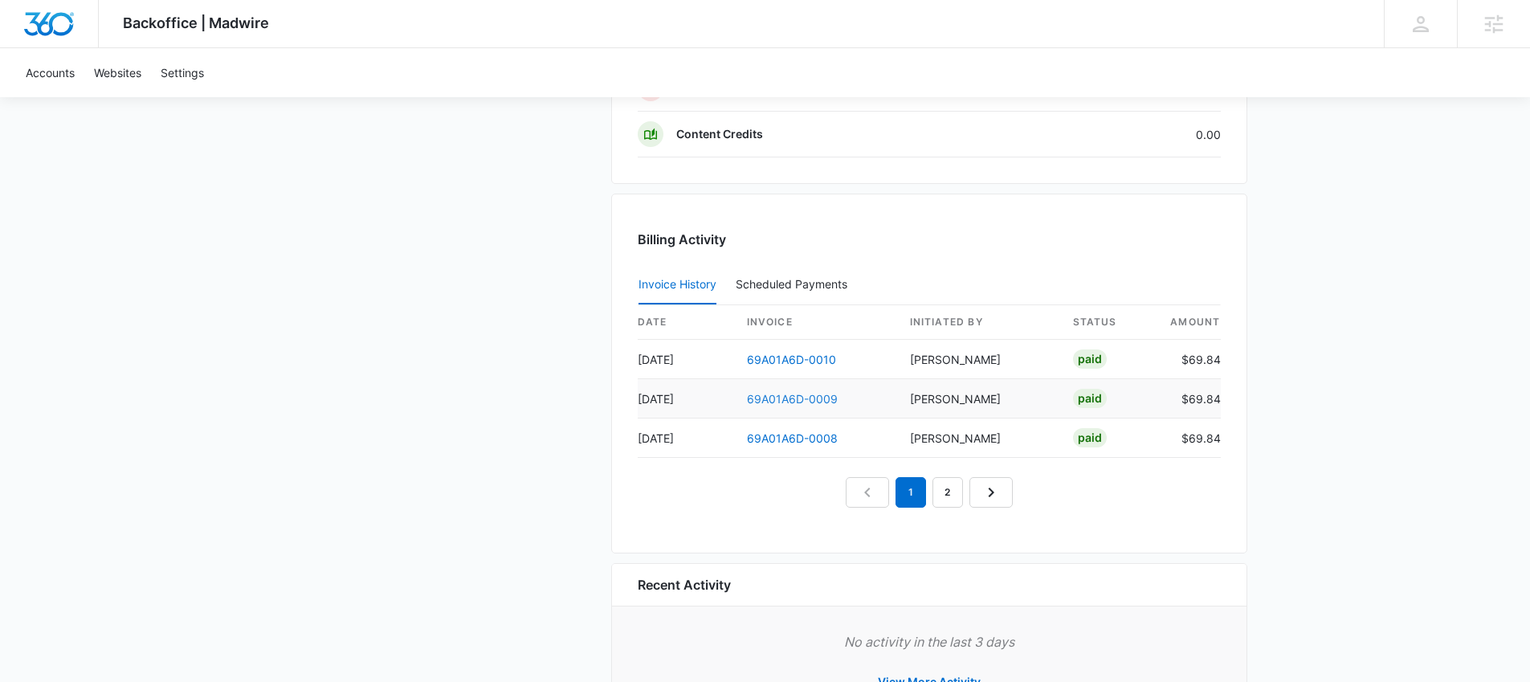
scroll to position [1491, 0]
click at [949, 473] on div "date invoice Initiated By status amount Sep 10 69A01A6D-0010 Rochelle Young Pai…" at bounding box center [929, 403] width 583 height 202
click at [954, 479] on link "2" at bounding box center [947, 489] width 31 height 31
click at [973, 483] on link "3" at bounding box center [966, 489] width 31 height 31
click at [825, 394] on link "69A01A6D-0003" at bounding box center [792, 396] width 91 height 14
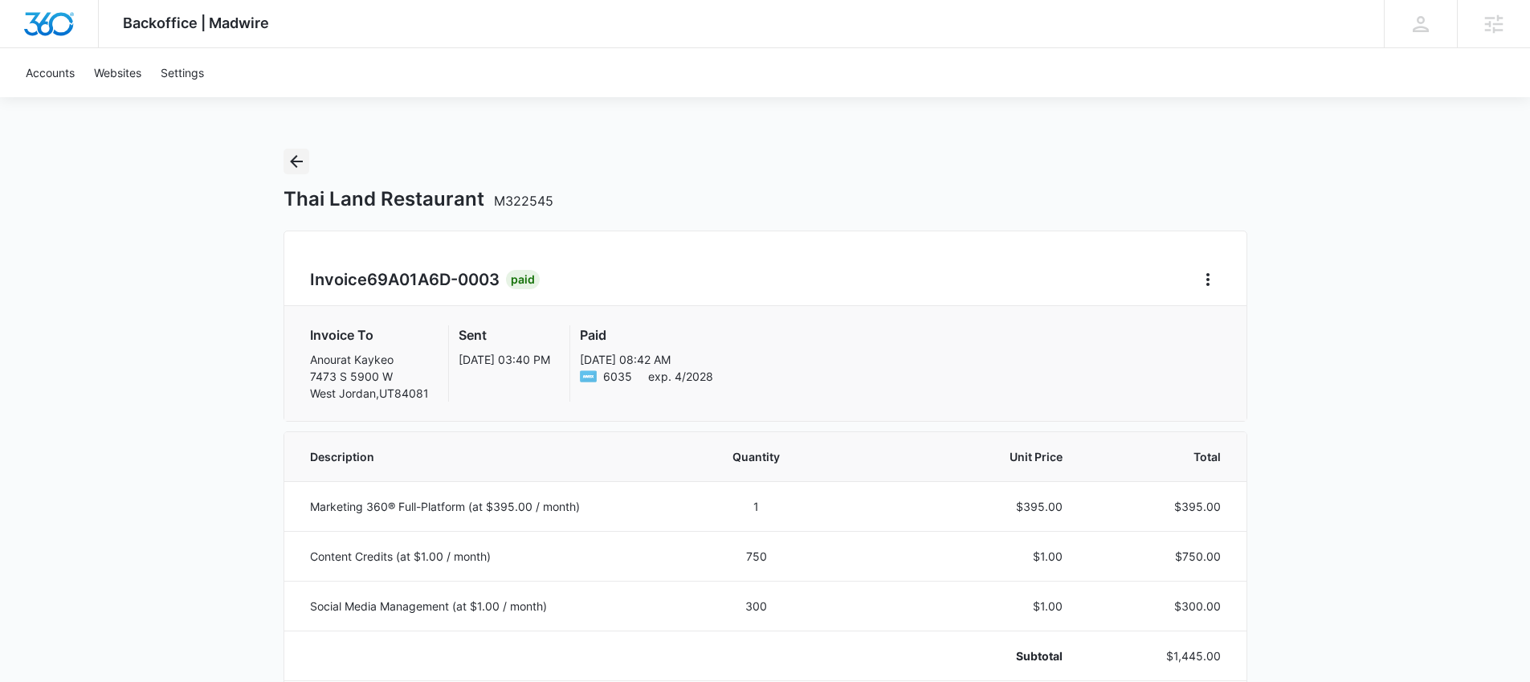
click at [302, 158] on icon "Back" at bounding box center [296, 161] width 19 height 19
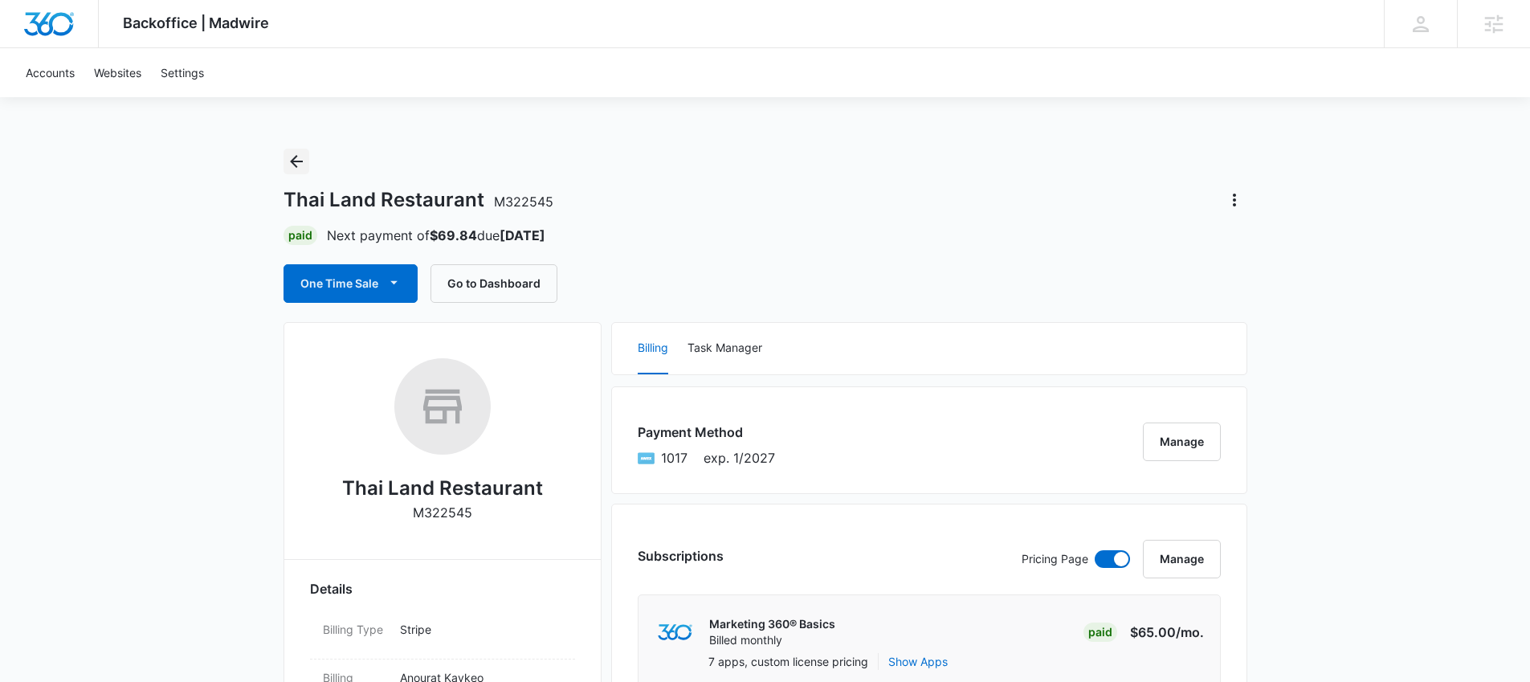
click at [307, 165] on button "Back" at bounding box center [296, 162] width 26 height 26
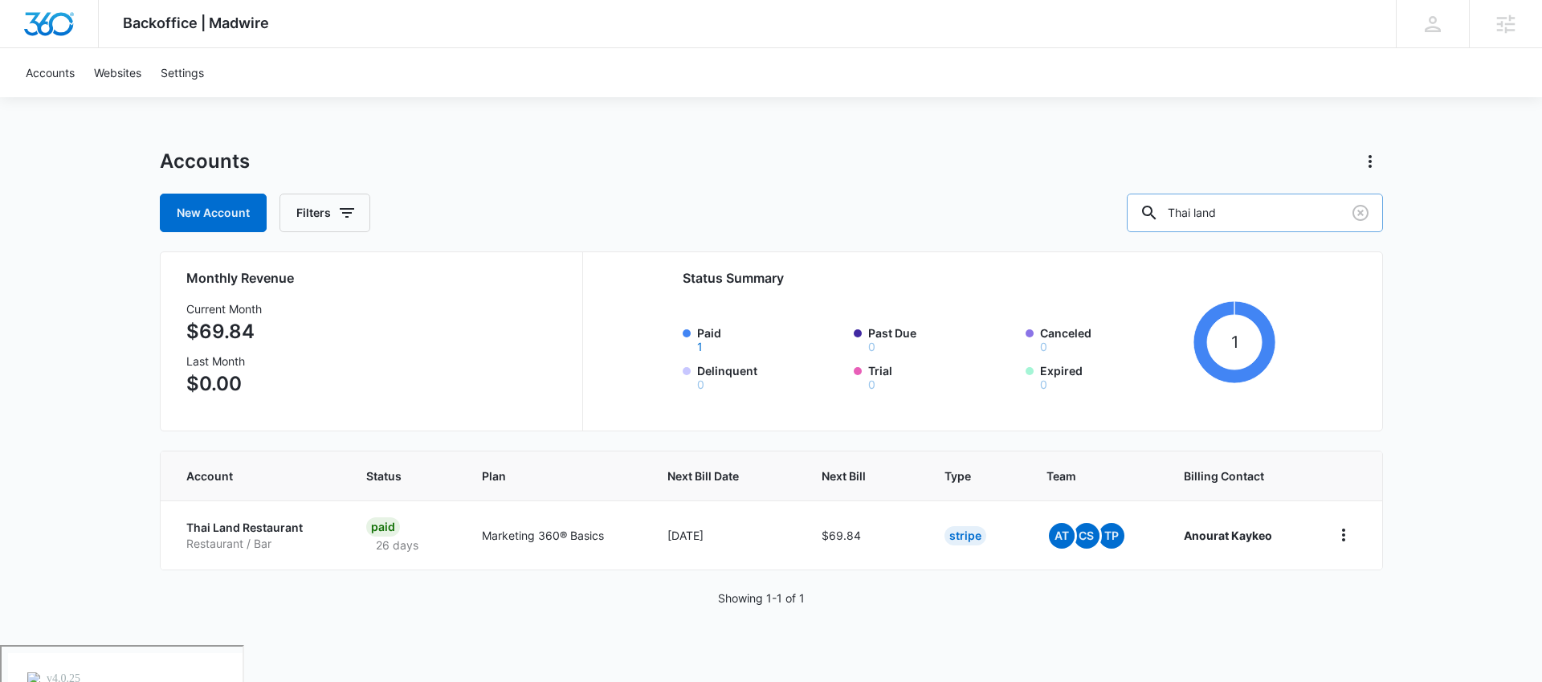
drag, startPoint x: 1323, startPoint y: 218, endPoint x: 1176, endPoint y: 209, distance: 147.3
click at [1176, 210] on div "Thai land" at bounding box center [1255, 213] width 256 height 39
type input "Cross paths"
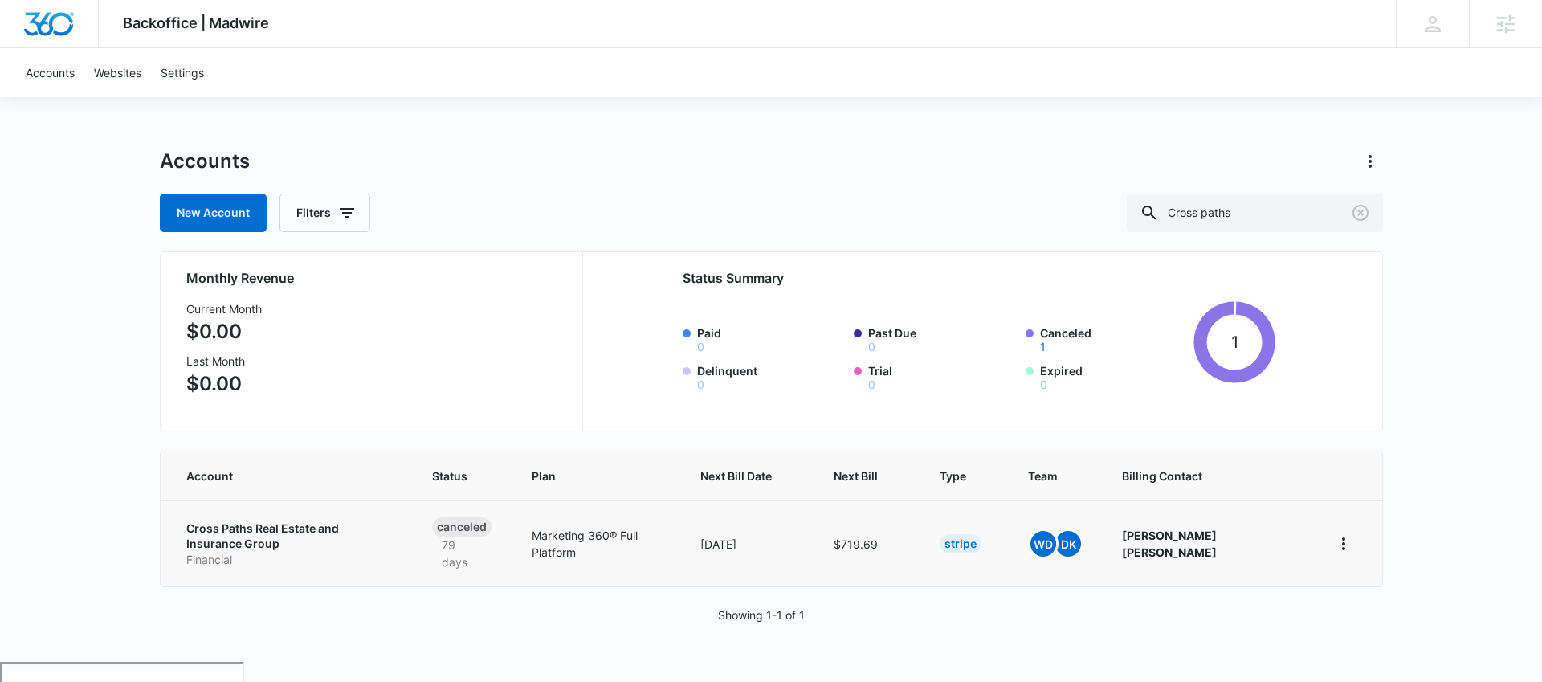
click at [299, 526] on p "Cross Paths Real Estate and Insurance Group" at bounding box center [289, 535] width 207 height 31
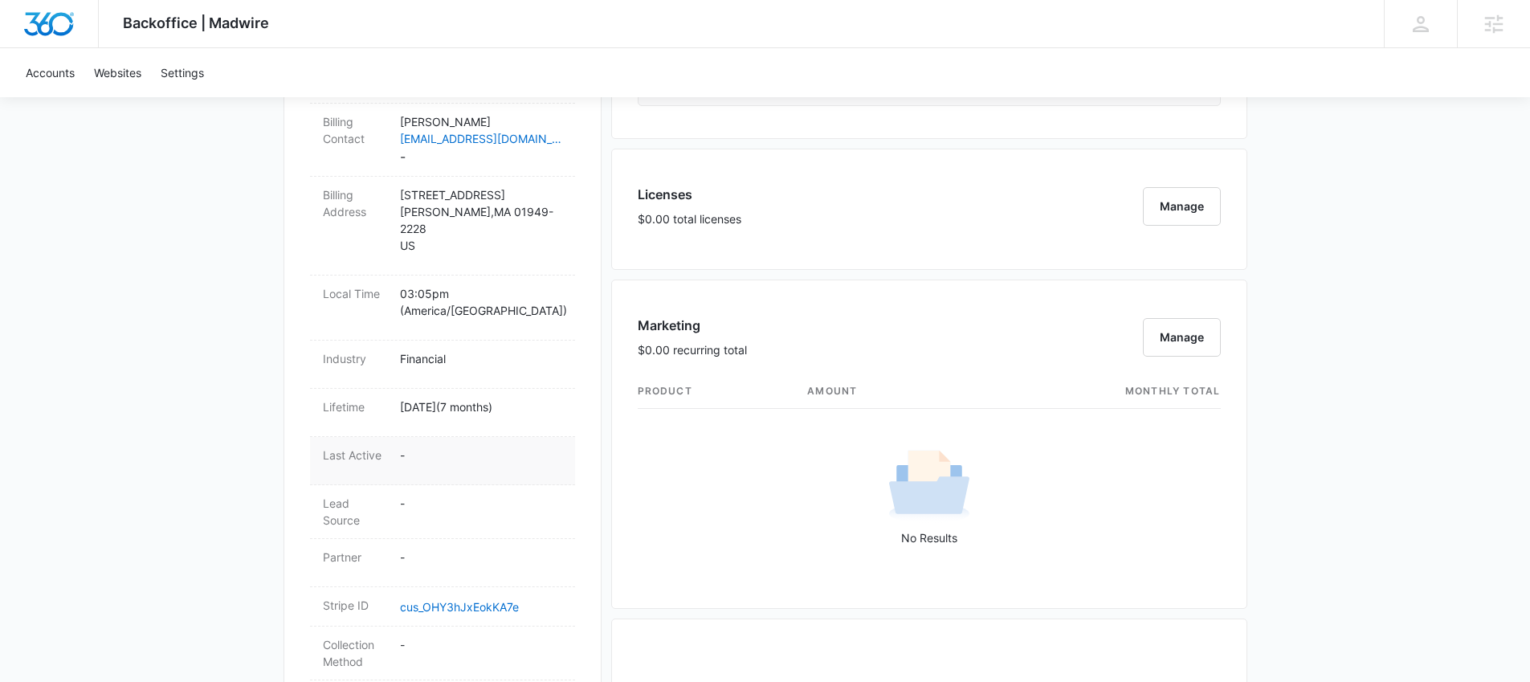
scroll to position [1234, 0]
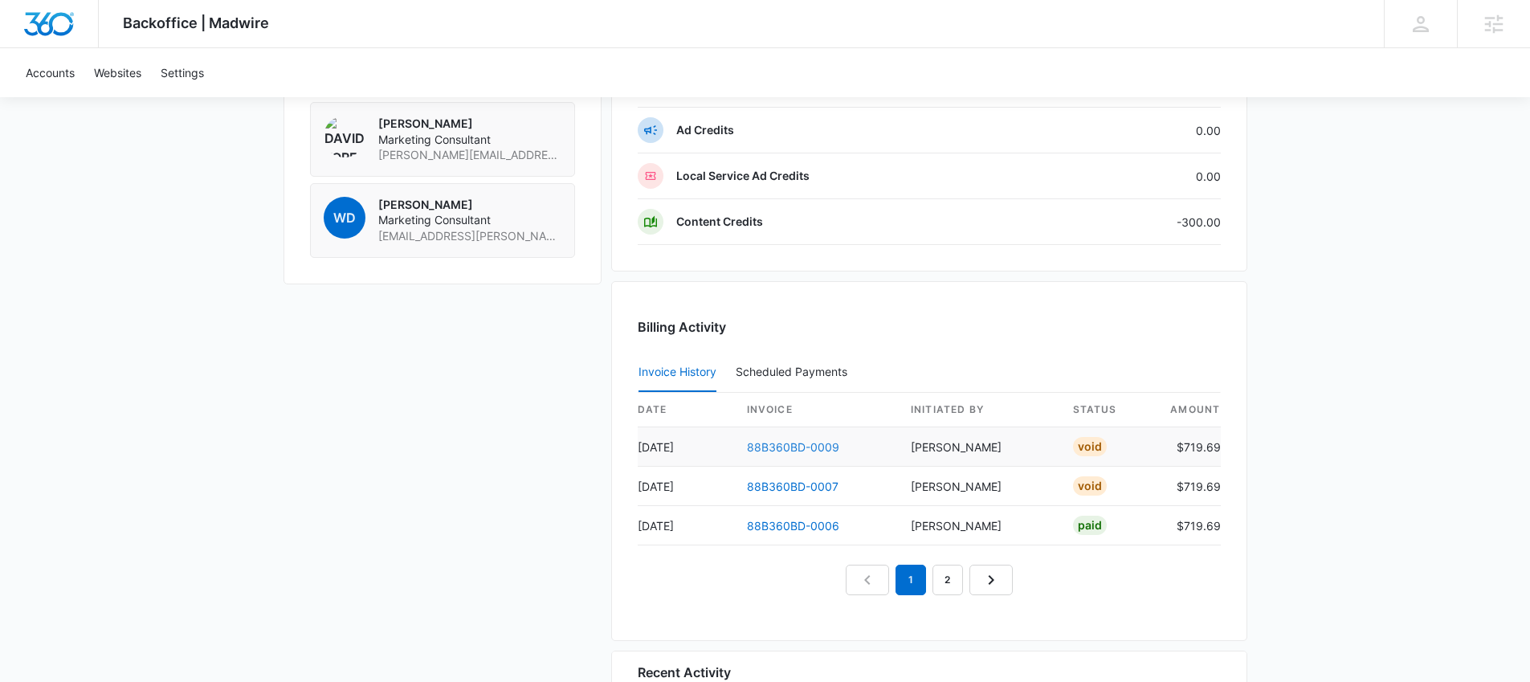
click at [801, 442] on link "88B360BD-0009" at bounding box center [793, 447] width 92 height 14
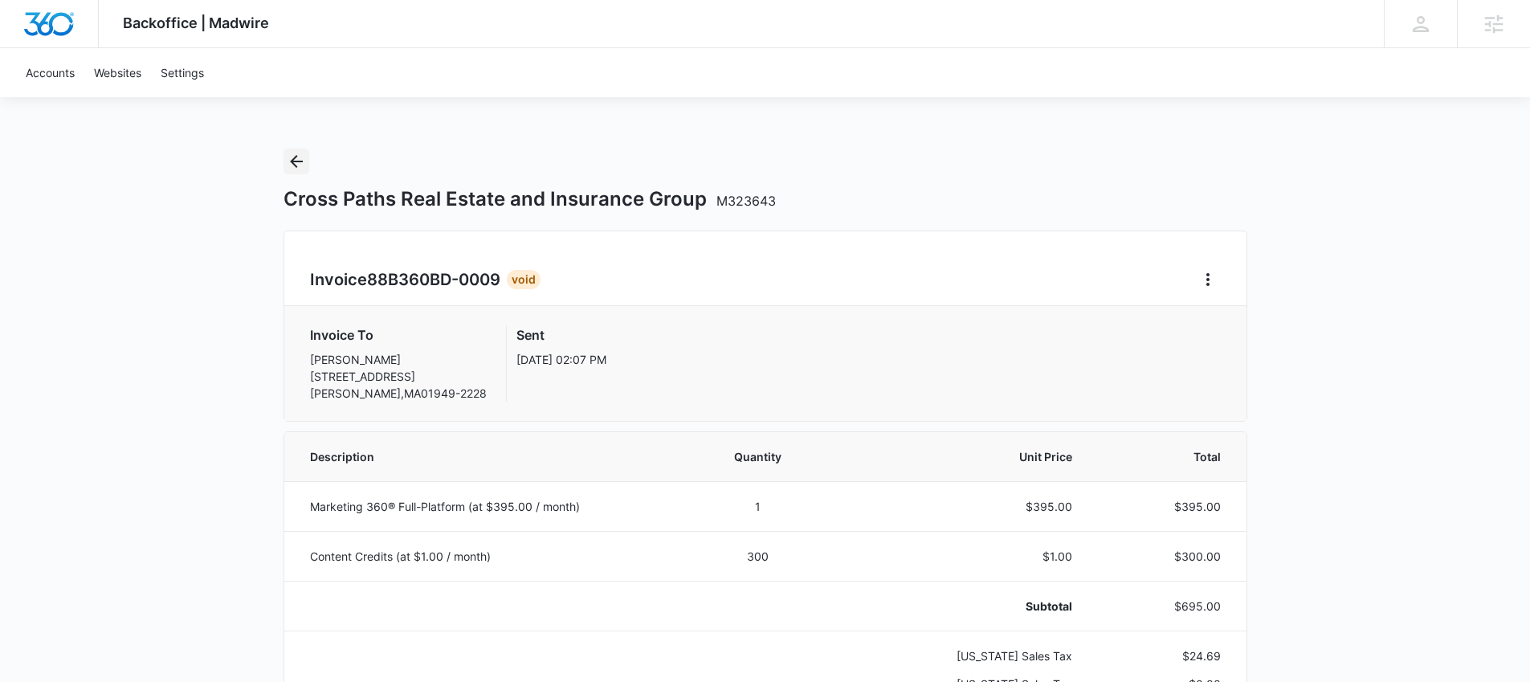
click at [300, 163] on icon "Back" at bounding box center [296, 161] width 19 height 19
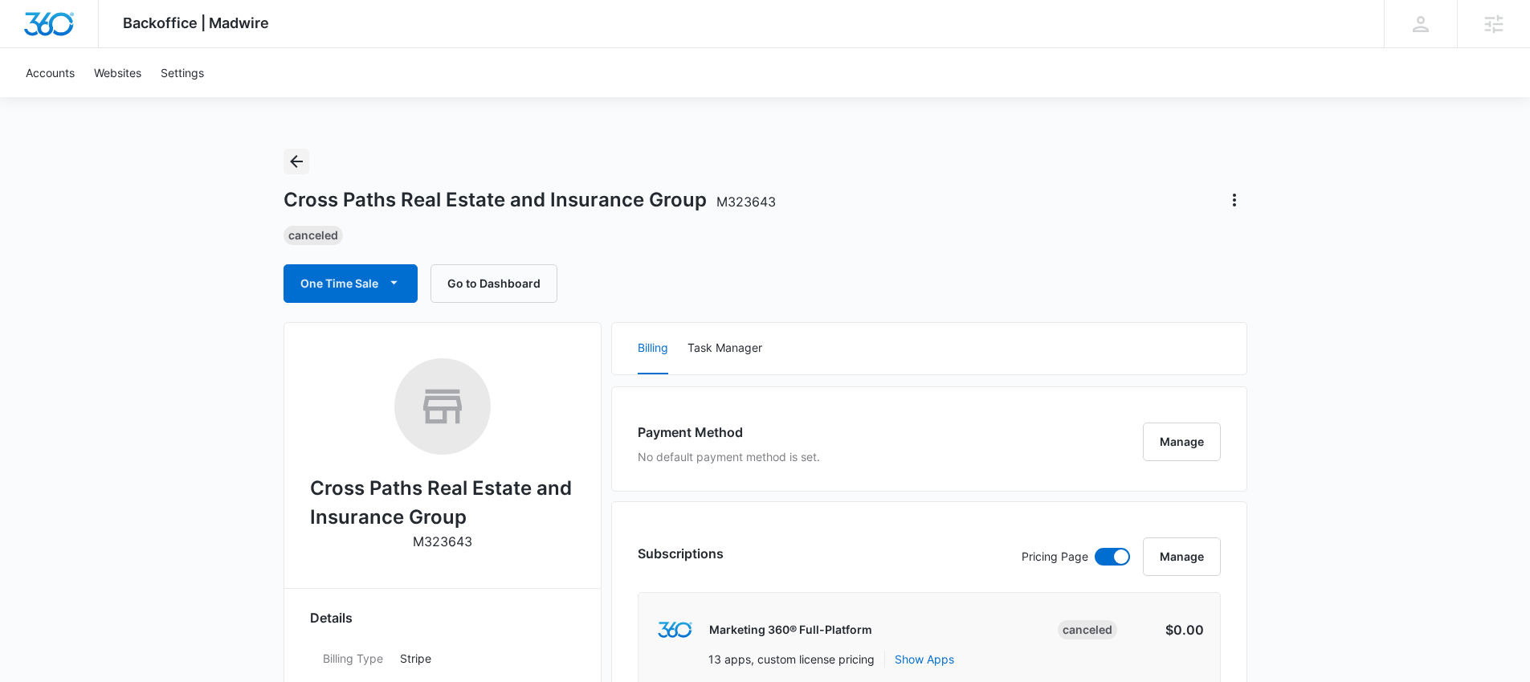
click at [299, 157] on icon "Back" at bounding box center [296, 161] width 19 height 19
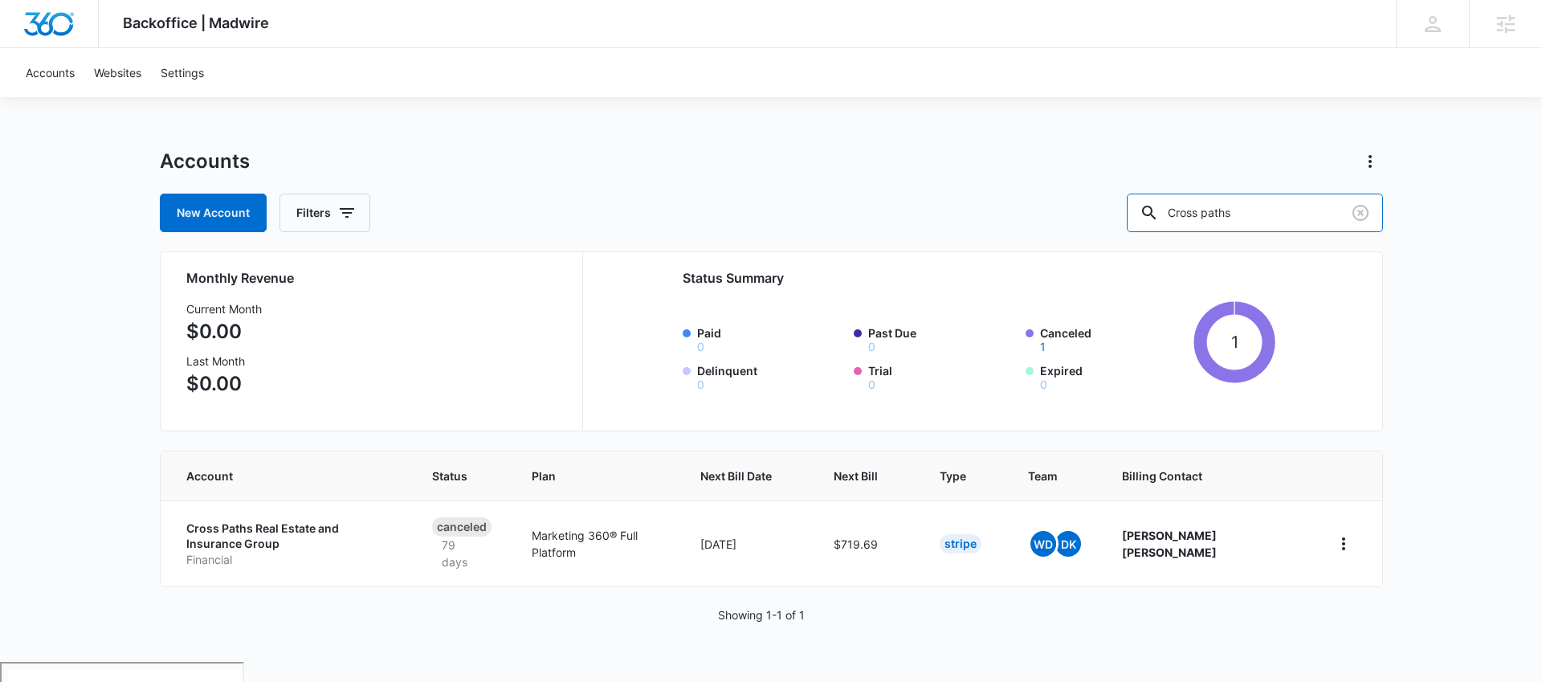
drag, startPoint x: 1231, startPoint y: 207, endPoint x: 1144, endPoint y: 201, distance: 87.0
click at [1145, 202] on div "New Account Filters Cross paths" at bounding box center [771, 213] width 1223 height 39
type input "Fed N Happy"
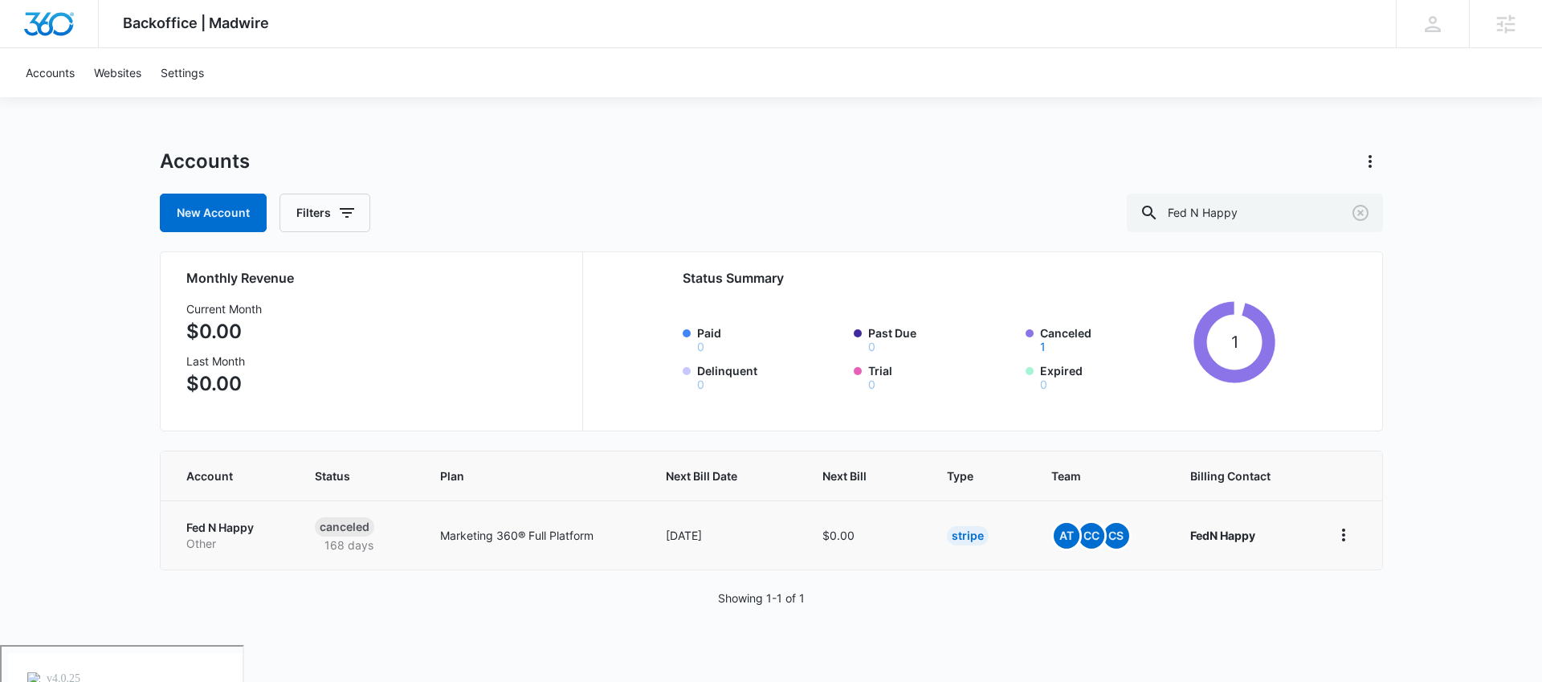
click at [266, 520] on p "Fed N Happy" at bounding box center [231, 528] width 90 height 16
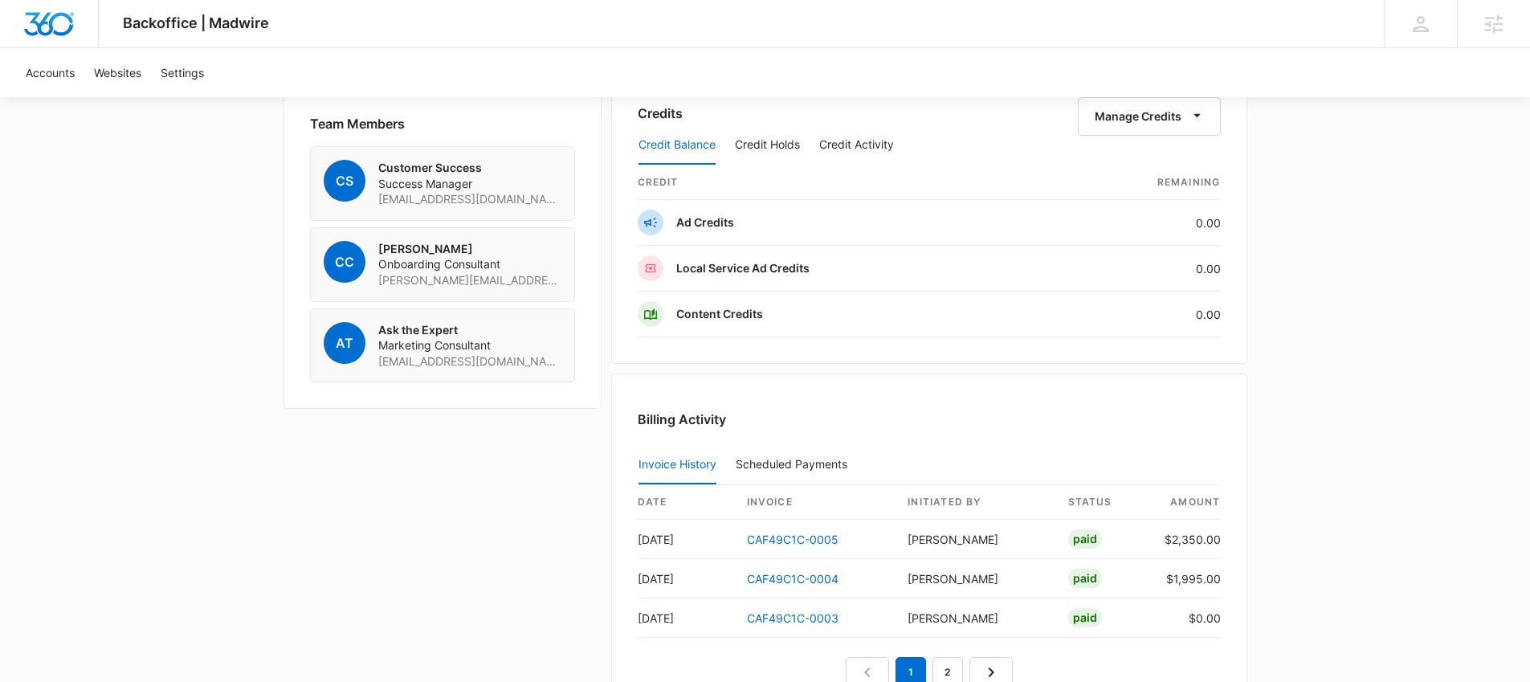
scroll to position [1398, 0]
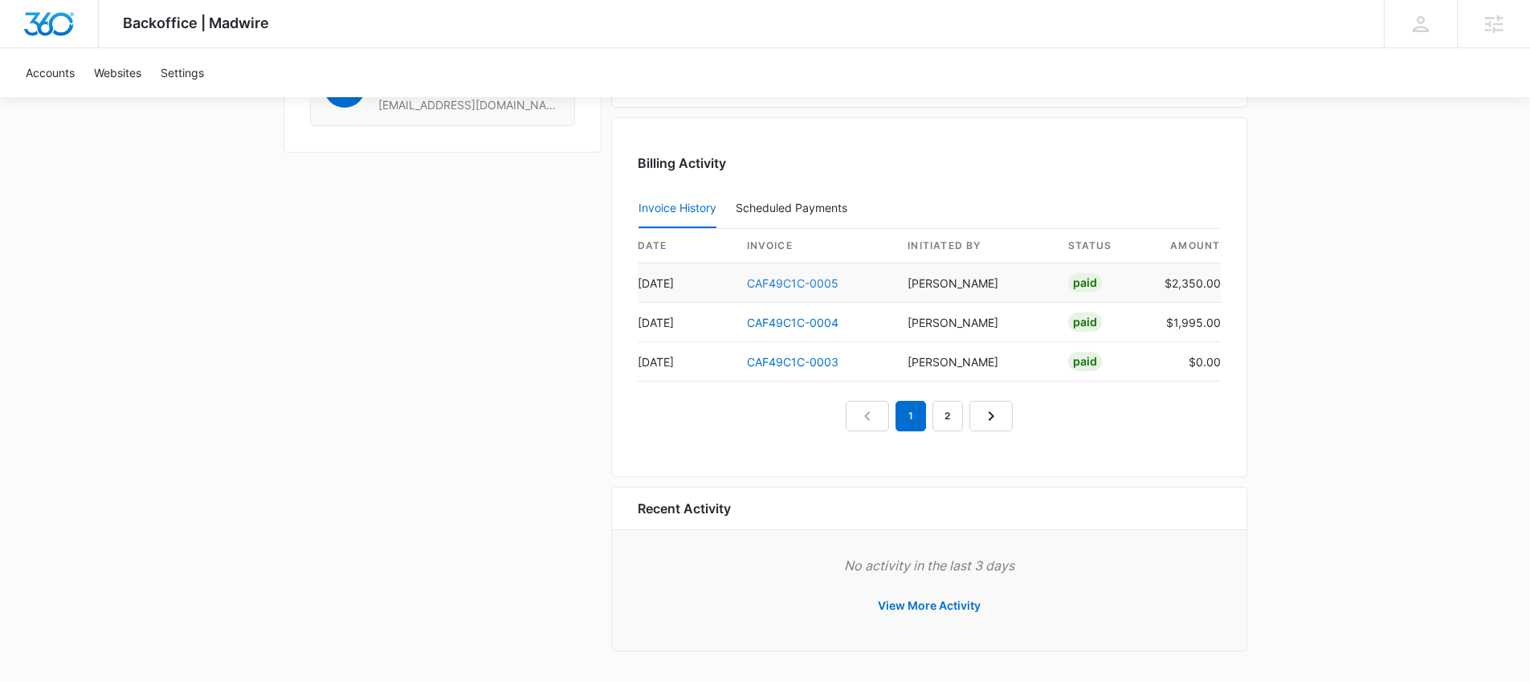
click at [805, 279] on link "CAF49C1C-0005" at bounding box center [793, 283] width 92 height 14
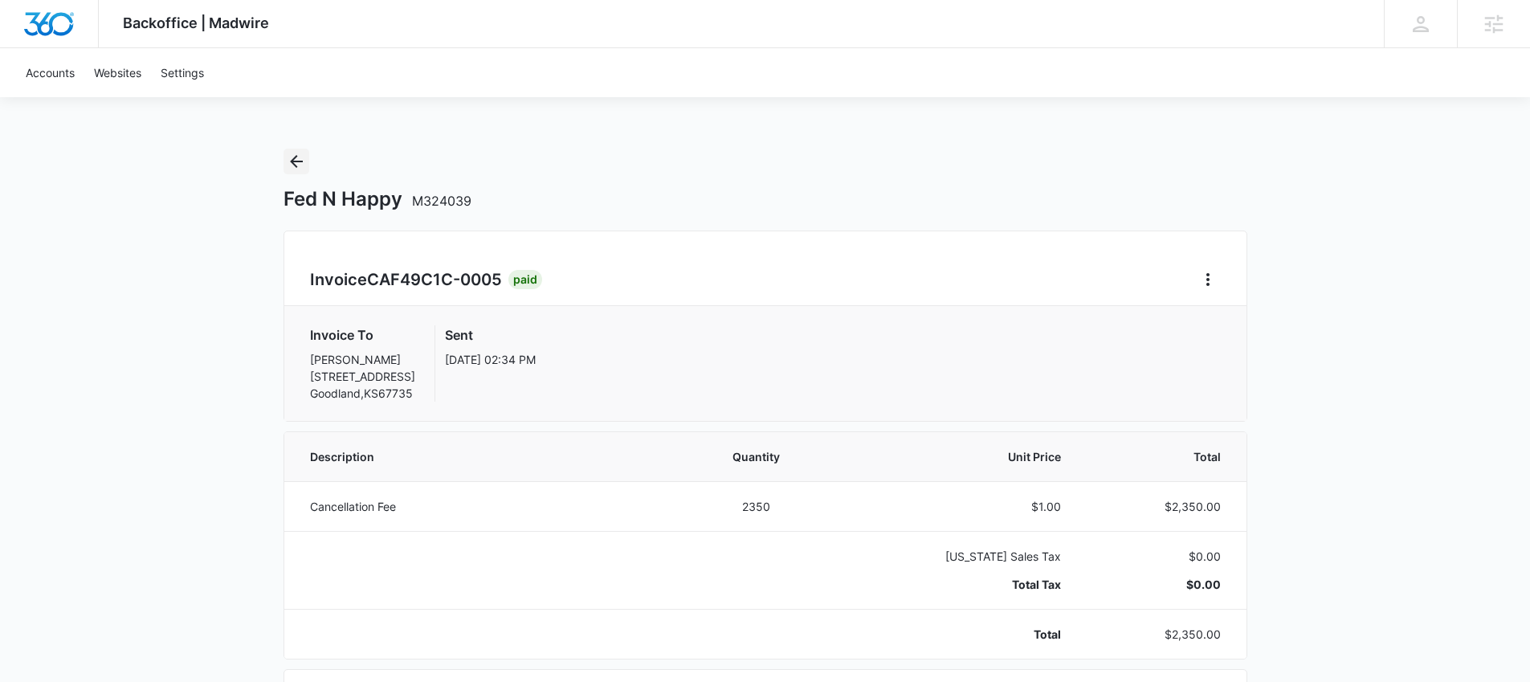
click at [294, 155] on icon "Back" at bounding box center [296, 161] width 19 height 19
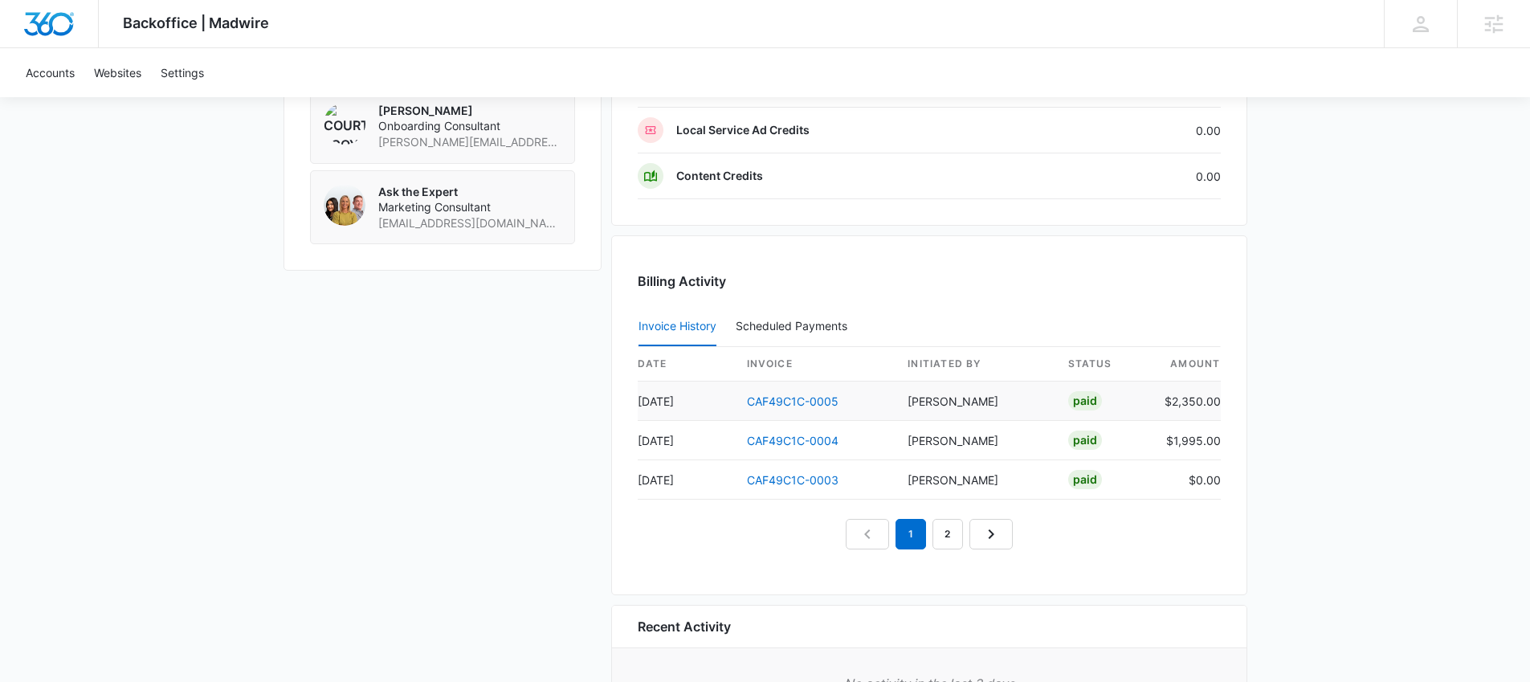
scroll to position [1283, 0]
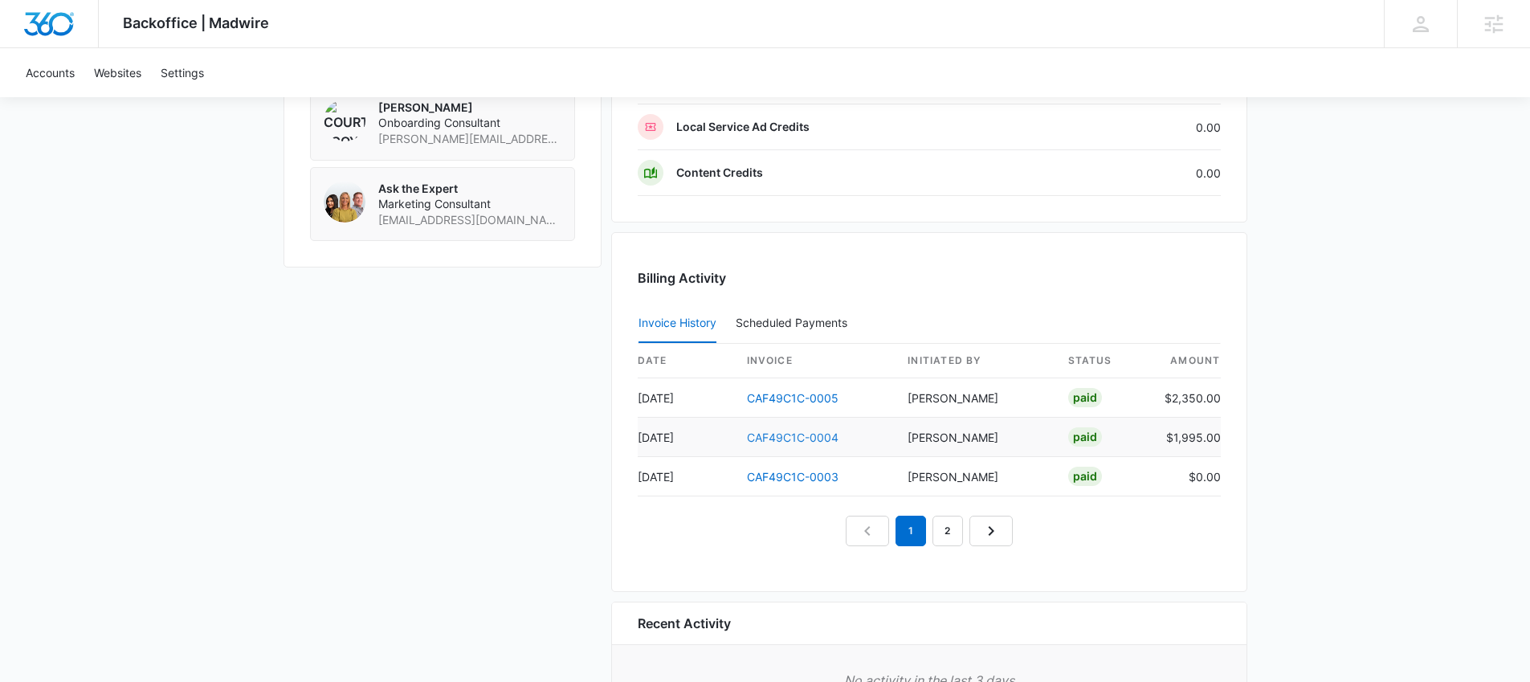
click at [775, 432] on link "CAF49C1C-0004" at bounding box center [793, 437] width 92 height 14
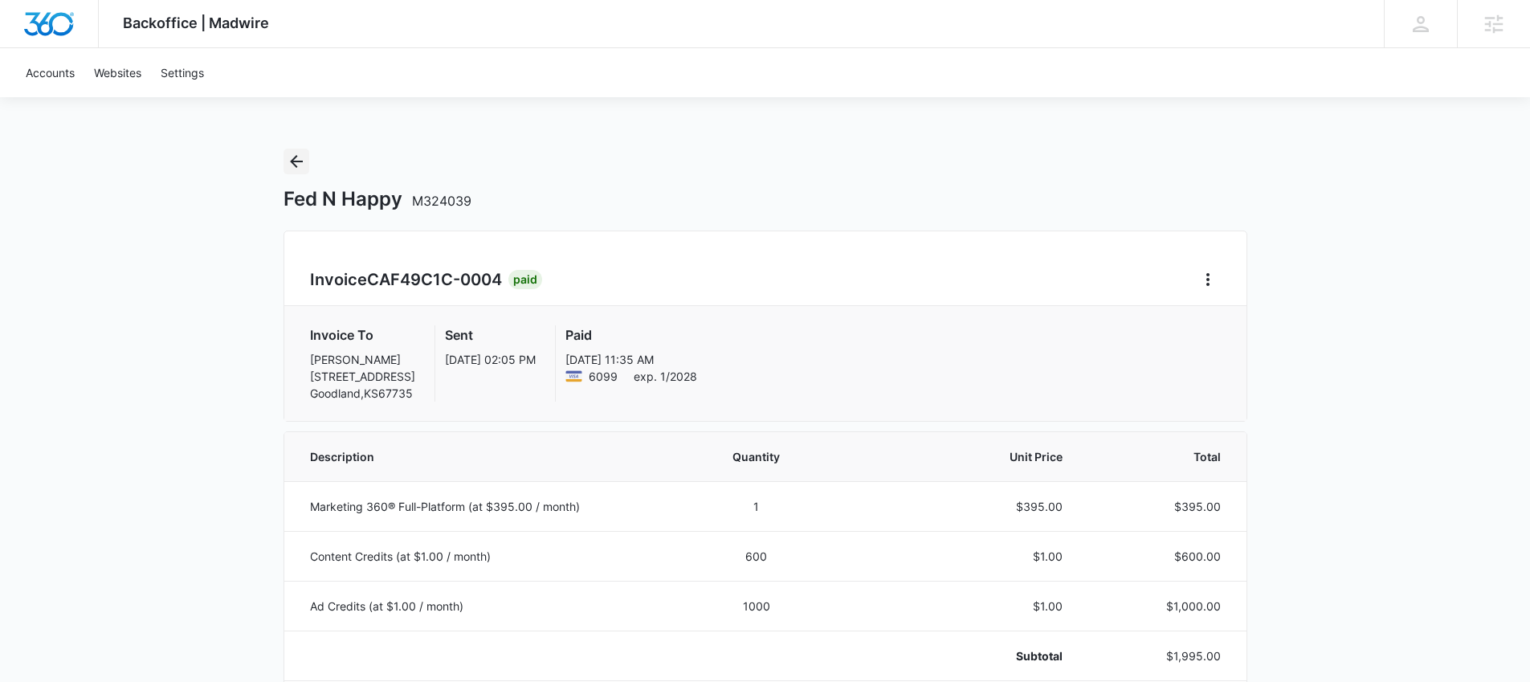
click at [297, 165] on icon "Back" at bounding box center [296, 161] width 19 height 19
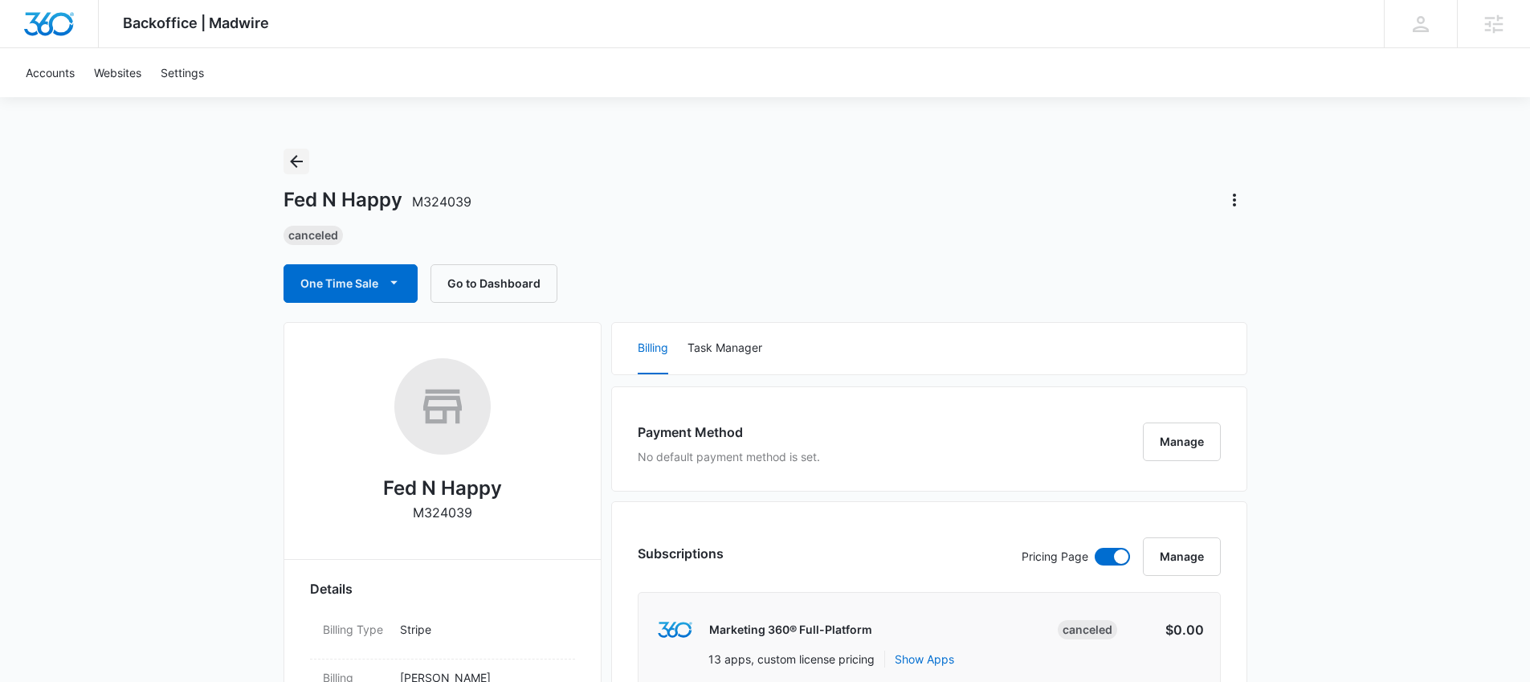
click at [300, 168] on icon "Back" at bounding box center [296, 161] width 19 height 19
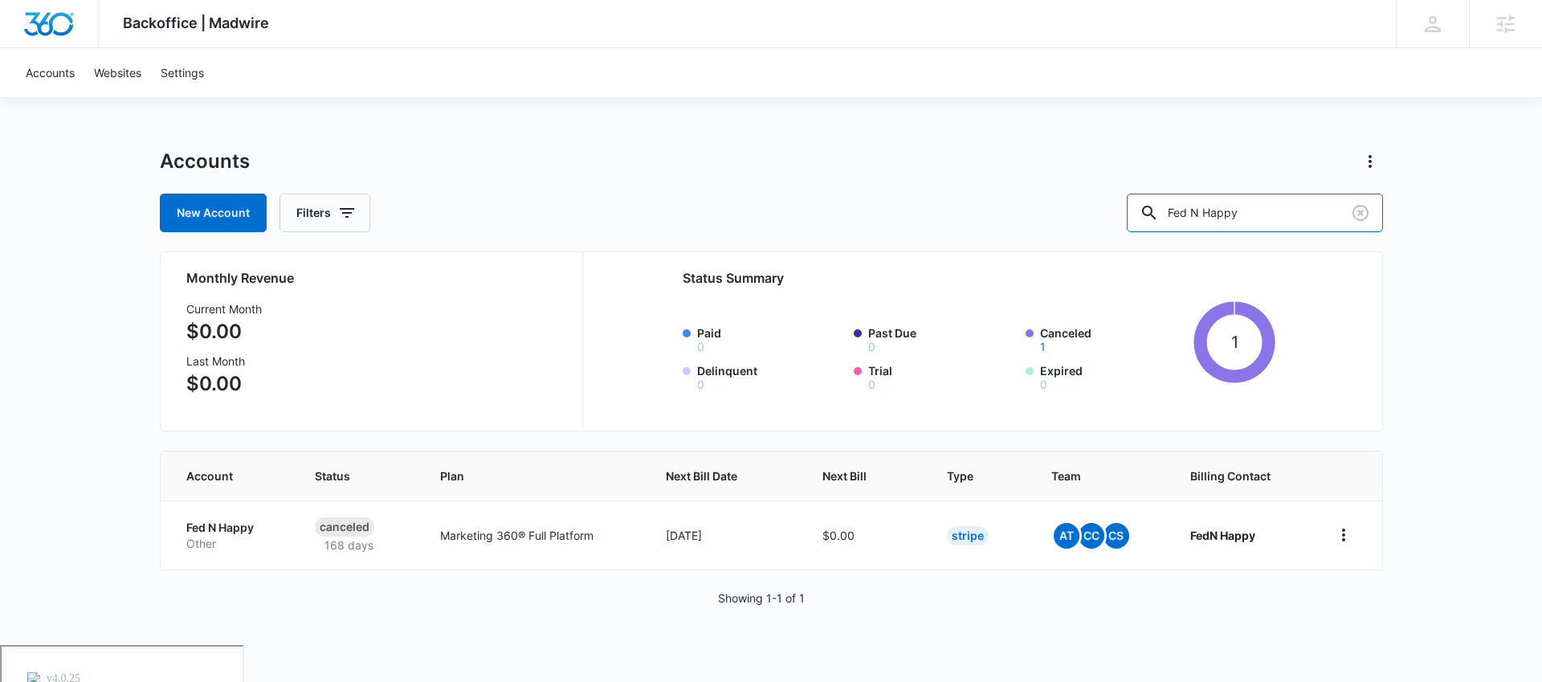
drag, startPoint x: 1288, startPoint y: 214, endPoint x: 1118, endPoint y: 221, distance: 170.4
click at [1118, 223] on div "New Account Filters Fed N Happy" at bounding box center [771, 213] width 1223 height 39
type input "Majestic Makeovers"
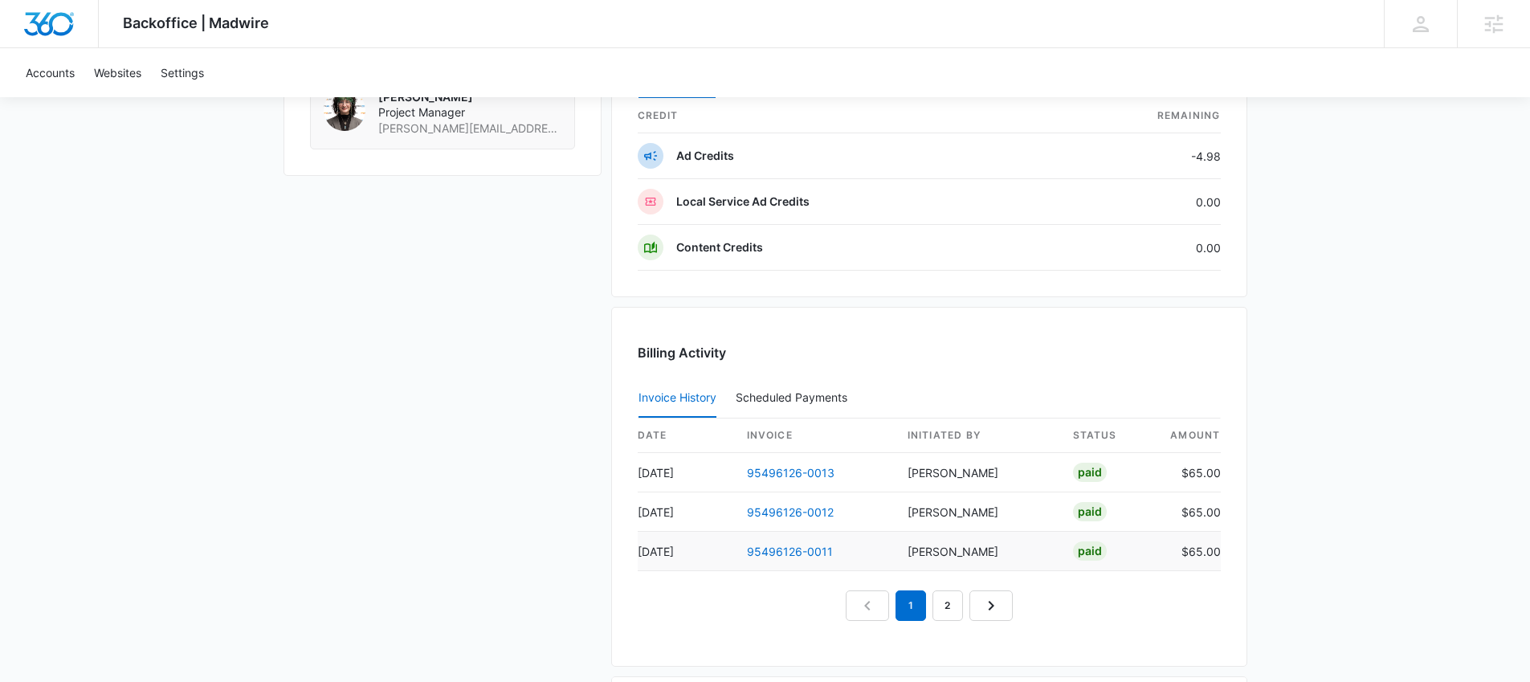
scroll to position [1537, 0]
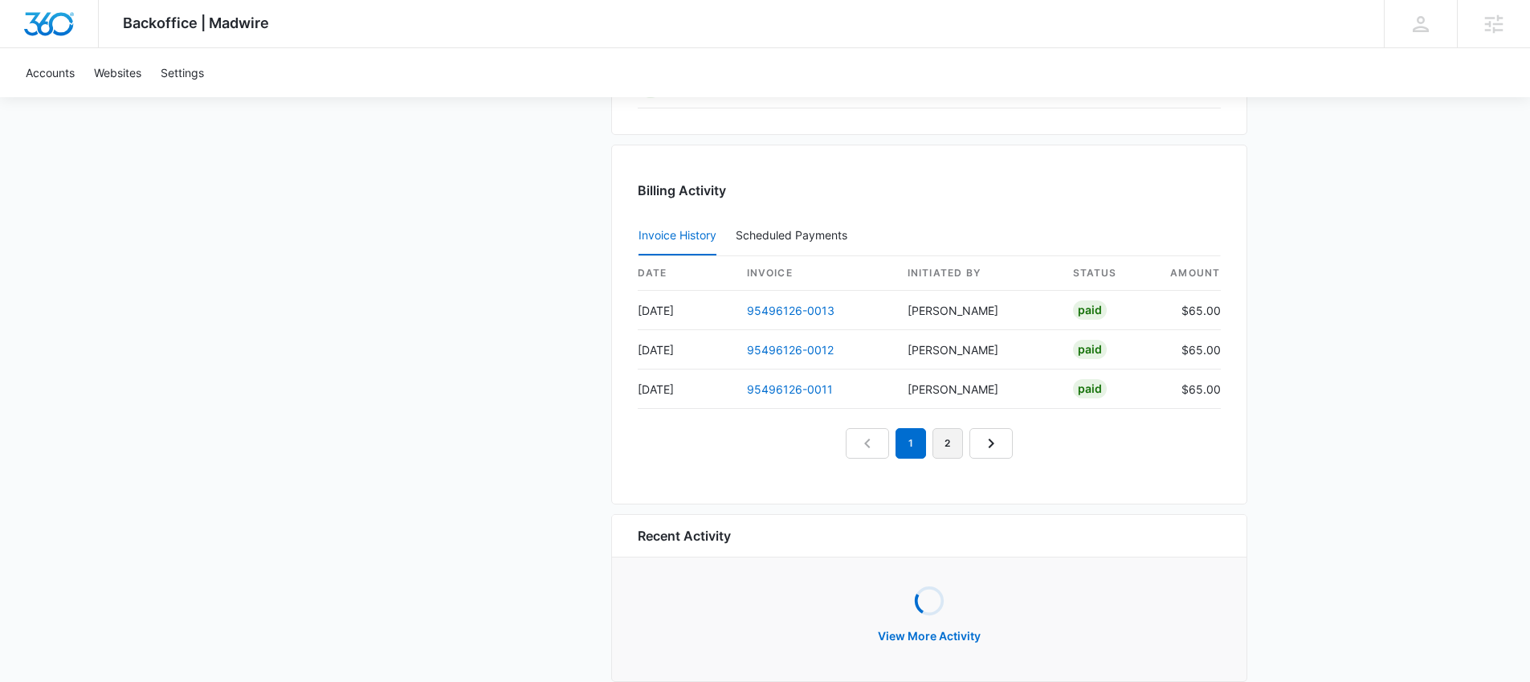
click at [947, 445] on link "2" at bounding box center [947, 443] width 31 height 31
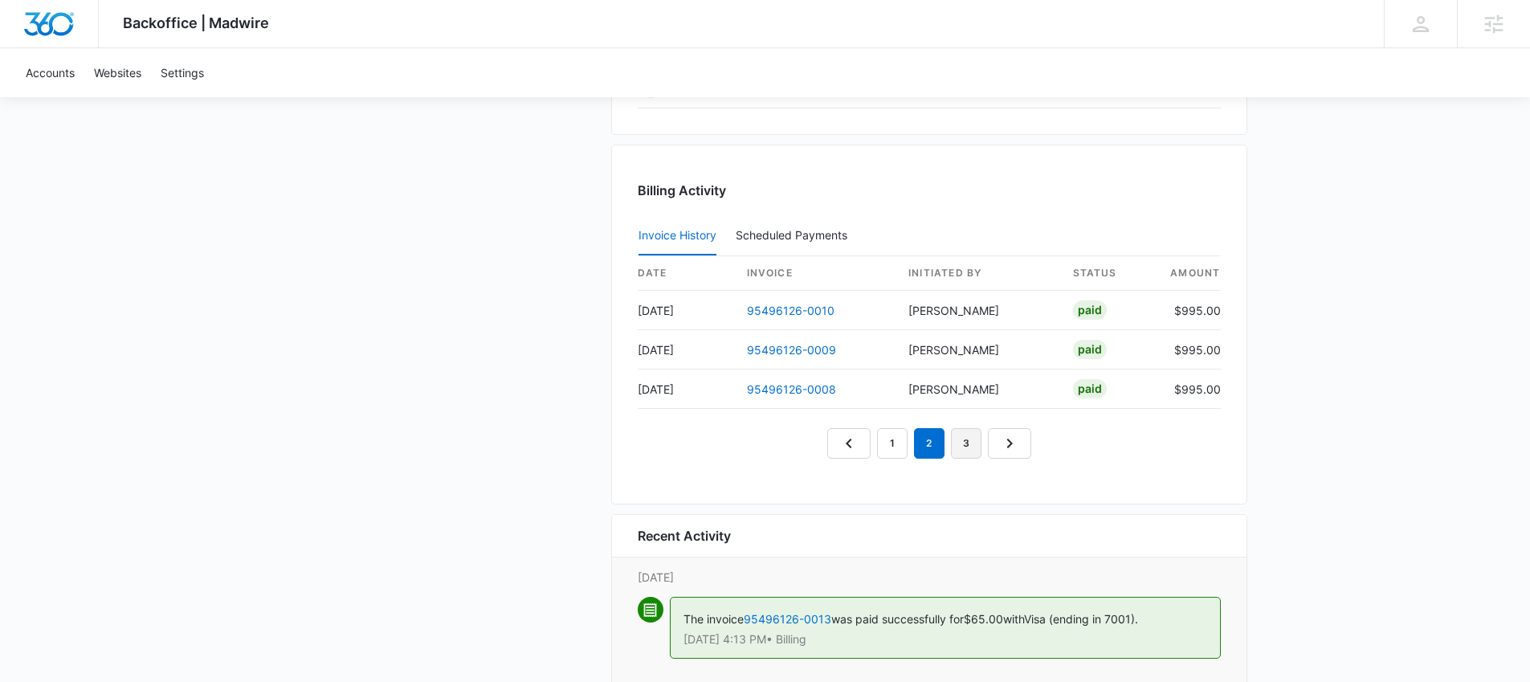
click at [967, 440] on link "3" at bounding box center [966, 443] width 31 height 31
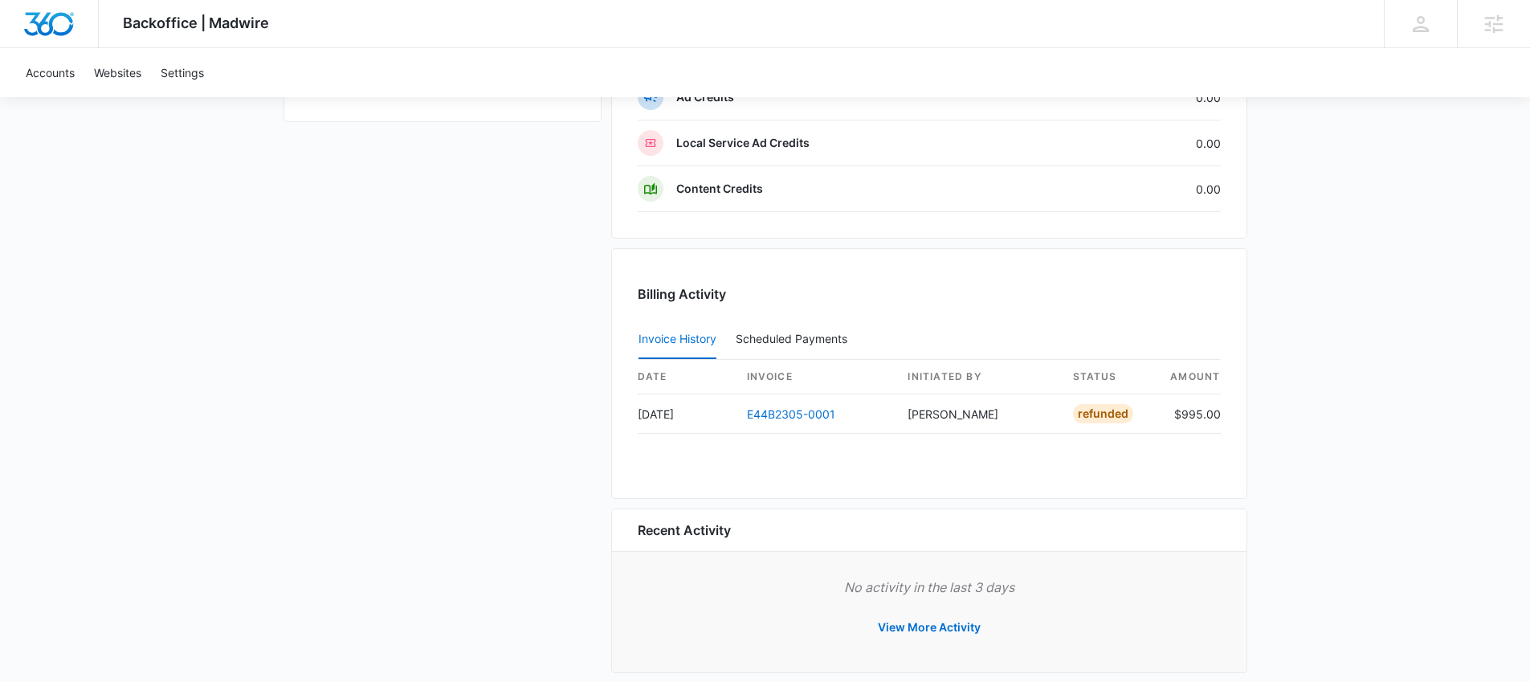
scroll to position [1289, 0]
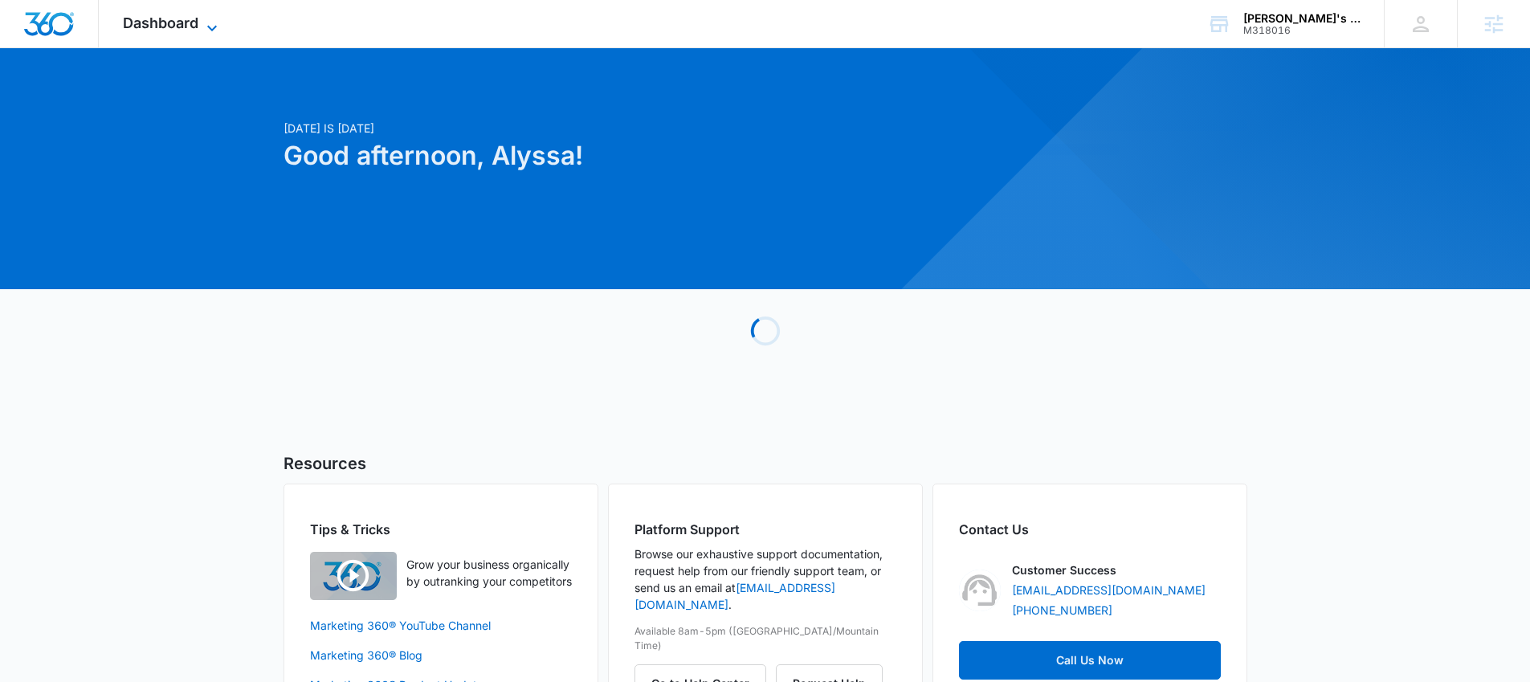
click at [174, 24] on span "Dashboard" at bounding box center [160, 22] width 75 height 17
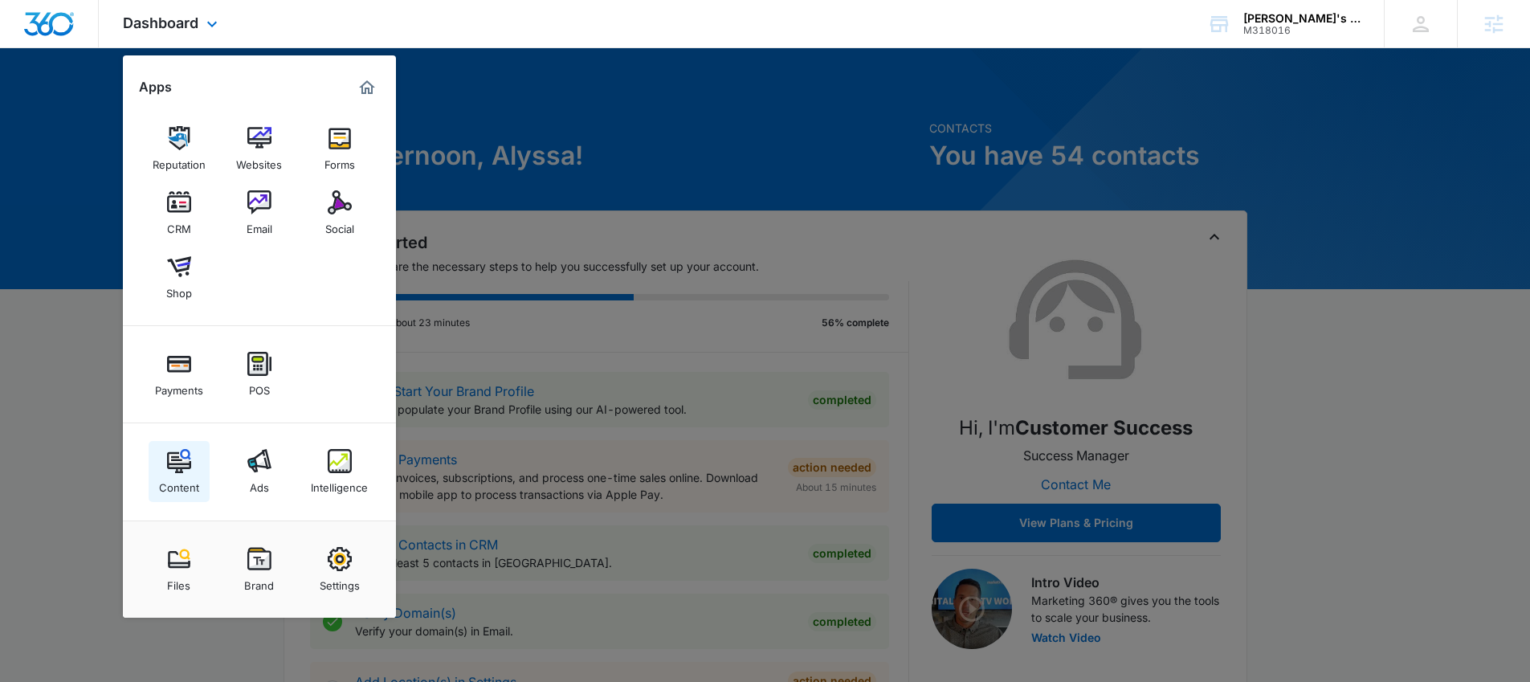
click at [177, 468] on img at bounding box center [179, 461] width 24 height 24
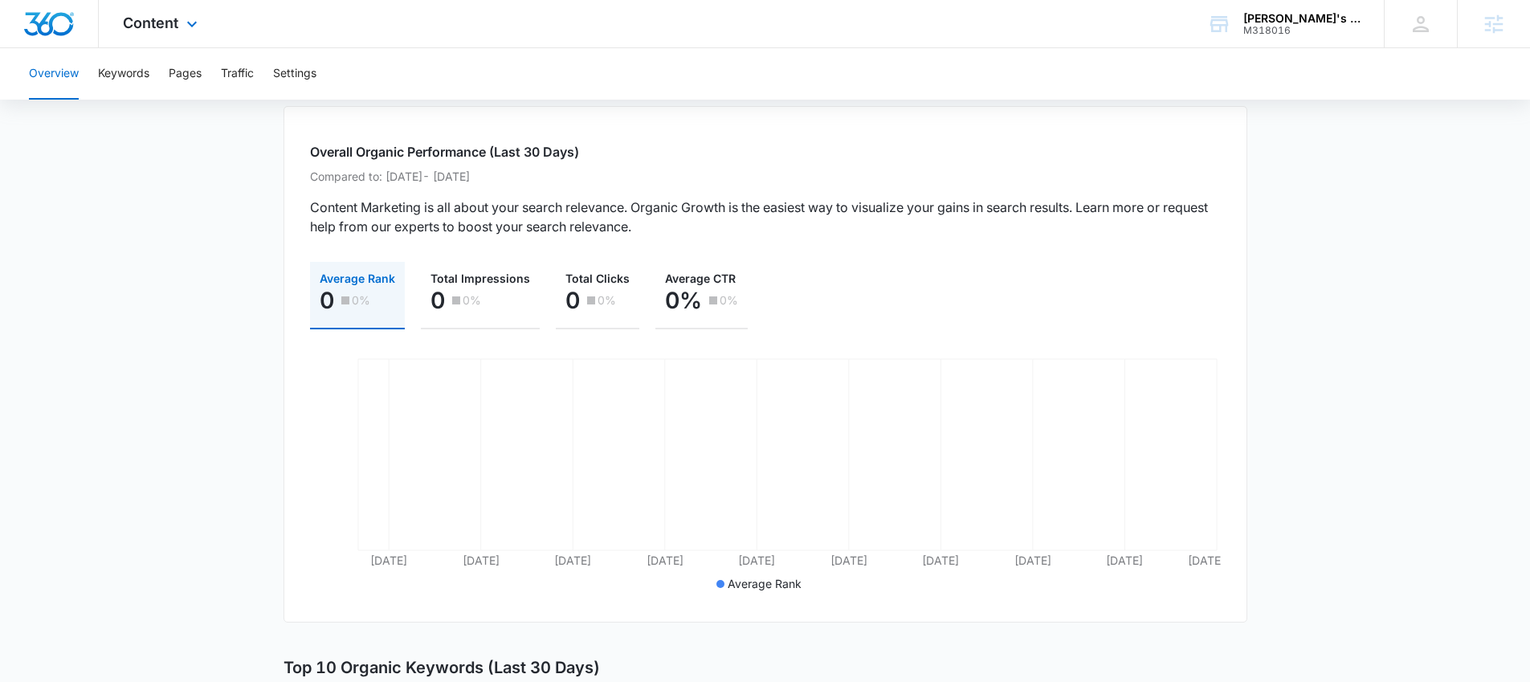
scroll to position [103, 0]
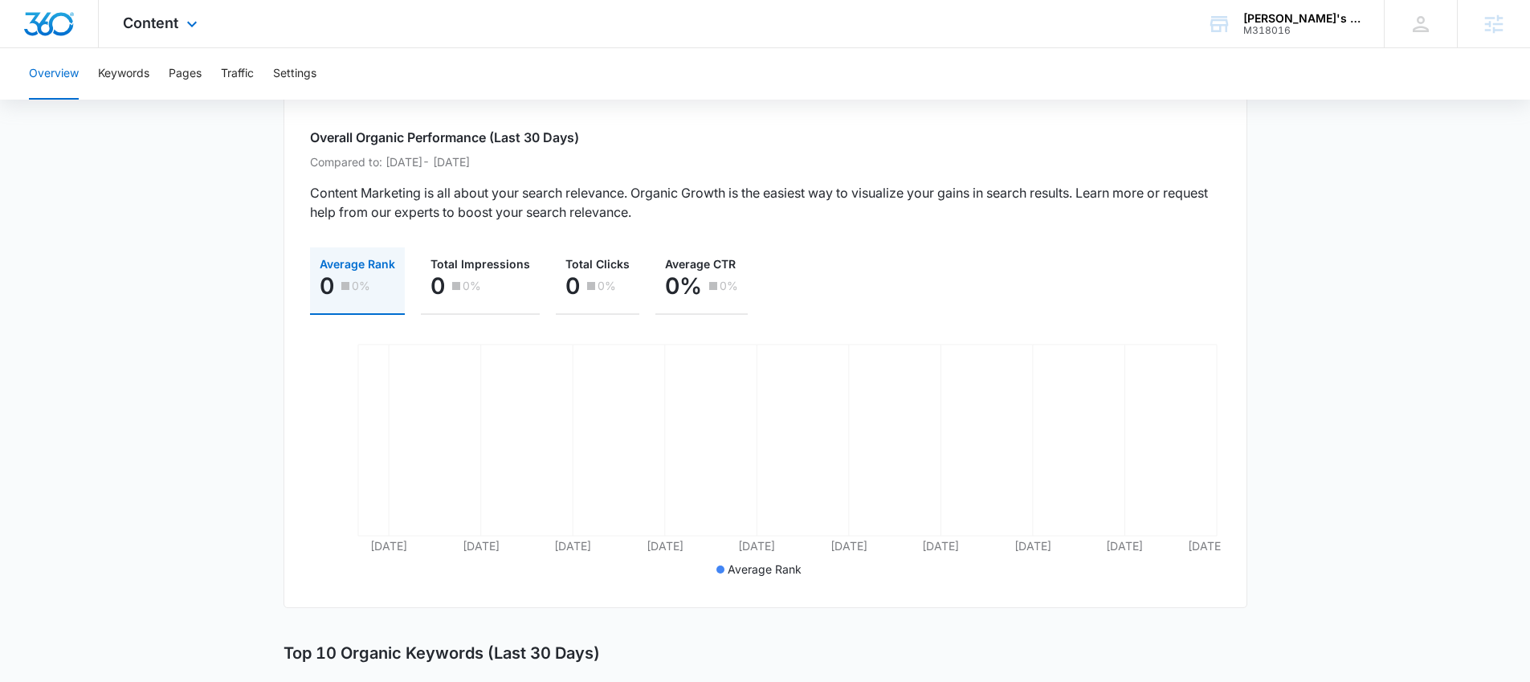
click at [180, 26] on div "Content Apps Reputation Websites Forms CRM Email Social Shop Payments POS Conte…" at bounding box center [162, 23] width 127 height 47
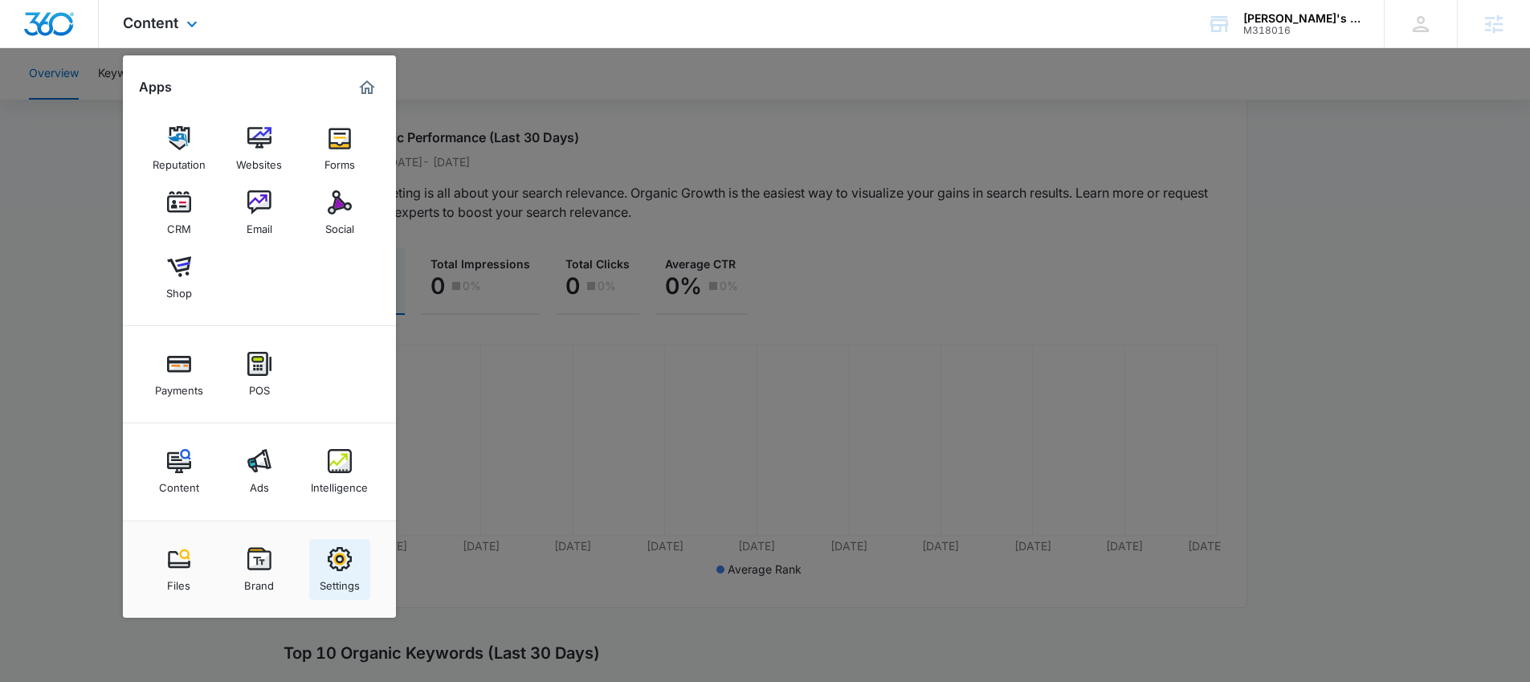
click at [344, 556] on img at bounding box center [340, 559] width 24 height 24
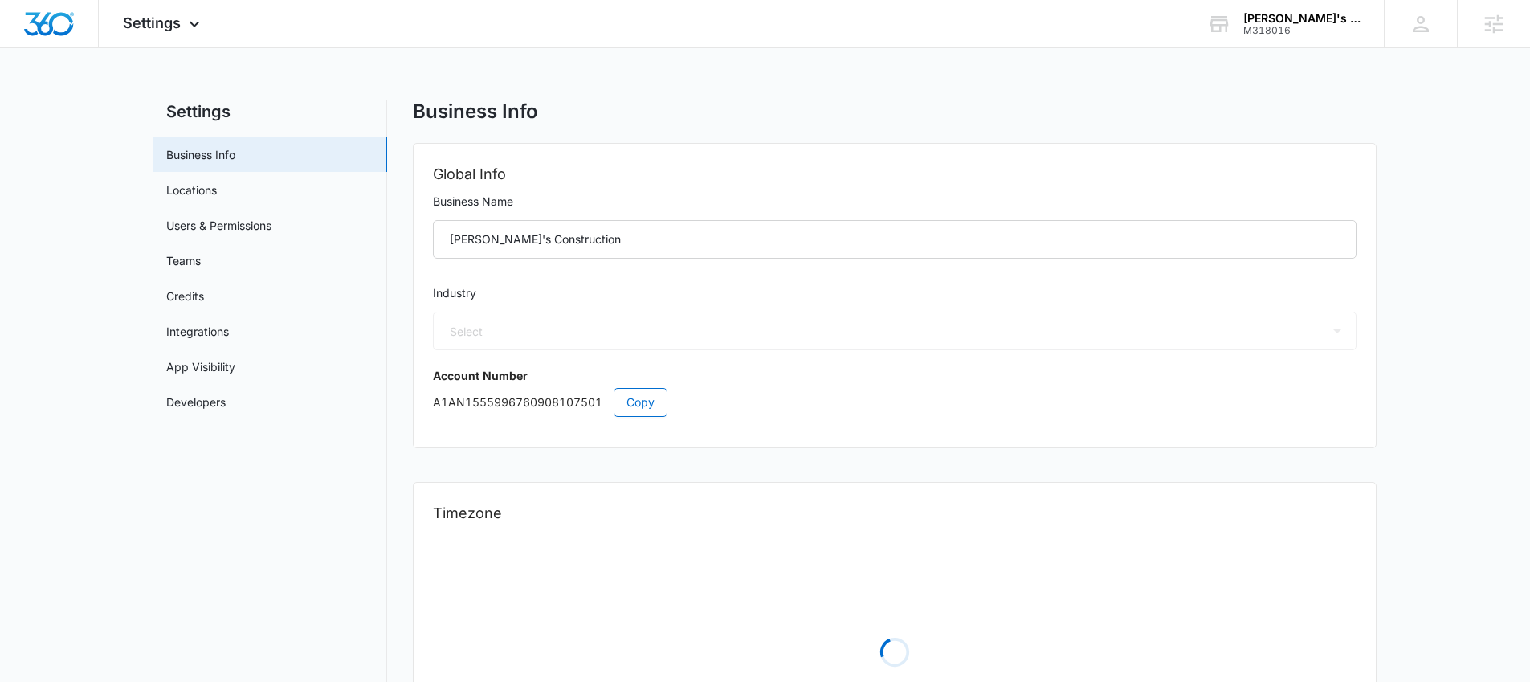
select select "4"
select select "US"
select select "America/[GEOGRAPHIC_DATA]"
click at [180, 25] on span "Settings" at bounding box center [152, 22] width 58 height 17
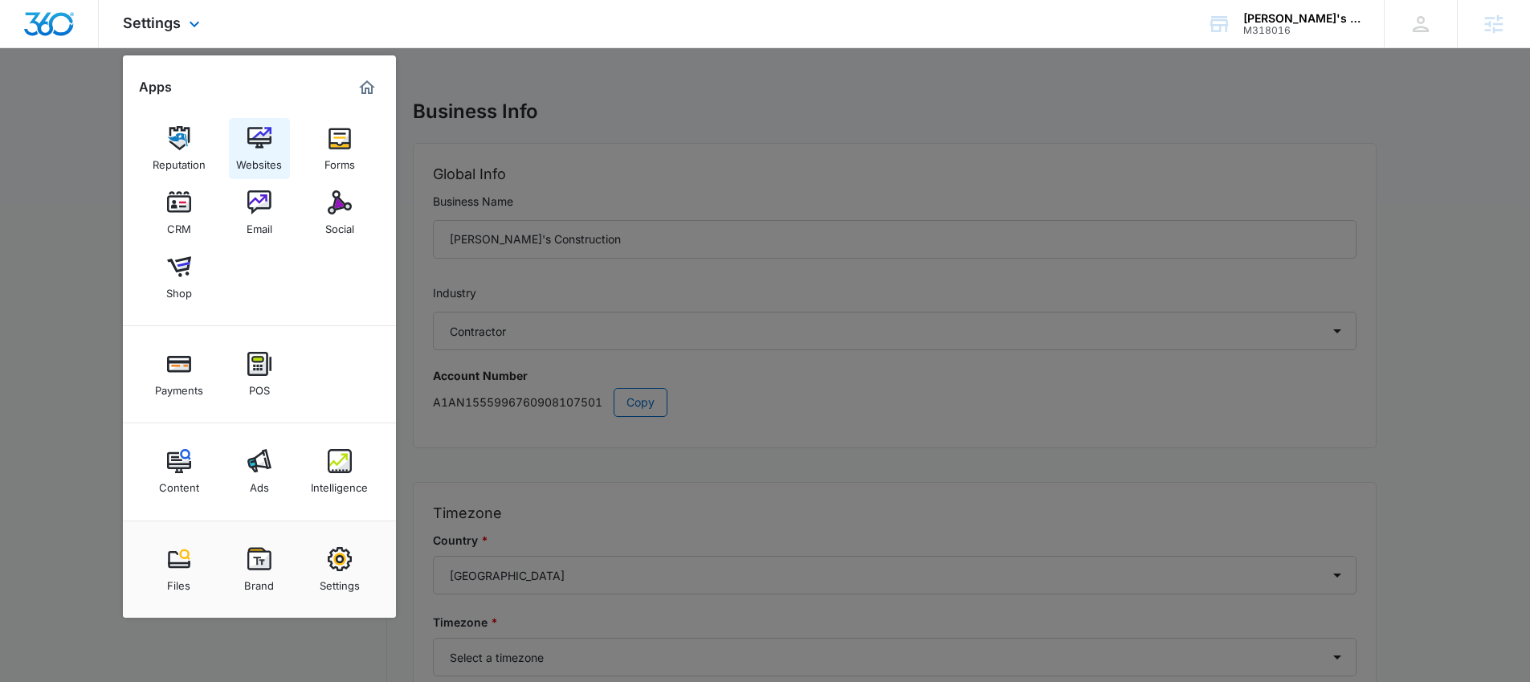
click at [258, 137] on img at bounding box center [259, 138] width 24 height 24
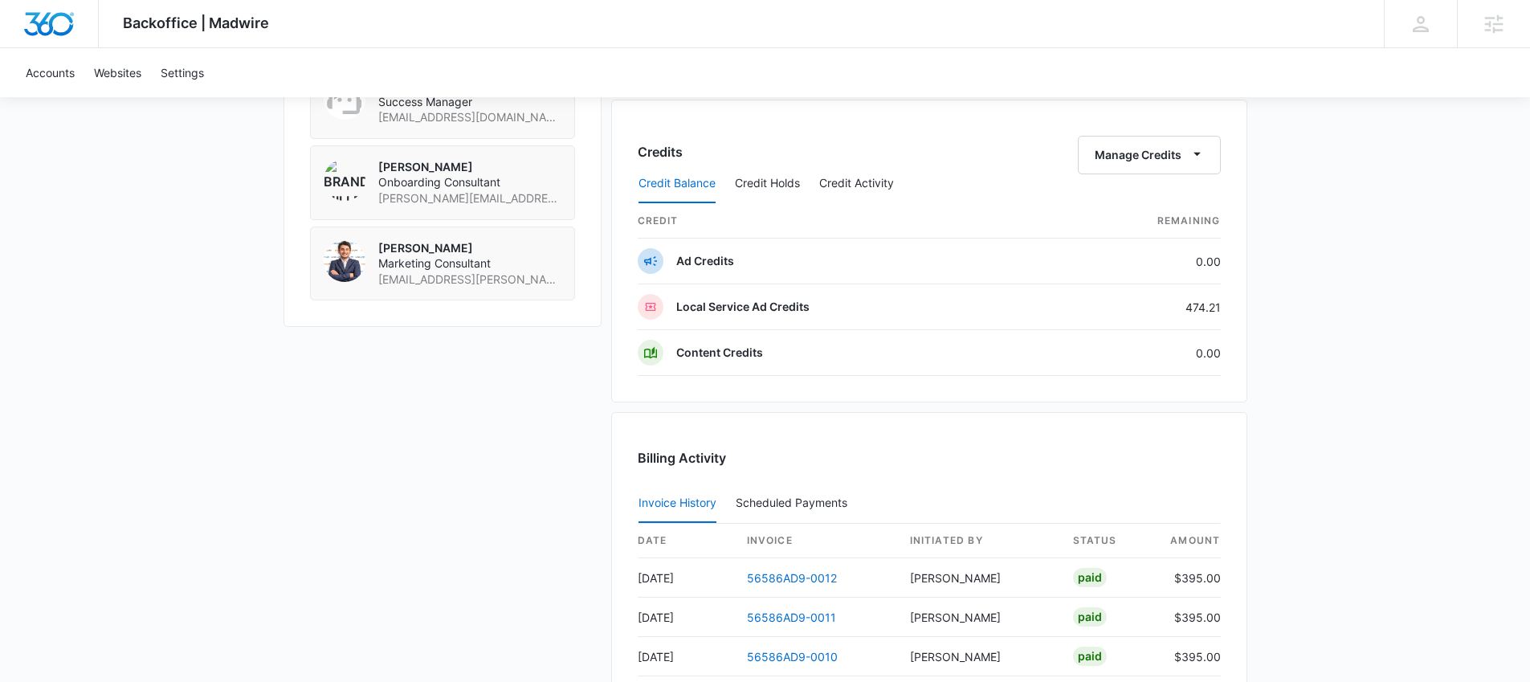
scroll to position [1523, 0]
